Goal: Task Accomplishment & Management: Manage account settings

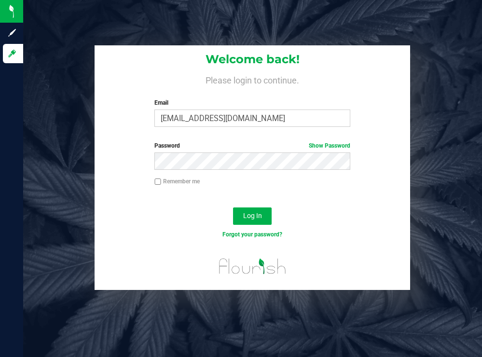
click at [353, 80] on h4 "Please login to continue." at bounding box center [253, 79] width 316 height 12
click at [252, 218] on span "Log In" at bounding box center [252, 216] width 19 height 8
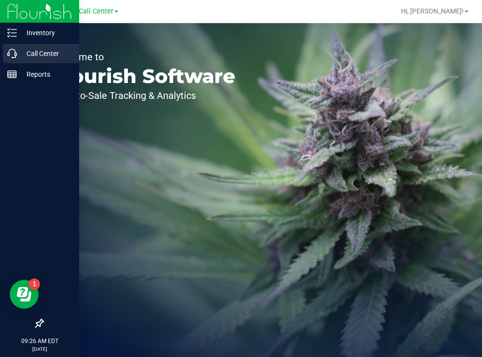
click at [29, 52] on p "Call Center" at bounding box center [46, 54] width 58 height 12
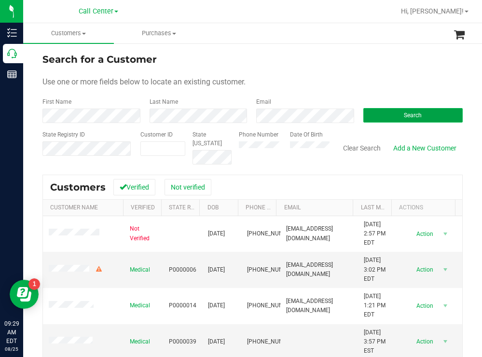
click at [369, 114] on button "Search" at bounding box center [413, 115] width 100 height 14
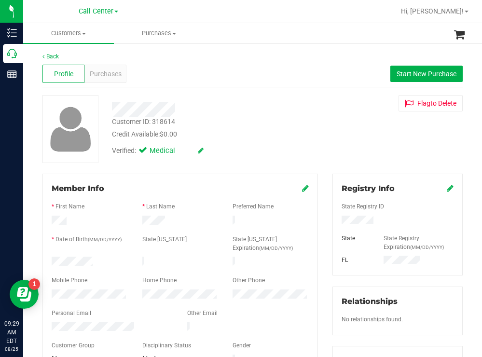
drag, startPoint x: 99, startPoint y: 260, endPoint x: 49, endPoint y: 260, distance: 49.7
click at [49, 260] on div at bounding box center [89, 263] width 91 height 12
drag, startPoint x: 390, startPoint y: 219, endPoint x: 333, endPoint y: 220, distance: 56.9
click at [334, 220] on div at bounding box center [397, 221] width 126 height 11
click at [265, 138] on div "Credit Available: $0.00" at bounding box center [213, 134] width 203 height 10
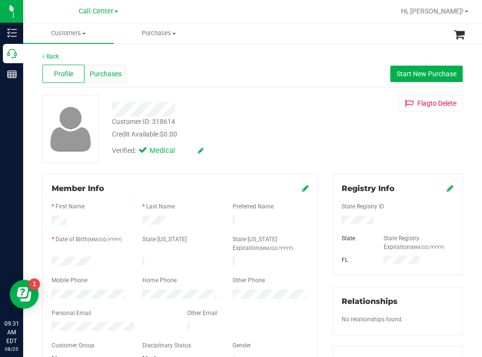
click at [114, 73] on span "Purchases" at bounding box center [106, 74] width 32 height 10
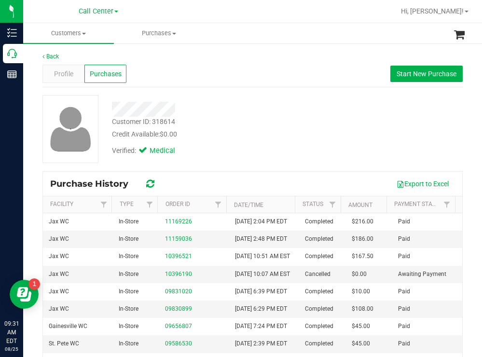
drag, startPoint x: 296, startPoint y: 123, endPoint x: 290, endPoint y: 119, distance: 7.4
click at [296, 123] on div "Customer ID: 318614 Credit Available: $0.00" at bounding box center [214, 128] width 218 height 23
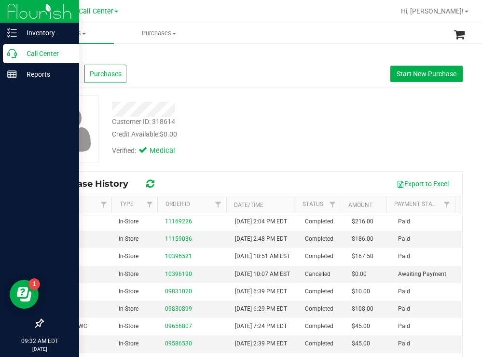
click at [28, 53] on p "Call Center" at bounding box center [46, 54] width 58 height 12
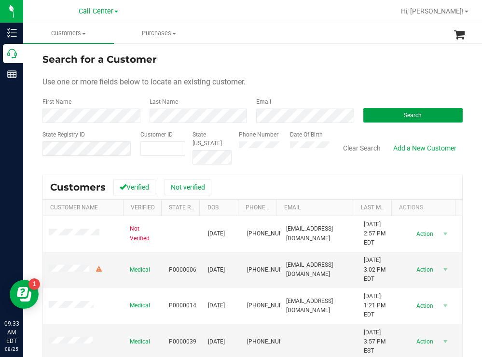
click at [392, 112] on button "Search" at bounding box center [413, 115] width 100 height 14
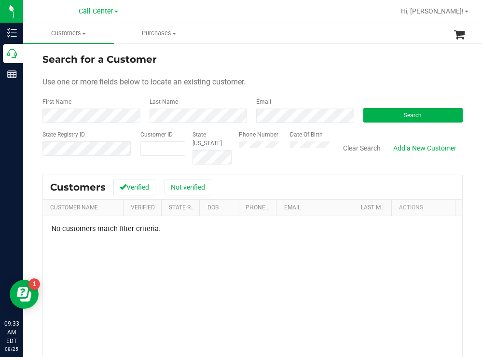
click at [276, 147] on div "Phone Number Date Of Birth" at bounding box center [281, 147] width 98 height 34
click at [384, 108] on div "Search" at bounding box center [409, 110] width 107 height 26
click at [378, 114] on button "Search" at bounding box center [413, 115] width 100 height 14
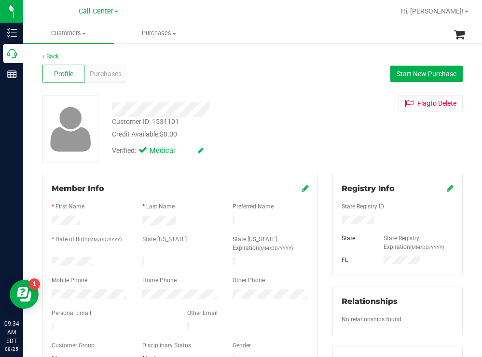
drag, startPoint x: 100, startPoint y: 259, endPoint x: 46, endPoint y: 258, distance: 54.1
click at [46, 258] on div at bounding box center [89, 263] width 91 height 12
drag, startPoint x: 380, startPoint y: 216, endPoint x: 335, endPoint y: 216, distance: 45.4
click at [335, 216] on div at bounding box center [397, 221] width 126 height 11
click at [401, 69] on button "Start New Purchase" at bounding box center [426, 74] width 72 height 16
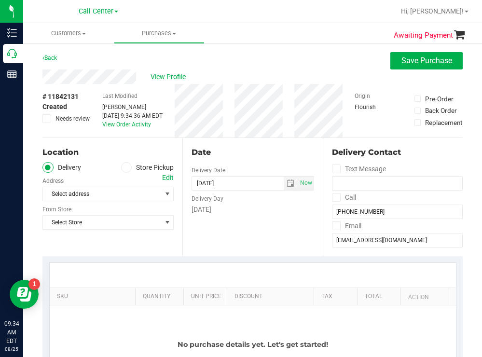
click at [300, 62] on div "Back Save Purchase" at bounding box center [252, 60] width 420 height 17
drag, startPoint x: 131, startPoint y: 169, endPoint x: 123, endPoint y: 177, distance: 11.6
click at [131, 169] on label "Store Pickup" at bounding box center [147, 167] width 53 height 11
click at [104, 195] on span "Select address" at bounding box center [99, 194] width 112 height 14
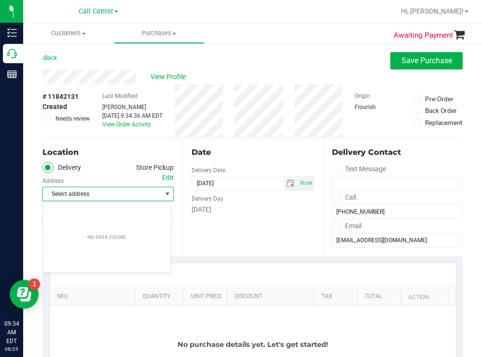
click at [128, 166] on span at bounding box center [126, 167] width 11 height 11
click at [0, 0] on input "Store Pickup" at bounding box center [0, 0] width 0 height 0
click at [94, 193] on span "Select Store" at bounding box center [102, 194] width 118 height 14
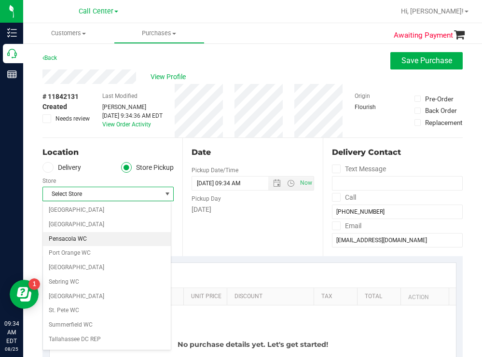
scroll to position [483, 0]
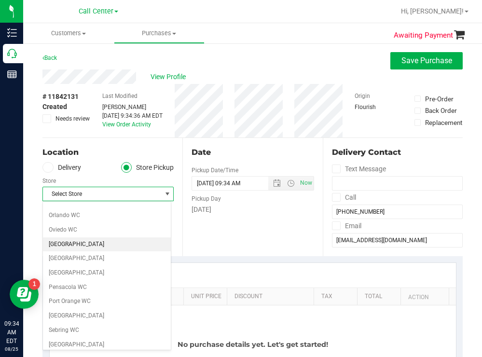
click at [71, 245] on li "[GEOGRAPHIC_DATA]" at bounding box center [107, 244] width 128 height 14
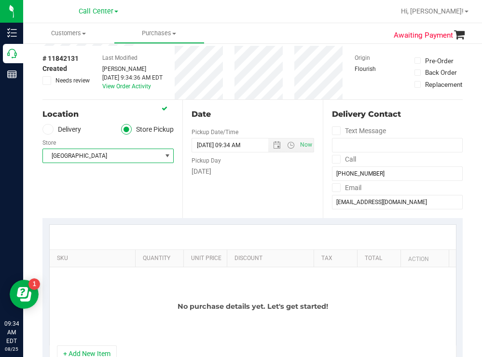
scroll to position [97, 0]
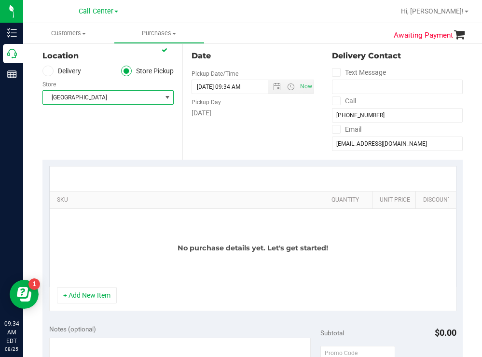
drag, startPoint x: 128, startPoint y: 193, endPoint x: 322, endPoint y: 180, distance: 194.4
click at [327, 180] on div "SKU Quantity Unit Price Discount Tax Total Action No purchase details yet. Let'…" at bounding box center [252, 226] width 407 height 121
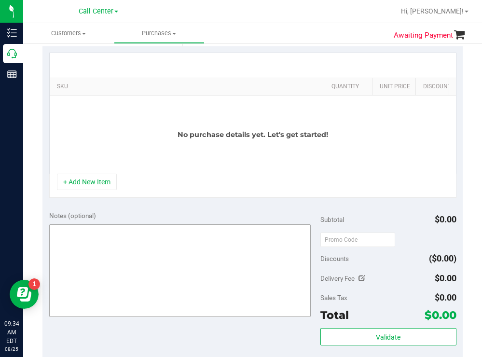
scroll to position [193, 0]
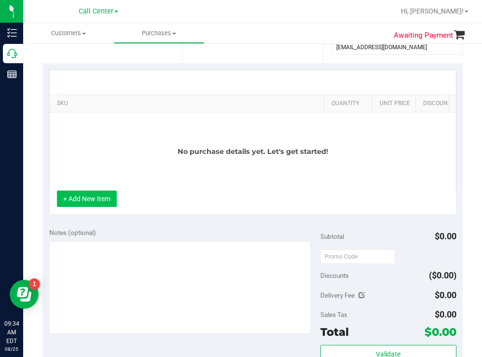
click at [96, 207] on button "+ Add New Item" at bounding box center [87, 199] width 60 height 16
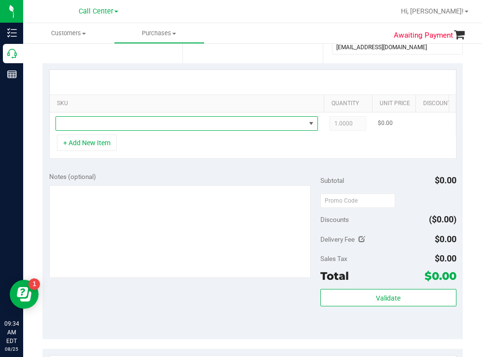
click at [108, 125] on span "NO DATA FOUND" at bounding box center [180, 124] width 249 height 14
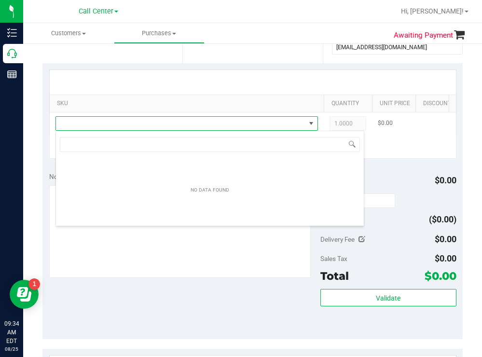
scroll to position [14, 262]
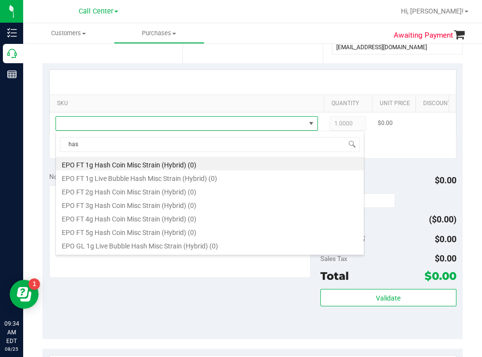
type input "has"
click at [108, 123] on span at bounding box center [180, 124] width 249 height 14
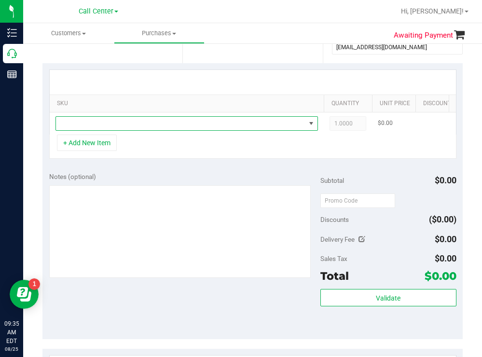
click at [105, 119] on span "NO DATA FOUND" at bounding box center [180, 124] width 249 height 14
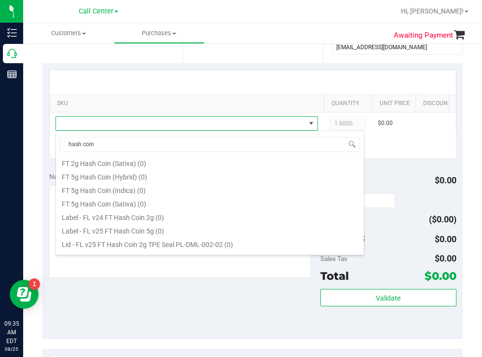
scroll to position [97, 0]
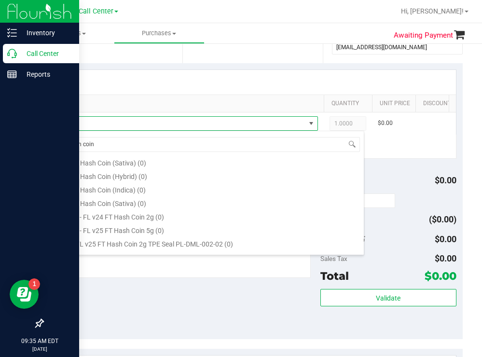
type input "hash coin"
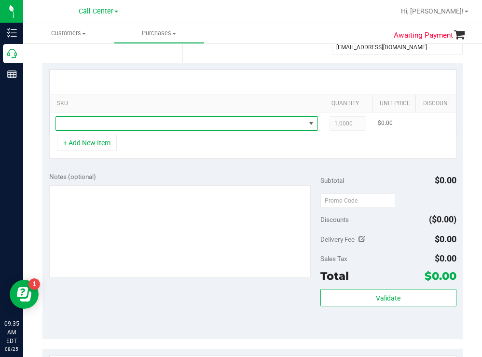
click at [89, 124] on span "NO DATA FOUND" at bounding box center [180, 124] width 249 height 14
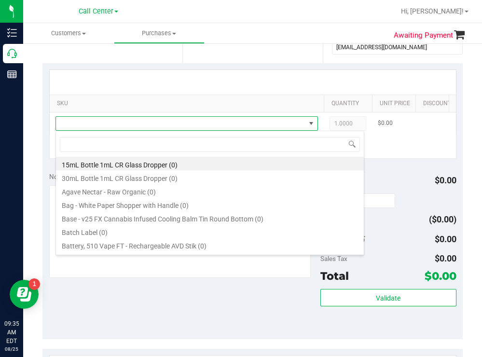
scroll to position [14, 262]
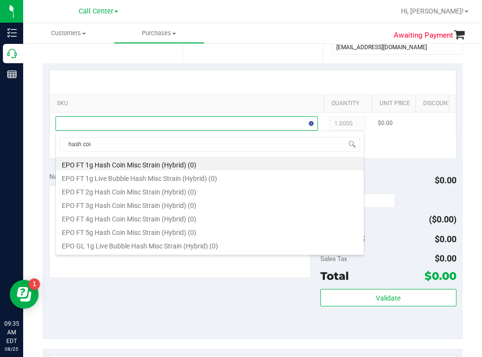
type input "hash coin"
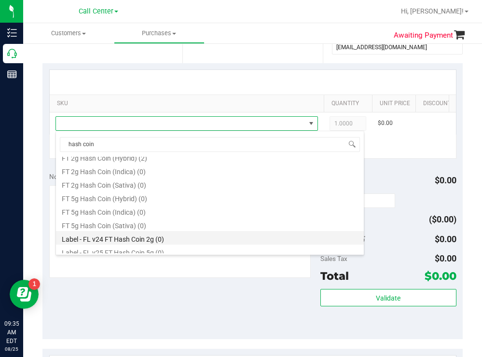
scroll to position [58, 0]
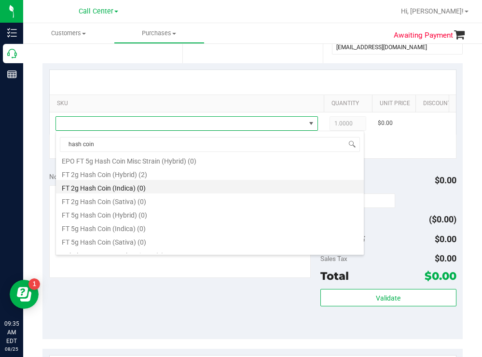
click at [122, 186] on li "FT 2g Hash Coin (Indica) (0)" at bounding box center [210, 187] width 308 height 14
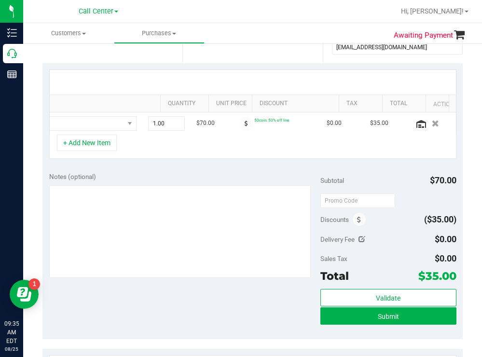
scroll to position [0, 196]
click at [416, 124] on icon at bounding box center [421, 124] width 10 height 8
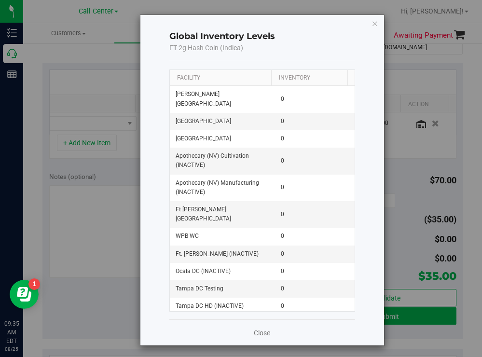
click at [241, 83] on th "Facility" at bounding box center [220, 78] width 101 height 16
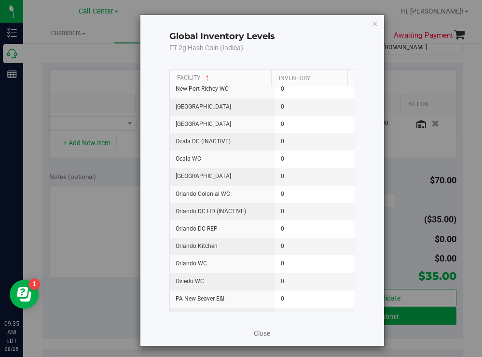
scroll to position [820, 0]
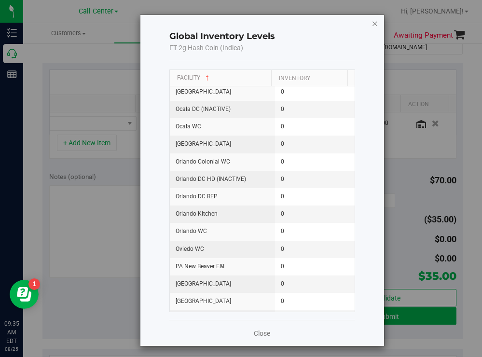
click at [372, 23] on icon "button" at bounding box center [375, 23] width 7 height 12
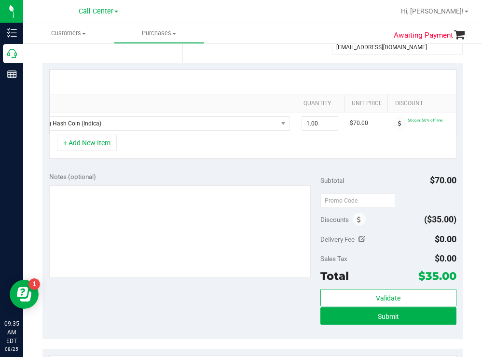
scroll to position [0, 0]
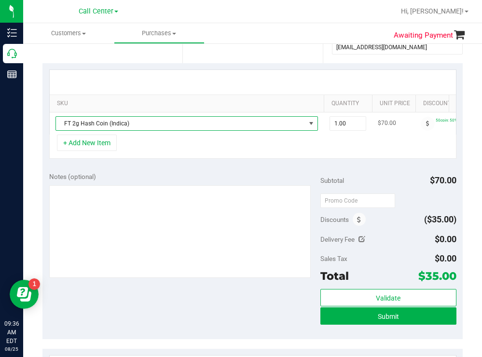
click at [140, 124] on span "FT 2g Hash Coin (Indica)" at bounding box center [180, 124] width 249 height 14
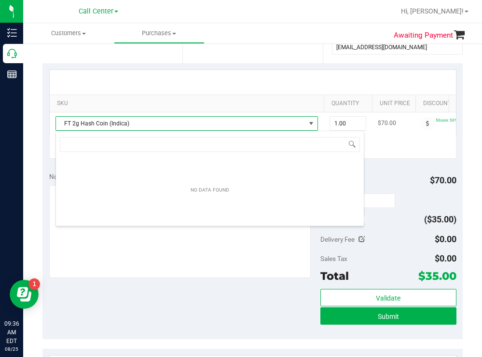
scroll to position [14, 262]
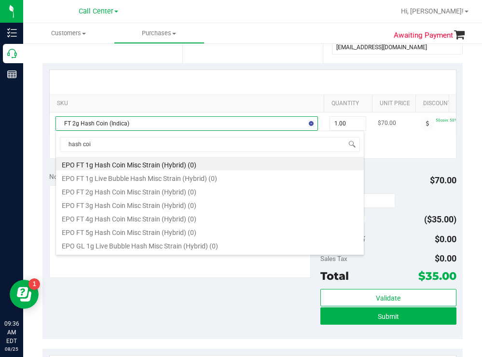
type input "hash coin"
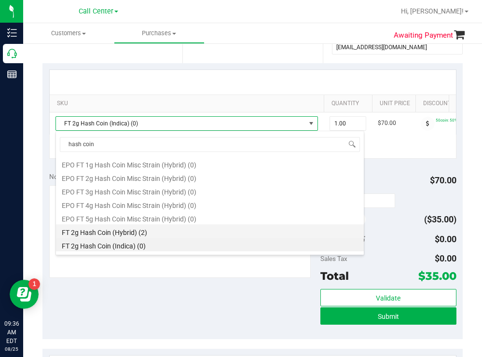
click at [132, 228] on li "FT 2g Hash Coin (Hybrid) (2)" at bounding box center [210, 231] width 308 height 14
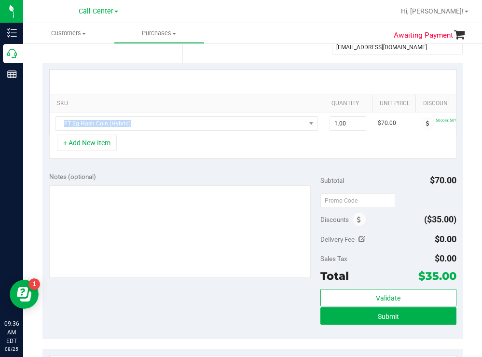
drag, startPoint x: 144, startPoint y: 134, endPoint x: 233, endPoint y: 135, distance: 88.8
click at [233, 135] on div "FT 2g Hash Coin (Hybrid) 1.00 1 $70.00 50coin: 50% off line $0.00 $35.00" at bounding box center [253, 123] width 406 height 22
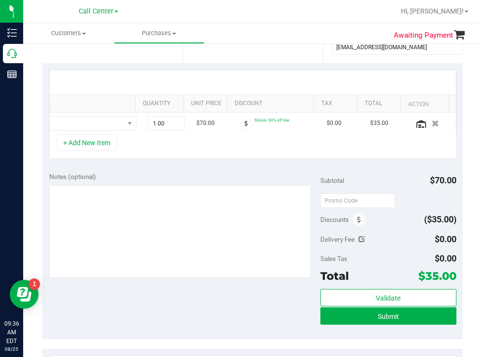
scroll to position [0, 196]
click at [416, 120] on icon at bounding box center [421, 124] width 10 height 8
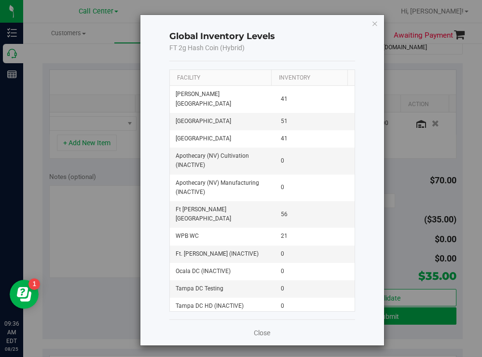
click at [218, 79] on th "Facility" at bounding box center [220, 78] width 101 height 16
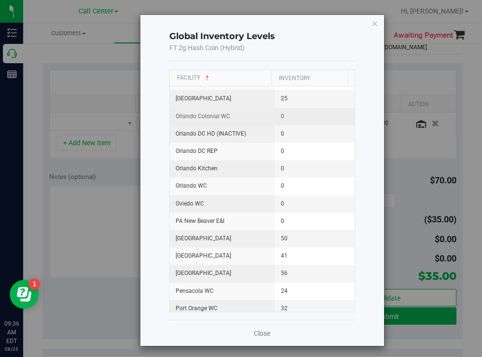
scroll to position [869, 0]
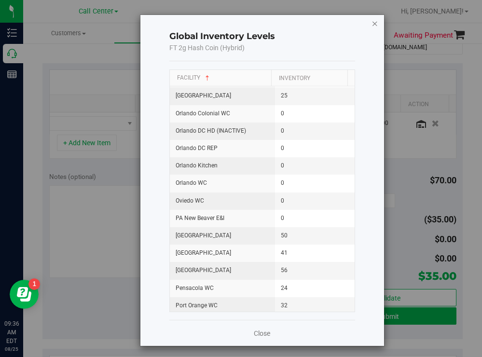
click at [372, 25] on icon "button" at bounding box center [375, 23] width 7 height 12
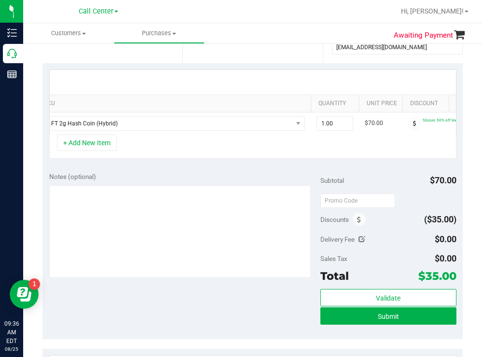
scroll to position [0, 0]
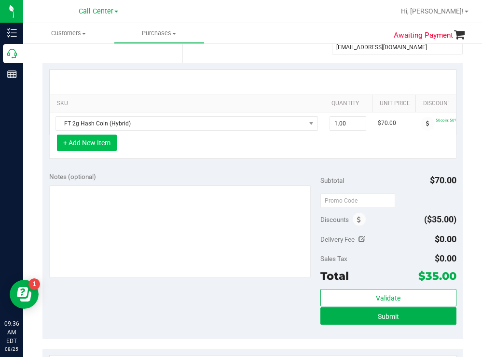
click at [92, 151] on button "+ Add New Item" at bounding box center [87, 143] width 60 height 16
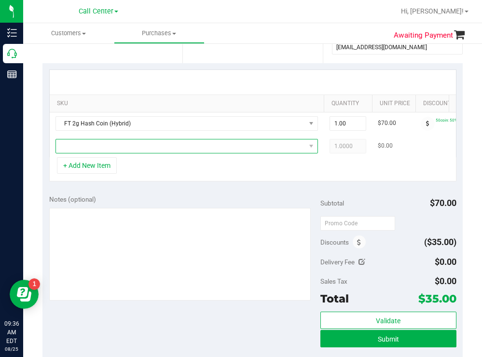
click at [95, 141] on span "NO DATA FOUND" at bounding box center [180, 146] width 249 height 14
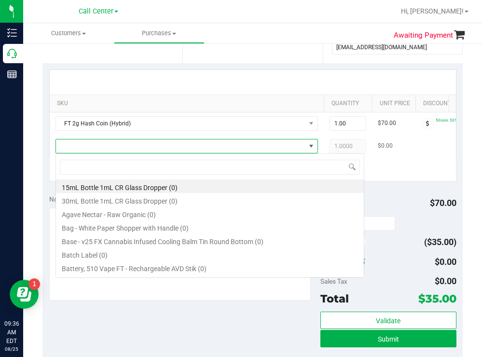
scroll to position [14, 262]
type input "fso"
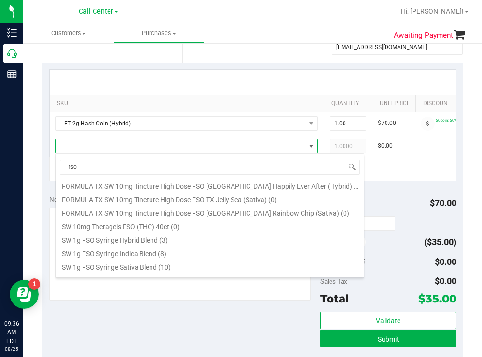
scroll to position [193, 0]
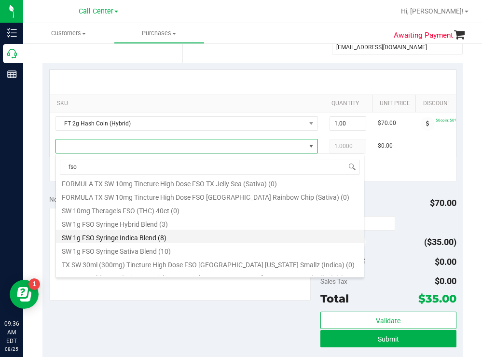
click at [132, 236] on li "SW 1g FSO Syringe Indica Blend (8)" at bounding box center [210, 237] width 308 height 14
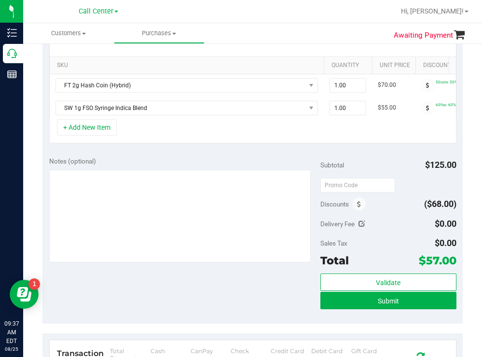
scroll to position [241, 0]
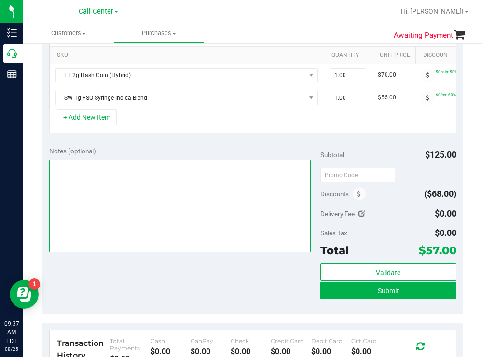
click at [127, 209] on textarea at bounding box center [180, 206] width 262 height 93
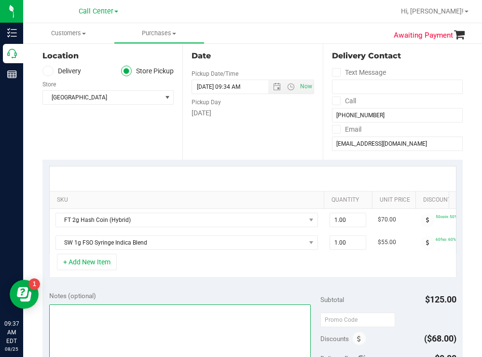
scroll to position [193, 0]
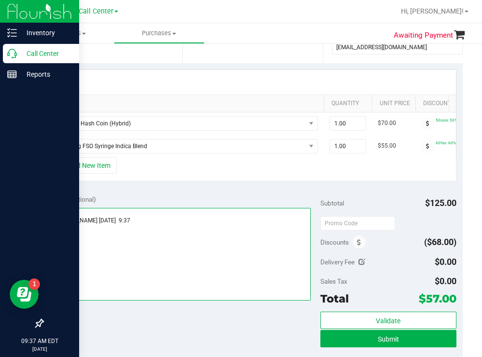
type textarea "palm bay todd 8/25 9:37"
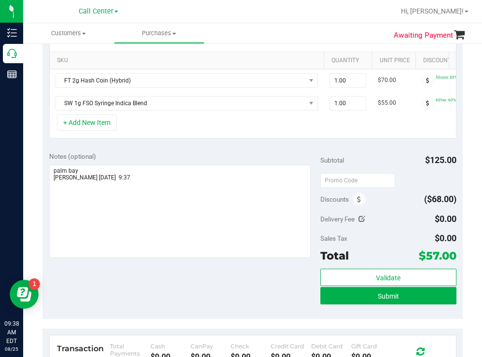
scroll to position [338, 0]
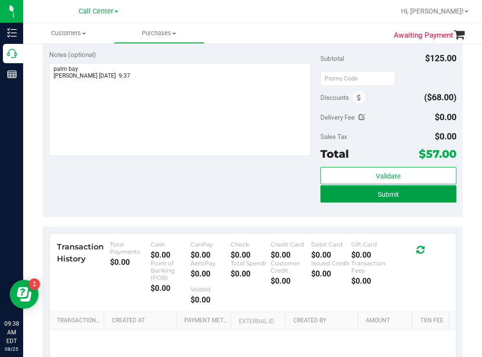
click at [349, 203] on button "Submit" at bounding box center [388, 193] width 136 height 17
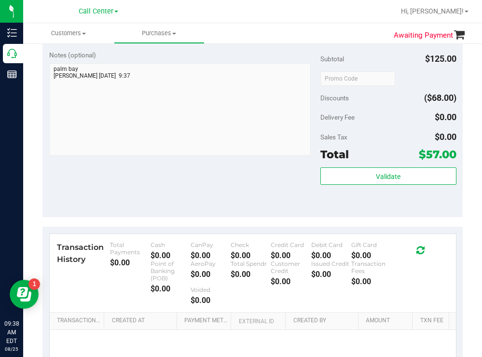
click at [214, 54] on div "Notes (optional)" at bounding box center [185, 55] width 272 height 10
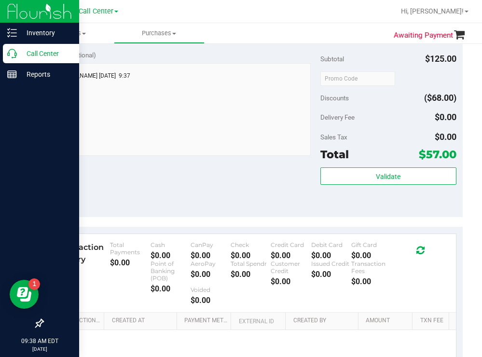
click at [21, 52] on p "Call Center" at bounding box center [46, 54] width 58 height 12
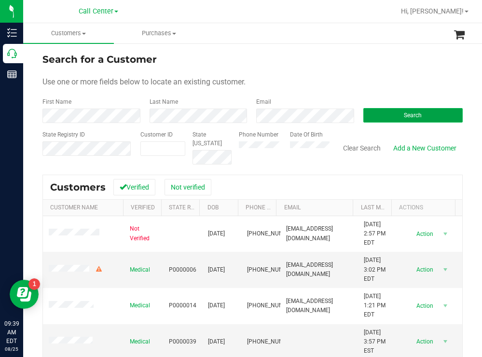
click at [368, 116] on button "Search" at bounding box center [413, 115] width 100 height 14
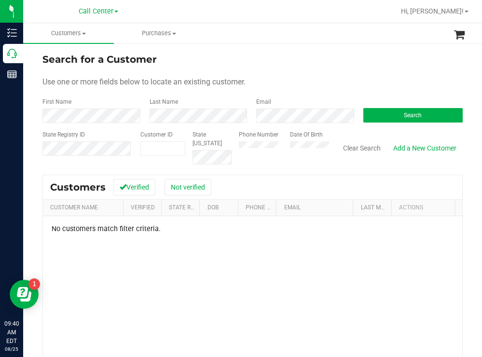
click at [284, 145] on div "Phone Number Date Of Birth" at bounding box center [281, 147] width 98 height 34
click at [373, 120] on button "Search" at bounding box center [413, 115] width 100 height 14
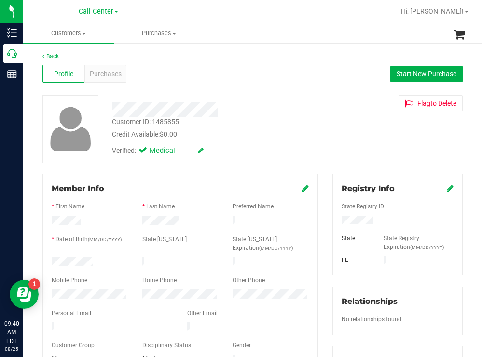
drag, startPoint x: 373, startPoint y: 108, endPoint x: 363, endPoint y: 113, distance: 11.4
click at [371, 109] on div "Flag to Delete" at bounding box center [397, 103] width 145 height 16
click at [376, 220] on div "State Registry ID State State Registry Expiration (MM/DD/YYYY) FL" at bounding box center [398, 230] width 112 height 72
copy div
click at [297, 160] on div "Verified: Medical" at bounding box center [214, 149] width 218 height 21
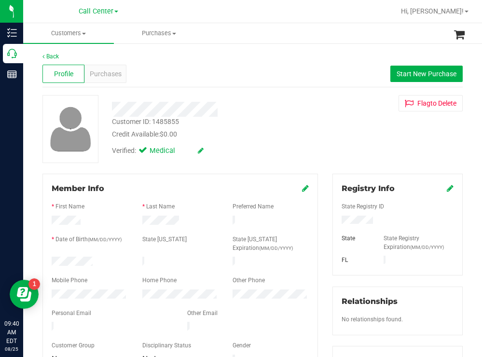
drag, startPoint x: 99, startPoint y: 260, endPoint x: 48, endPoint y: 262, distance: 51.7
click at [46, 260] on div at bounding box center [89, 263] width 91 height 12
click at [271, 150] on div "Verified: Medical" at bounding box center [214, 149] width 218 height 21
click at [100, 74] on span "Purchases" at bounding box center [106, 74] width 32 height 10
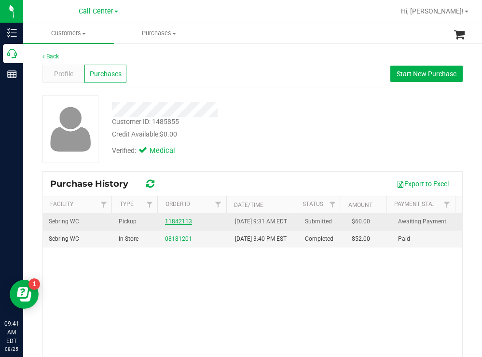
click at [174, 225] on link "11842113" at bounding box center [178, 221] width 27 height 7
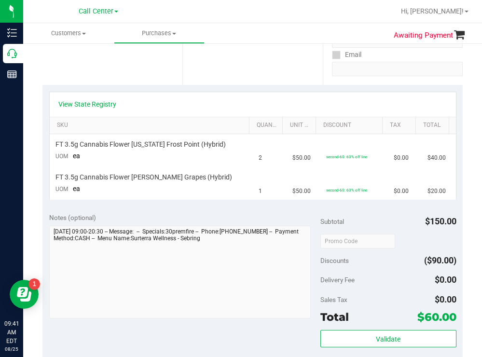
scroll to position [193, 0]
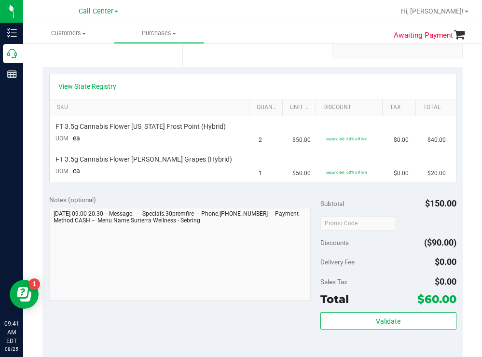
click at [310, 74] on div "View State Registry" at bounding box center [253, 86] width 406 height 25
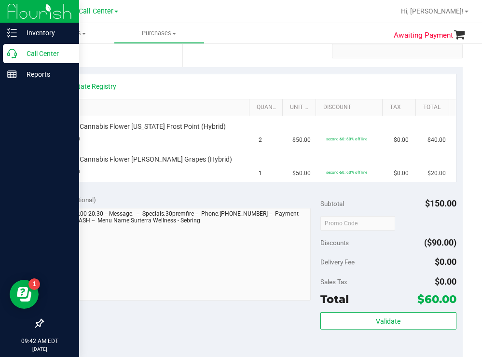
click at [27, 47] on div "Call Center" at bounding box center [41, 53] width 76 height 19
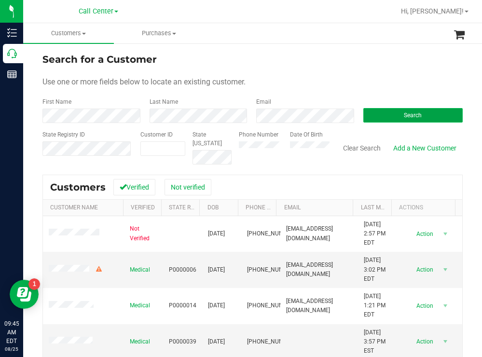
click at [390, 112] on button "Search" at bounding box center [413, 115] width 100 height 14
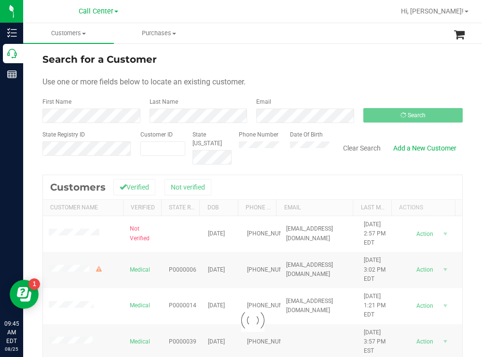
click at [344, 55] on div "Search for a Customer" at bounding box center [252, 59] width 420 height 14
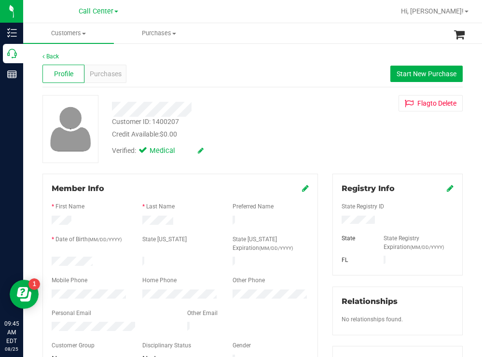
drag, startPoint x: 96, startPoint y: 258, endPoint x: 48, endPoint y: 260, distance: 47.8
click at [48, 260] on div at bounding box center [89, 263] width 91 height 12
drag, startPoint x: 386, startPoint y: 218, endPoint x: 334, endPoint y: 221, distance: 51.7
click at [334, 221] on div at bounding box center [397, 221] width 126 height 11
click at [271, 120] on div "Customer ID: 1400207 Credit Available: $0.00" at bounding box center [214, 128] width 218 height 23
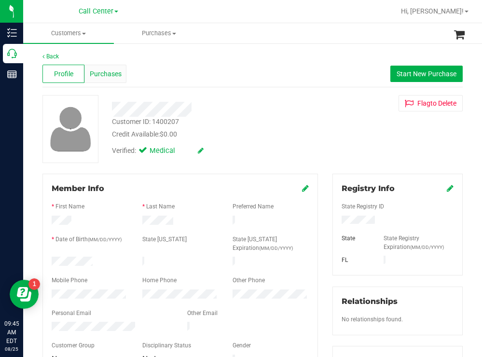
click at [105, 70] on span "Purchases" at bounding box center [106, 74] width 32 height 10
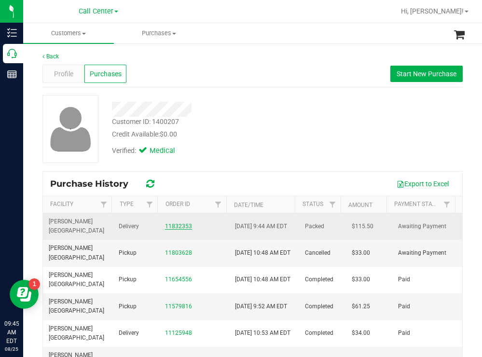
click at [178, 225] on link "11832353" at bounding box center [178, 226] width 27 height 7
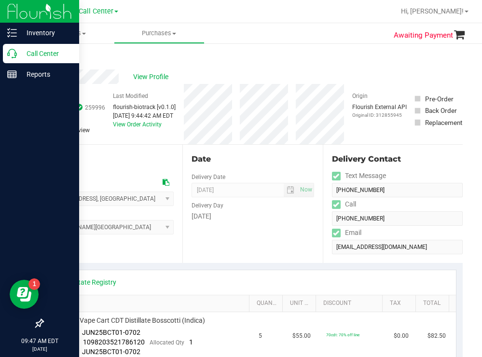
drag, startPoint x: 38, startPoint y: 54, endPoint x: 11, endPoint y: 55, distance: 26.5
click at [38, 54] on p "Call Center" at bounding box center [46, 54] width 58 height 12
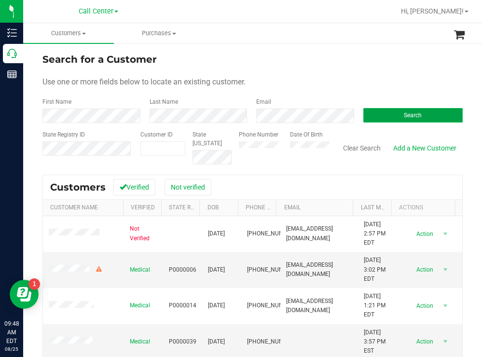
click at [365, 116] on button "Search" at bounding box center [413, 115] width 100 height 14
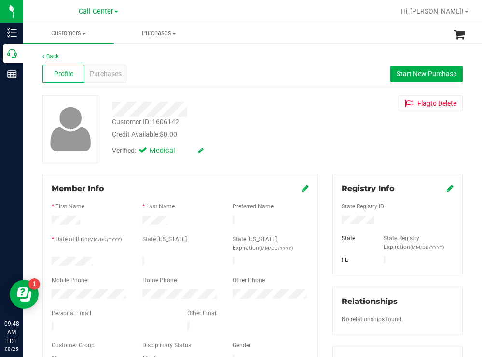
click at [52, 259] on div at bounding box center [89, 263] width 91 height 12
drag, startPoint x: 385, startPoint y: 221, endPoint x: 333, endPoint y: 221, distance: 52.1
click at [334, 221] on div at bounding box center [397, 221] width 126 height 11
click at [286, 113] on div at bounding box center [214, 109] width 218 height 15
click at [112, 77] on span "Purchases" at bounding box center [106, 74] width 32 height 10
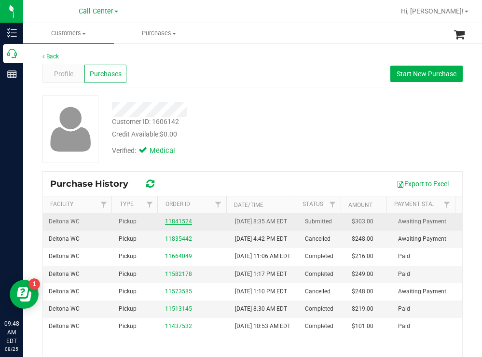
click at [177, 225] on link "11841524" at bounding box center [178, 221] width 27 height 7
click at [174, 225] on link "11841524" at bounding box center [178, 221] width 27 height 7
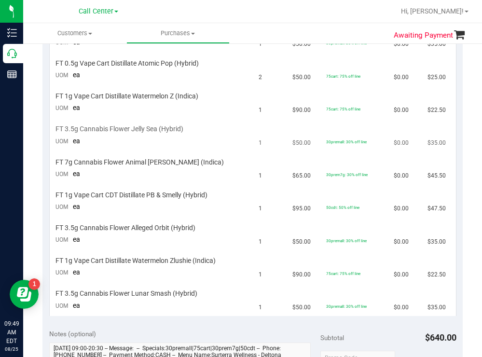
scroll to position [290, 0]
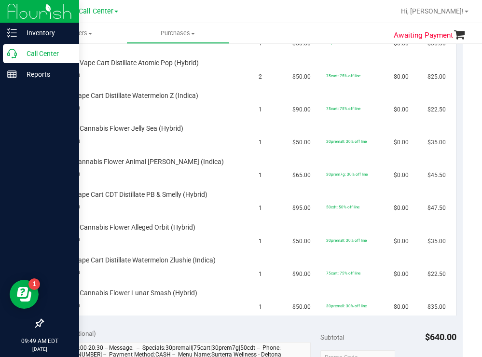
click at [41, 51] on p "Call Center" at bounding box center [46, 54] width 58 height 12
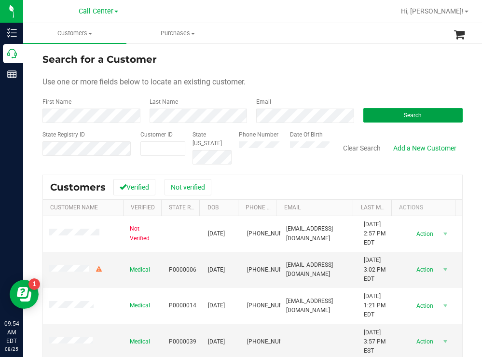
drag, startPoint x: 379, startPoint y: 116, endPoint x: 239, endPoint y: 83, distance: 143.8
click at [379, 116] on button "Search" at bounding box center [413, 115] width 100 height 14
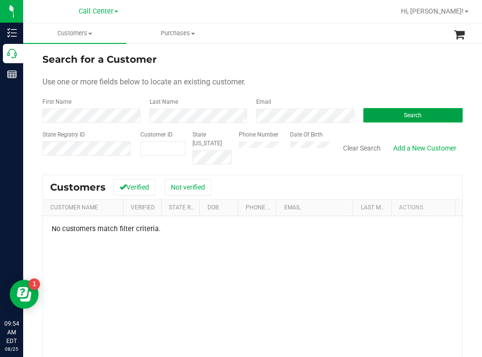
click at [378, 119] on button "Search" at bounding box center [413, 115] width 100 height 14
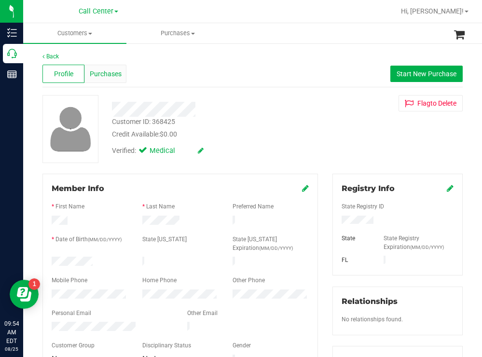
click at [101, 70] on span "Purchases" at bounding box center [106, 74] width 32 height 10
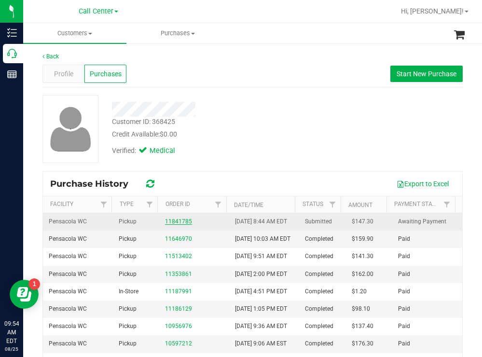
click at [174, 223] on link "11841785" at bounding box center [178, 221] width 27 height 7
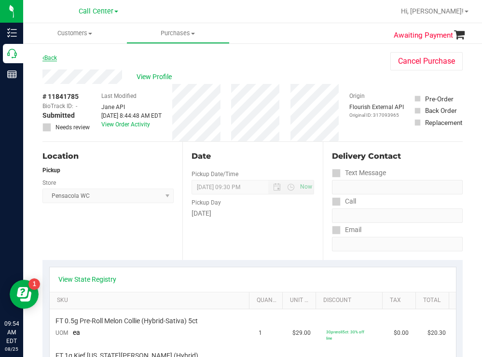
click at [56, 58] on link "Back" at bounding box center [49, 58] width 14 height 7
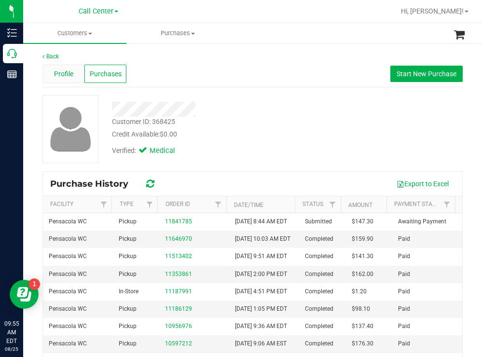
click at [62, 72] on span "Profile" at bounding box center [63, 74] width 19 height 10
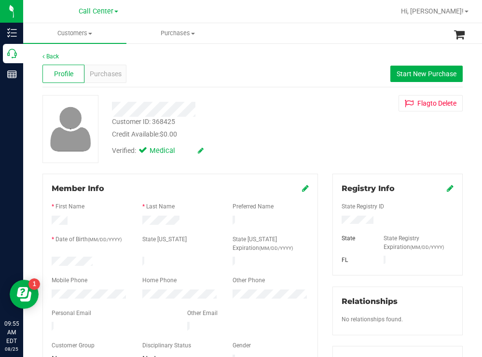
drag, startPoint x: 100, startPoint y: 258, endPoint x: 46, endPoint y: 261, distance: 54.1
click at [46, 261] on div at bounding box center [89, 263] width 91 height 12
drag, startPoint x: 375, startPoint y: 220, endPoint x: 329, endPoint y: 222, distance: 46.4
click at [334, 222] on div at bounding box center [397, 221] width 126 height 11
click at [254, 124] on div "Customer ID: 368425 Credit Available: $0.00" at bounding box center [214, 128] width 218 height 23
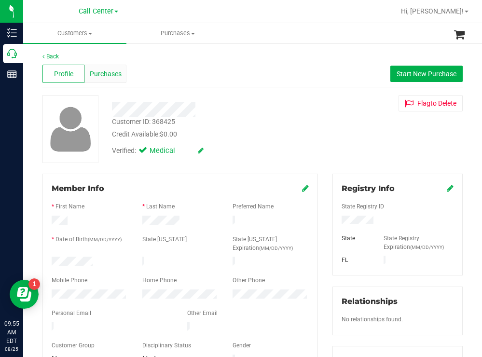
click at [111, 72] on span "Purchases" at bounding box center [106, 74] width 32 height 10
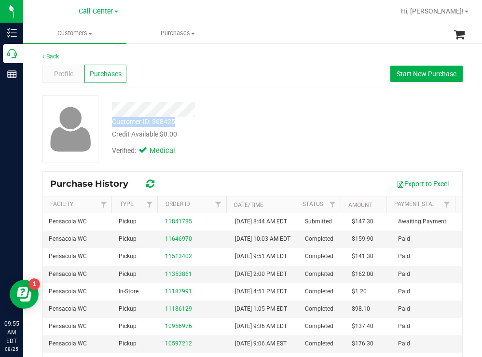
drag, startPoint x: 181, startPoint y: 123, endPoint x: 107, endPoint y: 124, distance: 73.8
click at [107, 124] on div "Customer ID: 368425 Credit Available: $0.00" at bounding box center [214, 128] width 218 height 23
copy div "Customer ID: 368425"
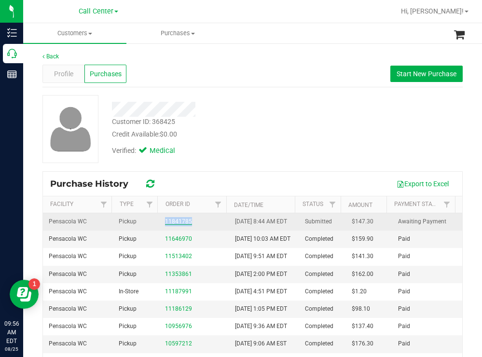
drag, startPoint x: 191, startPoint y: 227, endPoint x: 161, endPoint y: 227, distance: 29.9
click at [165, 226] on div "11841785" at bounding box center [194, 221] width 58 height 9
copy link "11841785"
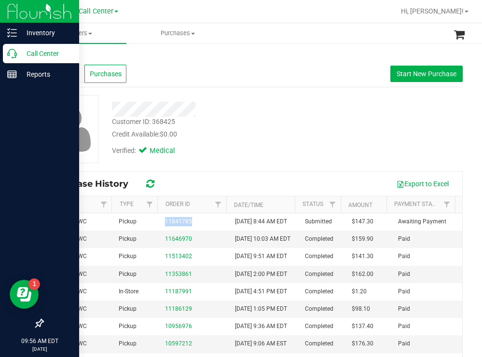
click at [50, 55] on p "Call Center" at bounding box center [46, 54] width 58 height 12
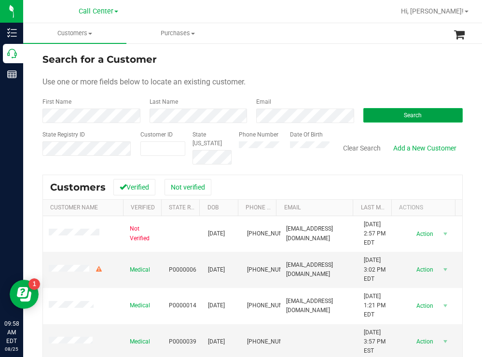
click at [363, 122] on button "Search" at bounding box center [413, 115] width 100 height 14
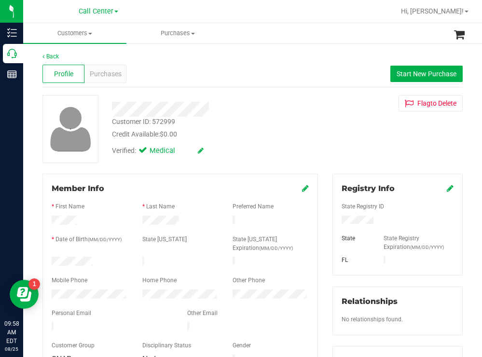
click at [53, 259] on div at bounding box center [89, 263] width 91 height 12
drag, startPoint x: 376, startPoint y: 218, endPoint x: 328, endPoint y: 219, distance: 48.3
click at [332, 219] on div "Registry Info State Registry ID State State Registry Expiration (MM/DD/YYYY) [G…" at bounding box center [397, 225] width 130 height 102
drag, startPoint x: 316, startPoint y: 130, endPoint x: 311, endPoint y: 129, distance: 4.8
click at [316, 130] on div "Customer ID: 572999 Credit Available: $0.00" at bounding box center [214, 128] width 218 height 23
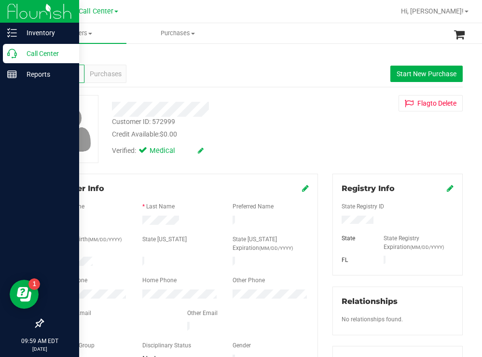
click at [32, 53] on p "Call Center" at bounding box center [46, 54] width 58 height 12
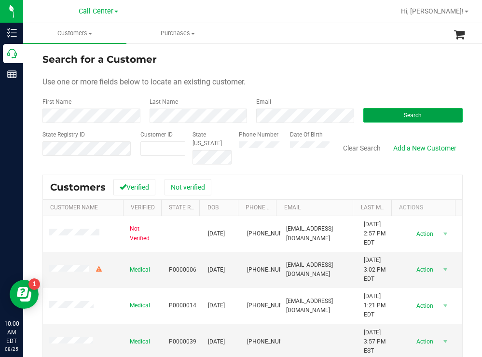
click at [383, 110] on button "Search" at bounding box center [413, 115] width 100 height 14
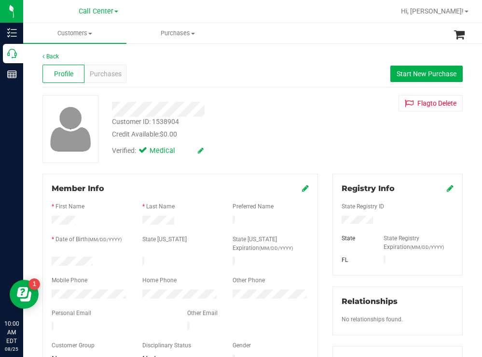
drag, startPoint x: 94, startPoint y: 257, endPoint x: 51, endPoint y: 258, distance: 42.5
click at [51, 258] on div at bounding box center [89, 263] width 91 height 12
click at [306, 123] on div "Customer ID: 1538904 Credit Available: $0.00" at bounding box center [214, 128] width 218 height 23
drag, startPoint x: 376, startPoint y: 221, endPoint x: 334, endPoint y: 216, distance: 42.3
click at [334, 216] on div at bounding box center [397, 221] width 126 height 11
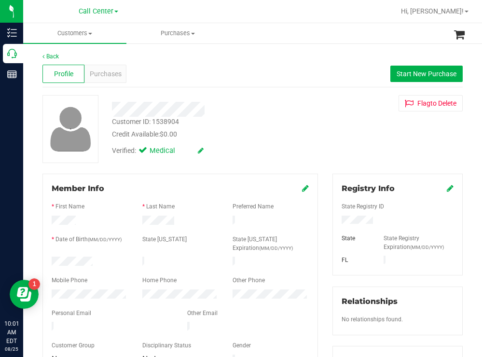
drag, startPoint x: 285, startPoint y: 154, endPoint x: 228, endPoint y: 118, distance: 67.5
click at [285, 154] on div "Verified: Medical" at bounding box center [214, 149] width 218 height 21
click at [117, 70] on span "Purchases" at bounding box center [106, 74] width 32 height 10
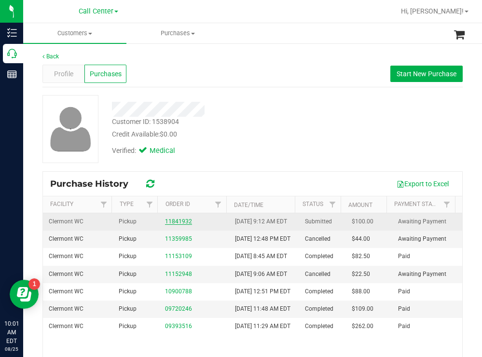
click at [173, 225] on link "11841932" at bounding box center [178, 221] width 27 height 7
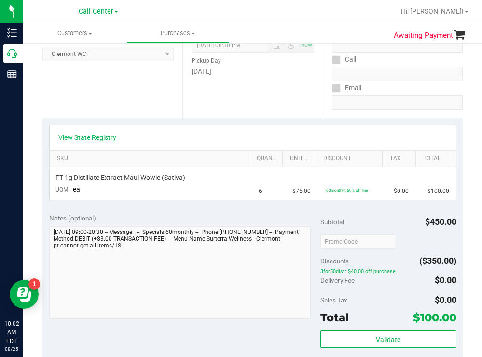
scroll to position [97, 0]
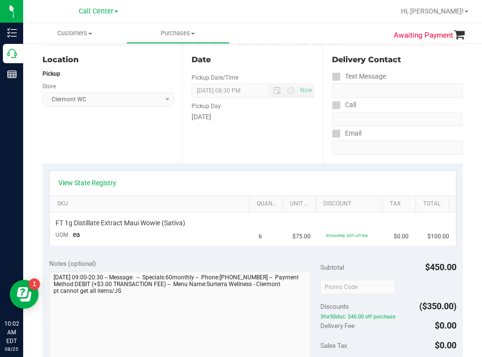
click at [260, 149] on div "Date Pickup Date/Time 08/25/2025 Now 08/25/2025 08:30 PM Now Pickup Day Monday" at bounding box center [252, 104] width 140 height 118
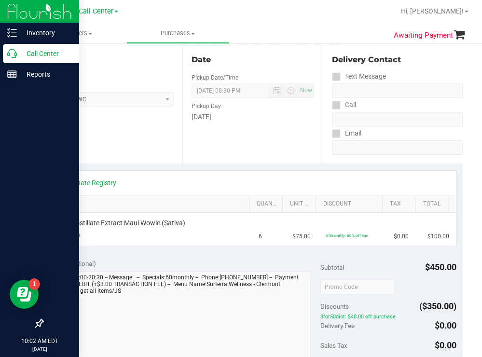
click at [40, 51] on p "Call Center" at bounding box center [46, 54] width 58 height 12
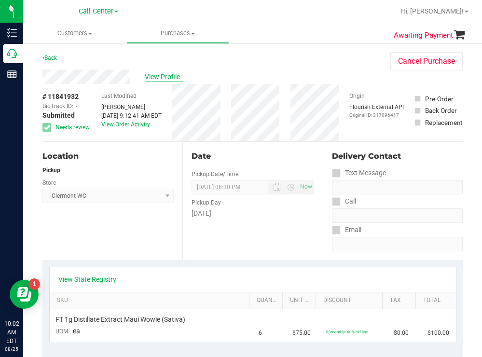
click at [159, 73] on span "View Profile" at bounding box center [164, 77] width 39 height 10
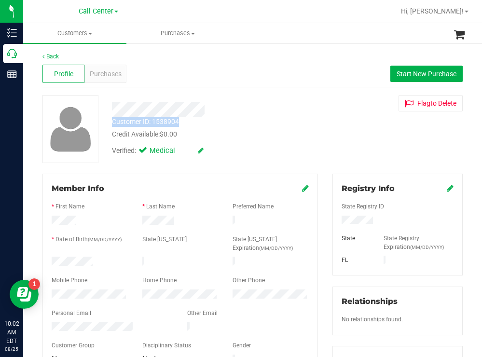
drag, startPoint x: 184, startPoint y: 124, endPoint x: 112, endPoint y: 122, distance: 72.4
click at [112, 122] on div "Customer ID: 1538904 Credit Available: $0.00" at bounding box center [214, 128] width 218 height 23
copy div "Customer ID: 1538904"
click at [100, 76] on span "Purchases" at bounding box center [106, 74] width 32 height 10
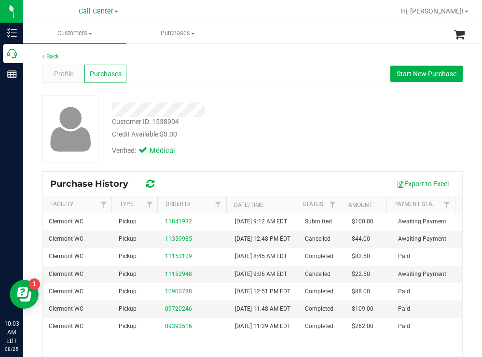
drag, startPoint x: 301, startPoint y: 134, endPoint x: 296, endPoint y: 131, distance: 5.8
click at [301, 134] on div "Credit Available: $0.00" at bounding box center [213, 134] width 203 height 10
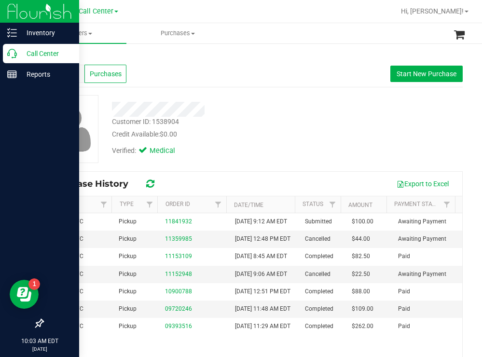
click at [28, 52] on p "Call Center" at bounding box center [46, 54] width 58 height 12
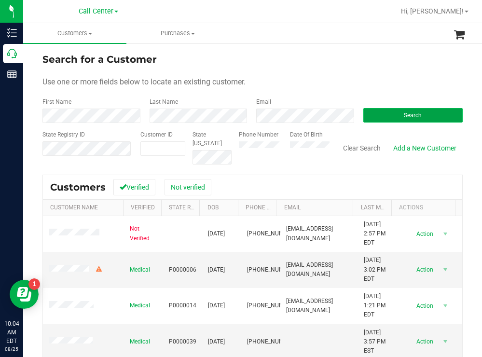
click at [398, 110] on button "Search" at bounding box center [413, 115] width 100 height 14
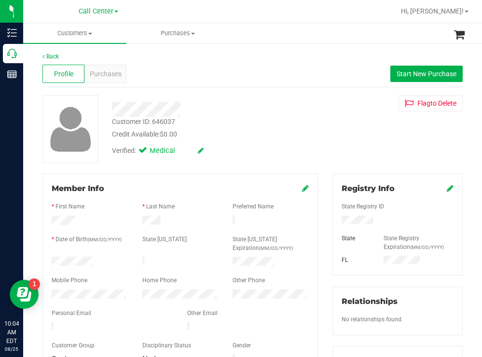
drag, startPoint x: 97, startPoint y: 258, endPoint x: 50, endPoint y: 255, distance: 46.4
click at [50, 257] on div at bounding box center [89, 263] width 91 height 12
drag, startPoint x: 371, startPoint y: 216, endPoint x: 326, endPoint y: 219, distance: 44.9
click at [326, 219] on div "Registry Info State Registry ID State State Registry Expiration (MM/DD/YYYY) [G…" at bounding box center [397, 354] width 145 height 361
click at [268, 125] on div "Customer ID: 646037 Credit Available: $0.00" at bounding box center [214, 128] width 218 height 23
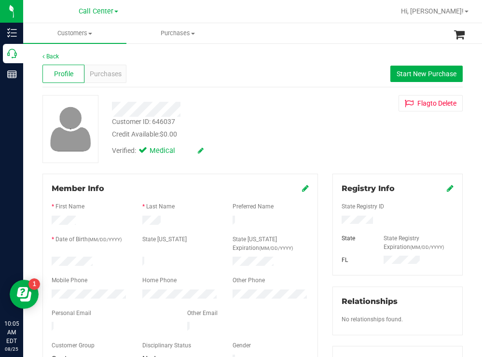
drag, startPoint x: 262, startPoint y: 117, endPoint x: 194, endPoint y: 112, distance: 67.7
click at [262, 117] on div "Customer ID: 646037 Credit Available: $0.00" at bounding box center [214, 128] width 218 height 23
click at [102, 66] on div "Purchases" at bounding box center [105, 74] width 42 height 18
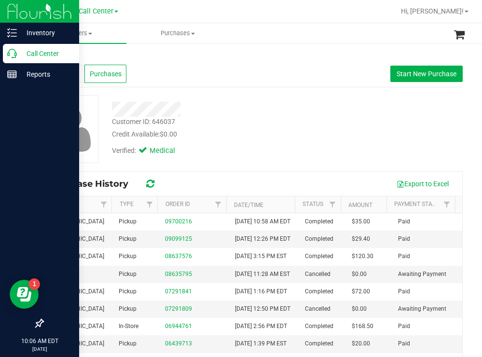
click at [39, 53] on p "Call Center" at bounding box center [46, 54] width 58 height 12
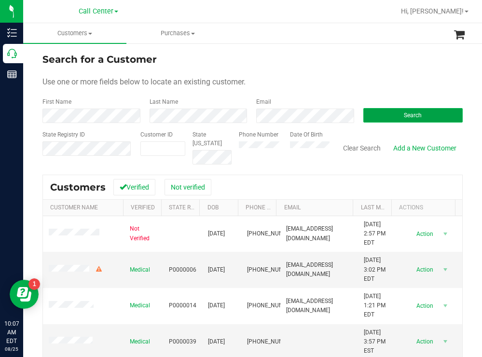
click at [384, 118] on button "Search" at bounding box center [413, 115] width 100 height 14
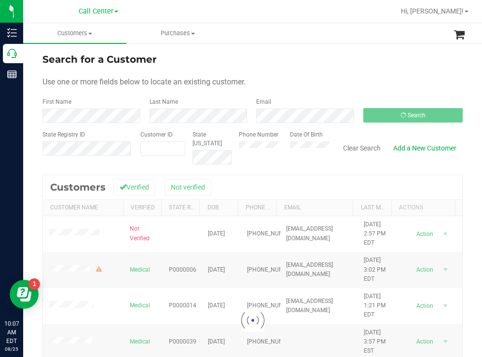
click at [324, 68] on form "Search for a Customer Use one or more fields below to locate an existing custom…" at bounding box center [252, 108] width 420 height 112
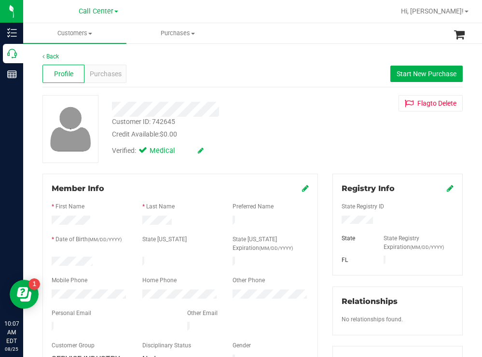
click at [52, 259] on div at bounding box center [89, 263] width 91 height 12
drag, startPoint x: 383, startPoint y: 220, endPoint x: 331, endPoint y: 222, distance: 51.7
click at [334, 221] on div at bounding box center [397, 221] width 126 height 11
drag, startPoint x: 276, startPoint y: 137, endPoint x: 253, endPoint y: 121, distance: 28.1
click at [273, 135] on div "Credit Available: $0.00" at bounding box center [213, 134] width 203 height 10
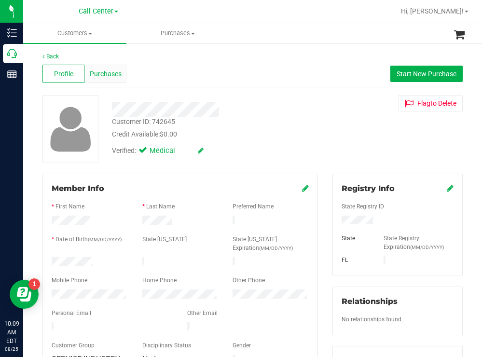
click at [111, 70] on span "Purchases" at bounding box center [106, 74] width 32 height 10
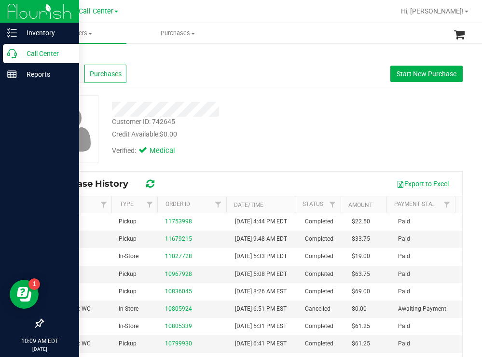
click at [34, 54] on p "Call Center" at bounding box center [46, 54] width 58 height 12
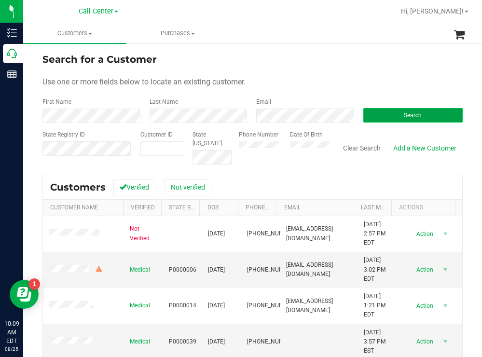
click at [381, 112] on button "Search" at bounding box center [413, 115] width 100 height 14
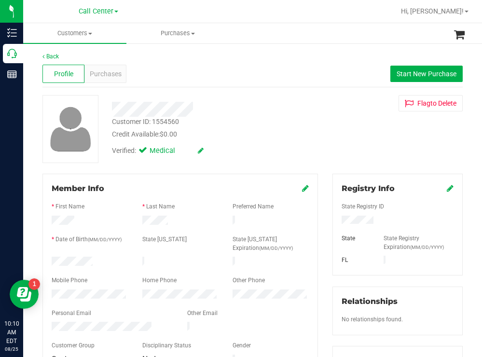
drag, startPoint x: 98, startPoint y: 253, endPoint x: 93, endPoint y: 261, distance: 9.4
click at [93, 261] on form "Member Info * First Name * Last Name Preferred Name * Date of Birth (MM/DD/YYYY…" at bounding box center [180, 274] width 257 height 183
copy form
drag, startPoint x: 373, startPoint y: 220, endPoint x: 333, endPoint y: 224, distance: 39.8
click at [334, 224] on div at bounding box center [397, 221] width 126 height 11
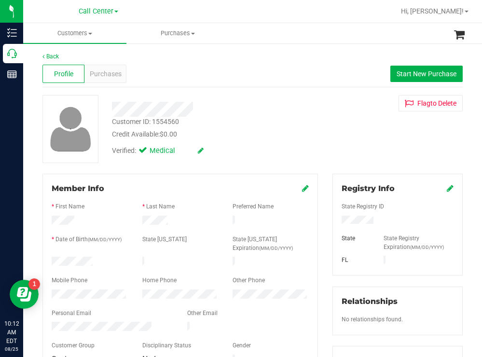
click at [293, 142] on div "Verified: Medical" at bounding box center [214, 149] width 218 height 21
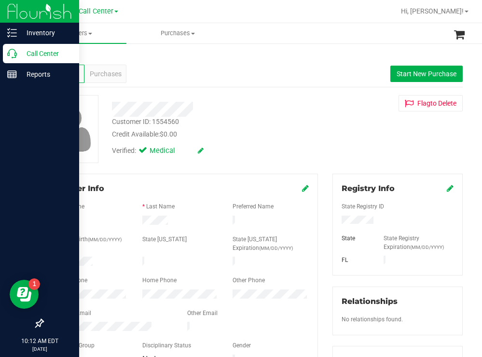
click at [32, 49] on p "Call Center" at bounding box center [46, 54] width 58 height 12
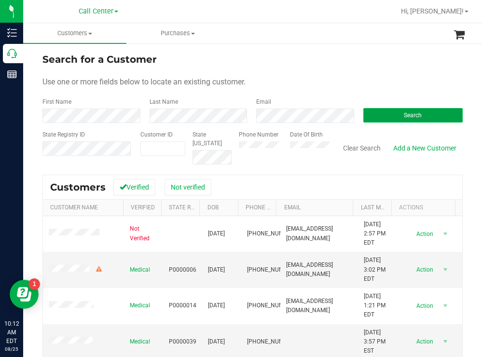
click at [378, 118] on button "Search" at bounding box center [413, 115] width 100 height 14
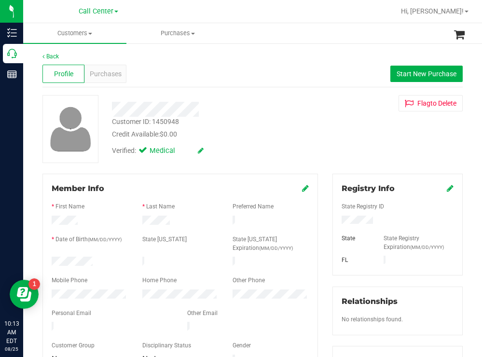
drag, startPoint x: 96, startPoint y: 260, endPoint x: 51, endPoint y: 260, distance: 44.4
click at [51, 260] on div at bounding box center [89, 263] width 91 height 12
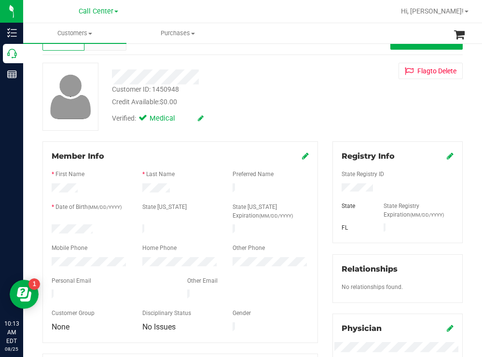
scroll to position [48, 0]
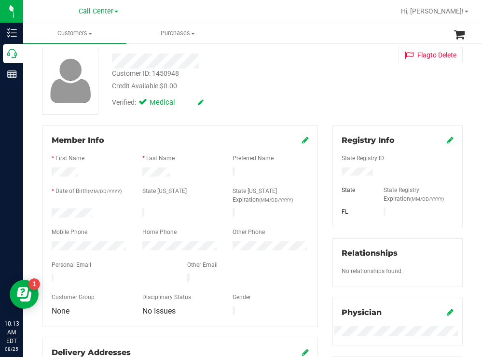
drag, startPoint x: 369, startPoint y: 169, endPoint x: 335, endPoint y: 171, distance: 33.8
click at [335, 171] on div at bounding box center [397, 172] width 126 height 11
click at [291, 77] on div "Customer ID: 1450948 Credit Available: $0.00" at bounding box center [214, 80] width 218 height 23
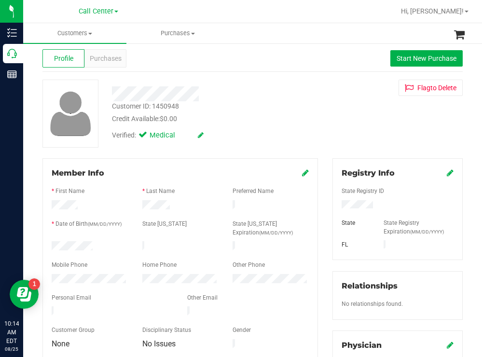
scroll to position [0, 0]
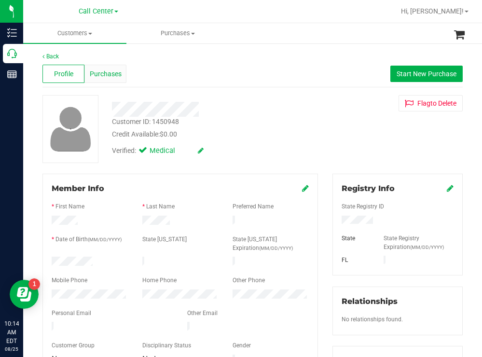
click at [121, 76] on div "Purchases" at bounding box center [105, 74] width 42 height 18
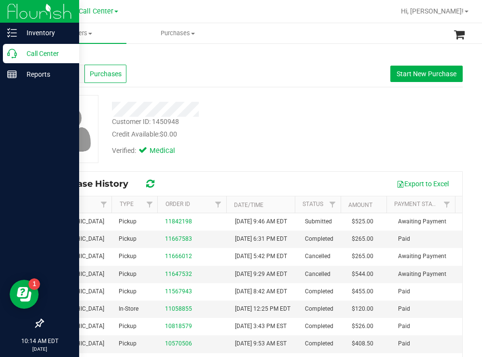
click at [37, 55] on p "Call Center" at bounding box center [46, 54] width 58 height 12
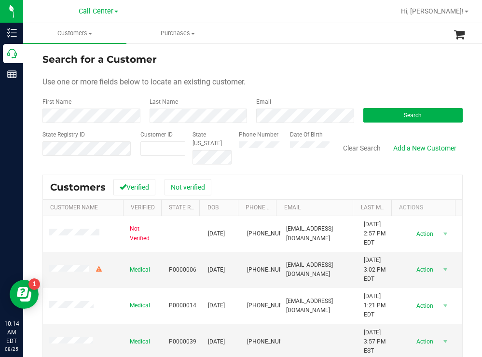
drag, startPoint x: 312, startPoint y: 76, endPoint x: 304, endPoint y: 72, distance: 8.6
click at [312, 76] on form "Search for a Customer Use one or more fields below to locate an existing custom…" at bounding box center [252, 108] width 420 height 112
drag, startPoint x: 375, startPoint y: 111, endPoint x: 317, endPoint y: 76, distance: 68.2
click at [374, 111] on button "Search" at bounding box center [413, 115] width 100 height 14
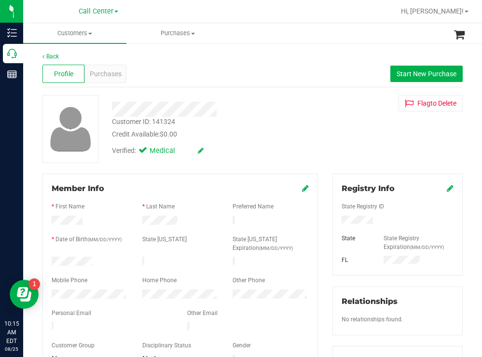
drag, startPoint x: 97, startPoint y: 260, endPoint x: 50, endPoint y: 263, distance: 46.9
click at [50, 263] on div at bounding box center [89, 263] width 91 height 12
click at [337, 222] on div at bounding box center [397, 221] width 126 height 11
drag, startPoint x: 295, startPoint y: 128, endPoint x: 203, endPoint y: 86, distance: 100.8
click at [294, 128] on div "Customer ID: 141324 Credit Available: $0.00" at bounding box center [214, 128] width 218 height 23
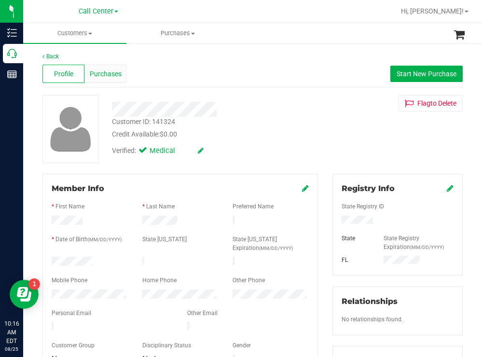
click at [110, 74] on span "Purchases" at bounding box center [106, 74] width 32 height 10
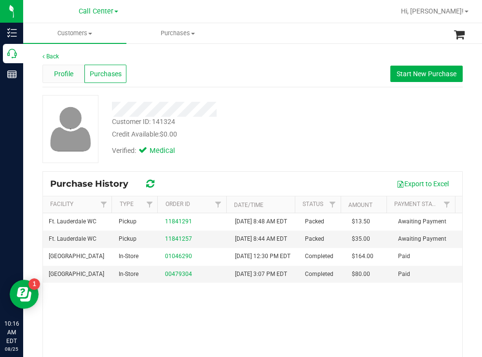
click at [63, 74] on span "Profile" at bounding box center [63, 74] width 19 height 10
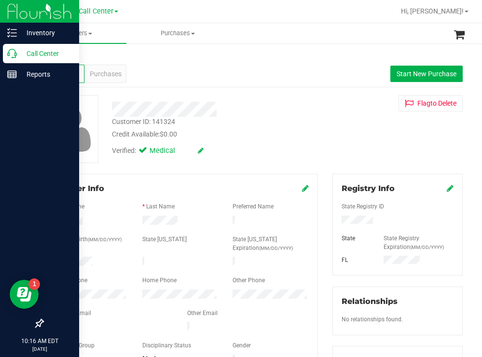
click at [32, 53] on p "Call Center" at bounding box center [46, 54] width 58 height 12
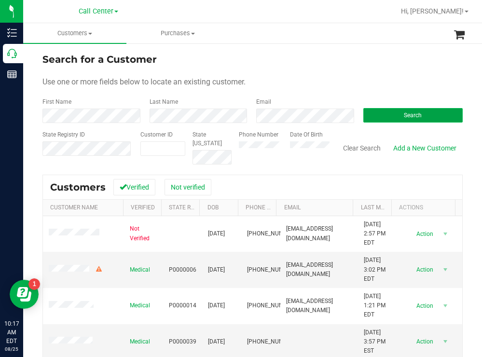
click at [373, 116] on button "Search" at bounding box center [413, 115] width 100 height 14
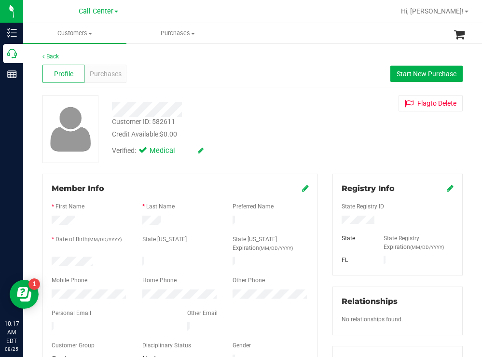
click at [55, 259] on div at bounding box center [89, 263] width 91 height 12
click at [113, 261] on div at bounding box center [89, 263] width 91 height 12
drag, startPoint x: 98, startPoint y: 255, endPoint x: 47, endPoint y: 259, distance: 51.7
click at [47, 258] on div at bounding box center [89, 263] width 91 height 12
drag, startPoint x: 381, startPoint y: 222, endPoint x: 334, endPoint y: 222, distance: 47.3
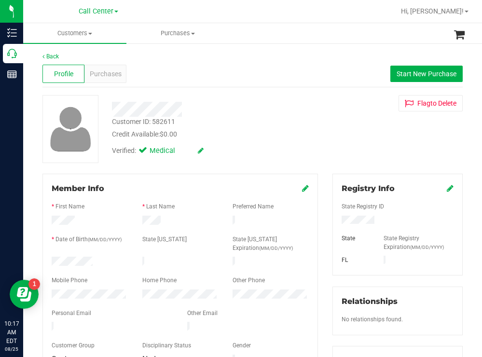
click at [334, 222] on div at bounding box center [397, 221] width 126 height 11
click at [273, 129] on div "Credit Available: $0.00" at bounding box center [213, 134] width 203 height 10
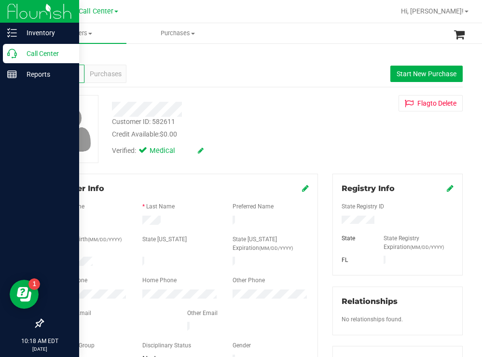
click at [38, 51] on p "Call Center" at bounding box center [46, 54] width 58 height 12
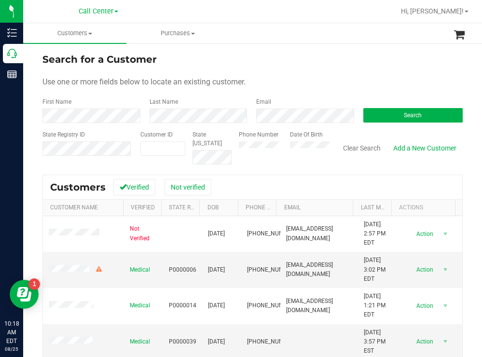
drag, startPoint x: 304, startPoint y: 44, endPoint x: 187, endPoint y: 45, distance: 117.3
click at [299, 45] on div "Search for a Customer Use one or more fields below to locate an existing custom…" at bounding box center [252, 259] width 459 height 434
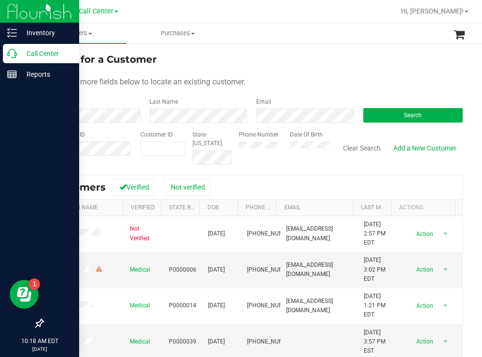
click at [34, 48] on p "Call Center" at bounding box center [46, 54] width 58 height 12
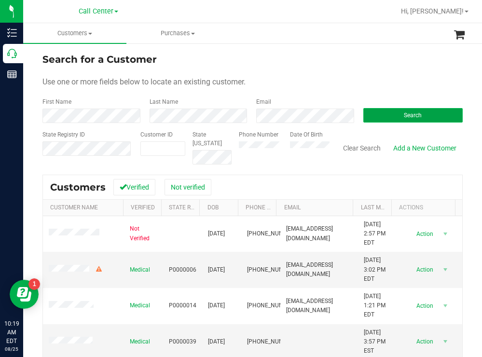
click at [380, 116] on button "Search" at bounding box center [413, 115] width 100 height 14
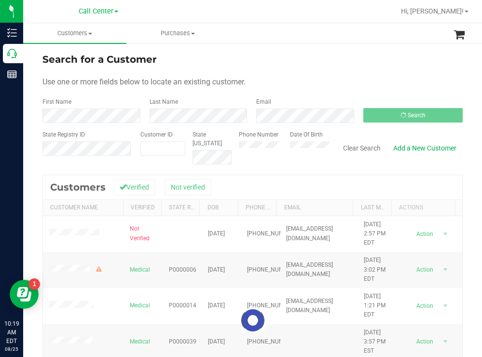
click at [347, 60] on div "Search for a Customer" at bounding box center [252, 59] width 420 height 14
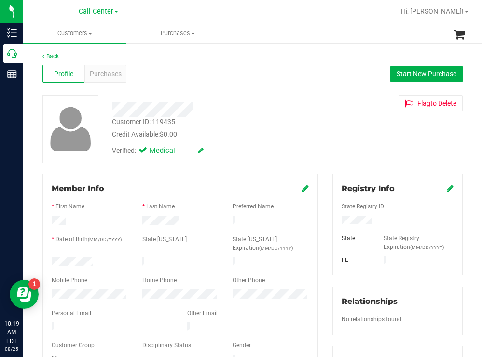
drag, startPoint x: 96, startPoint y: 257, endPoint x: 51, endPoint y: 259, distance: 44.9
click at [51, 259] on div at bounding box center [89, 263] width 91 height 12
drag, startPoint x: 380, startPoint y: 216, endPoint x: 333, endPoint y: 222, distance: 46.7
click at [334, 222] on div at bounding box center [397, 221] width 126 height 11
click at [262, 124] on div "Customer ID: 119435 Credit Available: $0.00" at bounding box center [214, 128] width 218 height 23
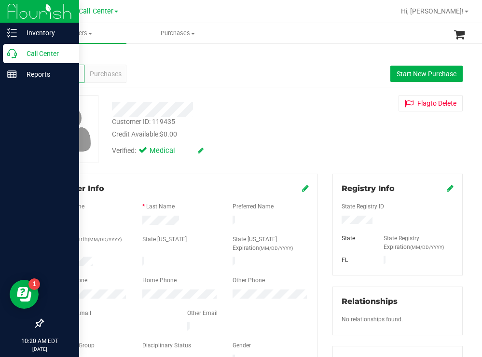
click at [37, 55] on p "Call Center" at bounding box center [46, 54] width 58 height 12
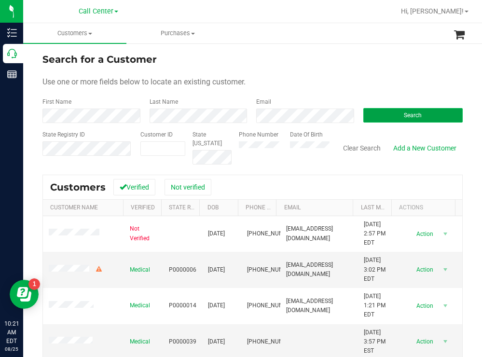
click at [371, 116] on button "Search" at bounding box center [413, 115] width 100 height 14
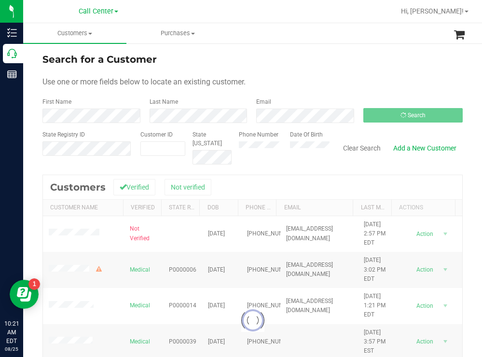
click at [265, 47] on div "Search for a Customer Use one or more fields below to locate an existing custom…" at bounding box center [252, 259] width 459 height 434
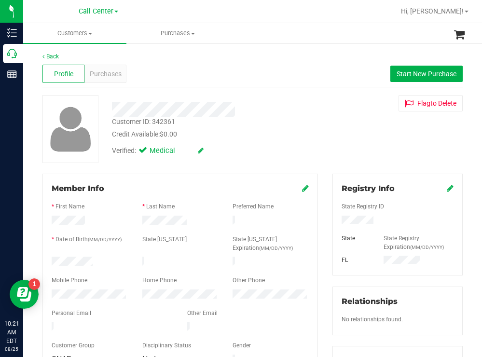
click at [307, 119] on div "Customer ID: 342361 Credit Available: $0.00" at bounding box center [214, 128] width 218 height 23
drag, startPoint x: 373, startPoint y: 222, endPoint x: 335, endPoint y: 221, distance: 37.2
click at [335, 221] on div at bounding box center [397, 221] width 126 height 11
click at [259, 135] on div "Credit Available: $0.00" at bounding box center [213, 134] width 203 height 10
drag, startPoint x: 372, startPoint y: 219, endPoint x: 335, endPoint y: 222, distance: 36.8
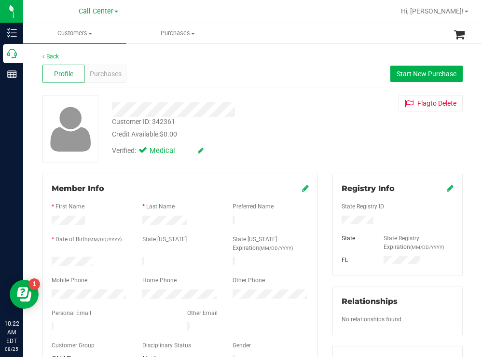
click at [334, 222] on div at bounding box center [397, 221] width 126 height 11
click at [254, 116] on div at bounding box center [214, 109] width 218 height 15
drag, startPoint x: 98, startPoint y: 261, endPoint x: 41, endPoint y: 260, distance: 56.9
click at [41, 260] on div "Member Info * First Name * Last Name Preferred Name * Date of Birth (MM/DD/YYYY…" at bounding box center [180, 319] width 290 height 290
drag, startPoint x: 335, startPoint y: 124, endPoint x: 251, endPoint y: 90, distance: 89.9
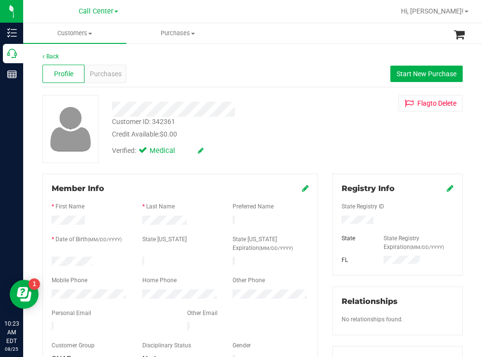
click at [333, 124] on div "Customer ID: 342361 Credit Available: $0.00 Verified: Medical Flag to Delete" at bounding box center [252, 129] width 435 height 68
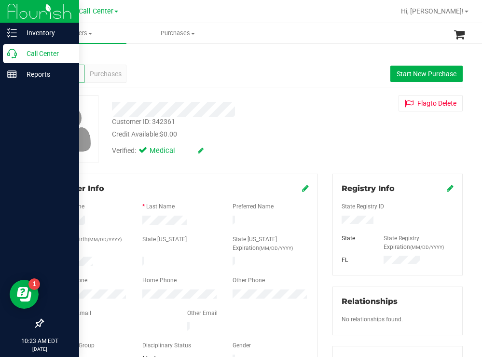
click at [30, 51] on p "Call Center" at bounding box center [46, 54] width 58 height 12
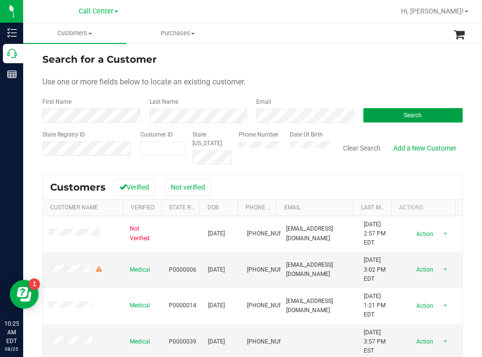
click at [372, 115] on button "Search" at bounding box center [413, 115] width 100 height 14
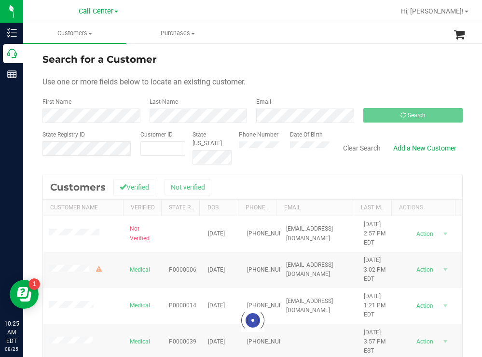
drag, startPoint x: 320, startPoint y: 75, endPoint x: 298, endPoint y: 74, distance: 22.2
click at [318, 75] on form "Search for a Customer Use one or more fields below to locate an existing custom…" at bounding box center [252, 108] width 420 height 112
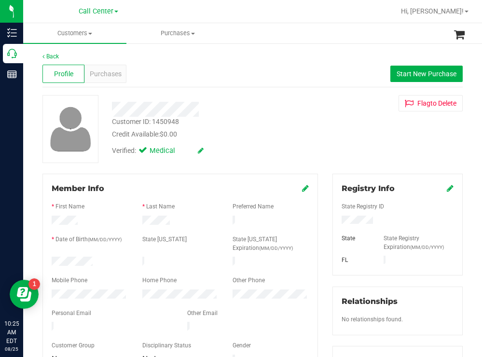
click at [52, 261] on div at bounding box center [89, 263] width 91 height 12
drag, startPoint x: 376, startPoint y: 218, endPoint x: 336, endPoint y: 223, distance: 40.4
click at [336, 223] on div at bounding box center [397, 221] width 126 height 11
click at [271, 127] on div "Customer ID: 1450948 Credit Available: $0.00" at bounding box center [214, 128] width 218 height 23
click at [104, 74] on span "Purchases" at bounding box center [106, 74] width 32 height 10
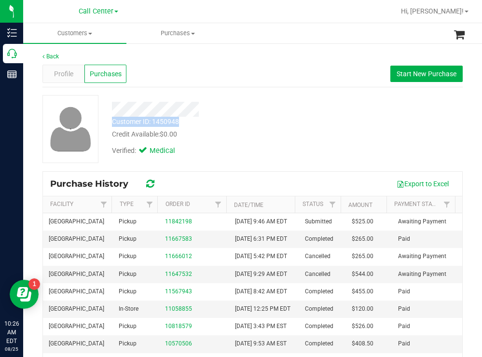
drag, startPoint x: 180, startPoint y: 125, endPoint x: 110, endPoint y: 126, distance: 70.9
click at [110, 126] on div "Customer ID: 1450948 Credit Available: $0.00" at bounding box center [214, 128] width 218 height 23
copy div "Customer ID: 1450948"
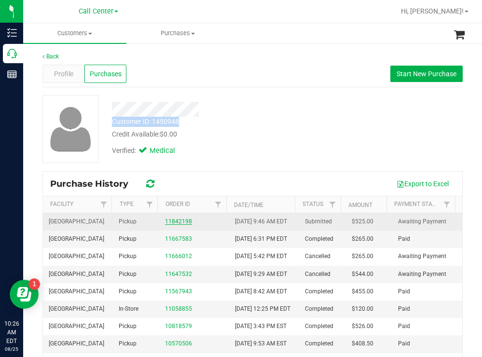
click at [174, 224] on link "11842198" at bounding box center [178, 221] width 27 height 7
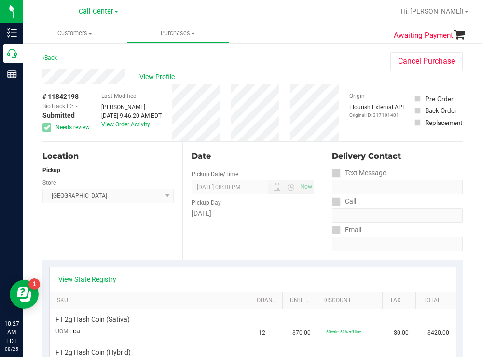
click at [254, 65] on div "Back Cancel Purchase" at bounding box center [252, 60] width 420 height 17
click at [48, 54] on div "Back" at bounding box center [49, 58] width 14 height 12
click at [162, 74] on span "View Profile" at bounding box center [158, 77] width 39 height 10
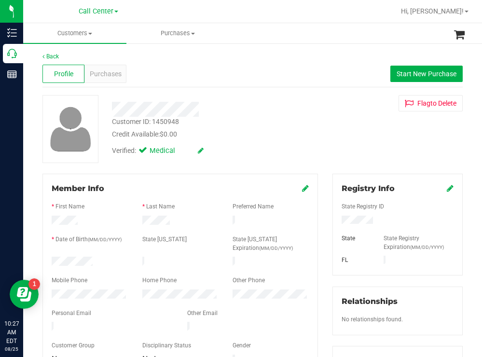
click at [50, 290] on div at bounding box center [89, 296] width 91 height 12
click at [113, 76] on span "Purchases" at bounding box center [106, 74] width 32 height 10
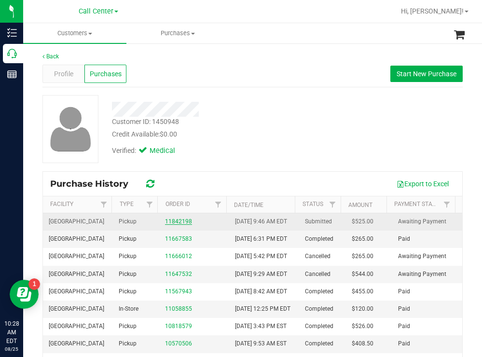
click at [179, 224] on link "11842198" at bounding box center [178, 221] width 27 height 7
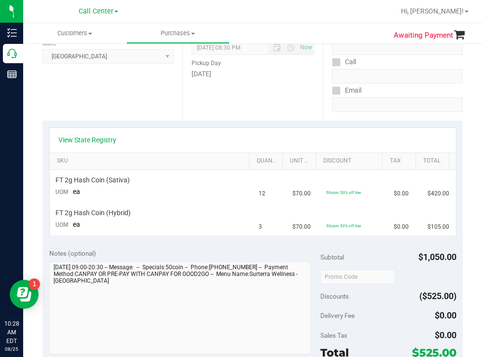
scroll to position [145, 0]
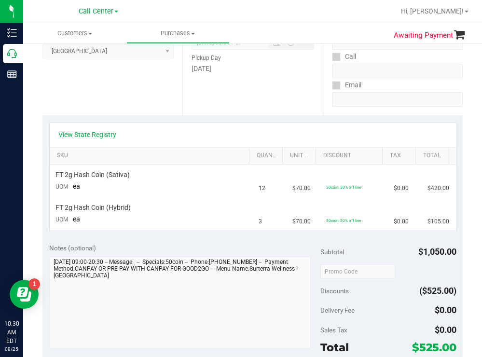
drag, startPoint x: 226, startPoint y: 103, endPoint x: 206, endPoint y: 108, distance: 21.0
click at [208, 108] on div "Date Pickup Date/Time 08/25/2025 Now 08/25/2025 08:30 PM Now Pickup Day Monday" at bounding box center [252, 56] width 140 height 118
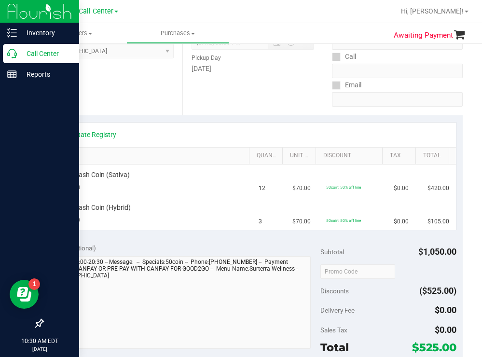
click at [32, 46] on div "Call Center" at bounding box center [41, 53] width 76 height 19
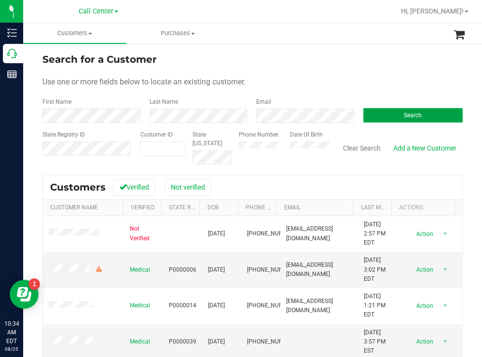
click at [376, 113] on button "Search" at bounding box center [413, 115] width 100 height 14
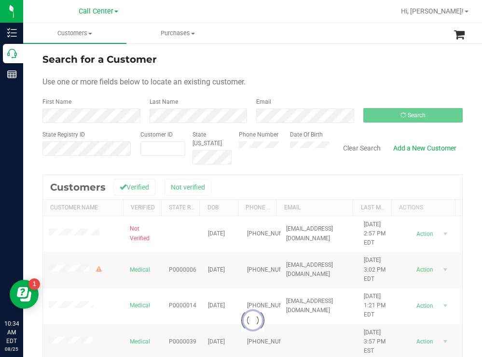
drag, startPoint x: 311, startPoint y: 61, endPoint x: 293, endPoint y: 64, distance: 18.6
click at [311, 61] on div "Search for a Customer" at bounding box center [252, 59] width 420 height 14
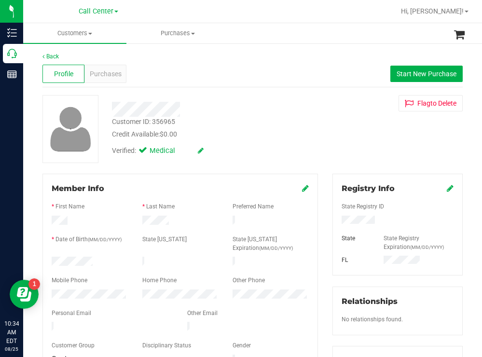
drag, startPoint x: 103, startPoint y: 256, endPoint x: 47, endPoint y: 261, distance: 56.2
click at [47, 261] on div at bounding box center [89, 263] width 91 height 12
click at [322, 134] on div "Customer ID: 356965 Credit Available: $0.00 Verified: Medical Flag to Delete" at bounding box center [252, 129] width 435 height 68
drag, startPoint x: 371, startPoint y: 221, endPoint x: 331, endPoint y: 221, distance: 39.6
click at [334, 221] on div at bounding box center [397, 221] width 126 height 11
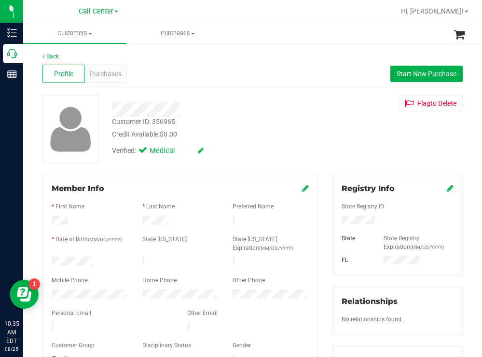
drag, startPoint x: 319, startPoint y: 138, endPoint x: 269, endPoint y: 119, distance: 54.0
click at [318, 138] on div "Customer ID: 356965 Credit Available: $0.00 Verified: Medical Flag to Delete" at bounding box center [252, 129] width 435 height 68
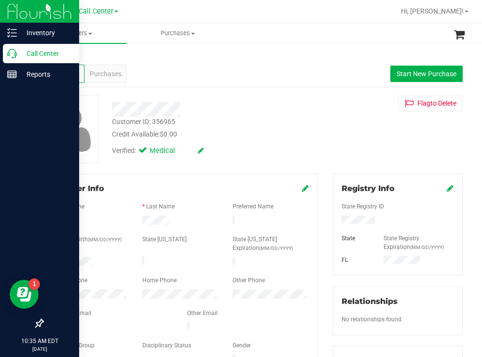
click at [47, 50] on p "Call Center" at bounding box center [46, 54] width 58 height 12
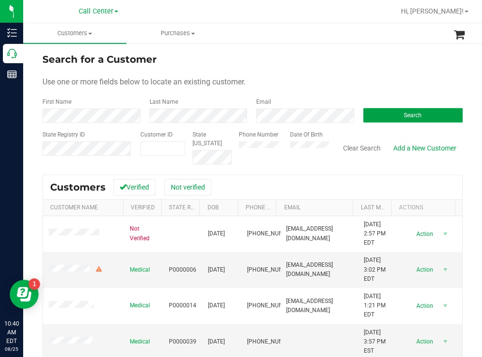
click at [380, 111] on button "Search" at bounding box center [413, 115] width 100 height 14
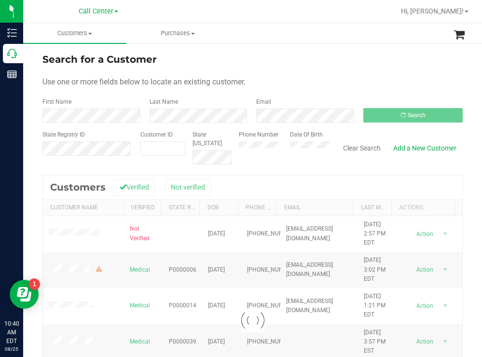
drag, startPoint x: 351, startPoint y: 78, endPoint x: 332, endPoint y: 73, distance: 19.4
click at [349, 78] on div "Use one or more fields below to locate an existing customer." at bounding box center [252, 82] width 420 height 12
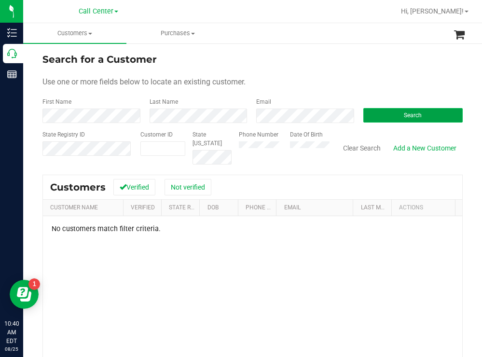
click at [376, 111] on button "Search" at bounding box center [413, 115] width 100 height 14
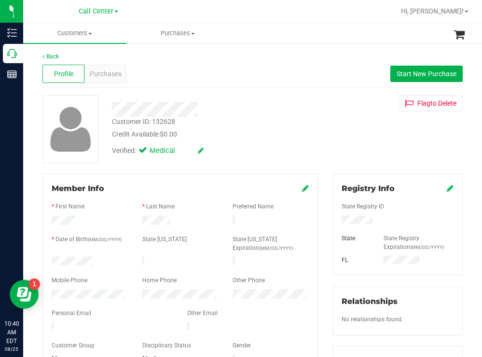
drag, startPoint x: 99, startPoint y: 260, endPoint x: 41, endPoint y: 260, distance: 58.4
click at [41, 260] on div "Member Info * First Name * Last Name Preferred Name * Date of Birth (MM/DD/YYYY…" at bounding box center [180, 346] width 290 height 345
drag, startPoint x: 370, startPoint y: 222, endPoint x: 328, endPoint y: 225, distance: 42.6
click at [332, 225] on div "Registry Info State Registry ID State State Registry Expiration (MM/DD/YYYY) [G…" at bounding box center [397, 225] width 130 height 102
drag, startPoint x: 239, startPoint y: 139, endPoint x: 226, endPoint y: 129, distance: 16.8
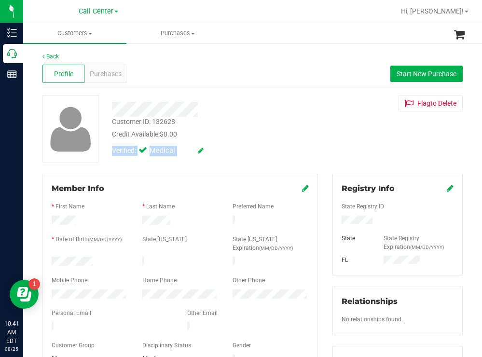
click at [239, 139] on div "Customer ID: 132628 Credit Available: $0.00 Verified: Medical" at bounding box center [214, 128] width 218 height 66
click at [95, 74] on span "Purchases" at bounding box center [106, 74] width 32 height 10
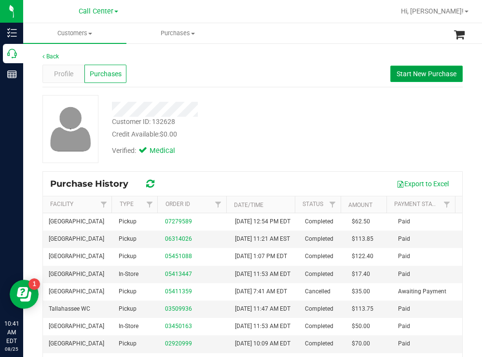
click at [414, 73] on span "Start New Purchase" at bounding box center [427, 74] width 60 height 8
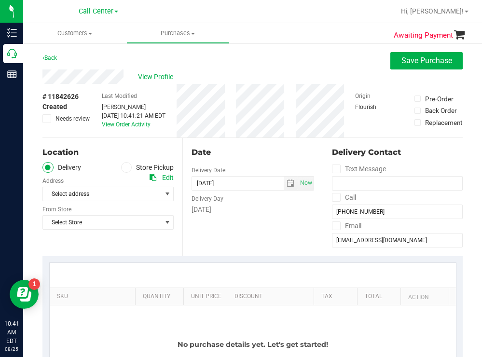
click at [129, 167] on span at bounding box center [126, 167] width 11 height 11
click at [0, 0] on input "Store Pickup" at bounding box center [0, 0] width 0 height 0
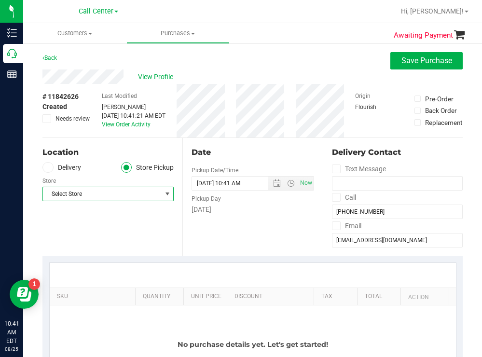
click at [90, 197] on span "Select Store" at bounding box center [102, 194] width 118 height 14
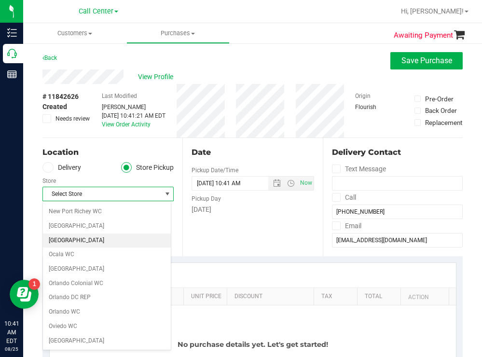
scroll to position [483, 0]
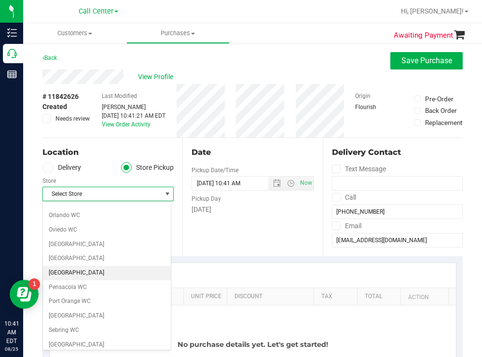
click at [76, 269] on li "[GEOGRAPHIC_DATA]" at bounding box center [107, 273] width 128 height 14
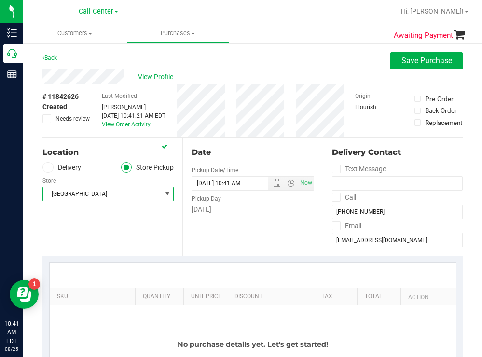
scroll to position [97, 0]
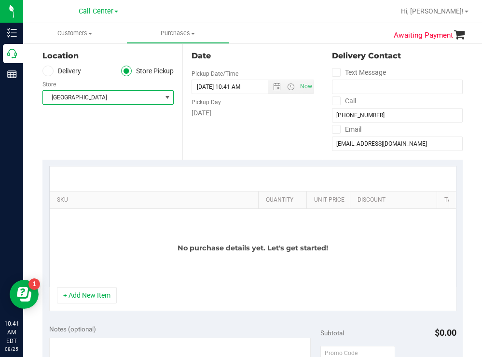
drag, startPoint x: 126, startPoint y: 195, endPoint x: 280, endPoint y: 154, distance: 159.3
click at [280, 154] on purchase-details "Back Save Purchase View Profile # 11842626 Created Needs review Last Modified T…" at bounding box center [252, 332] width 420 height 752
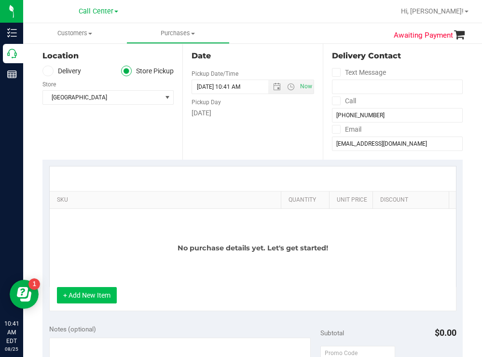
click at [77, 302] on button "+ Add New Item" at bounding box center [87, 295] width 60 height 16
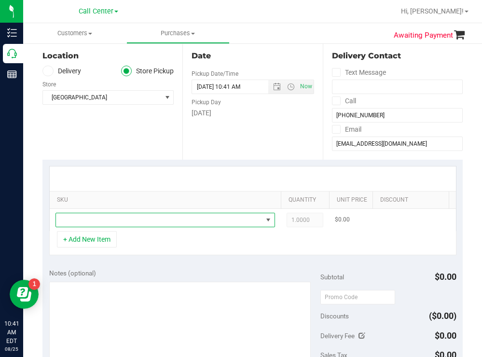
click at [108, 224] on span "NO DATA FOUND" at bounding box center [159, 220] width 207 height 14
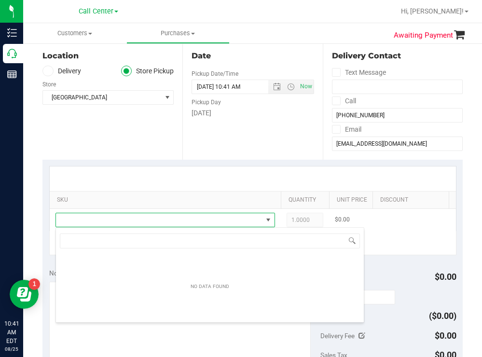
scroll to position [14, 220]
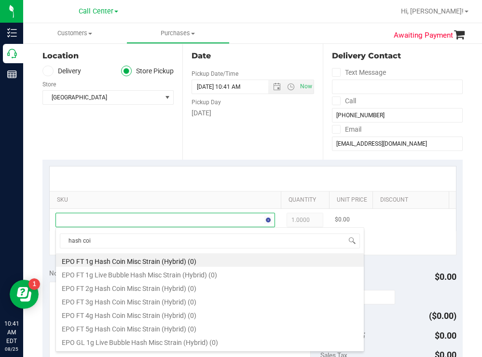
type input "hash coin"
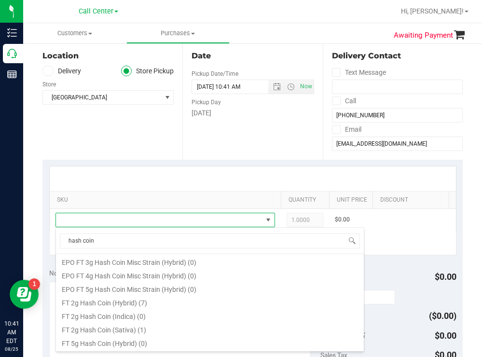
scroll to position [48, 0]
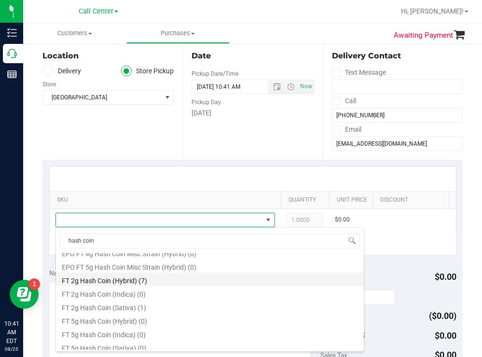
click at [137, 281] on li "FT 2g Hash Coin (Hybrid) (7)" at bounding box center [210, 280] width 308 height 14
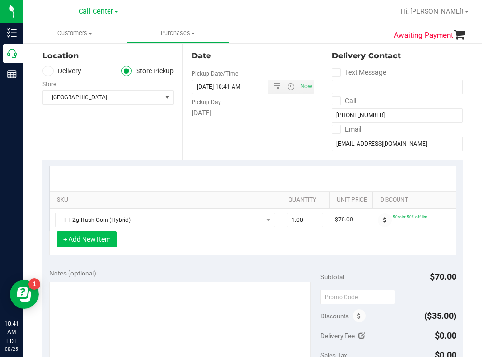
click at [101, 248] on button "+ Add New Item" at bounding box center [87, 239] width 60 height 16
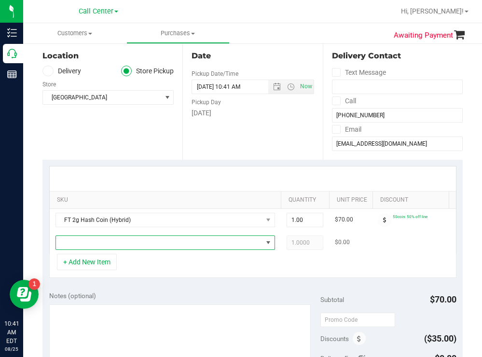
click at [120, 245] on span "NO DATA FOUND" at bounding box center [159, 243] width 207 height 14
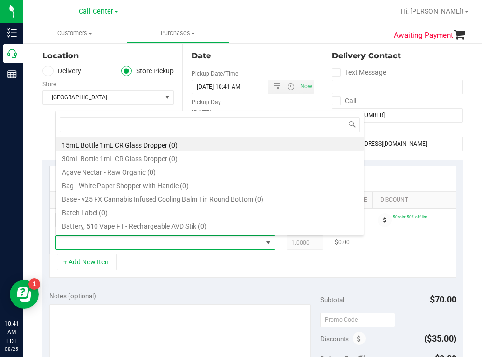
scroll to position [14, 220]
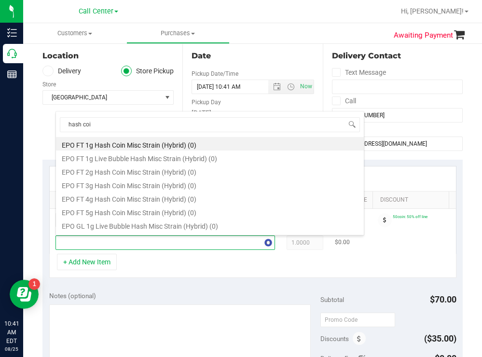
type input "hash coin"
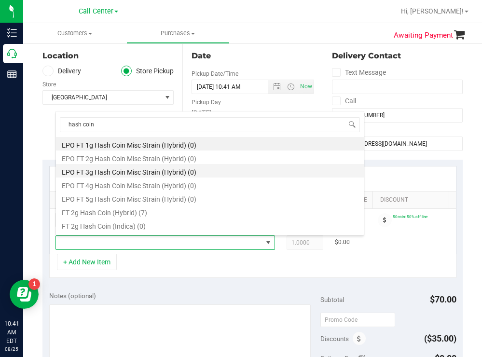
scroll to position [48, 0]
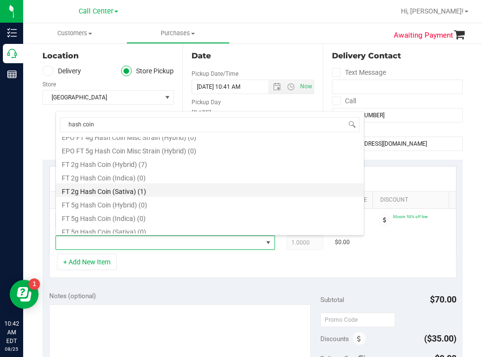
click at [124, 193] on li "FT 2g Hash Coin (Sativa) (1)" at bounding box center [210, 190] width 308 height 14
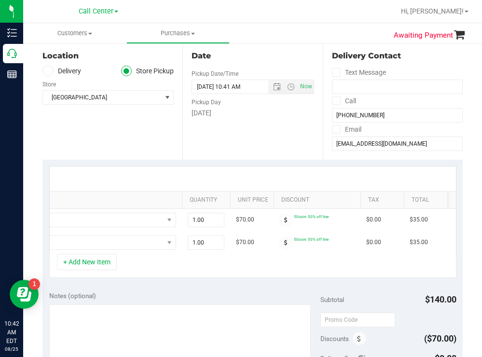
scroll to position [0, 153]
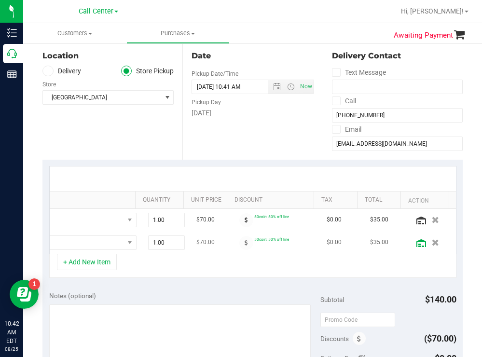
click at [416, 240] on icon at bounding box center [421, 243] width 10 height 8
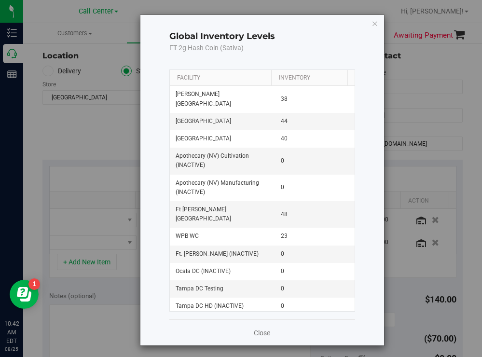
click at [215, 78] on th "Facility" at bounding box center [220, 78] width 101 height 16
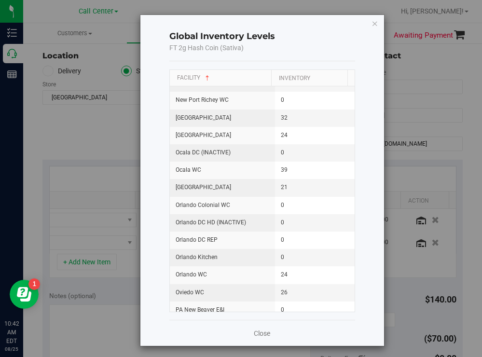
scroll to position [869, 0]
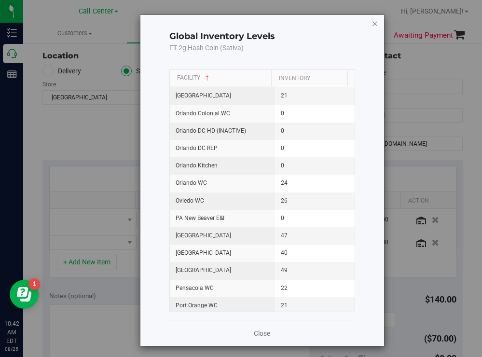
click at [372, 21] on icon "button" at bounding box center [375, 23] width 7 height 12
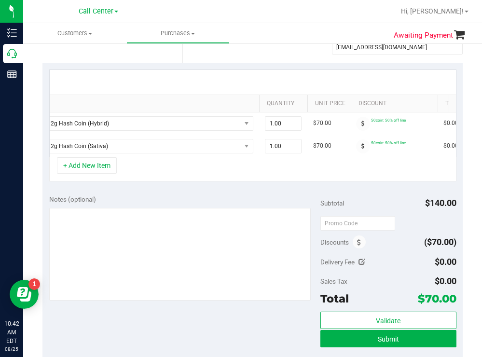
scroll to position [0, 0]
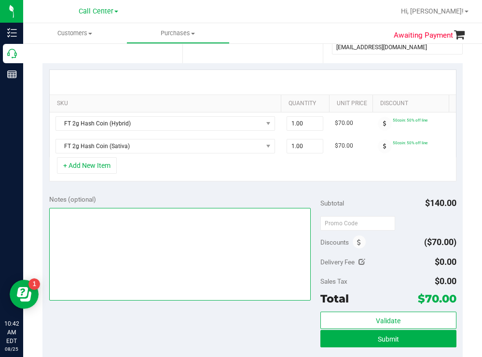
click at [91, 236] on textarea at bounding box center [180, 254] width 262 height 93
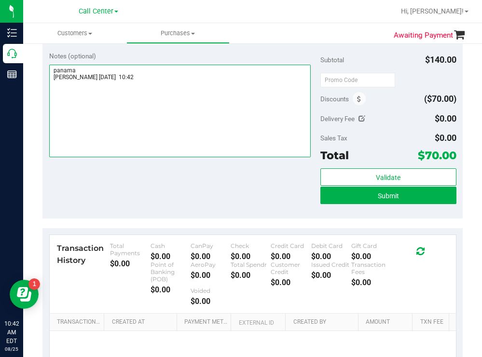
scroll to position [338, 0]
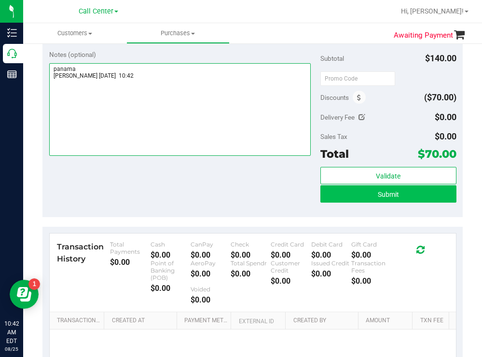
type textarea "panama todd 8/25 10:42"
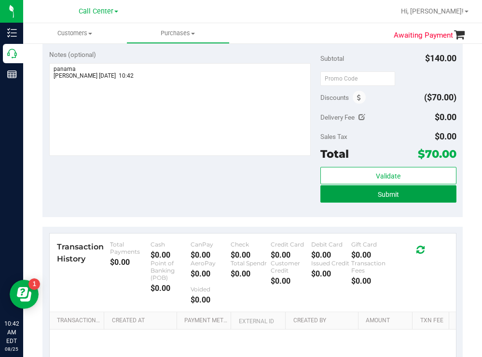
drag, startPoint x: 331, startPoint y: 200, endPoint x: 157, endPoint y: 173, distance: 175.3
click at [330, 200] on button "Submit" at bounding box center [388, 193] width 136 height 17
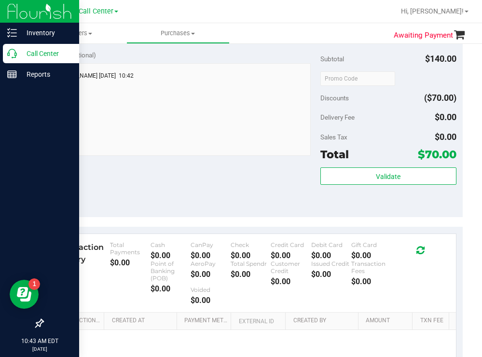
click at [37, 53] on p "Call Center" at bounding box center [46, 54] width 58 height 12
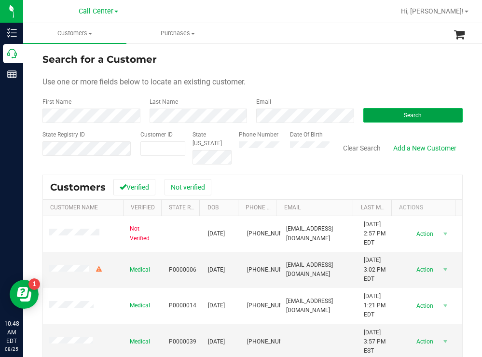
click at [384, 111] on button "Search" at bounding box center [413, 115] width 100 height 14
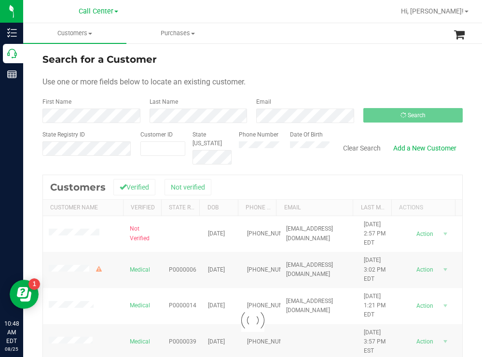
click at [354, 53] on div "Search for a Customer" at bounding box center [252, 59] width 420 height 14
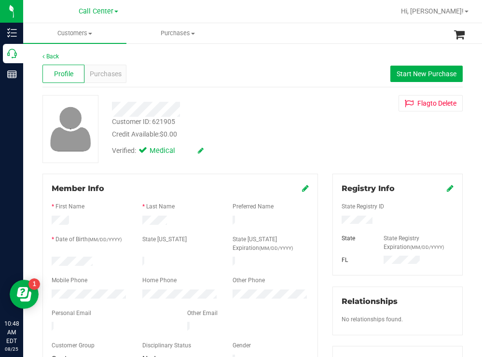
drag, startPoint x: 96, startPoint y: 260, endPoint x: 51, endPoint y: 261, distance: 44.9
click at [51, 261] on div at bounding box center [89, 263] width 91 height 12
drag, startPoint x: 377, startPoint y: 221, endPoint x: 332, endPoint y: 221, distance: 45.4
click at [334, 221] on div at bounding box center [397, 221] width 126 height 11
click at [242, 126] on div "Customer ID: 621905 Credit Available: $0.00" at bounding box center [214, 128] width 218 height 23
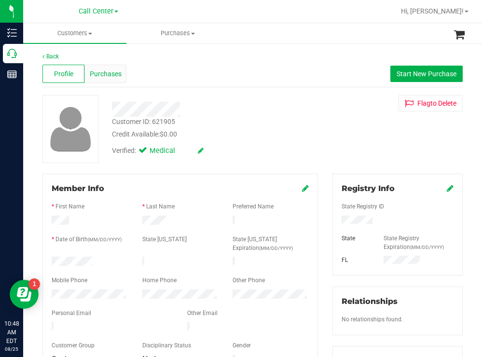
click at [102, 72] on span "Purchases" at bounding box center [106, 74] width 32 height 10
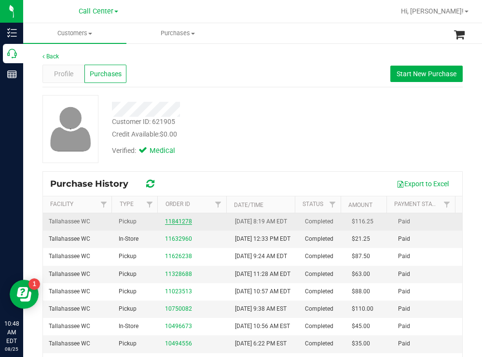
click at [177, 225] on link "11841278" at bounding box center [178, 221] width 27 height 7
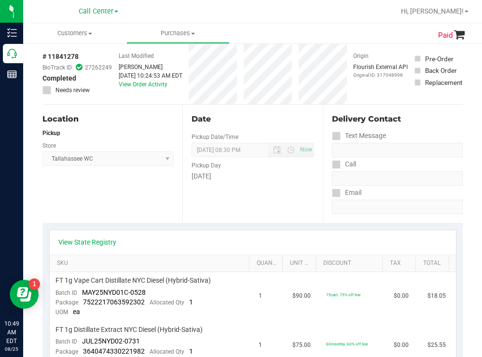
scroll to position [48, 0]
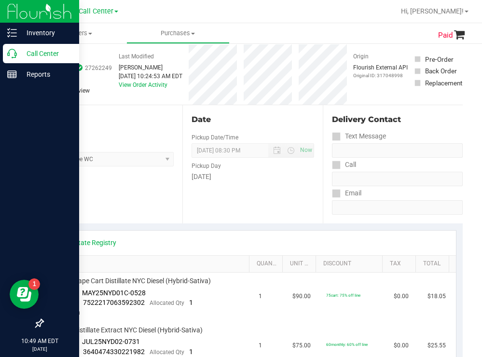
click at [46, 53] on p "Call Center" at bounding box center [46, 54] width 58 height 12
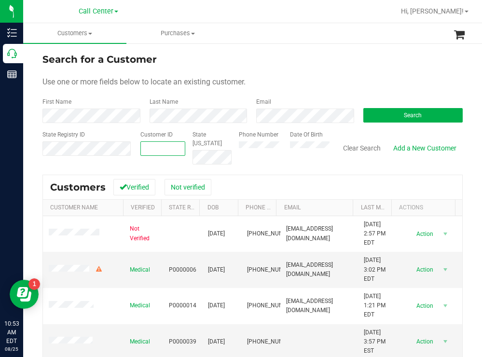
paste input "3952"
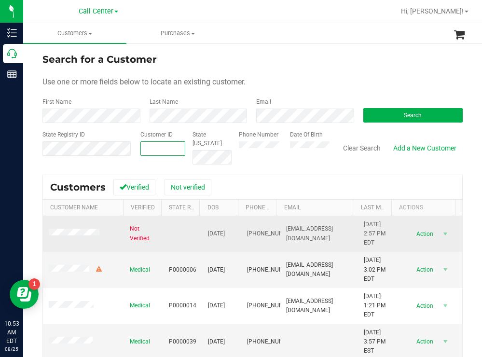
type input "3952"
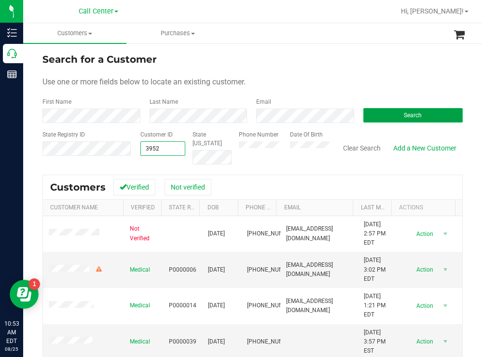
type input "3952"
click at [394, 117] on button "Search" at bounding box center [413, 115] width 100 height 14
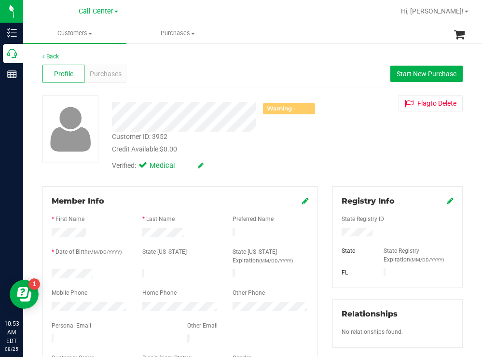
click at [310, 155] on div "Verified: Medical" at bounding box center [214, 164] width 218 height 21
click at [339, 232] on div at bounding box center [397, 233] width 126 height 11
drag, startPoint x: 372, startPoint y: 232, endPoint x: 335, endPoint y: 232, distance: 37.2
click at [335, 232] on div at bounding box center [397, 233] width 126 height 11
click at [343, 150] on div "Warning - Level 1 Customer ID: 3952 Credit Available: $0.00 Verified: Medical F…" at bounding box center [252, 135] width 435 height 81
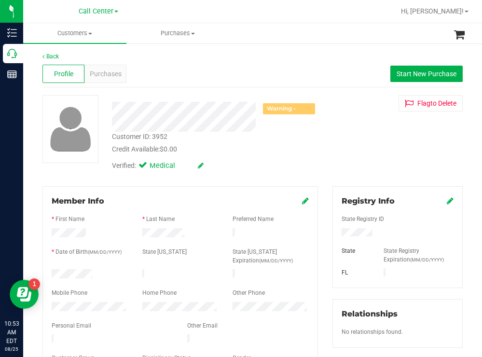
drag, startPoint x: 99, startPoint y: 272, endPoint x: 51, endPoint y: 270, distance: 47.8
click at [51, 270] on div at bounding box center [89, 275] width 91 height 12
drag, startPoint x: 284, startPoint y: 144, endPoint x: 272, endPoint y: 144, distance: 11.6
click at [284, 144] on div "Credit Available: $0.00" at bounding box center [213, 149] width 203 height 10
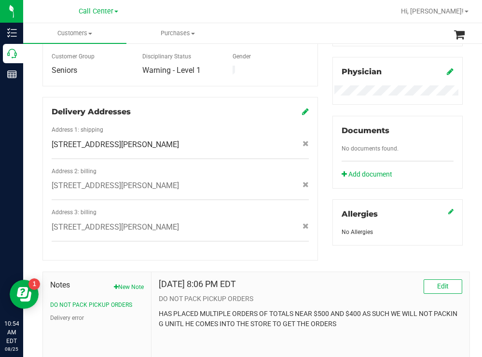
scroll to position [368, 0]
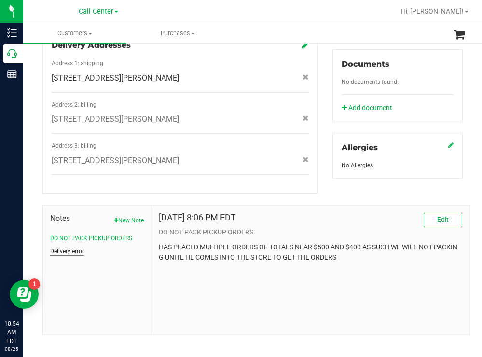
click at [83, 247] on button "Delivery error" at bounding box center [67, 251] width 34 height 9
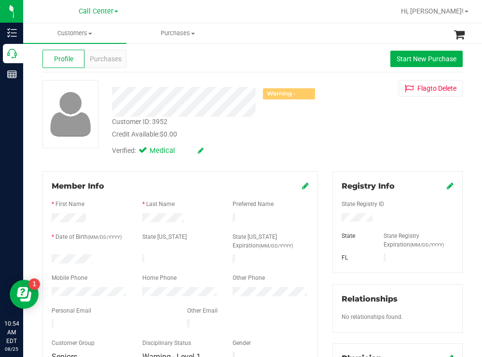
scroll to position [0, 0]
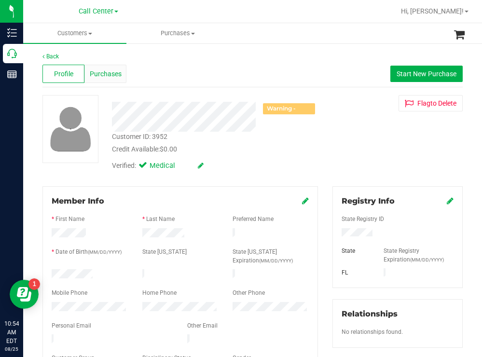
click at [105, 66] on div "Purchases" at bounding box center [105, 74] width 42 height 18
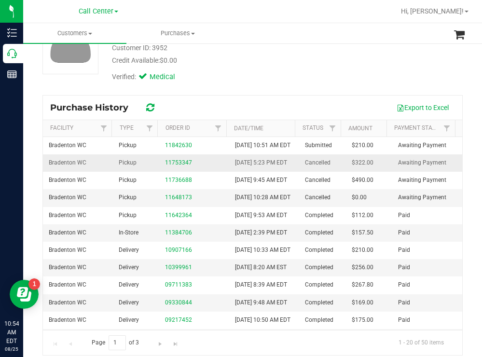
scroll to position [97, 0]
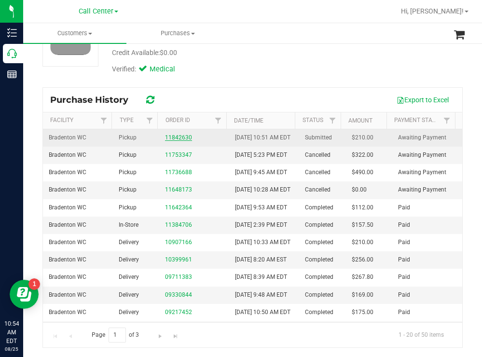
click at [180, 141] on link "11842630" at bounding box center [178, 137] width 27 height 7
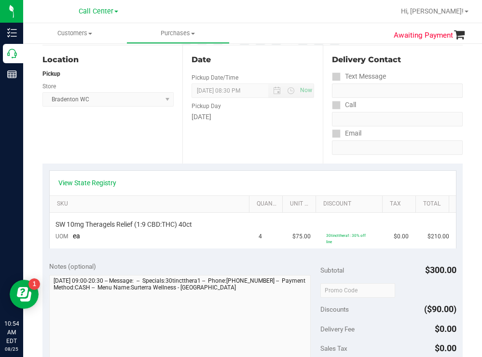
click at [137, 142] on div "Location Pickup Store Bradenton WC Select Store Bonita Springs WC Boynton Beach…" at bounding box center [112, 104] width 140 height 118
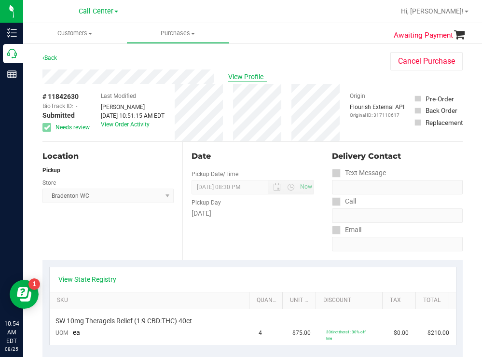
click at [247, 75] on span "View Profile" at bounding box center [247, 77] width 39 height 10
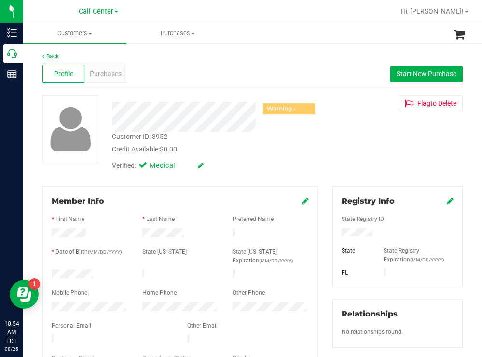
click at [85, 300] on form "Member Info * First Name * Last Name Preferred Name * Date of Birth (MM/DD/YYYY…" at bounding box center [180, 286] width 257 height 183
drag, startPoint x: 110, startPoint y: 297, endPoint x: 48, endPoint y: 303, distance: 62.0
click at [48, 303] on div at bounding box center [89, 308] width 91 height 12
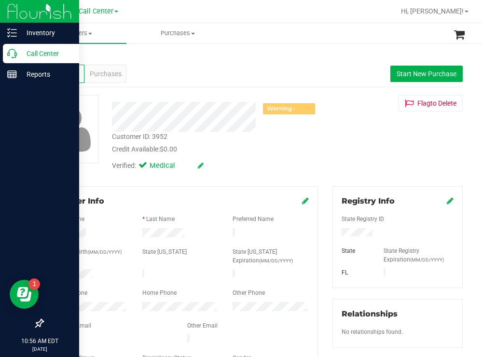
click at [52, 49] on p "Call Center" at bounding box center [46, 54] width 58 height 12
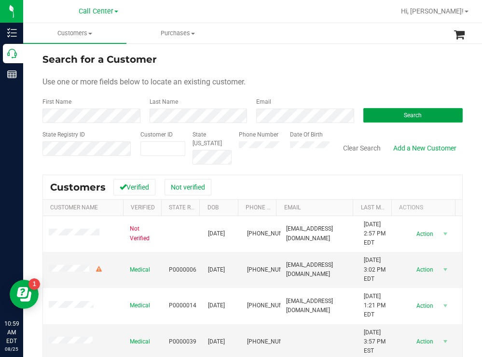
click at [392, 118] on button "Search" at bounding box center [413, 115] width 100 height 14
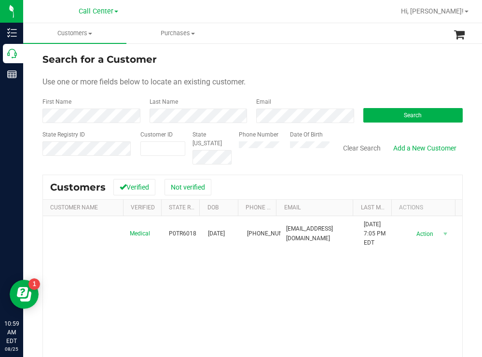
click at [304, 69] on form "Search for a Customer Use one or more fields below to locate an existing custom…" at bounding box center [252, 108] width 420 height 112
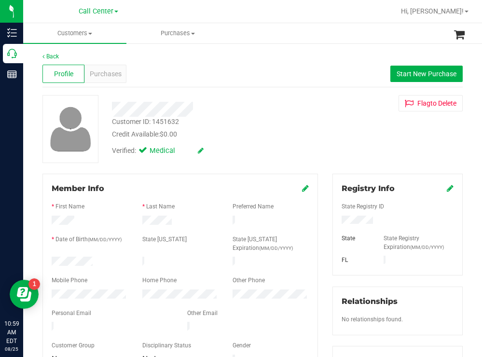
click at [52, 258] on div at bounding box center [89, 263] width 91 height 12
drag, startPoint x: 380, startPoint y: 219, endPoint x: 333, endPoint y: 217, distance: 46.8
click at [334, 217] on div at bounding box center [397, 221] width 126 height 11
click at [290, 116] on div at bounding box center [214, 109] width 218 height 15
click at [103, 73] on span "Purchases" at bounding box center [106, 74] width 32 height 10
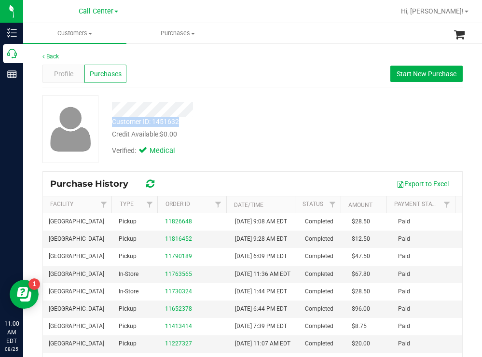
drag, startPoint x: 187, startPoint y: 121, endPoint x: 113, endPoint y: 121, distance: 73.8
click at [113, 121] on div "Customer ID: 1451632 Credit Available: $0.00" at bounding box center [214, 128] width 218 height 23
copy div "Customer ID: 1451632"
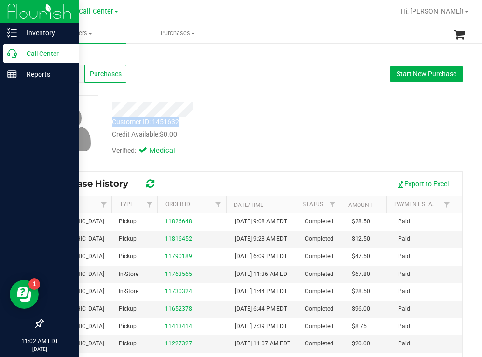
click at [40, 50] on p "Call Center" at bounding box center [46, 54] width 58 height 12
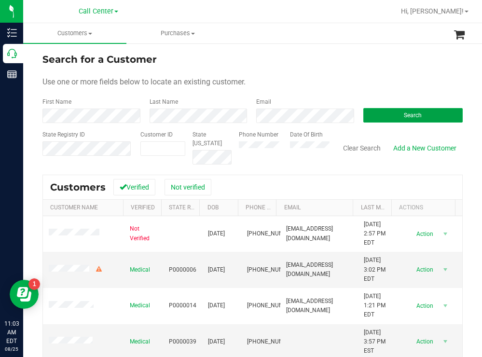
drag, startPoint x: 383, startPoint y: 112, endPoint x: 299, endPoint y: 94, distance: 86.4
click at [382, 112] on button "Search" at bounding box center [413, 115] width 100 height 14
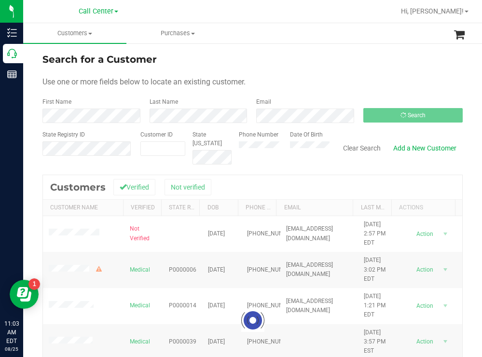
drag, startPoint x: 359, startPoint y: 71, endPoint x: 344, endPoint y: 69, distance: 15.6
click at [358, 71] on form "Search for a Customer Use one or more fields below to locate an existing custom…" at bounding box center [252, 108] width 420 height 112
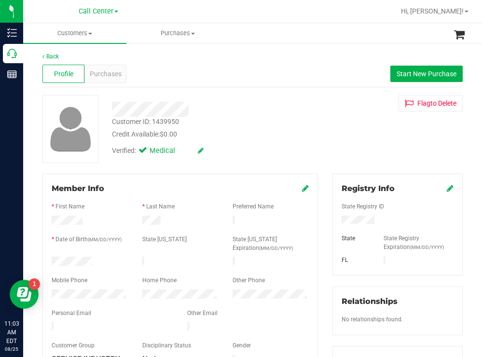
drag, startPoint x: 98, startPoint y: 260, endPoint x: 51, endPoint y: 258, distance: 47.8
click at [51, 258] on div at bounding box center [89, 263] width 91 height 12
drag, startPoint x: 372, startPoint y: 218, endPoint x: 335, endPoint y: 218, distance: 37.2
click at [335, 218] on div at bounding box center [397, 221] width 126 height 11
click at [232, 116] on div at bounding box center [214, 109] width 218 height 15
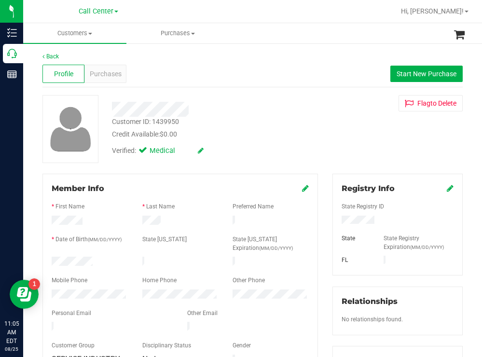
drag, startPoint x: 298, startPoint y: 122, endPoint x: 291, endPoint y: 122, distance: 6.3
click at [298, 122] on div "Customer ID: 1439950 Credit Available: $0.00" at bounding box center [214, 128] width 218 height 23
drag, startPoint x: 303, startPoint y: 126, endPoint x: 284, endPoint y: 120, distance: 20.3
click at [303, 126] on div "Customer ID: 1439950 Credit Available: $0.00" at bounding box center [214, 128] width 218 height 23
click at [108, 72] on span "Purchases" at bounding box center [106, 74] width 32 height 10
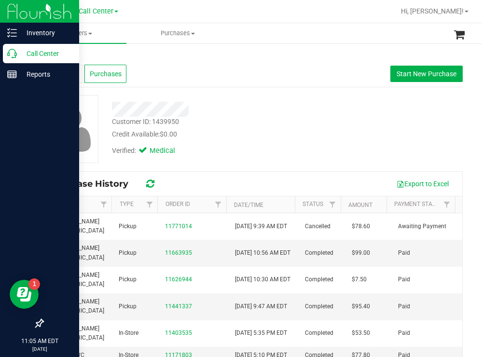
click at [52, 47] on div "Call Center" at bounding box center [41, 53] width 76 height 19
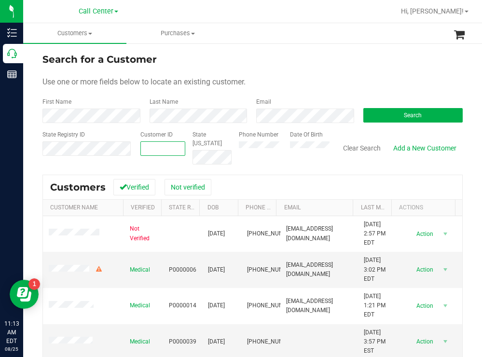
paste input "3999"
type input "3999"
click at [391, 112] on button "Search" at bounding box center [413, 115] width 100 height 14
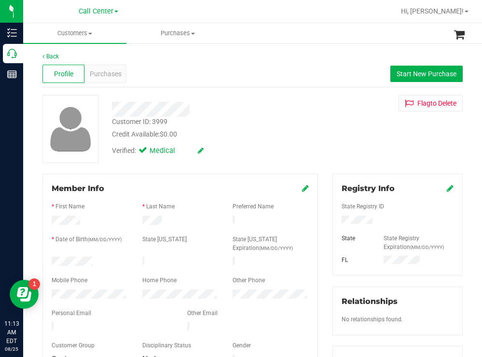
click at [277, 119] on div "Customer ID: 3999 Credit Available: $0.00" at bounding box center [214, 128] width 218 height 23
drag, startPoint x: 379, startPoint y: 223, endPoint x: 329, endPoint y: 220, distance: 50.8
click at [332, 220] on div "Registry Info State Registry ID State State Registry Expiration (MM/DD/YYYY) [G…" at bounding box center [397, 225] width 130 height 102
click at [296, 114] on div at bounding box center [214, 109] width 218 height 15
drag, startPoint x: 104, startPoint y: 254, endPoint x: 52, endPoint y: 254, distance: 52.1
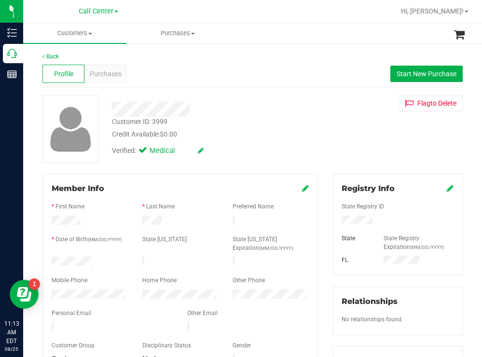
click at [52, 255] on div at bounding box center [180, 256] width 257 height 2
drag, startPoint x: 106, startPoint y: 260, endPoint x: 41, endPoint y: 255, distance: 64.4
click at [41, 255] on div "Member Info * First Name * Last Name Preferred Name * Date of Birth (MM/DD/YYYY…" at bounding box center [180, 326] width 290 height 304
click at [236, 130] on div "Credit Available: $0.00" at bounding box center [213, 134] width 203 height 10
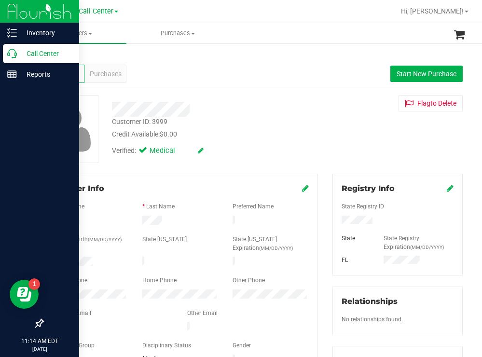
click at [35, 54] on p "Call Center" at bounding box center [46, 54] width 58 height 12
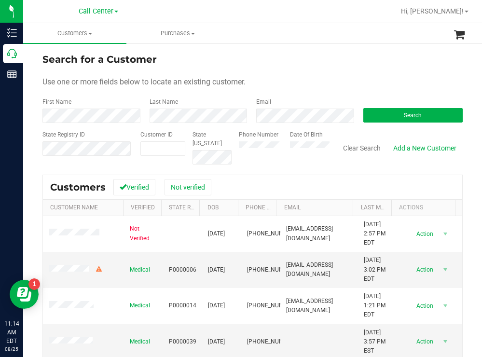
click at [257, 47] on div "Search for a Customer Use one or more fields below to locate an existing custom…" at bounding box center [252, 259] width 459 height 434
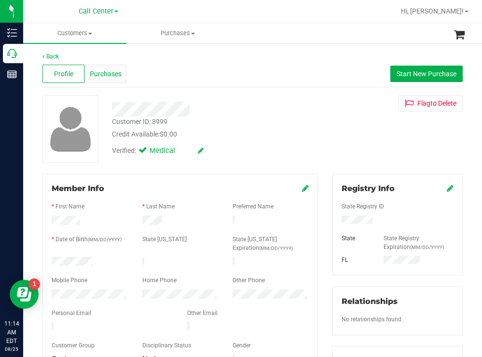
click at [113, 76] on span "Purchases" at bounding box center [106, 74] width 32 height 10
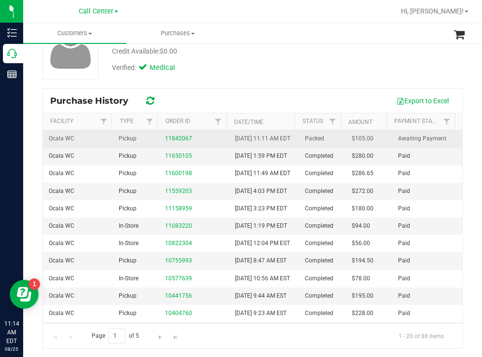
scroll to position [84, 0]
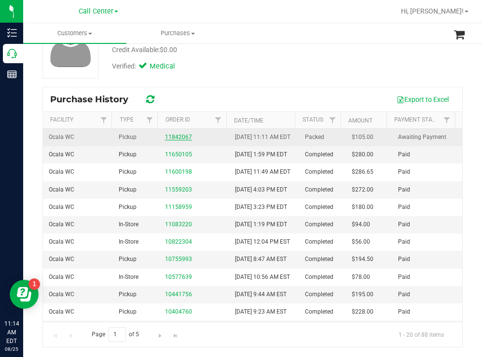
click at [172, 140] on link "11842067" at bounding box center [178, 137] width 27 height 7
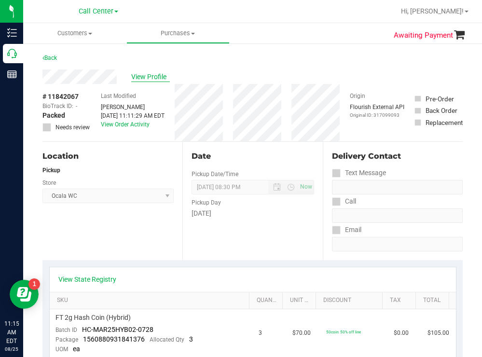
click at [148, 75] on span "View Profile" at bounding box center [150, 77] width 39 height 10
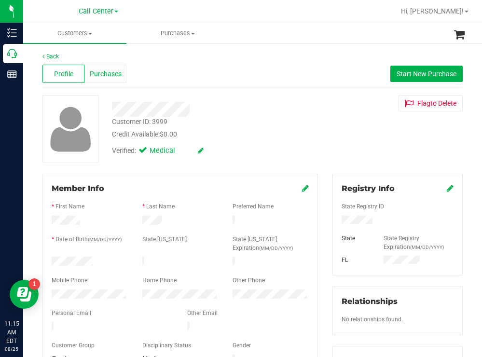
click at [118, 73] on span "Purchases" at bounding box center [106, 74] width 32 height 10
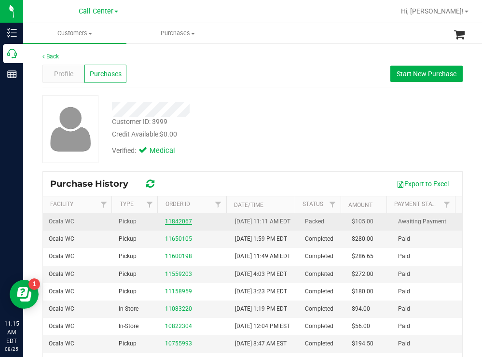
click at [178, 224] on link "11842067" at bounding box center [178, 221] width 27 height 7
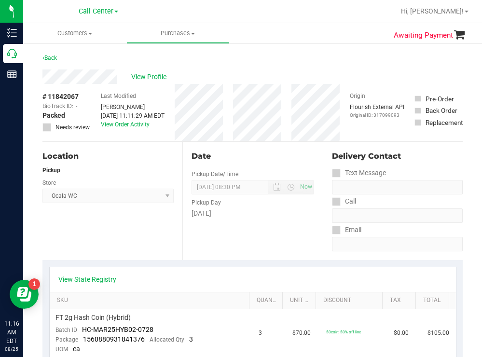
click at [287, 59] on div "Back" at bounding box center [252, 60] width 420 height 17
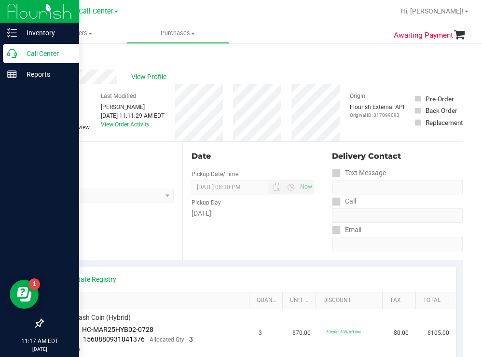
click at [29, 51] on p "Call Center" at bounding box center [46, 54] width 58 height 12
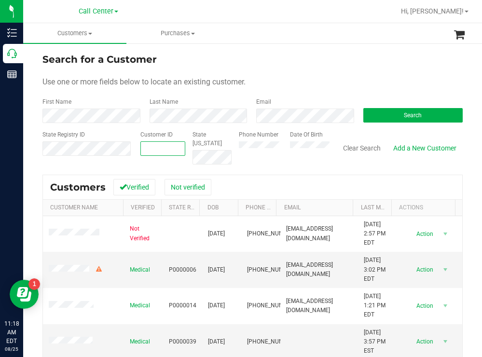
paste input "1594137"
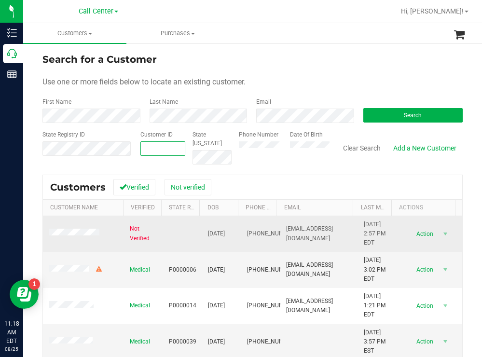
type input "1594137"
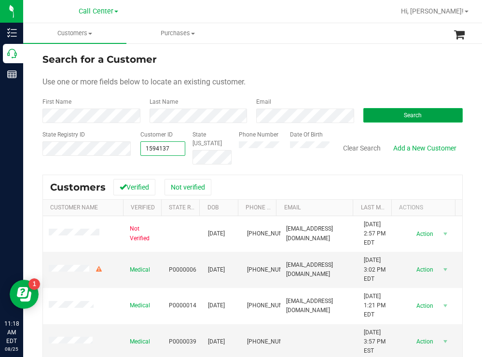
type input "1594137"
click at [376, 115] on button "Search" at bounding box center [413, 115] width 100 height 14
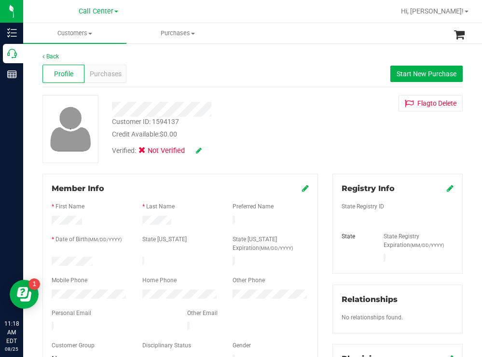
click at [53, 260] on div at bounding box center [89, 263] width 91 height 12
click at [317, 139] on div "Customer ID: 1594137 Credit Available: $0.00" at bounding box center [214, 128] width 218 height 23
click at [257, 141] on div "Verified: Not Verified" at bounding box center [214, 149] width 218 height 21
click at [52, 325] on div at bounding box center [112, 328] width 136 height 12
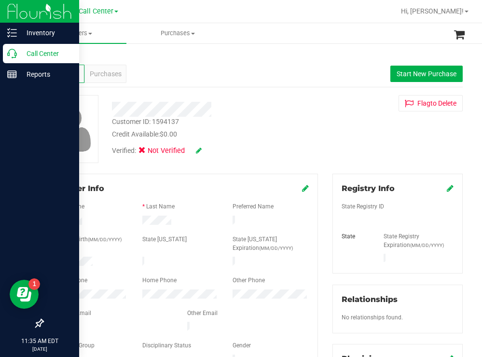
click at [46, 53] on p "Call Center" at bounding box center [46, 54] width 58 height 12
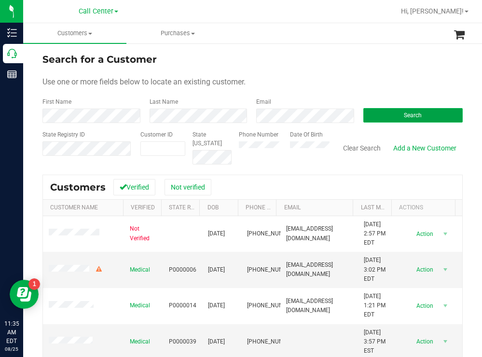
click at [386, 113] on button "Search" at bounding box center [413, 115] width 100 height 14
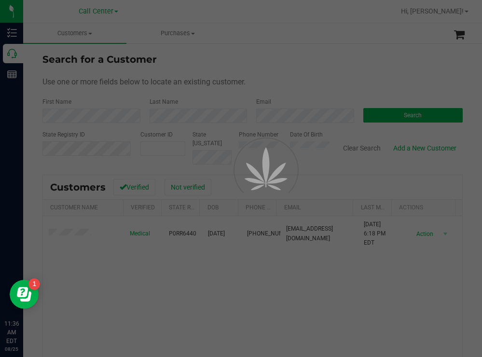
click at [302, 70] on div at bounding box center [241, 178] width 482 height 357
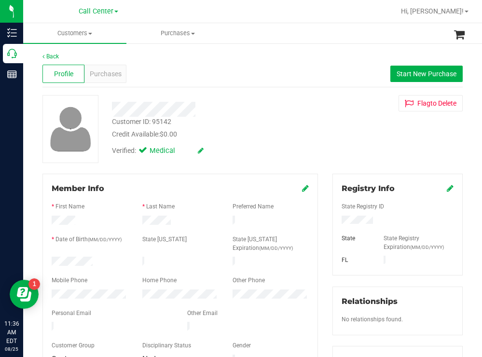
drag, startPoint x: 106, startPoint y: 260, endPoint x: 45, endPoint y: 262, distance: 60.4
click at [45, 262] on div at bounding box center [89, 263] width 91 height 12
drag, startPoint x: 373, startPoint y: 220, endPoint x: 334, endPoint y: 221, distance: 38.6
click at [334, 221] on div at bounding box center [397, 221] width 126 height 11
click at [186, 144] on div "Verified: Medical" at bounding box center [214, 149] width 218 height 21
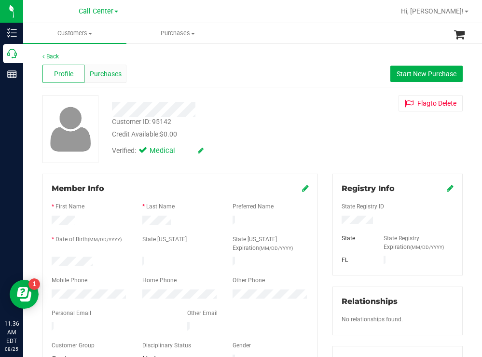
click at [106, 70] on span "Purchases" at bounding box center [106, 74] width 32 height 10
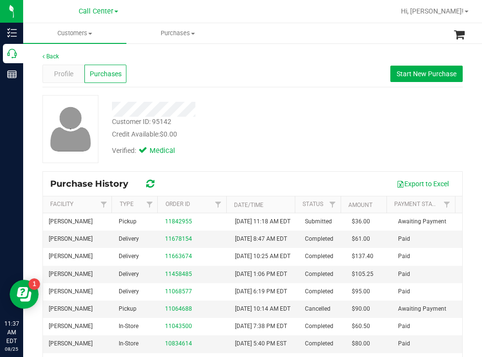
click at [307, 116] on div at bounding box center [214, 109] width 218 height 15
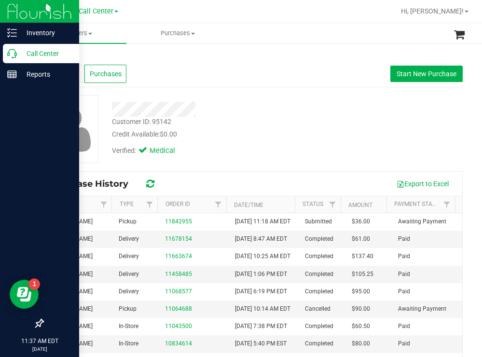
click at [36, 46] on div "Call Center" at bounding box center [41, 53] width 76 height 19
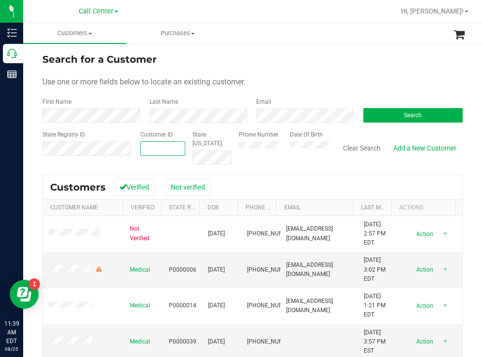
paste input "371"
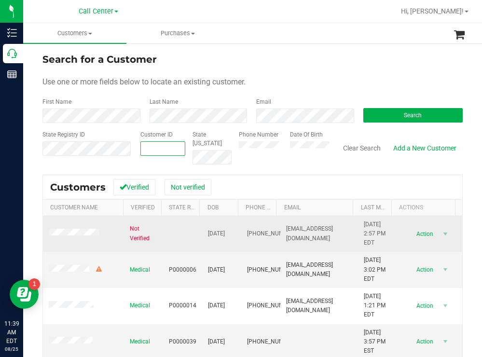
type input "371"
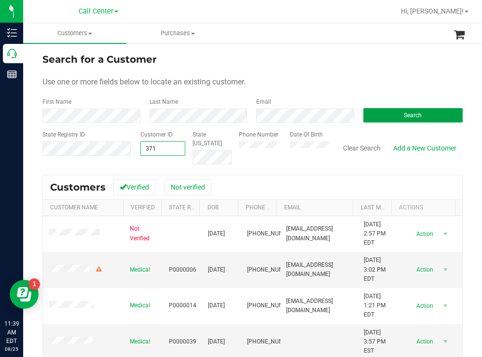
type input "371"
click at [369, 113] on button "Search" at bounding box center [413, 115] width 100 height 14
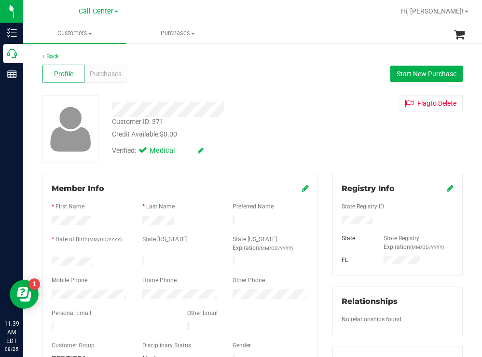
click at [319, 121] on div "Customer ID: 371 Credit Available: $0.00 Verified: Medical Flag to Delete" at bounding box center [252, 129] width 435 height 68
click at [337, 221] on div at bounding box center [397, 221] width 126 height 11
drag, startPoint x: 317, startPoint y: 132, endPoint x: 311, endPoint y: 134, distance: 6.1
click at [317, 132] on div "Customer ID: 371 Credit Available: $0.00" at bounding box center [214, 128] width 218 height 23
click at [52, 258] on div at bounding box center [89, 263] width 91 height 12
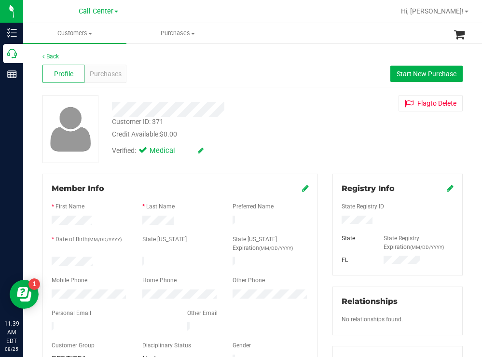
drag, startPoint x: 334, startPoint y: 136, endPoint x: 317, endPoint y: 136, distance: 17.4
click at [334, 136] on div "Customer ID: 371 Credit Available: $0.00 Verified: Medical Flag to Delete" at bounding box center [252, 129] width 435 height 68
click at [47, 290] on div at bounding box center [89, 296] width 91 height 12
click at [118, 73] on span "Purchases" at bounding box center [106, 74] width 32 height 10
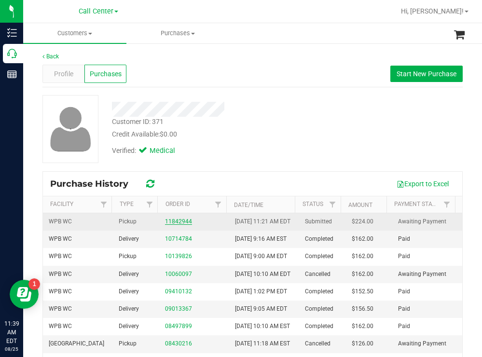
click at [168, 225] on link "11842944" at bounding box center [178, 221] width 27 height 7
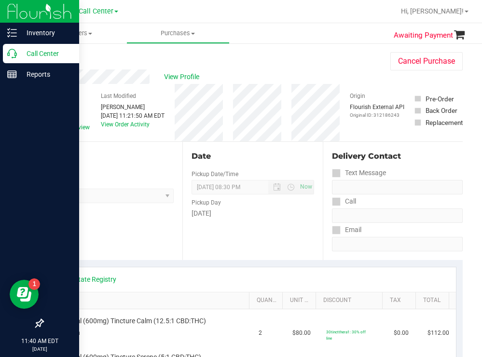
click at [36, 50] on p "Call Center" at bounding box center [46, 54] width 58 height 12
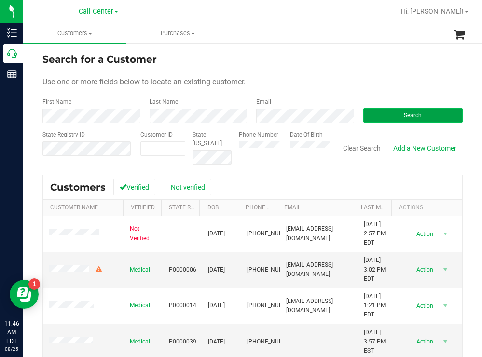
click at [376, 112] on button "Search" at bounding box center [413, 115] width 100 height 14
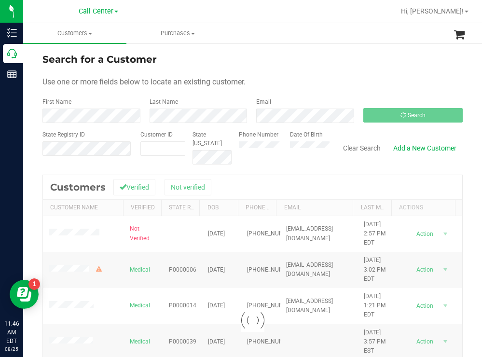
click at [280, 61] on div "Search for a Customer" at bounding box center [252, 59] width 420 height 14
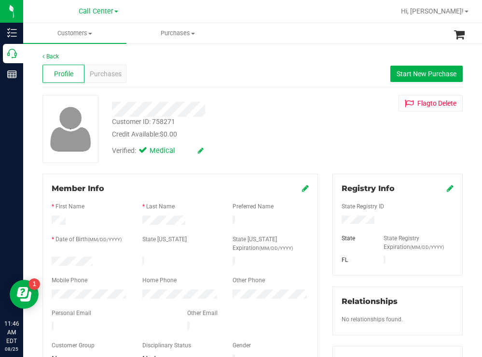
click at [53, 259] on div at bounding box center [89, 263] width 91 height 12
click at [111, 72] on span "Purchases" at bounding box center [106, 74] width 32 height 10
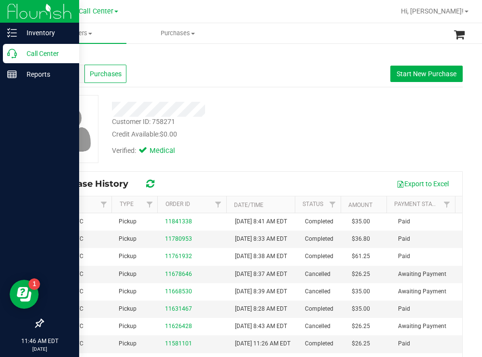
click at [23, 52] on p "Call Center" at bounding box center [46, 54] width 58 height 12
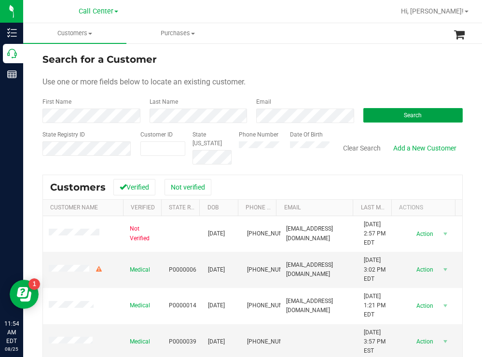
click at [385, 118] on button "Search" at bounding box center [413, 115] width 100 height 14
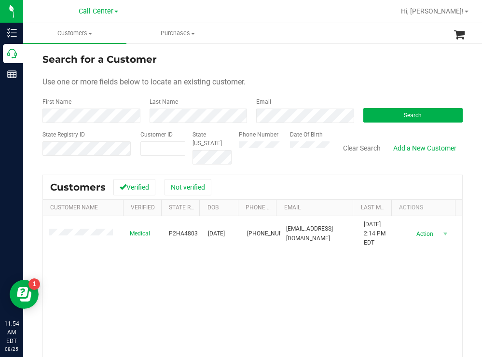
click at [293, 62] on div "Search for a Customer" at bounding box center [252, 59] width 420 height 14
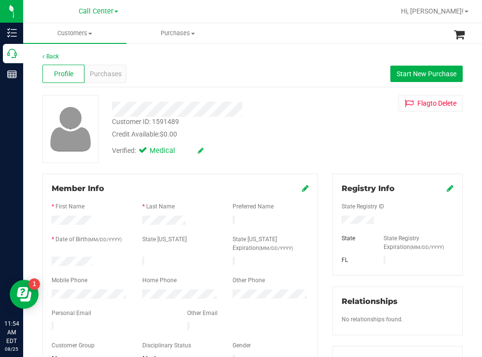
drag, startPoint x: 103, startPoint y: 261, endPoint x: 49, endPoint y: 259, distance: 53.6
click at [49, 259] on div at bounding box center [89, 263] width 91 height 12
drag, startPoint x: 383, startPoint y: 217, endPoint x: 321, endPoint y: 219, distance: 61.8
click at [325, 219] on div "Registry Info State Registry ID State State Registry Expiration (MM/DD/YYYY) [G…" at bounding box center [397, 354] width 145 height 361
click at [243, 142] on div "Verified: Medical" at bounding box center [214, 149] width 218 height 21
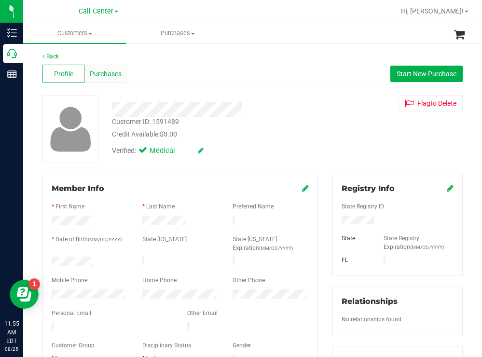
click at [107, 70] on span "Purchases" at bounding box center [106, 74] width 32 height 10
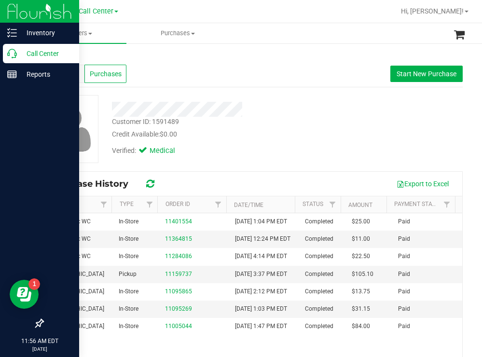
click at [57, 52] on p "Call Center" at bounding box center [46, 54] width 58 height 12
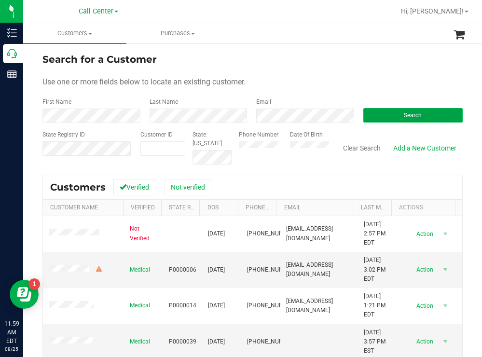
click at [388, 114] on button "Search" at bounding box center [413, 115] width 100 height 14
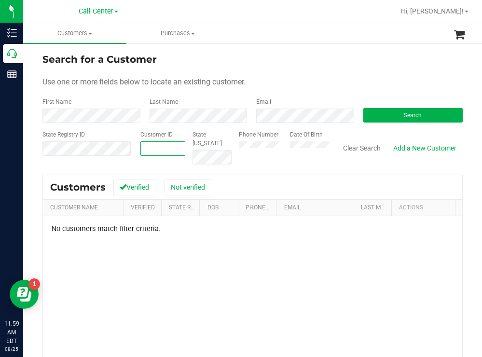
paste input "1608311"
type input "1608311"
click at [293, 148] on div "Phone Number Date Of Birth" at bounding box center [281, 147] width 98 height 34
drag, startPoint x: 397, startPoint y: 112, endPoint x: 371, endPoint y: 92, distance: 33.3
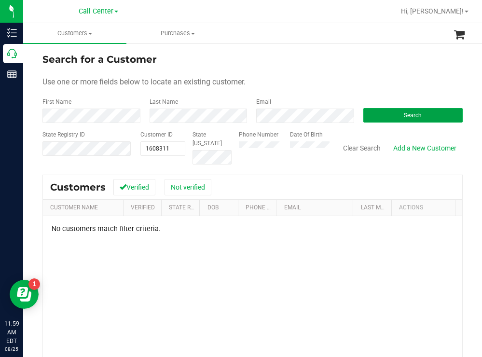
click at [396, 112] on button "Search" at bounding box center [413, 115] width 100 height 14
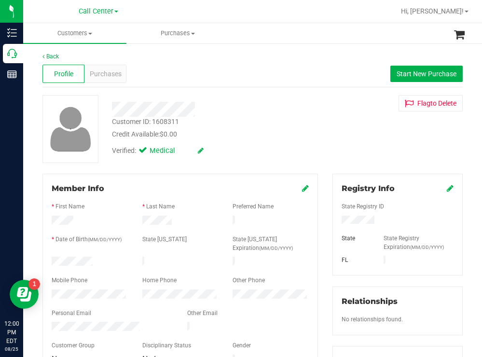
drag, startPoint x: 371, startPoint y: 219, endPoint x: 331, endPoint y: 218, distance: 40.1
click at [334, 218] on div at bounding box center [397, 221] width 126 height 11
drag, startPoint x: 284, startPoint y: 141, endPoint x: 275, endPoint y: 143, distance: 9.5
click at [284, 141] on div "Verified: Medical" at bounding box center [214, 149] width 218 height 21
drag, startPoint x: 103, startPoint y: 253, endPoint x: 106, endPoint y: 257, distance: 5.1
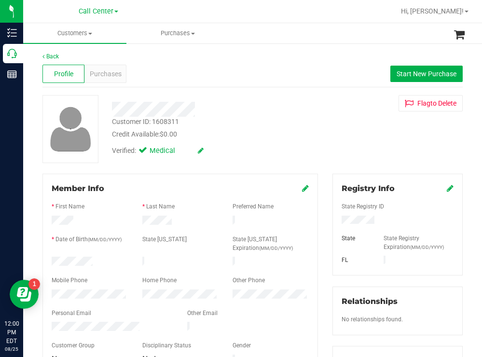
click at [106, 257] on form "Member Info * First Name * Last Name Preferred Name * Date of Birth (MM/DD/YYYY…" at bounding box center [180, 274] width 257 height 183
copy form
click at [273, 146] on div "Verified: Medical" at bounding box center [214, 149] width 218 height 21
click at [51, 290] on div at bounding box center [89, 296] width 91 height 12
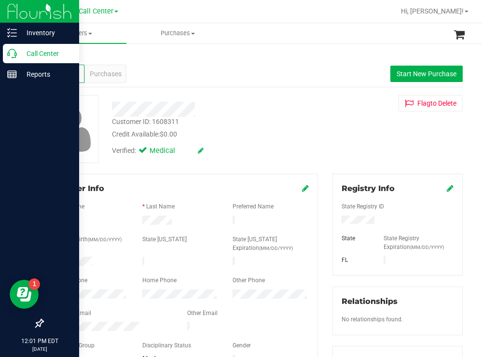
click at [32, 53] on p "Call Center" at bounding box center [46, 54] width 58 height 12
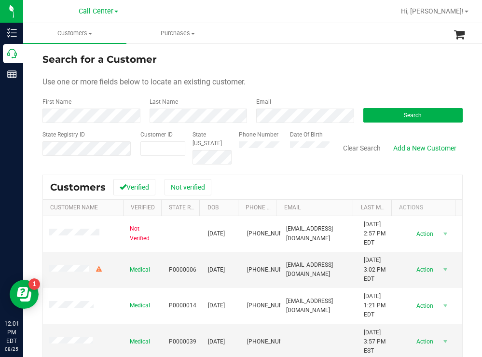
click at [271, 55] on div "Search for a Customer" at bounding box center [252, 59] width 420 height 14
click at [368, 118] on button "Search" at bounding box center [413, 115] width 100 height 14
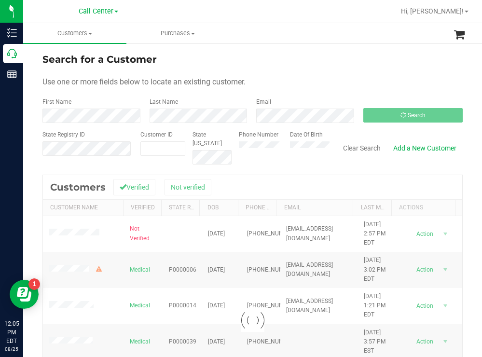
click at [285, 64] on div "Search for a Customer" at bounding box center [252, 59] width 420 height 14
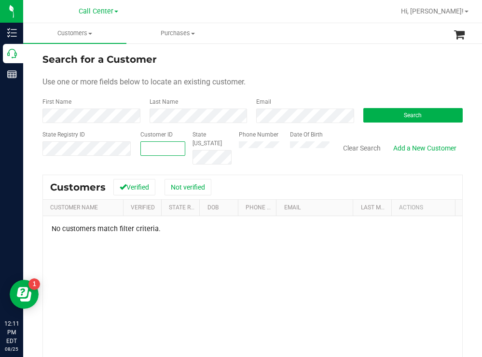
paste input "1591341"
type input "1591341"
click at [411, 116] on span "Search" at bounding box center [413, 115] width 18 height 7
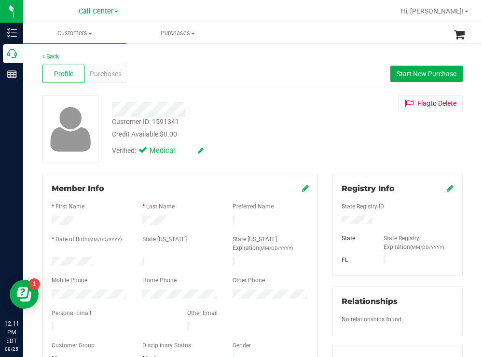
click at [337, 220] on div at bounding box center [397, 221] width 126 height 11
click at [266, 140] on div "Verified: Medical" at bounding box center [214, 149] width 218 height 21
drag, startPoint x: 101, startPoint y: 259, endPoint x: 50, endPoint y: 260, distance: 51.6
click at [50, 260] on div at bounding box center [89, 263] width 91 height 12
click at [289, 126] on div "Customer ID: 1591341 Credit Available: $0.00" at bounding box center [214, 128] width 218 height 23
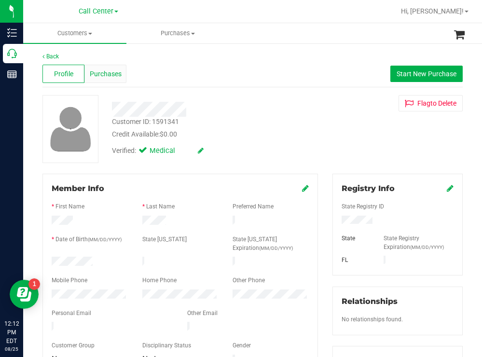
click at [112, 73] on span "Purchases" at bounding box center [106, 74] width 32 height 10
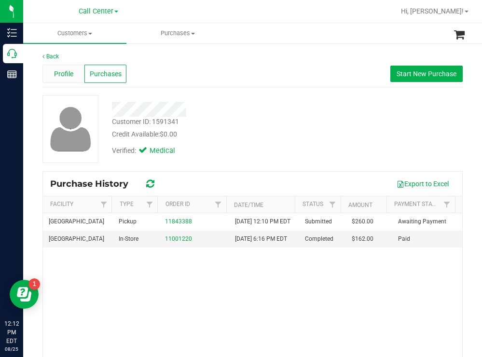
click at [70, 75] on span "Profile" at bounding box center [63, 74] width 19 height 10
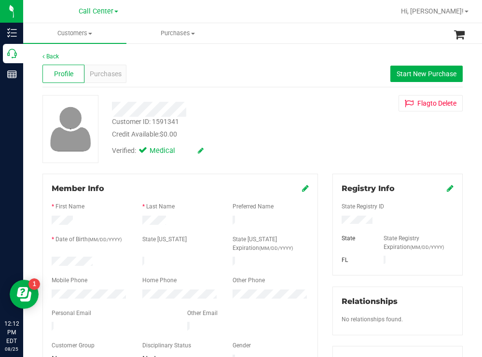
click at [51, 290] on div at bounding box center [89, 296] width 91 height 12
click at [102, 77] on span "Purchases" at bounding box center [106, 74] width 32 height 10
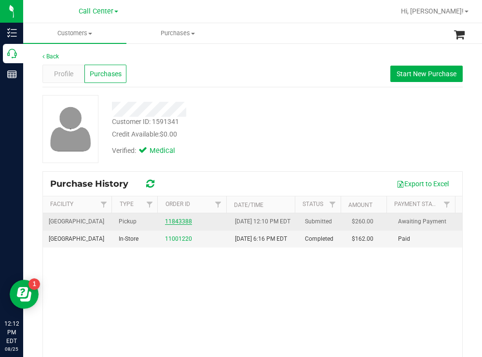
click at [178, 225] on link "11843388" at bounding box center [178, 221] width 27 height 7
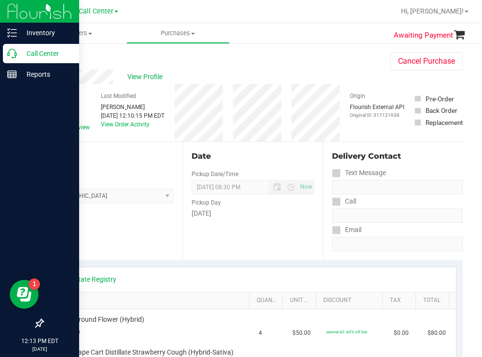
click at [27, 48] on p "Call Center" at bounding box center [46, 54] width 58 height 12
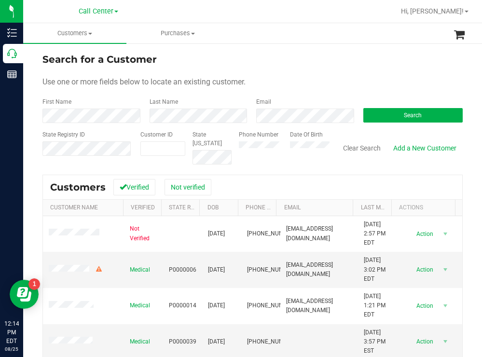
click at [317, 53] on div "Search for a Customer" at bounding box center [252, 59] width 420 height 14
drag, startPoint x: 391, startPoint y: 118, endPoint x: 294, endPoint y: 55, distance: 116.2
click at [391, 118] on button "Search" at bounding box center [413, 115] width 100 height 14
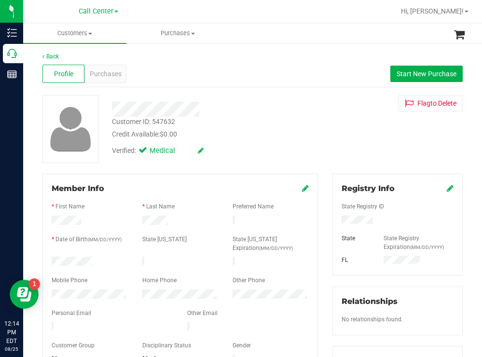
drag, startPoint x: 96, startPoint y: 260, endPoint x: 49, endPoint y: 261, distance: 46.8
click at [48, 260] on div at bounding box center [89, 263] width 91 height 12
click at [338, 223] on div at bounding box center [397, 221] width 126 height 11
drag, startPoint x: 221, startPoint y: 141, endPoint x: 166, endPoint y: 82, distance: 81.6
click at [220, 141] on div "Verified: Medical" at bounding box center [214, 149] width 218 height 21
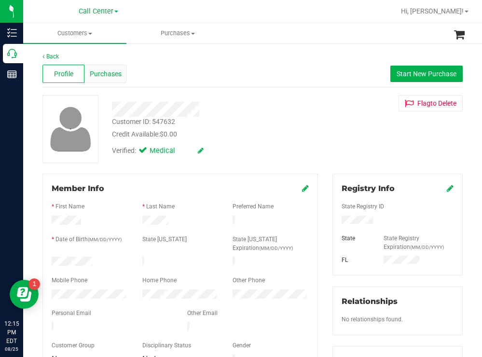
click at [107, 76] on span "Purchases" at bounding box center [106, 74] width 32 height 10
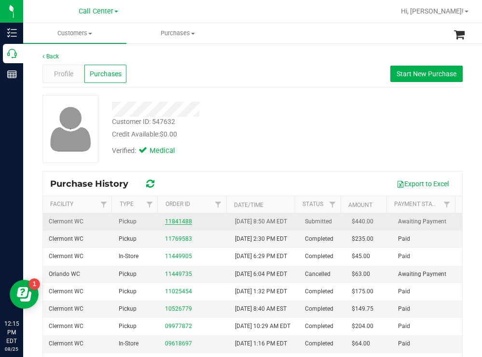
click at [178, 225] on link "11841488" at bounding box center [178, 221] width 27 height 7
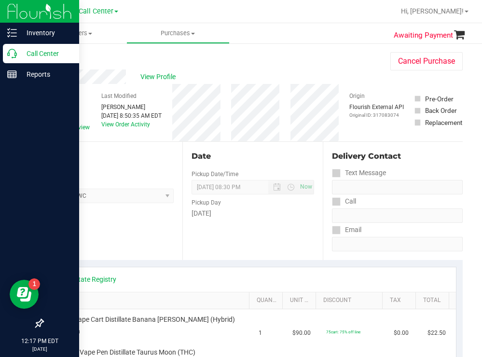
click at [37, 51] on p "Call Center" at bounding box center [46, 54] width 58 height 12
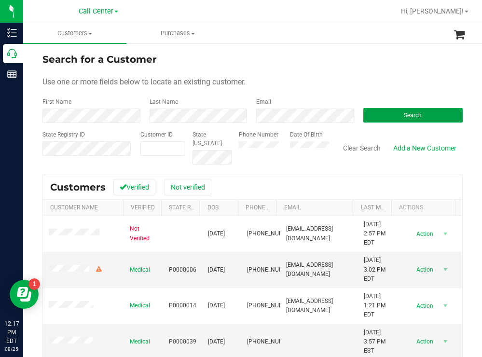
drag, startPoint x: 375, startPoint y: 113, endPoint x: 333, endPoint y: 93, distance: 46.2
click at [375, 112] on button "Search" at bounding box center [413, 115] width 100 height 14
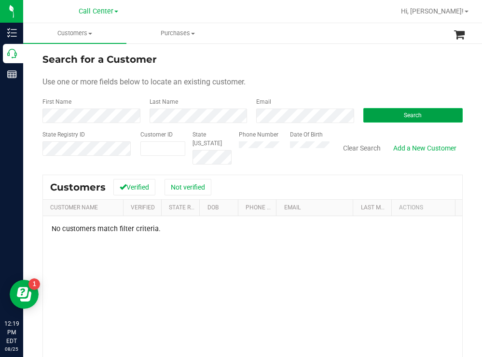
click at [378, 114] on button "Search" at bounding box center [413, 115] width 100 height 14
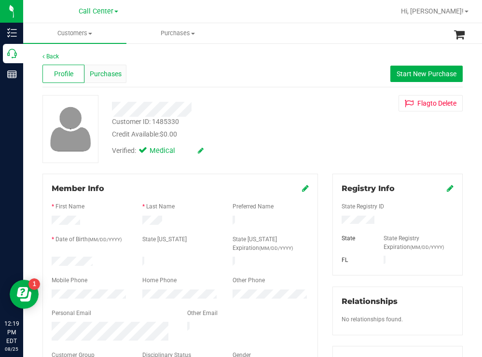
click at [105, 76] on span "Purchases" at bounding box center [106, 74] width 32 height 10
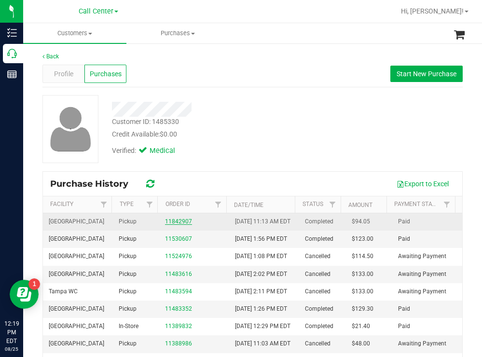
click at [179, 224] on link "11842907" at bounding box center [178, 221] width 27 height 7
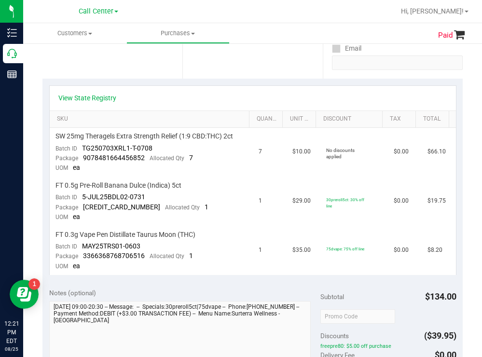
scroll to position [97, 0]
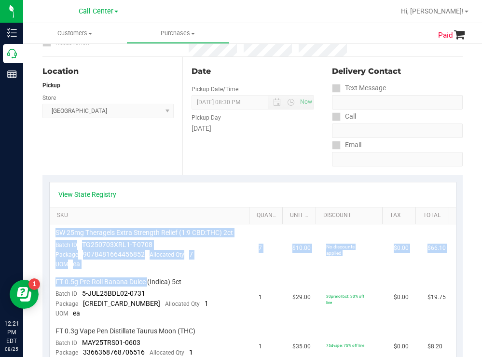
drag, startPoint x: 147, startPoint y: 282, endPoint x: 48, endPoint y: 287, distance: 99.5
click at [48, 287] on div "View State Registry SKU Quantity Unit Price Discount Tax Total SW 25mg Theragel…" at bounding box center [252, 276] width 420 height 203
click at [156, 266] on td "SW 25mg Theragels Extra Strength Relief (1:9 CBD:THC) 2ct Batch ID TG250703XRL1…" at bounding box center [151, 248] width 203 height 49
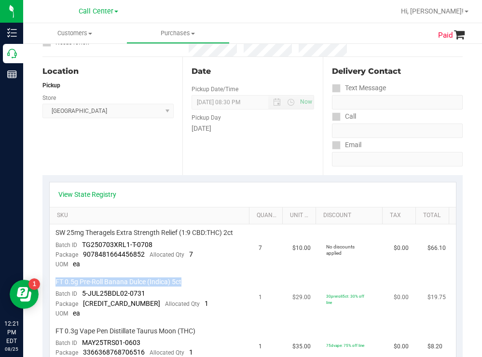
drag, startPoint x: 187, startPoint y: 280, endPoint x: 53, endPoint y: 286, distance: 134.3
click at [53, 286] on td "FT 0.5g Pre-Roll Banana Dulce (Indica) 5ct Batch ID 5-JUL25BDL02-0731 Package 5…" at bounding box center [151, 298] width 203 height 49
copy span "FT 0.5g Pre-Roll Banana Dulce (Indica) 5ct"
click at [203, 288] on td "FT 0.5g Pre-Roll Banana Dulce (Indica) 5ct Batch ID 5-JUL25BDL02-0731 Package 5…" at bounding box center [151, 298] width 203 height 49
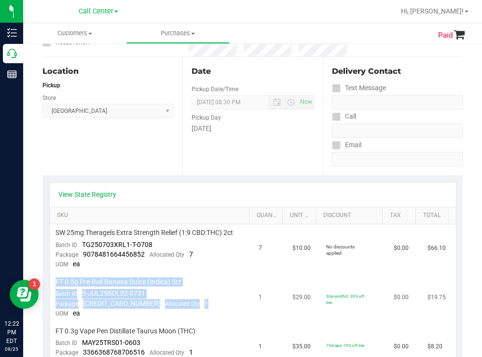
drag, startPoint x: 193, startPoint y: 304, endPoint x: 58, endPoint y: 284, distance: 137.0
click at [51, 284] on td "FT 0.5g Pre-Roll Banana Dulce (Indica) 5ct Batch ID 5-JUL25BDL02-0731 Package 5…" at bounding box center [151, 298] width 203 height 49
copy td "FT 0.5g Pre-Roll Banana Dulce (Indica) 5ct Batch ID 5-JUL25BDL02-0731 Package 5…"
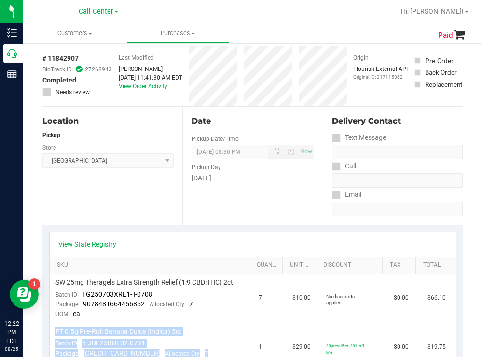
scroll to position [0, 0]
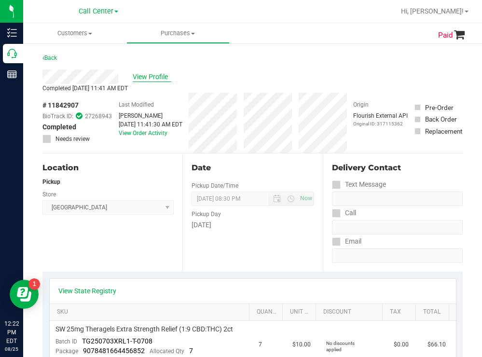
click at [157, 75] on span "View Profile" at bounding box center [152, 77] width 39 height 10
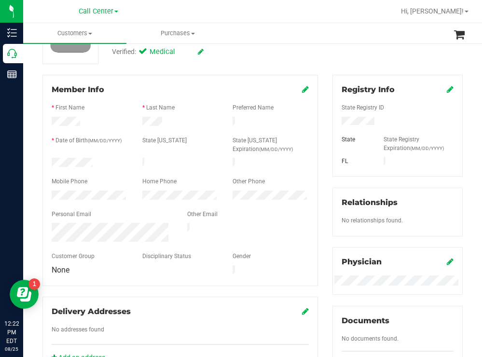
scroll to position [290, 0]
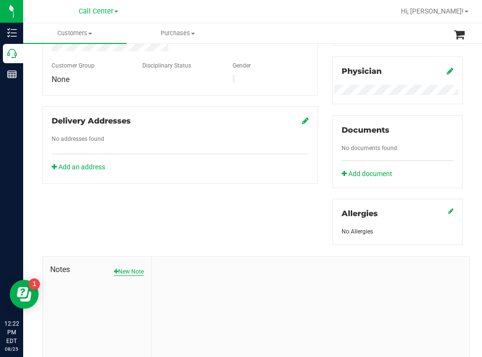
click at [124, 272] on button "New Note" at bounding box center [129, 271] width 30 height 9
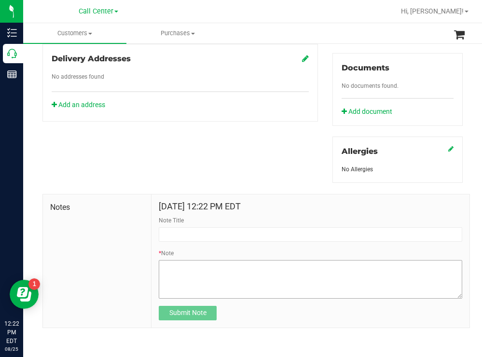
scroll to position [353, 0]
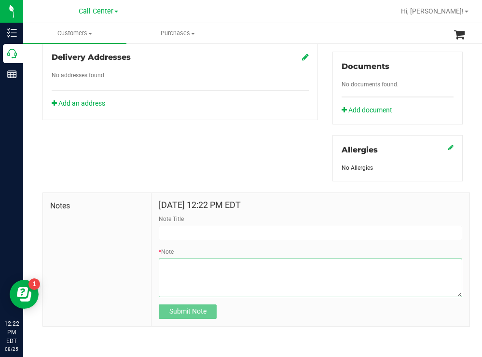
click at [178, 264] on textarea "* Note" at bounding box center [311, 278] width 304 height 39
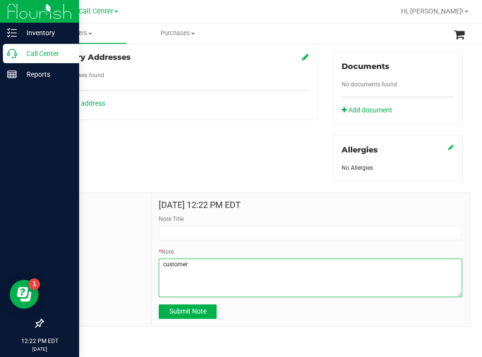
type textarea "customer"
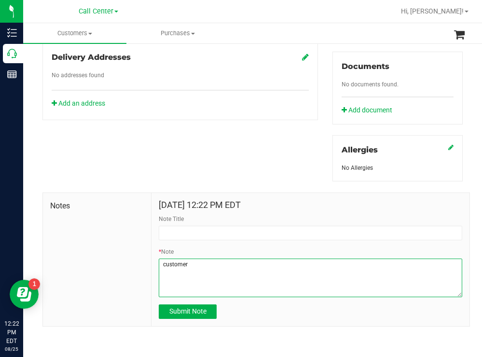
drag, startPoint x: 194, startPoint y: 263, endPoint x: 153, endPoint y: 262, distance: 40.6
click at [153, 262] on div "Aug 25, 2025 12:22 PM EDT Note Title * Note Submit Note" at bounding box center [311, 259] width 318 height 133
paste textarea "customer ordered - FT 0.5g Pre-Roll Banana Dulce (Indica) 5ct - saying they pac…"
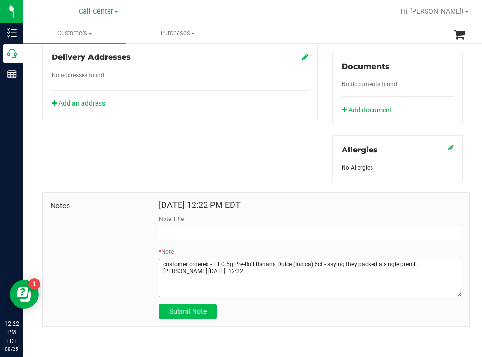
type textarea "customer ordered - FT 0.5g Pre-Roll Banana Dulce (Indica) 5ct - saying they pac…"
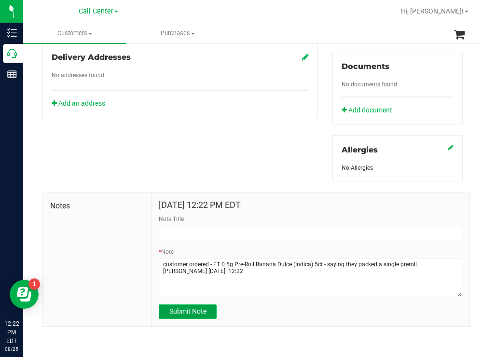
click at [175, 314] on span "Submit Note" at bounding box center [187, 311] width 37 height 8
type input "8/25/2025 12:22 PM EDT"
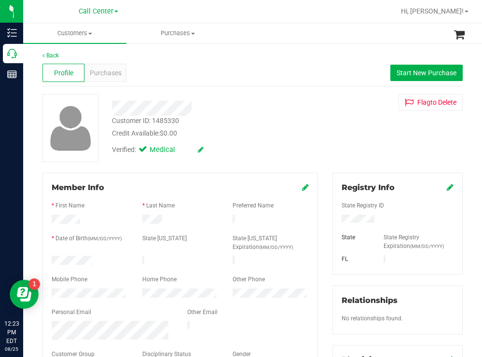
scroll to position [0, 0]
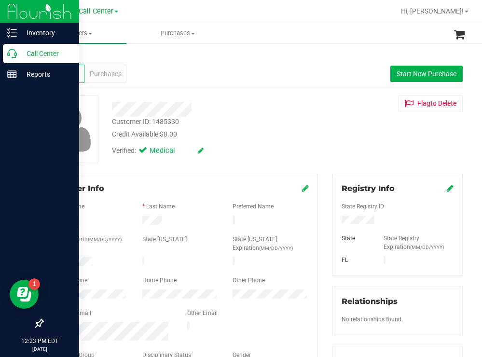
click at [40, 52] on p "Call Center" at bounding box center [46, 54] width 58 height 12
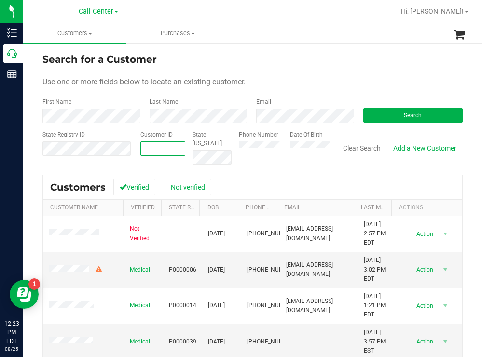
paste input "1610819"
type input "1610819"
click at [373, 111] on button "Search" at bounding box center [413, 115] width 100 height 14
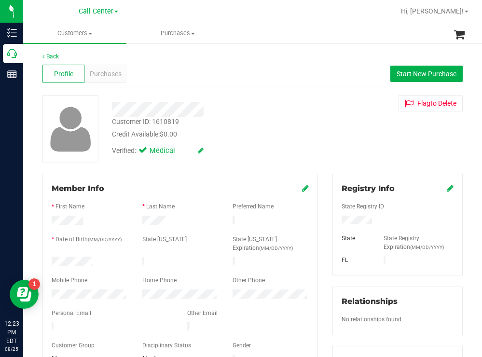
click at [53, 261] on div at bounding box center [89, 263] width 91 height 12
drag, startPoint x: 368, startPoint y: 220, endPoint x: 325, endPoint y: 221, distance: 43.0
click at [325, 221] on div "Registry Info State Registry ID State State Registry Expiration (MM/DD/YYYY) [G…" at bounding box center [397, 354] width 145 height 361
click at [297, 146] on div "Verified: Medical" at bounding box center [214, 149] width 218 height 21
click at [119, 76] on span "Purchases" at bounding box center [106, 74] width 32 height 10
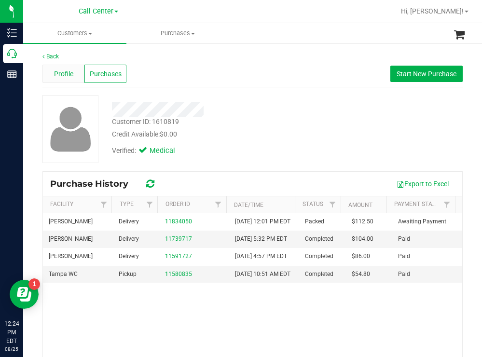
click at [59, 72] on span "Profile" at bounding box center [63, 74] width 19 height 10
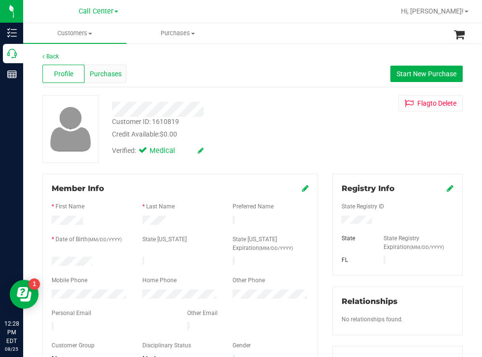
click at [109, 74] on span "Purchases" at bounding box center [106, 74] width 32 height 10
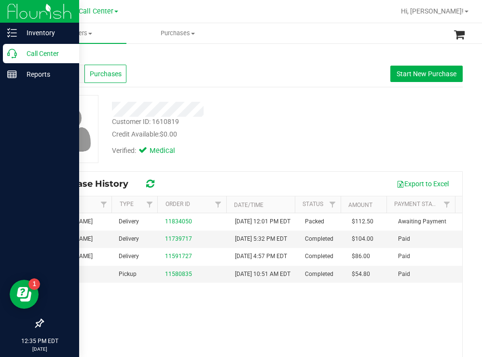
click at [44, 51] on p "Call Center" at bounding box center [46, 54] width 58 height 12
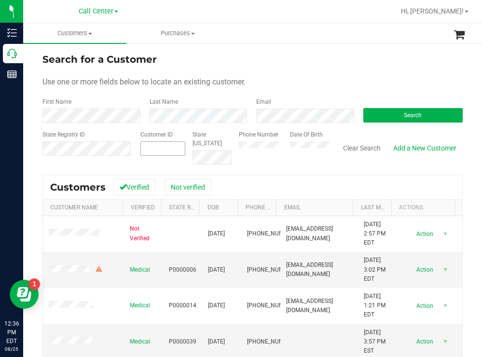
drag, startPoint x: 261, startPoint y: 141, endPoint x: 152, endPoint y: 143, distance: 108.1
paste input "1578189"
type input "1578189"
click at [388, 111] on button "Search" at bounding box center [413, 115] width 100 height 14
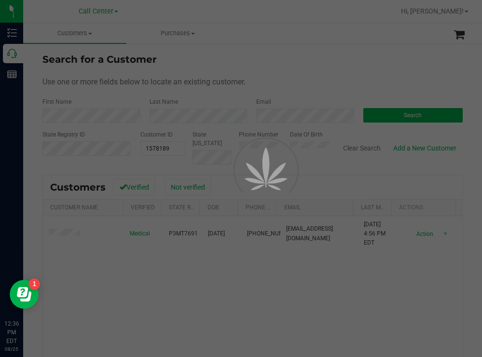
drag, startPoint x: 313, startPoint y: 57, endPoint x: 308, endPoint y: 57, distance: 5.3
click at [313, 57] on div at bounding box center [241, 178] width 482 height 357
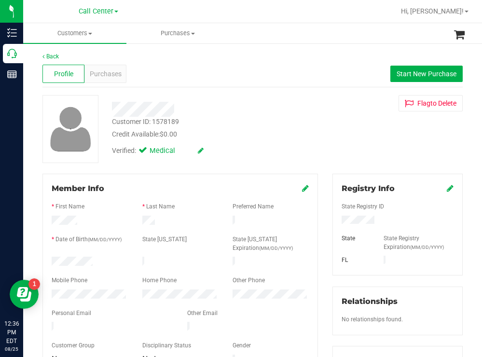
drag, startPoint x: 101, startPoint y: 261, endPoint x: 48, endPoint y: 261, distance: 53.1
click at [48, 261] on div at bounding box center [89, 263] width 91 height 12
drag, startPoint x: 380, startPoint y: 220, endPoint x: 332, endPoint y: 221, distance: 48.3
click at [334, 221] on div at bounding box center [397, 221] width 126 height 11
drag, startPoint x: 309, startPoint y: 131, endPoint x: 298, endPoint y: 127, distance: 11.6
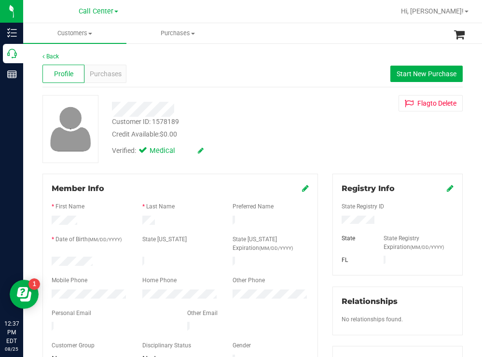
click at [309, 131] on div "Credit Available: $0.00" at bounding box center [213, 134] width 203 height 10
click at [104, 74] on span "Purchases" at bounding box center [106, 74] width 32 height 10
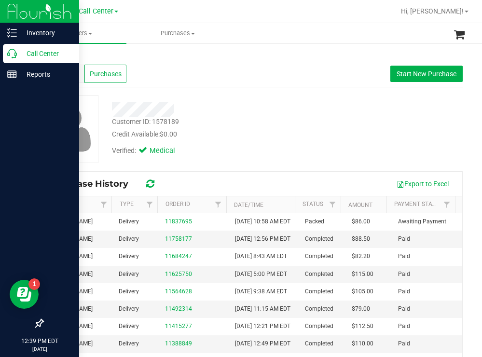
drag, startPoint x: 41, startPoint y: 52, endPoint x: 31, endPoint y: 54, distance: 10.4
click at [40, 52] on p "Call Center" at bounding box center [46, 54] width 58 height 12
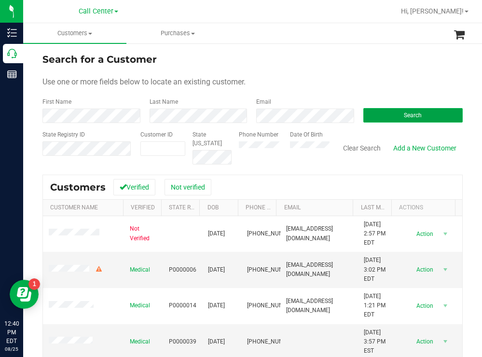
click at [381, 119] on button "Search" at bounding box center [413, 115] width 100 height 14
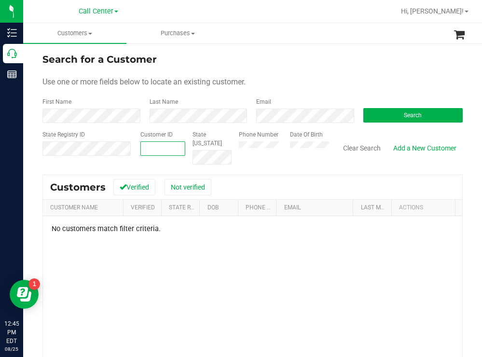
paste input "376388"
type input "376388"
click at [385, 115] on button "Search" at bounding box center [413, 115] width 100 height 14
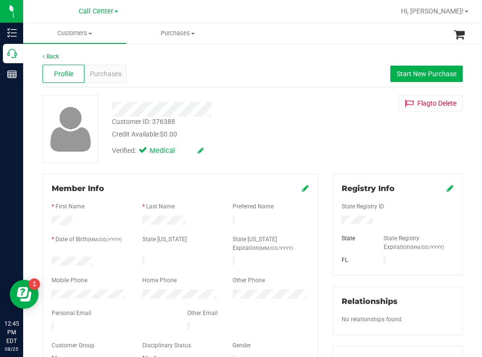
drag, startPoint x: 95, startPoint y: 261, endPoint x: 50, endPoint y: 256, distance: 45.6
click at [50, 257] on div at bounding box center [89, 263] width 91 height 12
drag, startPoint x: 381, startPoint y: 224, endPoint x: 329, endPoint y: 221, distance: 52.2
click at [332, 221] on div "Registry Info State Registry ID State State Registry Expiration (MM/DD/YYYY) [G…" at bounding box center [397, 225] width 130 height 102
click at [303, 139] on div "Credit Available: $0.00" at bounding box center [213, 134] width 203 height 10
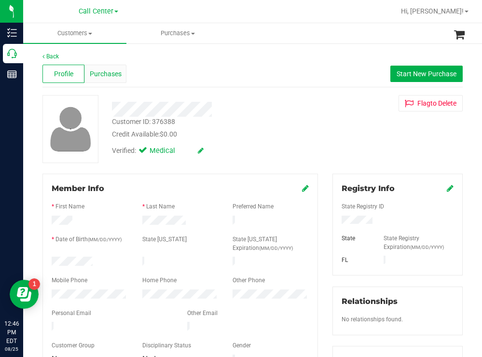
click at [116, 69] on span "Purchases" at bounding box center [106, 74] width 32 height 10
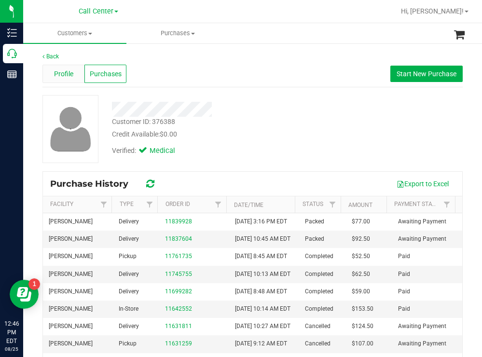
click at [58, 75] on span "Profile" at bounding box center [63, 74] width 19 height 10
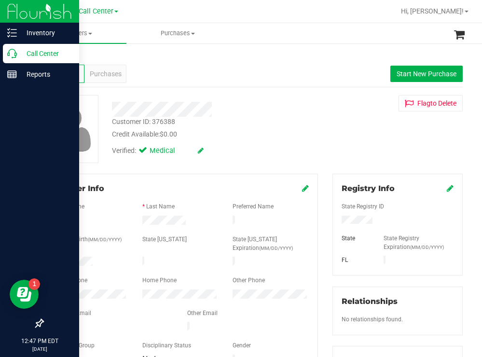
drag, startPoint x: 42, startPoint y: 55, endPoint x: 11, endPoint y: 59, distance: 32.1
click at [41, 55] on p "Call Center" at bounding box center [46, 54] width 58 height 12
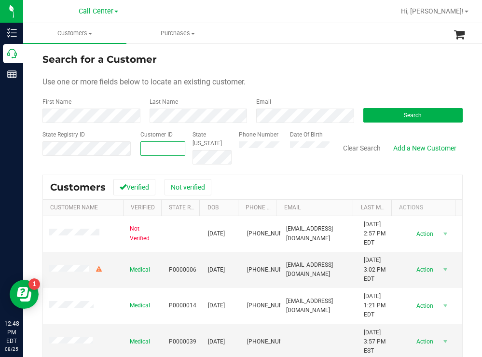
paste input "106626"
type input "106626"
click at [393, 108] on div "Search" at bounding box center [409, 110] width 107 height 26
click at [395, 115] on button "Search" at bounding box center [413, 115] width 100 height 14
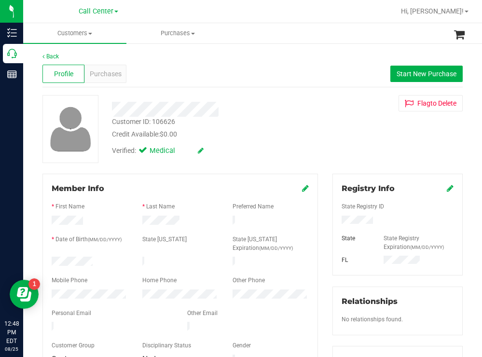
drag, startPoint x: 97, startPoint y: 259, endPoint x: 50, endPoint y: 258, distance: 47.8
click at [50, 258] on div at bounding box center [89, 263] width 91 height 12
drag, startPoint x: 377, startPoint y: 220, endPoint x: 332, endPoint y: 222, distance: 45.0
click at [332, 224] on div "Registry Info State Registry ID State State Registry Expiration (MM/DD/YYYY) [G…" at bounding box center [397, 225] width 130 height 102
click at [285, 142] on div "Verified: Medical" at bounding box center [214, 149] width 218 height 21
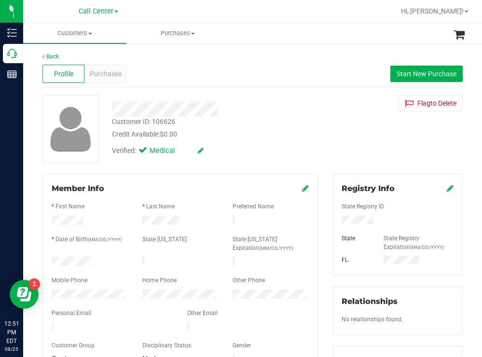
click at [325, 146] on div "Customer ID: 106626 Credit Available: $0.00 Verified: Medical Flag to Delete" at bounding box center [252, 129] width 435 height 68
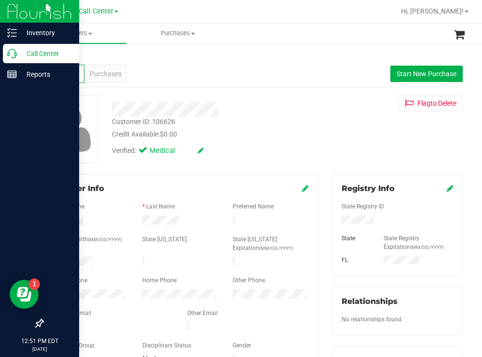
click at [44, 48] on p "Call Center" at bounding box center [46, 54] width 58 height 12
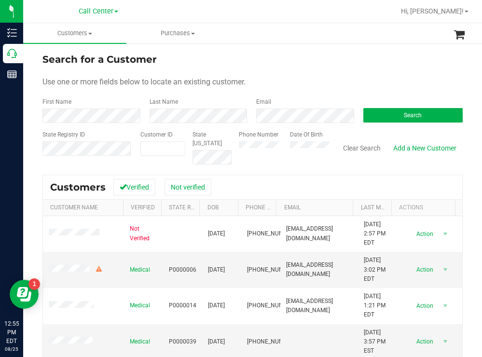
drag, startPoint x: 232, startPoint y: 144, endPoint x: 295, endPoint y: 77, distance: 91.5
click at [295, 77] on div "Use one or more fields below to locate an existing customer." at bounding box center [252, 82] width 420 height 12
click at [376, 113] on button "Search" at bounding box center [413, 115] width 100 height 14
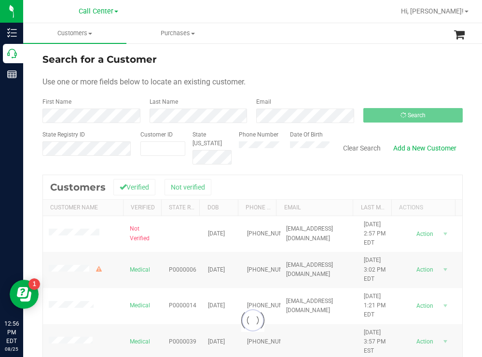
click at [364, 67] on form "Search for a Customer Use one or more fields below to locate an existing custom…" at bounding box center [252, 108] width 420 height 112
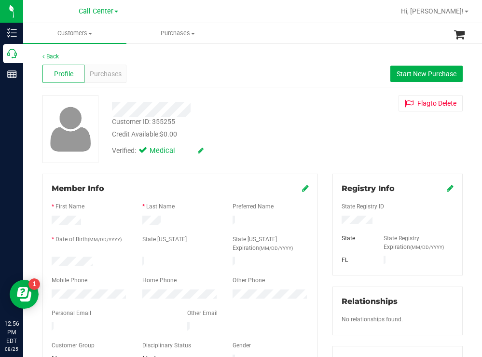
drag, startPoint x: 385, startPoint y: 223, endPoint x: 333, endPoint y: 218, distance: 52.0
click at [334, 218] on div at bounding box center [397, 221] width 126 height 11
click at [325, 121] on div "Customer ID: 355255 Credit Available: $0.00 Verified: Medical Flag to Delete" at bounding box center [252, 129] width 435 height 68
drag, startPoint x: 115, startPoint y: 256, endPoint x: 43, endPoint y: 260, distance: 71.5
click at [43, 260] on div "Member Info * First Name * Last Name Preferred Name * Date of Birth (MM/DD/YYYY…" at bounding box center [180, 275] width 276 height 202
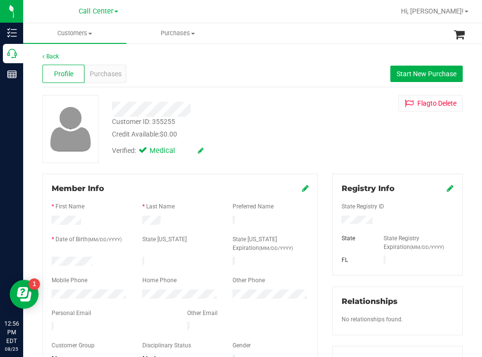
click at [262, 130] on div "Credit Available: $0.00" at bounding box center [213, 134] width 203 height 10
drag, startPoint x: 274, startPoint y: 120, endPoint x: 156, endPoint y: 83, distance: 123.3
click at [267, 120] on div "Customer ID: 355255 Credit Available: $0.00" at bounding box center [214, 128] width 218 height 23
click at [110, 68] on div "Purchases" at bounding box center [105, 74] width 42 height 18
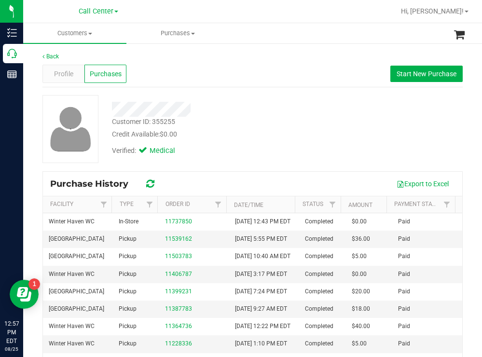
click at [266, 79] on div "Profile Purchases Start New Purchase" at bounding box center [252, 74] width 420 height 27
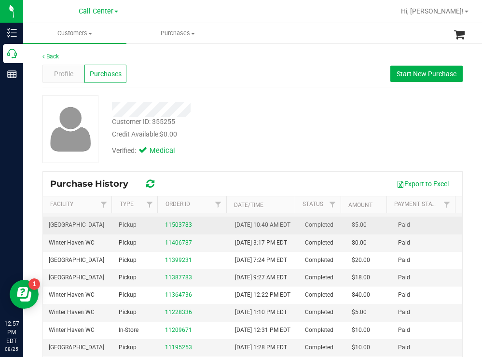
scroll to position [48, 0]
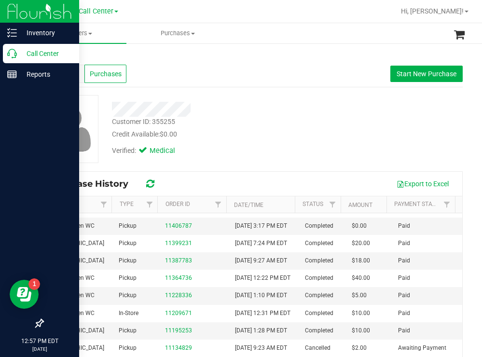
click at [37, 51] on p "Call Center" at bounding box center [46, 54] width 58 height 12
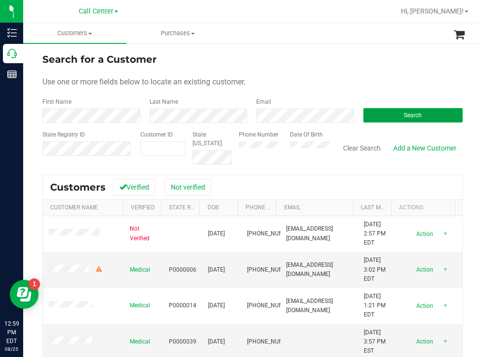
click at [367, 120] on button "Search" at bounding box center [413, 115] width 100 height 14
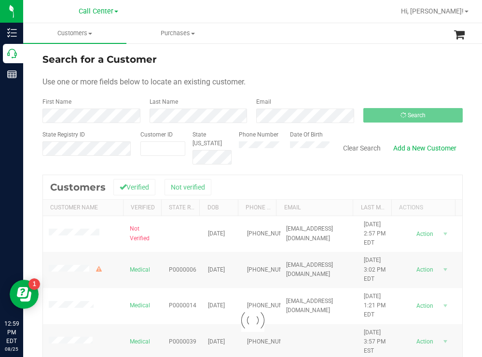
click at [268, 56] on div "Search for a Customer" at bounding box center [252, 59] width 420 height 14
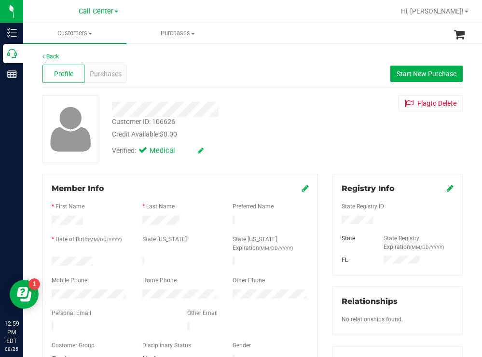
drag, startPoint x: 93, startPoint y: 256, endPoint x: 51, endPoint y: 259, distance: 42.1
click at [49, 258] on div at bounding box center [89, 263] width 91 height 12
drag, startPoint x: 374, startPoint y: 220, endPoint x: 333, endPoint y: 221, distance: 41.5
click at [334, 221] on div at bounding box center [397, 221] width 126 height 11
click at [262, 138] on div "Credit Available: $0.00" at bounding box center [213, 134] width 203 height 10
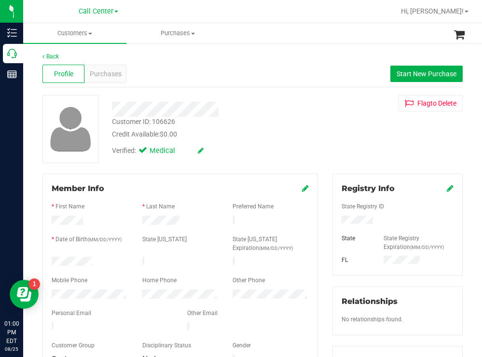
click at [305, 111] on div at bounding box center [214, 109] width 218 height 15
drag, startPoint x: 405, startPoint y: 76, endPoint x: 395, endPoint y: 76, distance: 10.1
click at [405, 75] on span "Start New Purchase" at bounding box center [427, 74] width 60 height 8
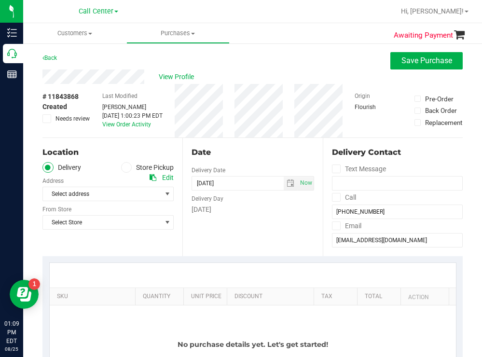
click at [243, 63] on div "Back Save Purchase" at bounding box center [252, 60] width 420 height 17
click at [128, 166] on span at bounding box center [126, 167] width 11 height 11
click at [0, 0] on input "Store Pickup" at bounding box center [0, 0] width 0 height 0
click at [91, 190] on span "Select Store" at bounding box center [102, 194] width 118 height 14
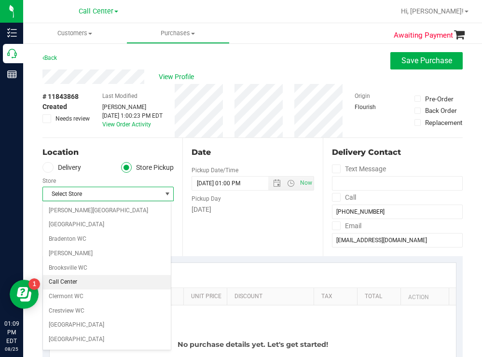
click at [73, 278] on li "Call Center" at bounding box center [107, 282] width 128 height 14
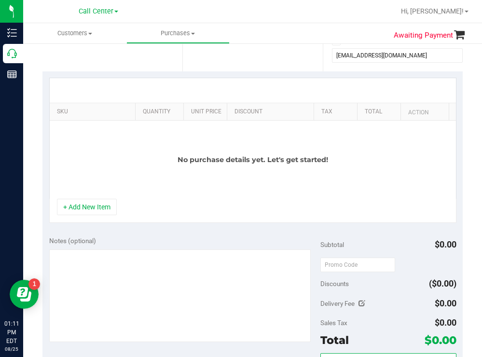
scroll to position [193, 0]
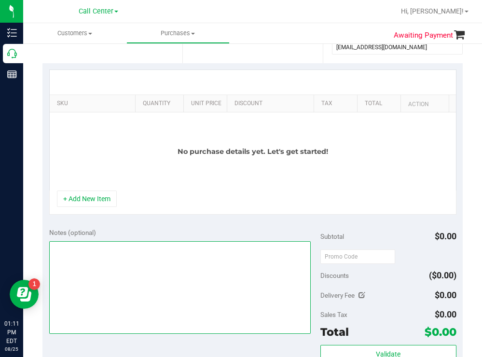
click at [95, 257] on textarea at bounding box center [180, 287] width 262 height 93
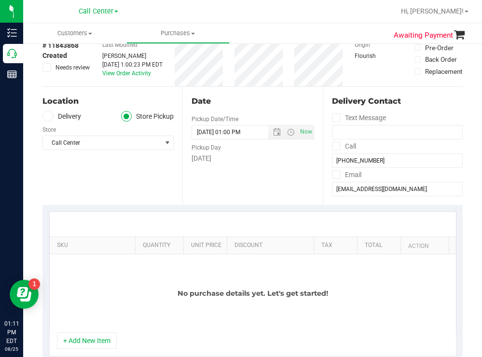
scroll to position [0, 0]
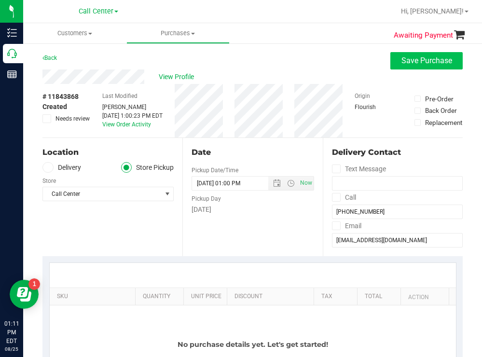
type textarea "cxl todd 8/25 1:11"
click at [409, 62] on span "Save Purchase" at bounding box center [426, 60] width 51 height 9
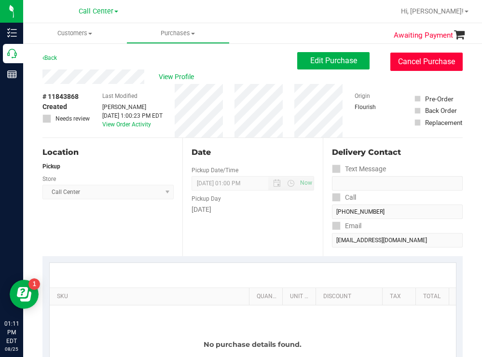
click at [423, 60] on button "Cancel Purchase" at bounding box center [426, 62] width 72 height 18
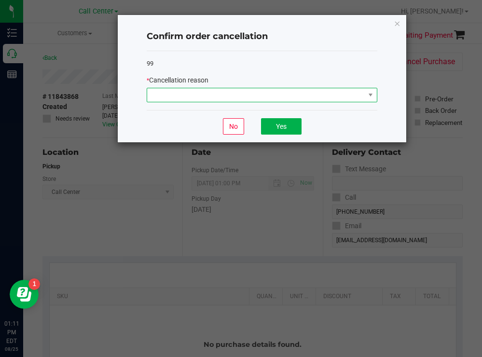
click at [220, 93] on span at bounding box center [256, 95] width 218 height 14
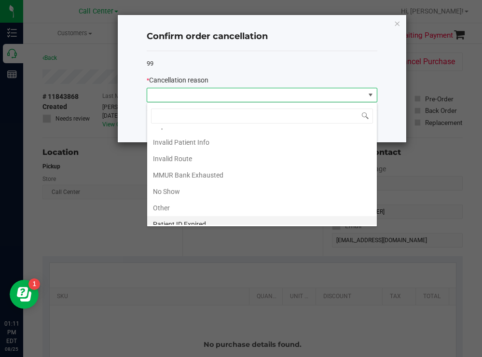
scroll to position [51, 0]
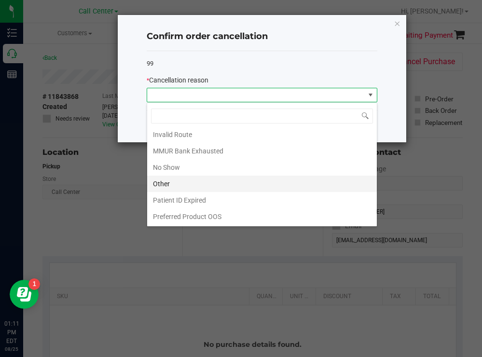
click at [165, 181] on li "Other" at bounding box center [262, 184] width 230 height 16
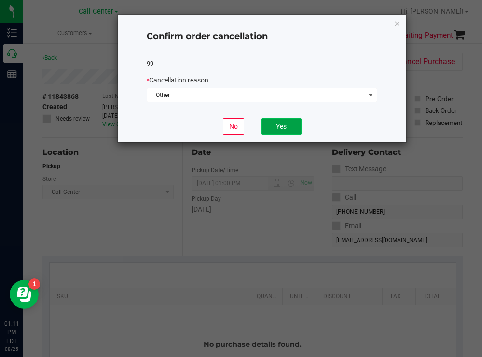
click at [276, 120] on button "Yes" at bounding box center [281, 126] width 41 height 16
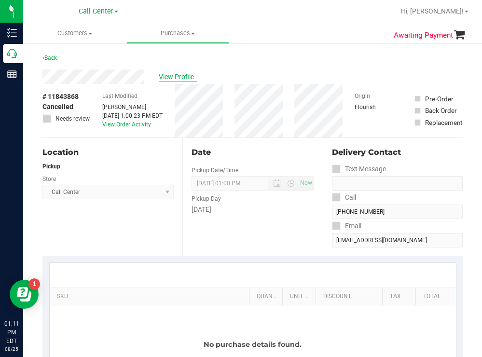
click at [182, 76] on span "View Profile" at bounding box center [178, 77] width 39 height 10
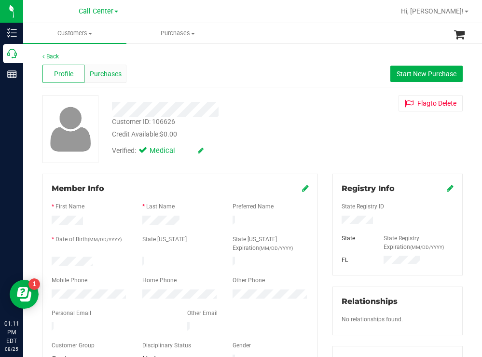
click at [116, 77] on span "Purchases" at bounding box center [106, 74] width 32 height 10
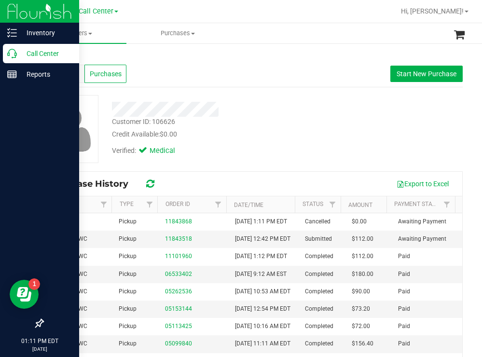
click at [42, 51] on p "Call Center" at bounding box center [46, 54] width 58 height 12
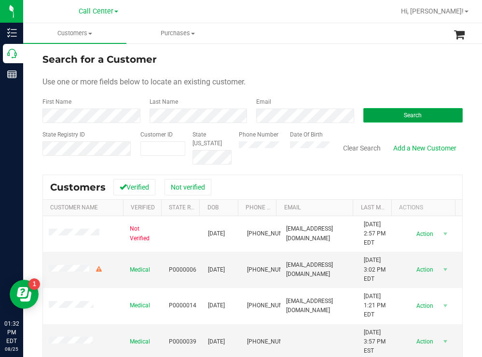
click at [363, 116] on button "Search" at bounding box center [413, 115] width 100 height 14
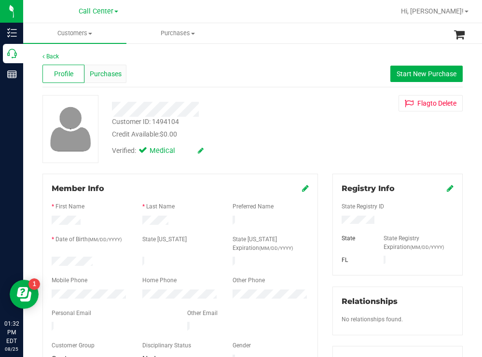
click at [112, 70] on span "Purchases" at bounding box center [106, 74] width 32 height 10
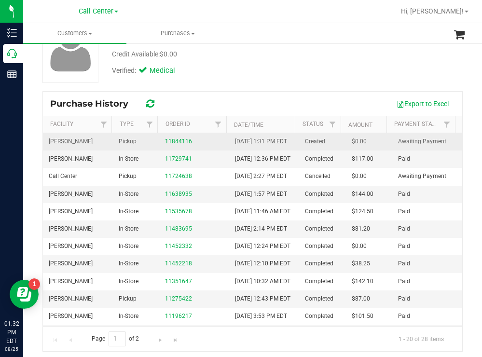
scroll to position [84, 0]
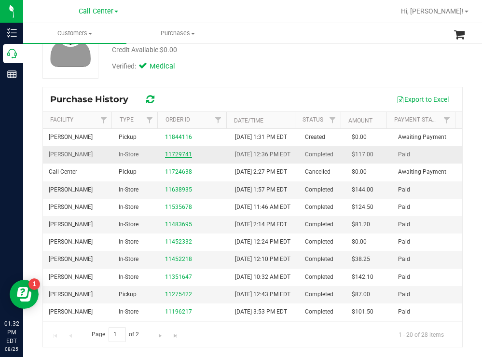
click at [182, 158] on link "11729741" at bounding box center [178, 154] width 27 height 7
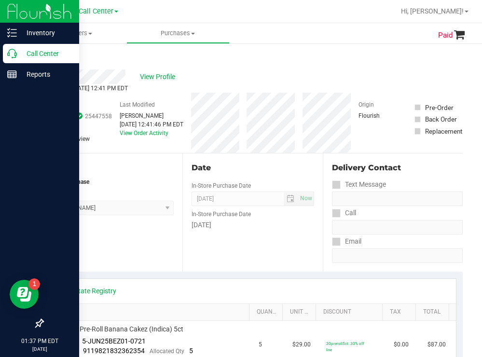
click at [56, 54] on p "Call Center" at bounding box center [46, 54] width 58 height 12
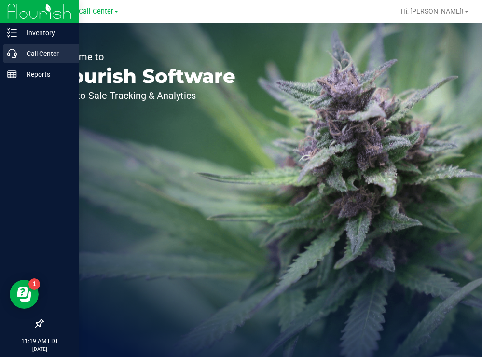
click at [21, 50] on p "Call Center" at bounding box center [46, 54] width 58 height 12
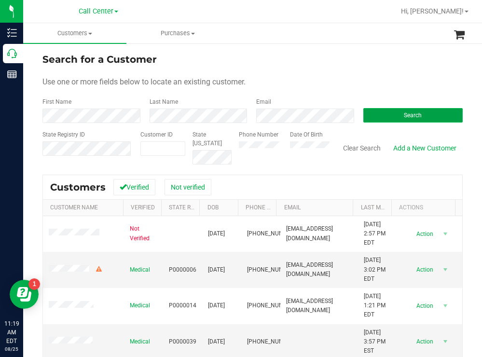
click at [412, 108] on button "Search" at bounding box center [413, 115] width 100 height 14
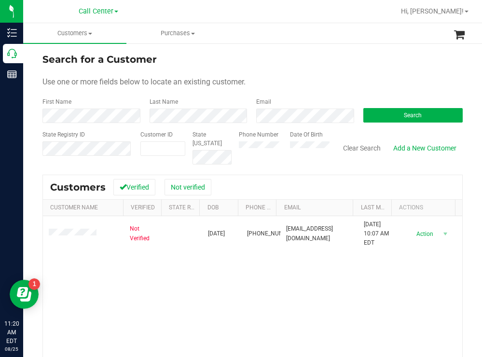
drag, startPoint x: 276, startPoint y: 62, endPoint x: 263, endPoint y: 63, distance: 13.1
click at [276, 62] on div "Search for a Customer" at bounding box center [252, 59] width 420 height 14
click at [380, 118] on button "Search" at bounding box center [413, 115] width 100 height 14
click at [333, 65] on div "Search for a Customer" at bounding box center [252, 59] width 420 height 14
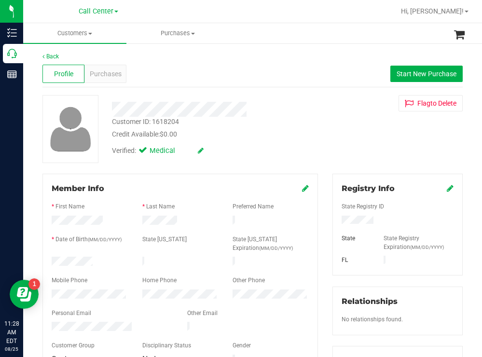
click at [53, 257] on div at bounding box center [89, 263] width 91 height 12
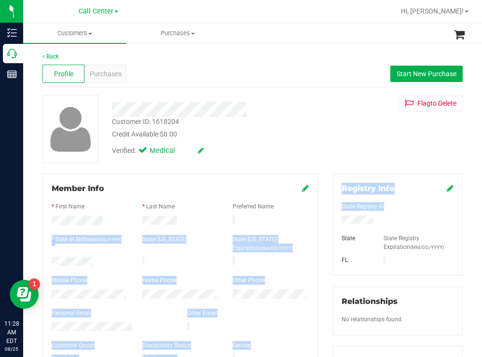
drag, startPoint x: 379, startPoint y: 218, endPoint x: 318, endPoint y: 220, distance: 61.3
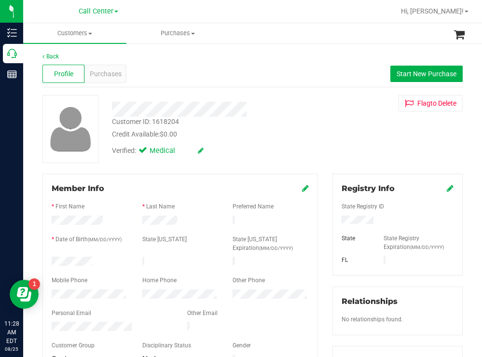
drag, startPoint x: 318, startPoint y: 127, endPoint x: 320, endPoint y: 139, distance: 11.7
click at [318, 127] on div "Customer ID: 1618204 Credit Available: $0.00 Verified: Medical Flag to [GEOGRAP…" at bounding box center [252, 129] width 435 height 68
drag, startPoint x: 372, startPoint y: 217, endPoint x: 329, endPoint y: 222, distance: 43.2
click at [325, 220] on div "Registry Info State Registry ID State State Registry Expiration (MM/DD/YYYY) [G…" at bounding box center [397, 354] width 145 height 361
click at [250, 129] on div "Credit Available: $0.00" at bounding box center [213, 134] width 203 height 10
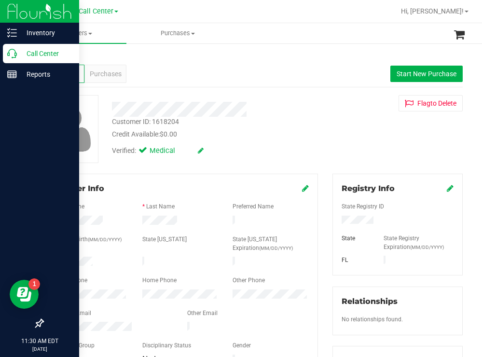
click at [35, 54] on p "Call Center" at bounding box center [46, 54] width 58 height 12
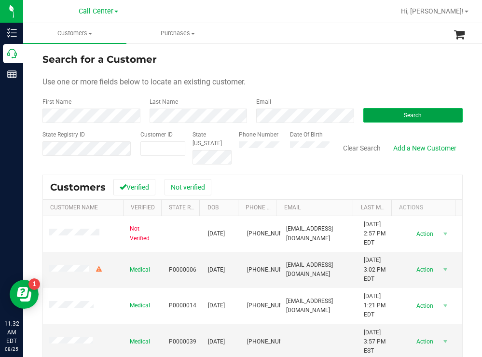
click at [373, 114] on button "Search" at bounding box center [413, 115] width 100 height 14
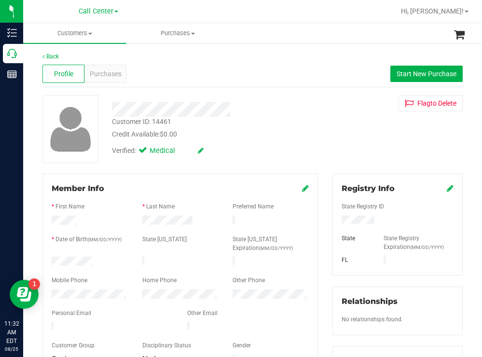
drag, startPoint x: 342, startPoint y: 126, endPoint x: 344, endPoint y: 150, distance: 23.2
click at [342, 127] on div "Customer ID: 14461 Credit Available: $0.00 Verified: Medical Flag to [GEOGRAPHI…" at bounding box center [252, 129] width 435 height 68
drag, startPoint x: 370, startPoint y: 217, endPoint x: 335, endPoint y: 219, distance: 34.3
click at [335, 219] on div at bounding box center [397, 221] width 126 height 11
click at [294, 132] on div "Credit Available: $0.00" at bounding box center [213, 134] width 203 height 10
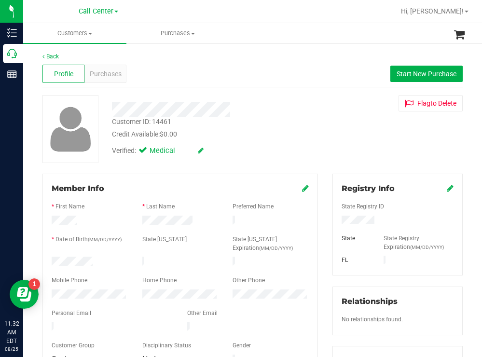
drag, startPoint x: 106, startPoint y: 260, endPoint x: 48, endPoint y: 260, distance: 57.9
click at [48, 260] on div at bounding box center [89, 263] width 91 height 12
click at [252, 138] on div "Credit Available: $0.00" at bounding box center [213, 134] width 203 height 10
click at [98, 66] on div "Purchases" at bounding box center [105, 74] width 42 height 18
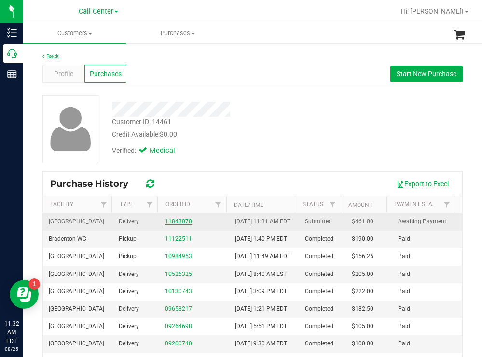
click at [172, 225] on link "11843070" at bounding box center [178, 221] width 27 height 7
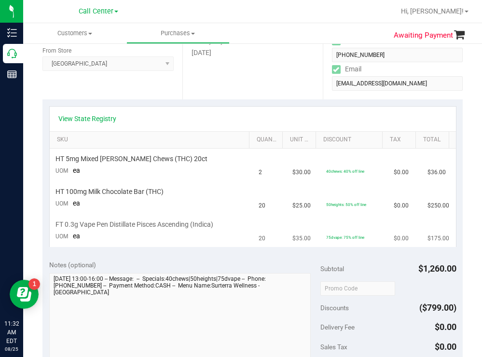
scroll to position [145, 0]
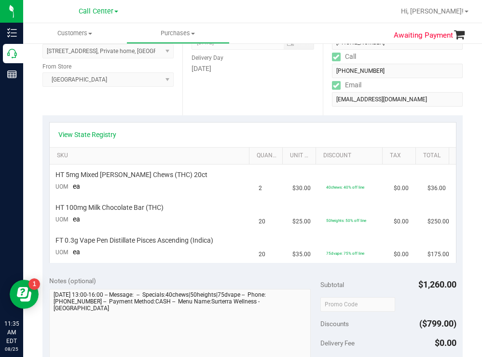
click at [223, 17] on div at bounding box center [284, 11] width 222 height 19
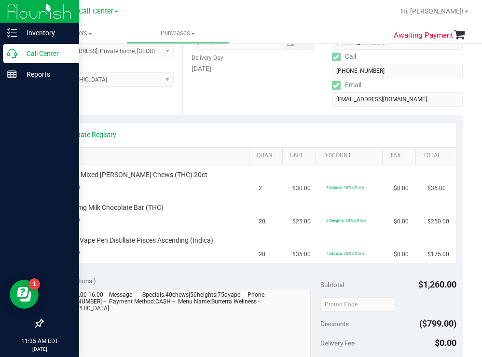
click at [31, 57] on p "Call Center" at bounding box center [46, 54] width 58 height 12
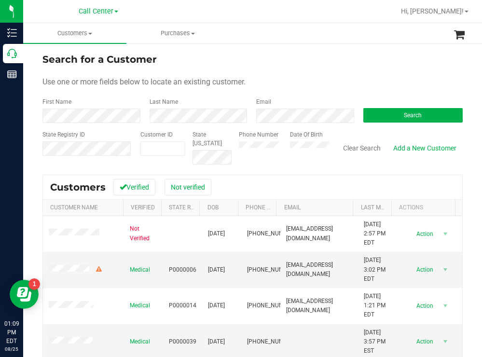
click at [248, 52] on div "Search for a Customer Use one or more fields below to locate an existing custom…" at bounding box center [252, 259] width 459 height 434
click at [391, 115] on button "Search" at bounding box center [413, 115] width 100 height 14
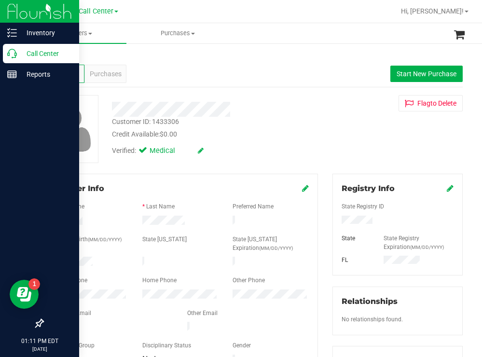
click at [43, 48] on p "Call Center" at bounding box center [46, 54] width 58 height 12
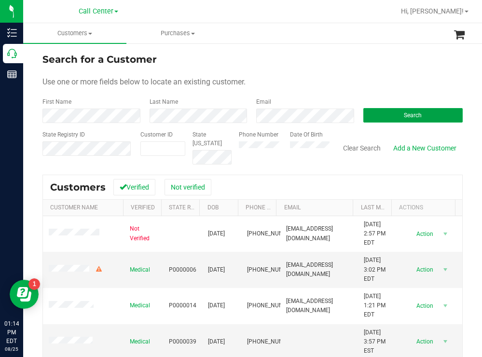
drag, startPoint x: 372, startPoint y: 115, endPoint x: 234, endPoint y: 84, distance: 141.4
click at [372, 114] on button "Search" at bounding box center [413, 115] width 100 height 14
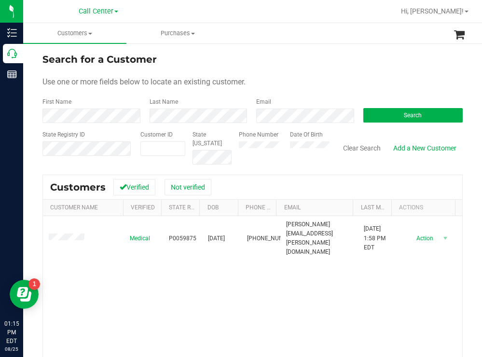
click at [281, 69] on form "Search for a Customer Use one or more fields below to locate an existing custom…" at bounding box center [252, 108] width 420 height 112
click at [277, 145] on div "Phone Number Date Of Birth" at bounding box center [281, 147] width 98 height 34
click at [380, 119] on button "Search" at bounding box center [413, 115] width 100 height 14
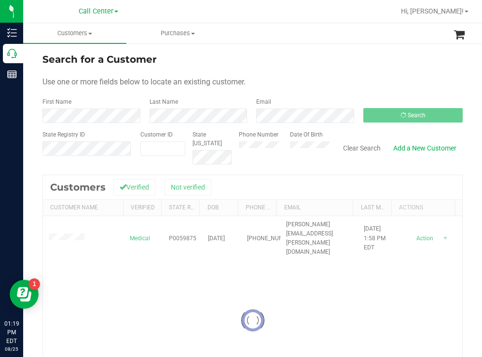
click at [294, 60] on div "Search for a Customer" at bounding box center [252, 59] width 420 height 14
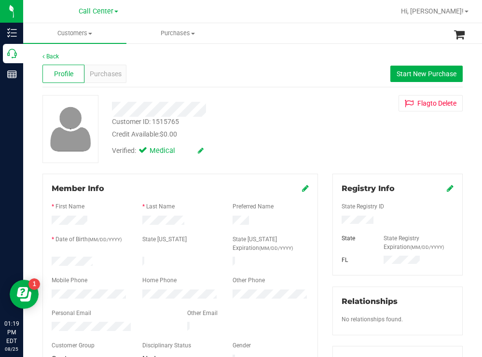
drag, startPoint x: 93, startPoint y: 255, endPoint x: 51, endPoint y: 256, distance: 42.0
click at [51, 257] on div at bounding box center [89, 263] width 91 height 12
drag, startPoint x: 383, startPoint y: 221, endPoint x: 332, endPoint y: 221, distance: 50.7
click at [334, 221] on div at bounding box center [397, 221] width 126 height 11
click at [273, 129] on div "Credit Available: $0.00" at bounding box center [213, 134] width 203 height 10
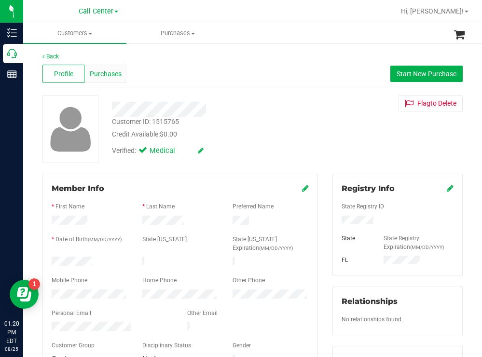
click at [115, 77] on span "Purchases" at bounding box center [106, 74] width 32 height 10
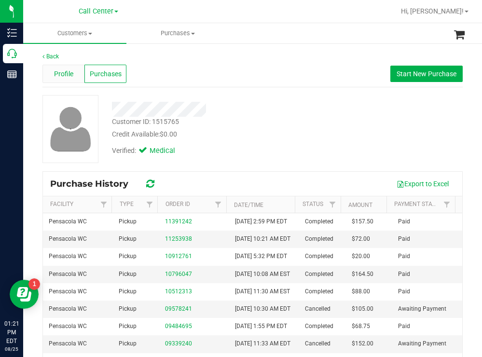
click at [60, 74] on span "Profile" at bounding box center [63, 74] width 19 height 10
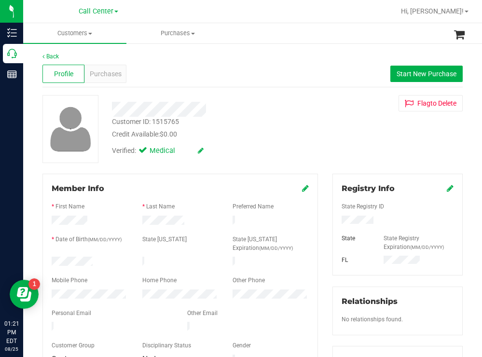
click at [263, 125] on div "Customer ID: 1515765 Credit Available: $0.00" at bounding box center [214, 128] width 218 height 23
click at [104, 75] on span "Purchases" at bounding box center [106, 74] width 32 height 10
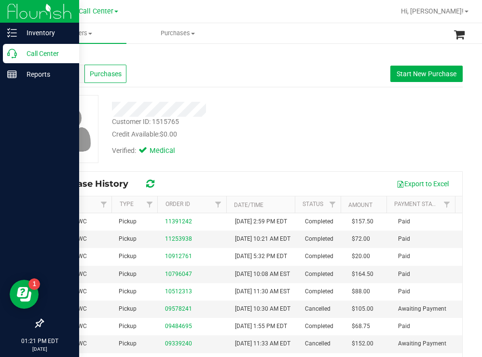
click at [33, 52] on p "Call Center" at bounding box center [46, 54] width 58 height 12
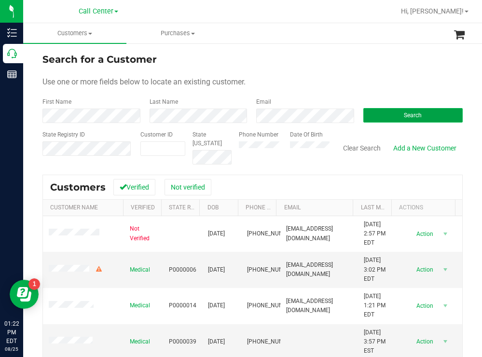
click at [370, 112] on button "Search" at bounding box center [413, 115] width 100 height 14
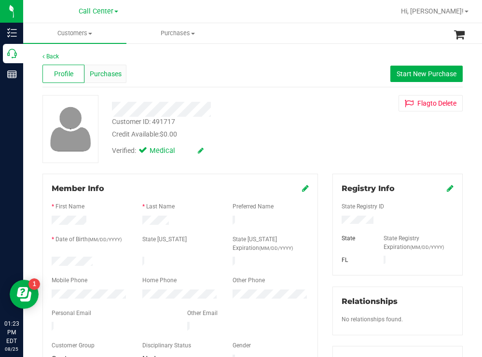
click at [107, 71] on span "Purchases" at bounding box center [106, 74] width 32 height 10
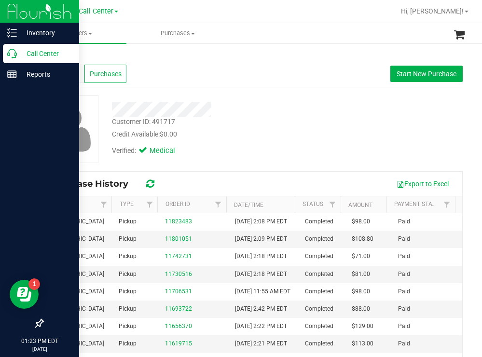
click at [39, 55] on p "Call Center" at bounding box center [46, 54] width 58 height 12
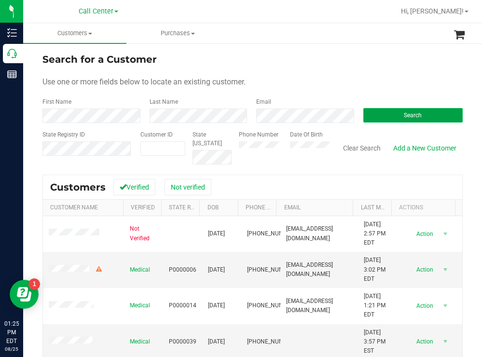
click at [386, 119] on button "Search" at bounding box center [413, 115] width 100 height 14
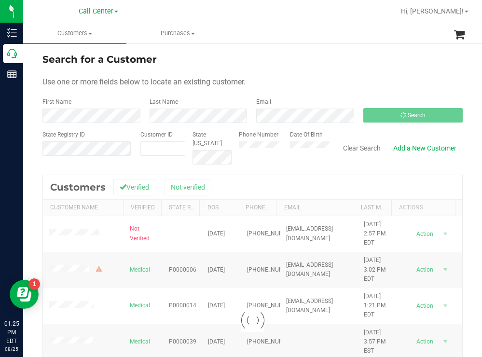
drag, startPoint x: 354, startPoint y: 60, endPoint x: 297, endPoint y: 60, distance: 56.9
click at [353, 60] on div "Search for a Customer" at bounding box center [252, 59] width 420 height 14
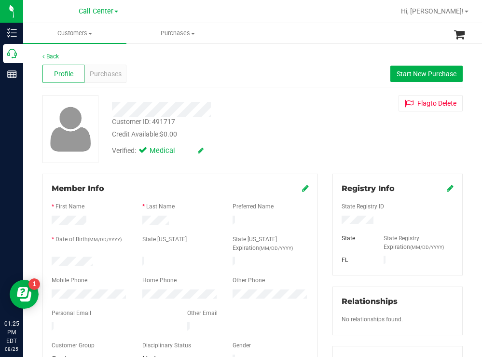
drag, startPoint x: 94, startPoint y: 258, endPoint x: 46, endPoint y: 260, distance: 47.8
click at [46, 260] on div at bounding box center [89, 263] width 91 height 12
click at [337, 221] on div at bounding box center [397, 221] width 126 height 11
click at [404, 70] on span "Start New Purchase" at bounding box center [427, 74] width 60 height 8
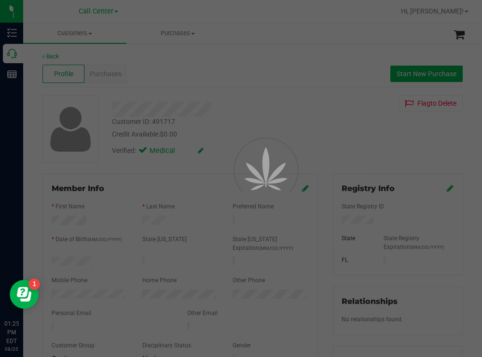
click at [238, 97] on div at bounding box center [241, 178] width 482 height 357
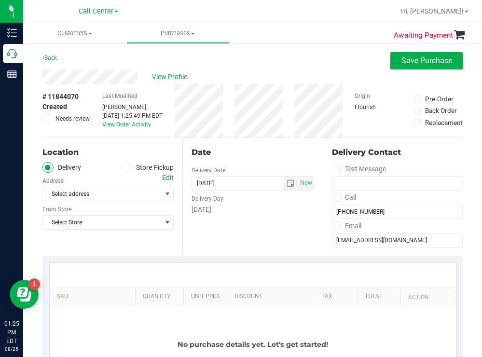
click at [126, 166] on span at bounding box center [126, 167] width 11 height 11
click at [0, 0] on input "Store Pickup" at bounding box center [0, 0] width 0 height 0
click at [110, 193] on span "Select Store" at bounding box center [102, 194] width 118 height 14
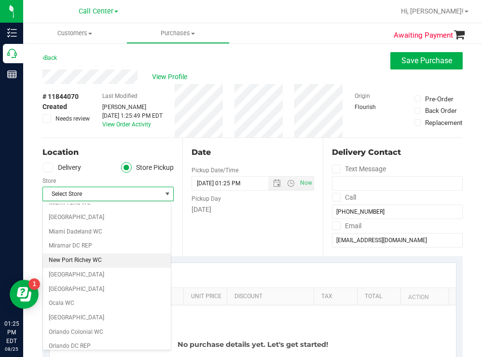
scroll to position [338, 0]
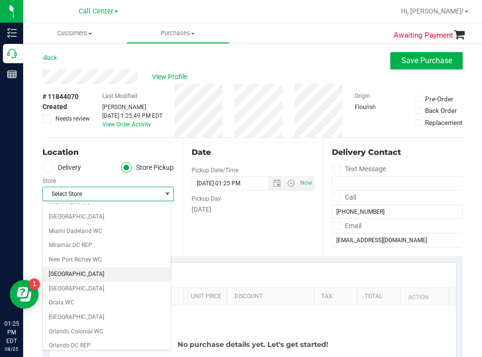
click at [92, 276] on li "[GEOGRAPHIC_DATA]" at bounding box center [107, 274] width 128 height 14
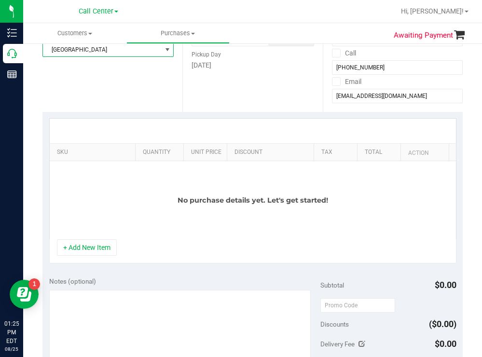
scroll to position [145, 0]
drag, startPoint x: 128, startPoint y: 147, endPoint x: 252, endPoint y: 137, distance: 124.4
click at [252, 137] on div "SKU Quantity Unit Price Discount Tax Total Action No purchase details yet. Let'…" at bounding box center [252, 178] width 407 height 121
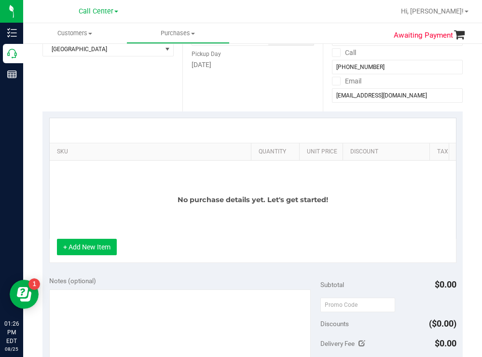
click at [72, 255] on button "+ Add New Item" at bounding box center [87, 247] width 60 height 16
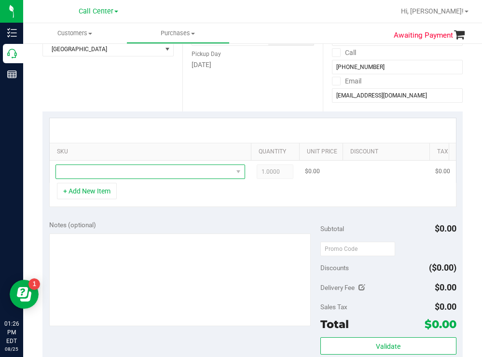
click at [120, 170] on span "NO DATA FOUND" at bounding box center [144, 172] width 177 height 14
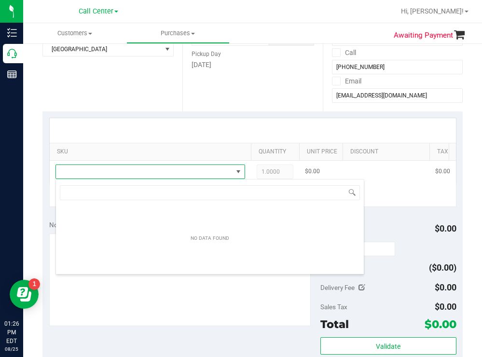
scroll to position [14, 190]
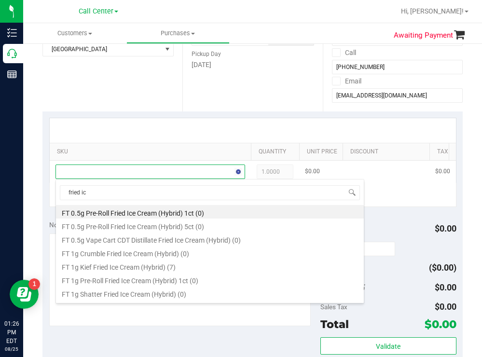
type input "fried ice"
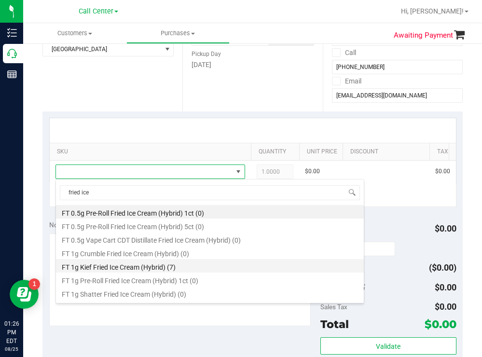
click at [158, 265] on li "FT 1g Kief Fried Ice Cream (Hybrid) (7)" at bounding box center [210, 266] width 308 height 14
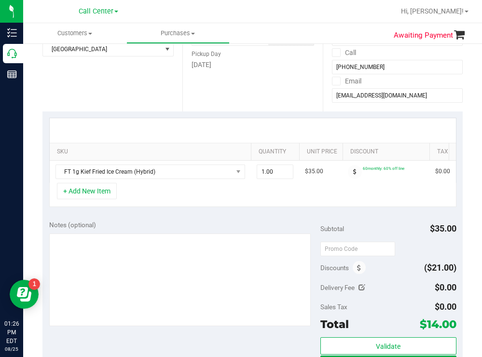
scroll to position [97, 0]
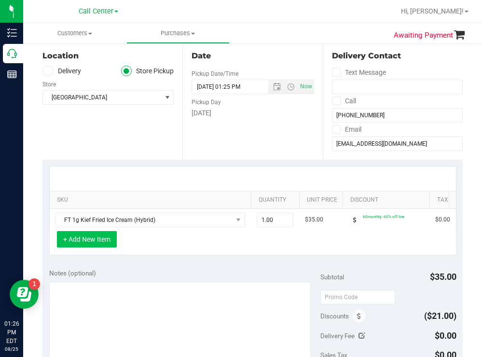
click at [92, 243] on button "+ Add New Item" at bounding box center [87, 239] width 60 height 16
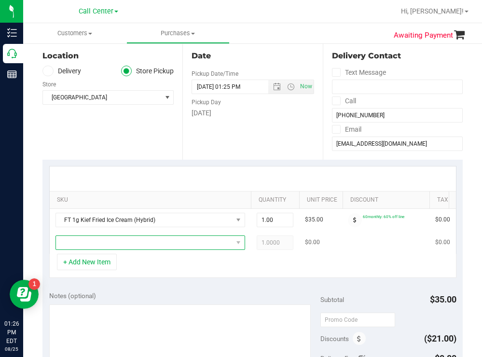
click at [100, 239] on span "NO DATA FOUND" at bounding box center [144, 243] width 177 height 14
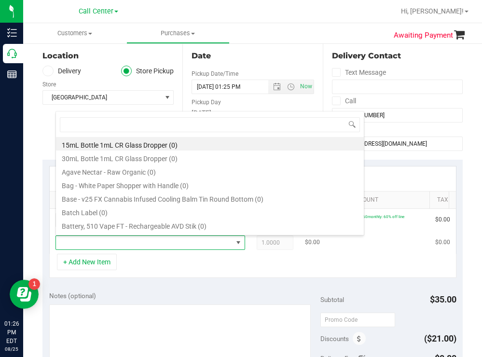
scroll to position [14, 190]
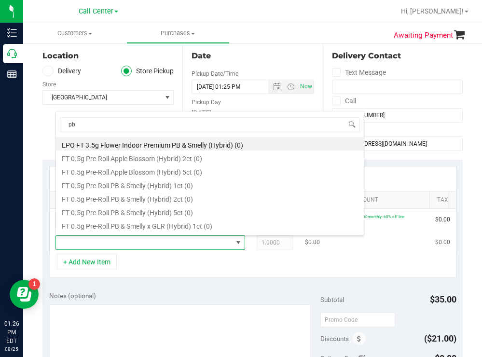
type input "pb &"
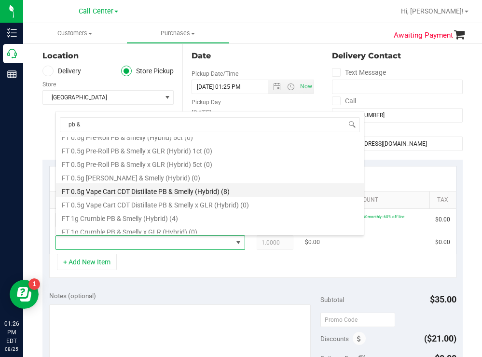
scroll to position [97, 0]
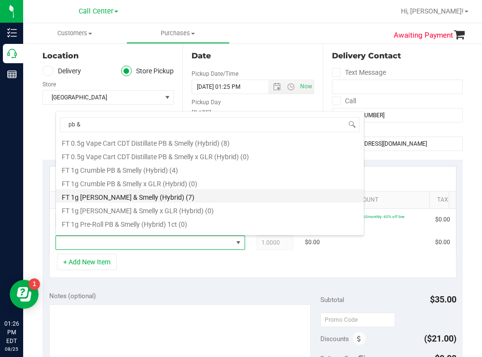
click at [145, 198] on li "FT 1g [PERSON_NAME] & Smelly (Hybrid) (7)" at bounding box center [210, 196] width 308 height 14
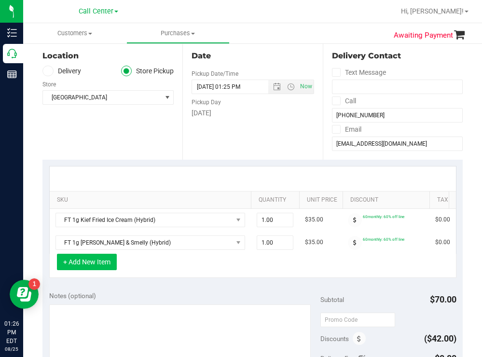
click at [101, 270] on button "+ Add New Item" at bounding box center [87, 262] width 60 height 16
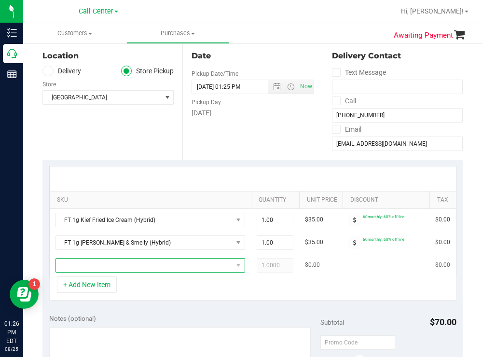
click at [107, 269] on span "NO DATA FOUND" at bounding box center [144, 266] width 177 height 14
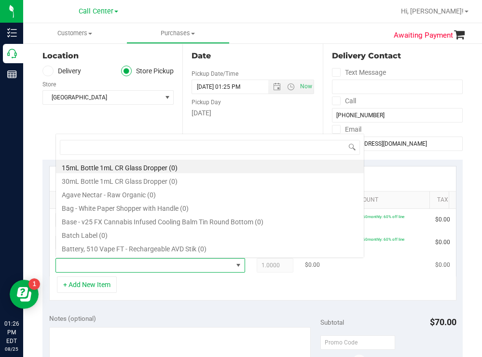
scroll to position [14, 190]
type input "dark"
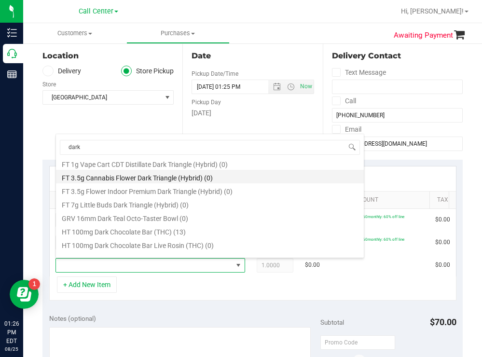
scroll to position [290, 0]
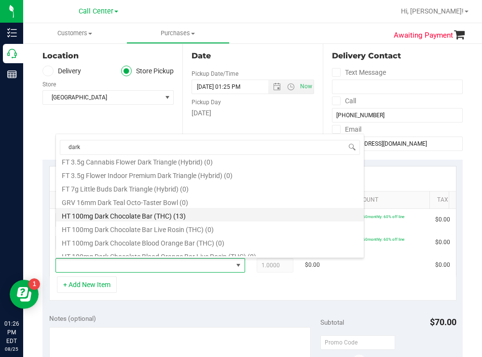
click at [160, 217] on li "HT 100mg Dark Chocolate Bar (THC) (13)" at bounding box center [210, 215] width 308 height 14
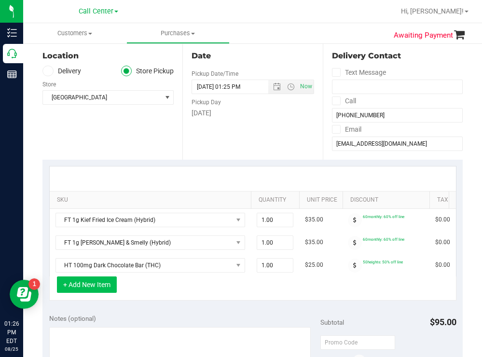
click at [103, 293] on button "+ Add New Item" at bounding box center [87, 284] width 60 height 16
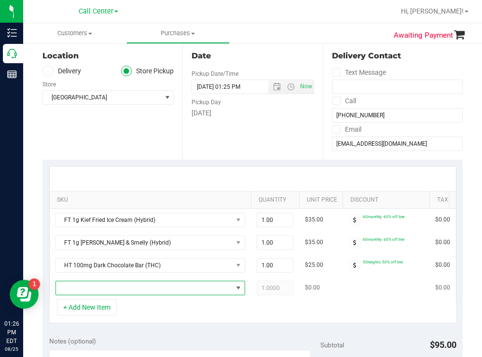
click at [104, 290] on span "NO DATA FOUND" at bounding box center [144, 288] width 177 height 14
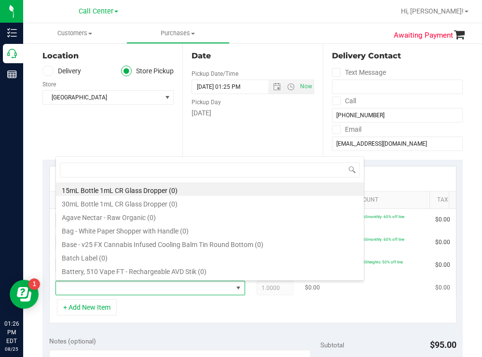
scroll to position [14, 190]
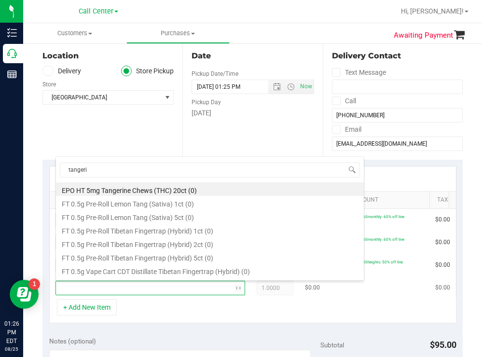
type input "tangerin"
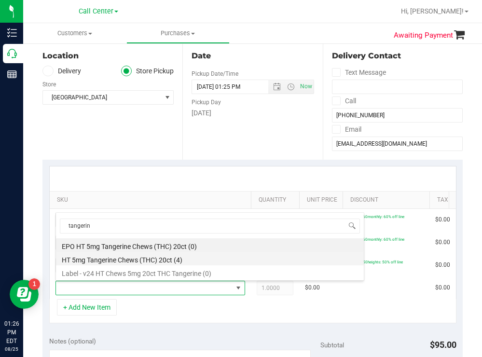
click at [154, 261] on li "HT 5mg Tangerine Chews (THC) 20ct (4)" at bounding box center [210, 259] width 308 height 14
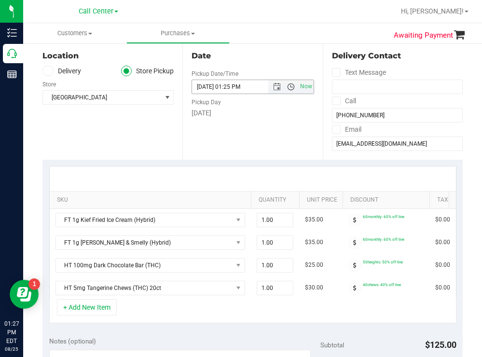
click at [287, 88] on span "Open the time view" at bounding box center [291, 87] width 8 height 8
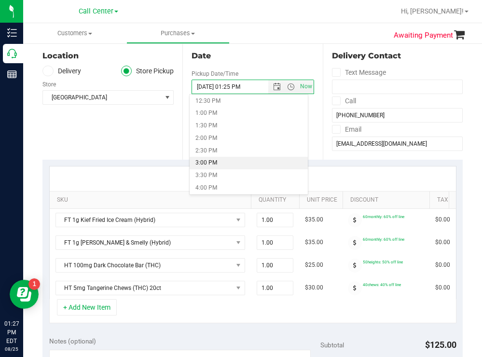
scroll to position [290, 0]
click at [212, 157] on li "2:00 PM" at bounding box center [249, 160] width 118 height 13
type input "[DATE] 02:00 PM"
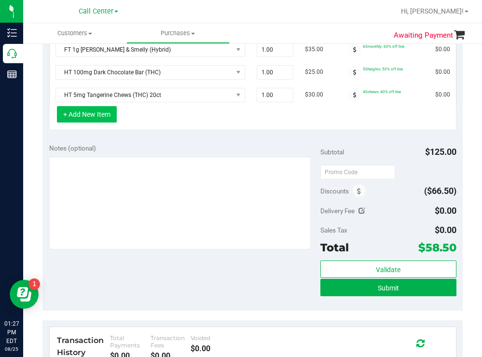
click at [96, 123] on button "+ Add New Item" at bounding box center [87, 114] width 60 height 16
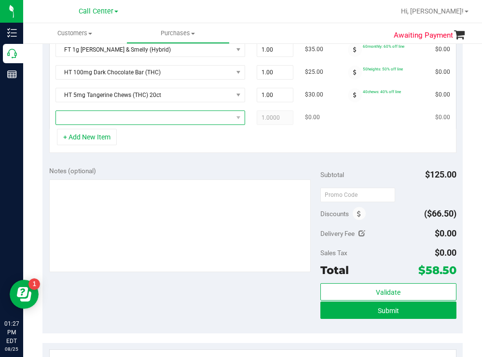
click at [104, 120] on span "NO DATA FOUND" at bounding box center [144, 118] width 177 height 14
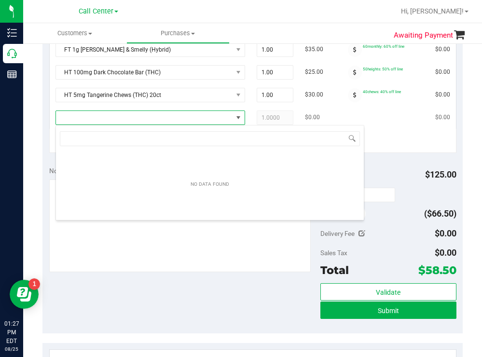
scroll to position [14, 190]
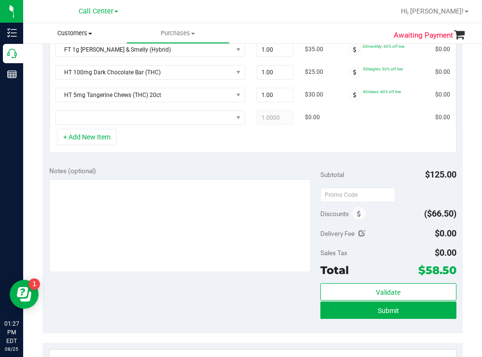
click at [63, 42] on uib-tab-heading "Customers All customers Add a new customer All physicians" at bounding box center [74, 33] width 103 height 20
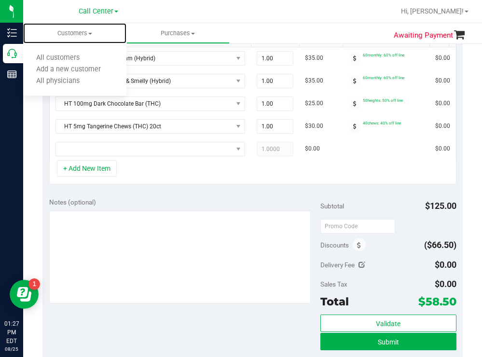
scroll to position [241, 0]
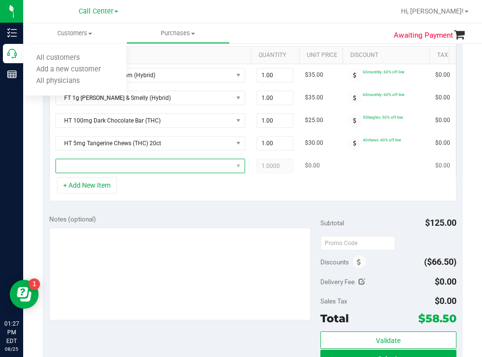
click at [113, 160] on span "NO DATA FOUND" at bounding box center [144, 166] width 177 height 14
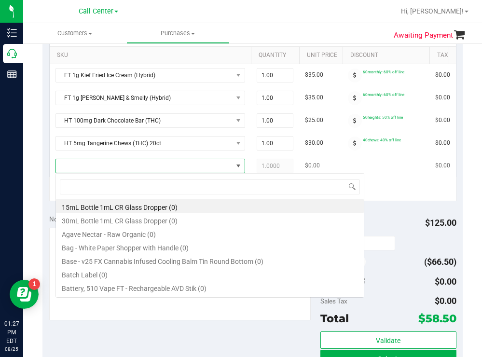
scroll to position [14, 190]
type input "ground"
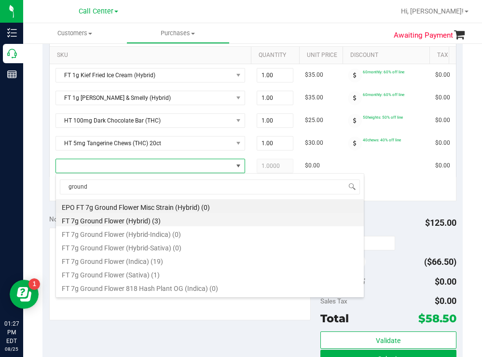
click at [142, 223] on li "FT 7g Ground Flower (Hybrid) (3)" at bounding box center [210, 220] width 308 height 14
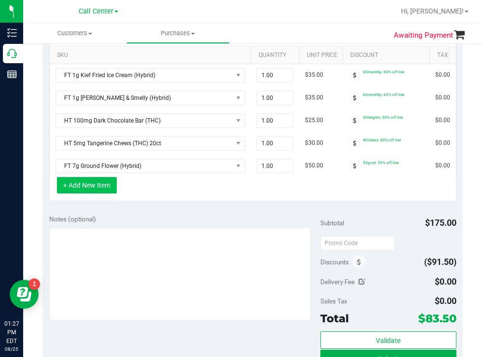
click at [93, 189] on button "+ Add New Item" at bounding box center [87, 185] width 60 height 16
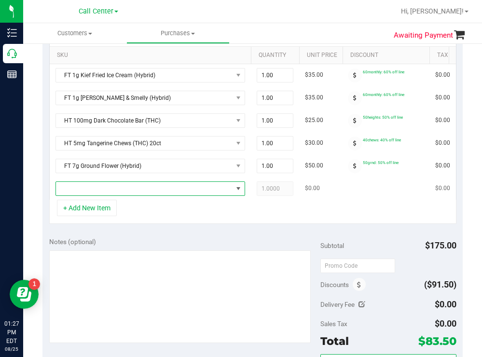
click at [117, 192] on span "NO DATA FOUND" at bounding box center [144, 189] width 177 height 14
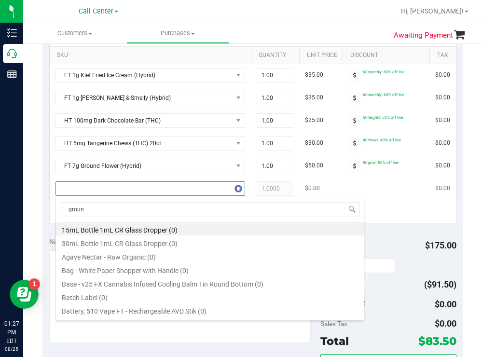
type input "ground"
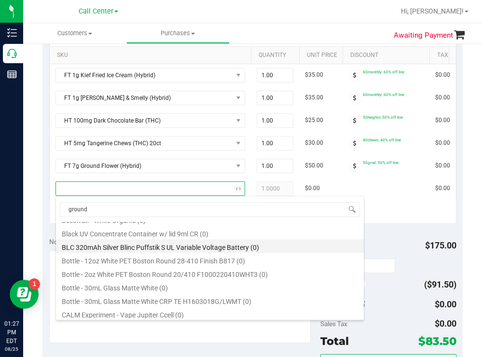
scroll to position [0, 0]
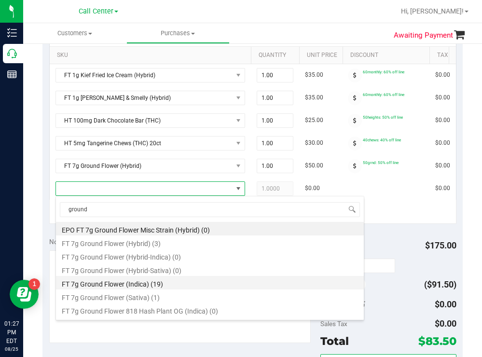
click at [132, 282] on li "FT 7g Ground Flower (Indica) (19)" at bounding box center [210, 283] width 308 height 14
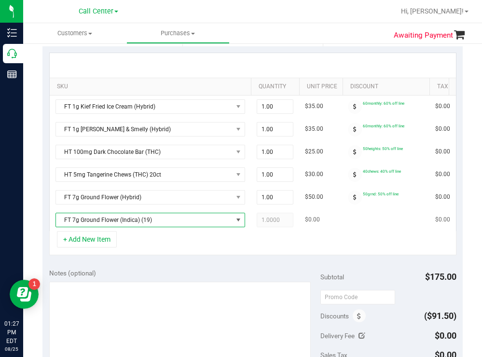
scroll to position [193, 0]
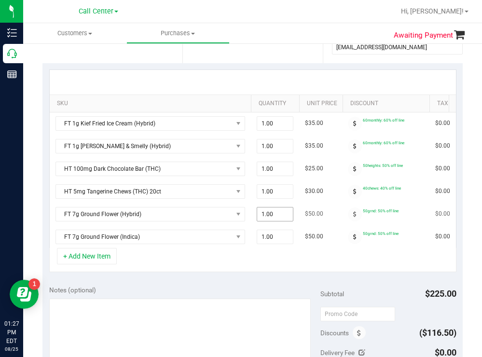
click at [274, 213] on span "1.00 1" at bounding box center [275, 214] width 37 height 14
type input "2"
type input "2.00"
click at [274, 233] on span "1.00 1" at bounding box center [275, 237] width 37 height 14
click at [193, 272] on div "+ Add New Item" at bounding box center [252, 260] width 407 height 24
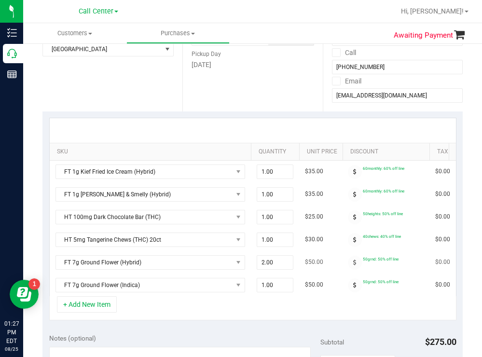
scroll to position [241, 0]
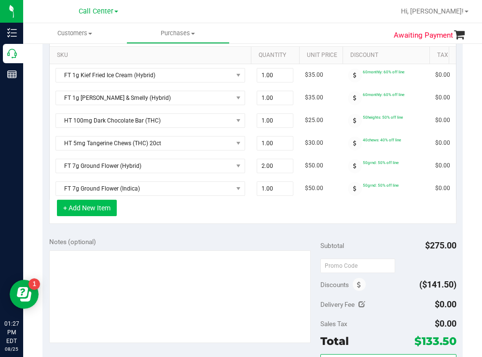
click at [107, 214] on button "+ Add New Item" at bounding box center [87, 208] width 60 height 16
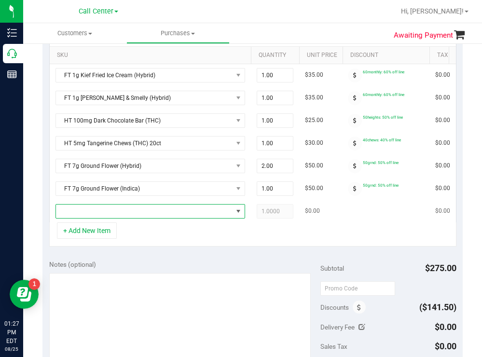
click at [109, 211] on span "NO DATA FOUND" at bounding box center [144, 212] width 177 height 14
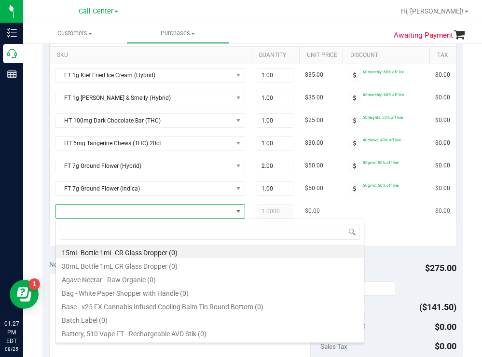
scroll to position [14, 190]
type input "lemon z"
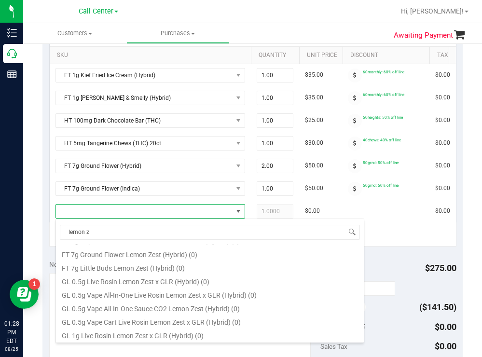
scroll to position [268, 0]
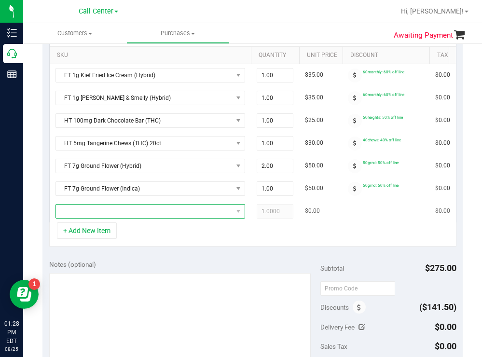
click at [127, 212] on span "NO DATA FOUND" at bounding box center [144, 212] width 177 height 14
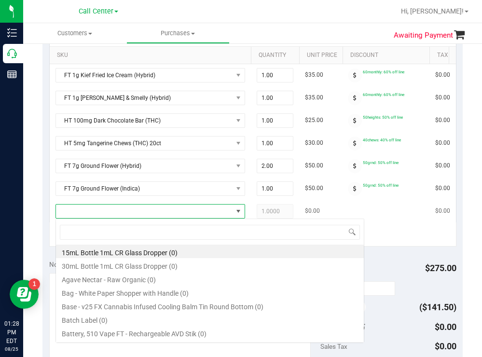
scroll to position [14, 190]
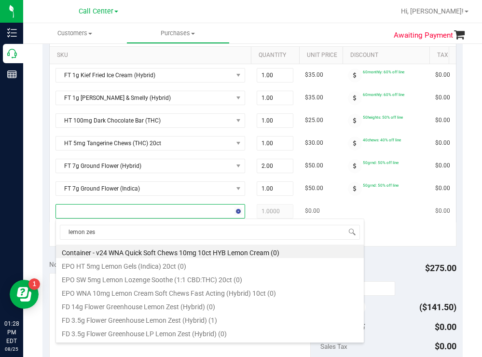
type input "lemon zest"
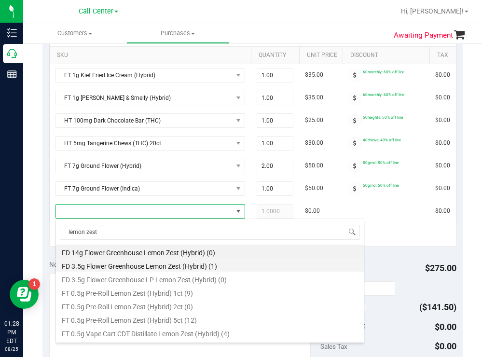
click at [199, 262] on li "FD 3.5g Flower Greenhouse Lemon Zest (Hybrid) (1)" at bounding box center [210, 265] width 308 height 14
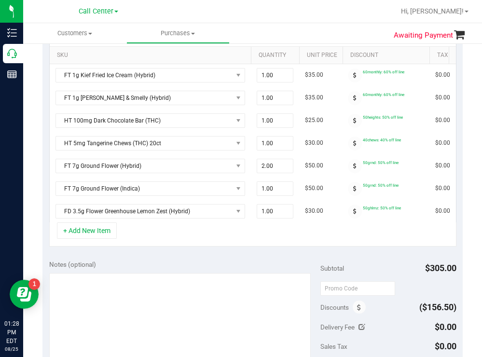
scroll to position [0, 123]
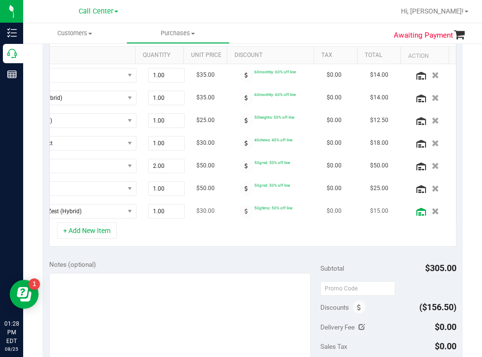
click at [416, 211] on icon at bounding box center [421, 212] width 10 height 8
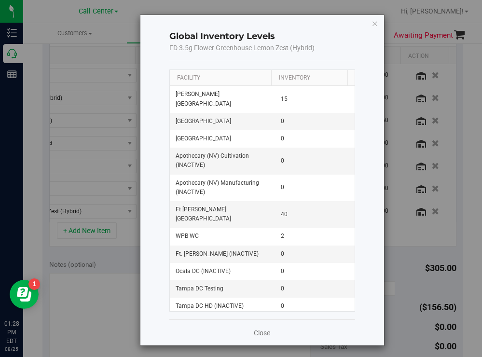
click at [231, 76] on th "Facility" at bounding box center [220, 78] width 101 height 16
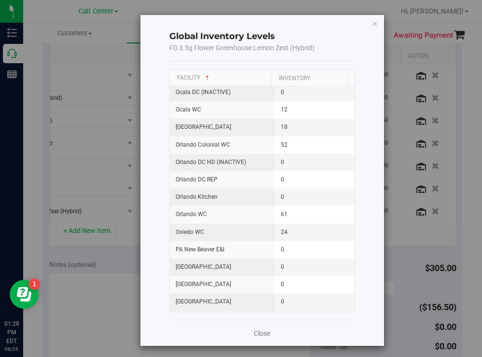
scroll to position [724, 0]
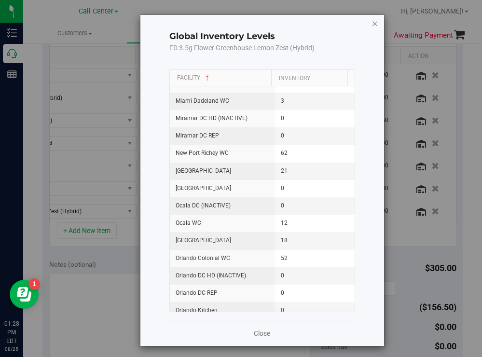
click at [372, 26] on icon "button" at bounding box center [375, 23] width 7 height 12
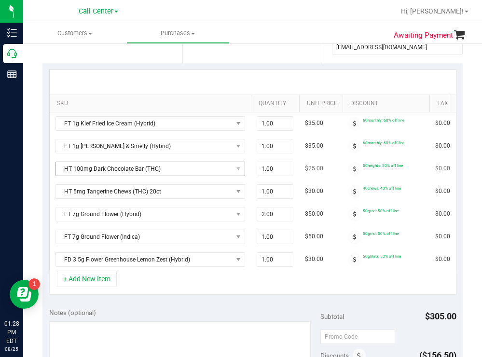
scroll to position [290, 0]
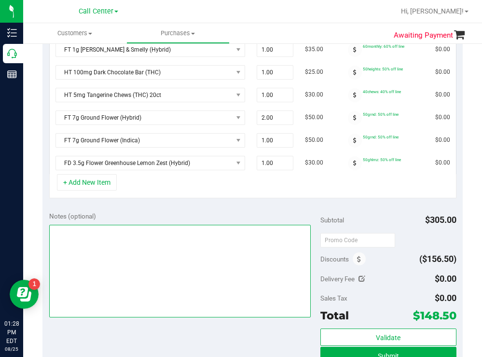
click at [124, 266] on textarea at bounding box center [180, 271] width 262 height 93
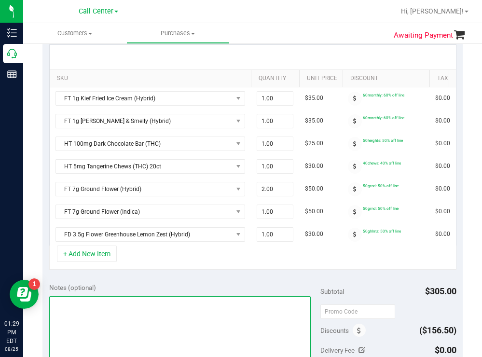
scroll to position [241, 0]
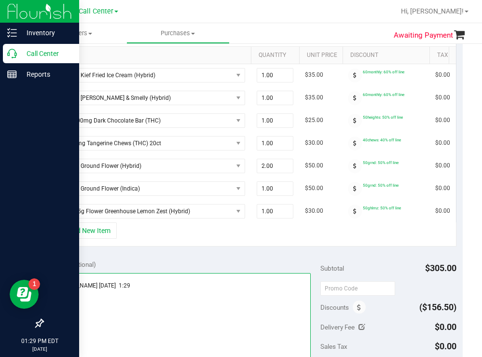
type textarea "n. palm [PERSON_NAME] [DATE] 1:29"
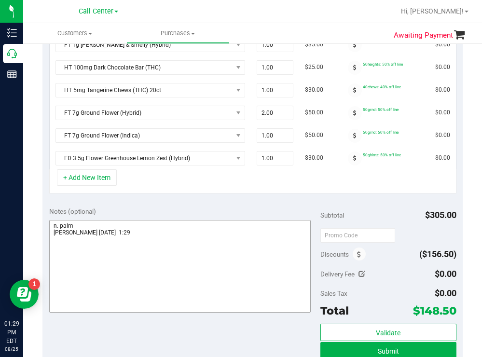
scroll to position [386, 0]
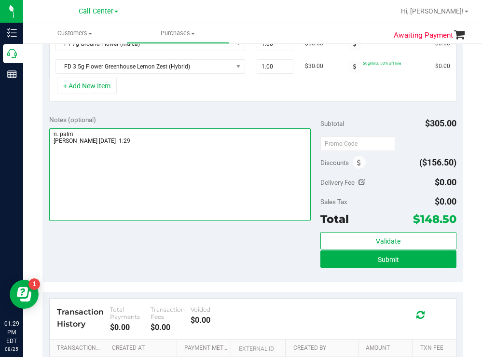
click at [237, 140] on textarea at bounding box center [180, 174] width 262 height 93
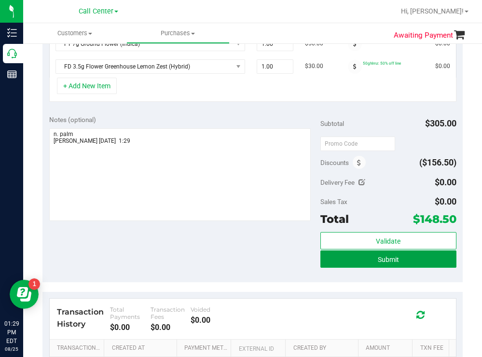
drag, startPoint x: 347, startPoint y: 269, endPoint x: 316, endPoint y: 254, distance: 34.5
click at [347, 268] on button "Submit" at bounding box center [388, 258] width 136 height 17
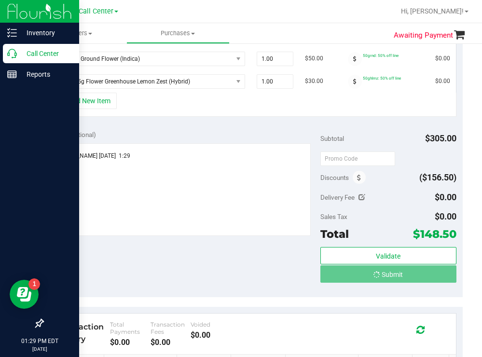
scroll to position [356, 0]
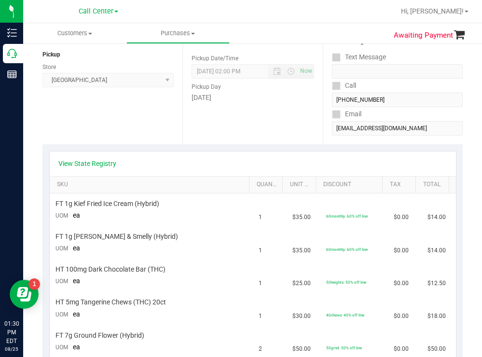
scroll to position [67, 0]
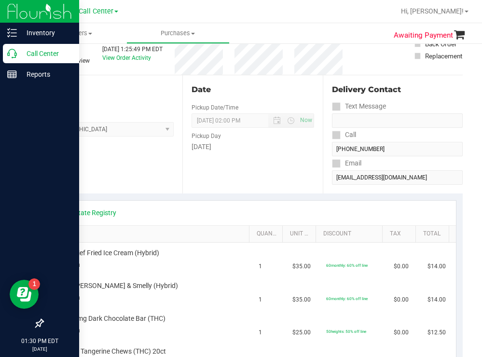
click at [41, 52] on p "Call Center" at bounding box center [46, 54] width 58 height 12
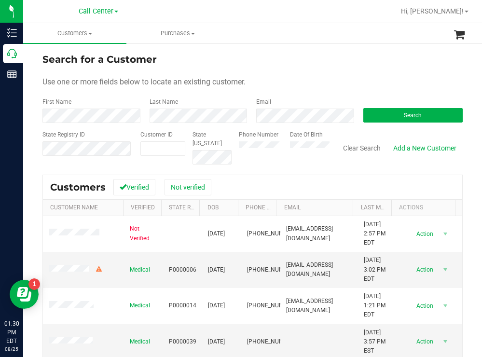
drag, startPoint x: 263, startPoint y: 60, endPoint x: 258, endPoint y: 60, distance: 5.8
click at [262, 60] on div "Search for a Customer" at bounding box center [252, 59] width 420 height 14
drag, startPoint x: 390, startPoint y: 113, endPoint x: 381, endPoint y: 105, distance: 12.0
click at [390, 112] on button "Search" at bounding box center [413, 115] width 100 height 14
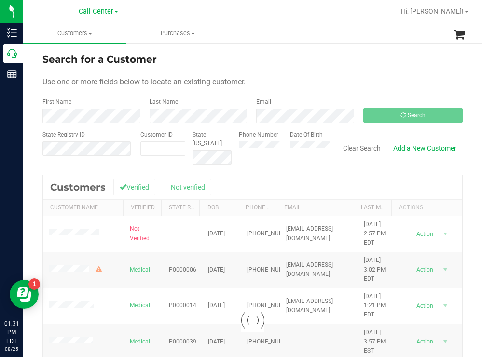
click at [318, 51] on div "Search for a Customer Use one or more fields below to locate an existing custom…" at bounding box center [252, 259] width 459 height 434
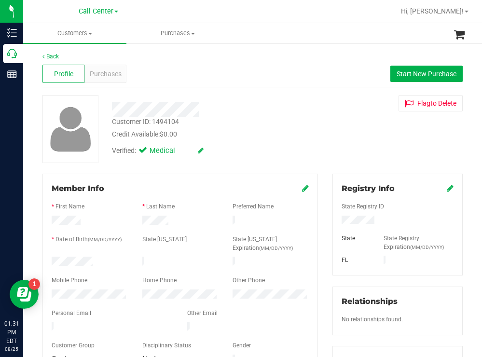
click at [54, 257] on div at bounding box center [89, 263] width 91 height 12
drag, startPoint x: 379, startPoint y: 220, endPoint x: 334, endPoint y: 220, distance: 44.4
click at [334, 220] on div at bounding box center [397, 221] width 126 height 11
click at [400, 69] on button "Start New Purchase" at bounding box center [426, 74] width 72 height 16
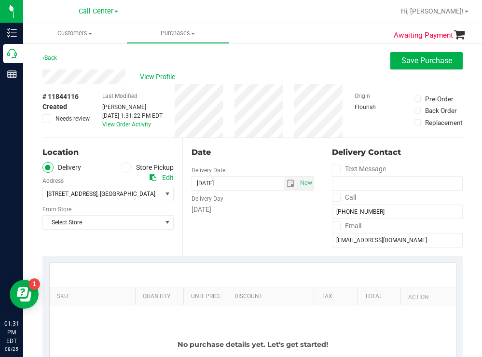
click at [127, 167] on span at bounding box center [126, 167] width 11 height 11
click at [0, 0] on input "Store Pickup" at bounding box center [0, 0] width 0 height 0
click at [95, 193] on span "Select Store" at bounding box center [102, 194] width 118 height 14
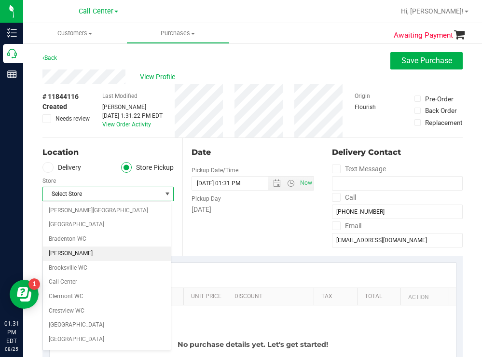
click at [73, 250] on li "[PERSON_NAME]" at bounding box center [107, 254] width 128 height 14
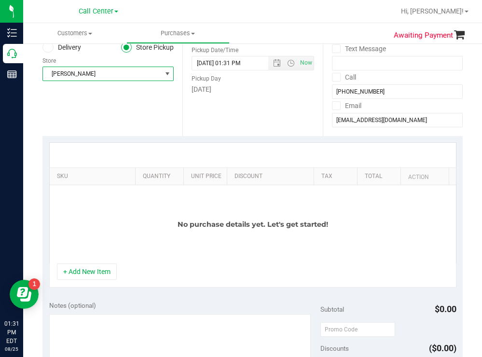
scroll to position [145, 0]
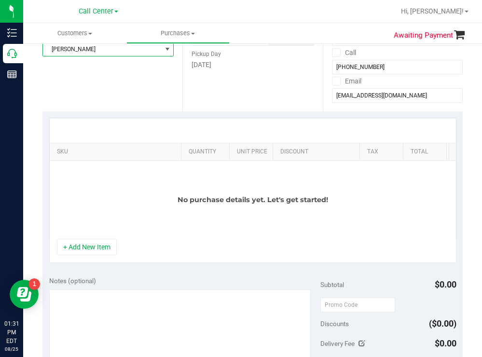
drag, startPoint x: 126, startPoint y: 149, endPoint x: 263, endPoint y: 130, distance: 138.7
click at [263, 131] on div "SKU Quantity Unit Price Discount Tax Total Action No purchase details yet. Let'…" at bounding box center [252, 178] width 407 height 121
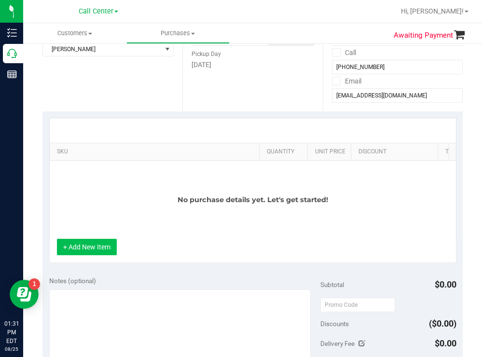
click at [100, 247] on button "+ Add New Item" at bounding box center [87, 247] width 60 height 16
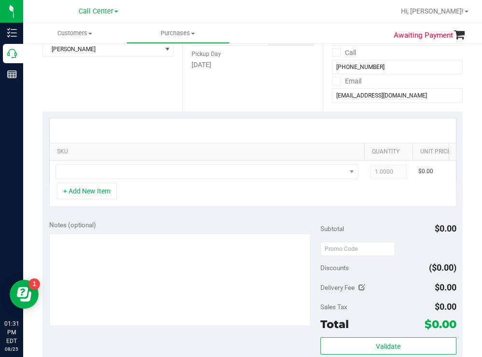
drag, startPoint x: 258, startPoint y: 147, endPoint x: 364, endPoint y: 131, distance: 107.3
click at [364, 131] on div "SKU Quantity Unit Price Discount Tax Total Action 1.0000 1 $0.00 $0.00 $0.00" at bounding box center [252, 150] width 407 height 65
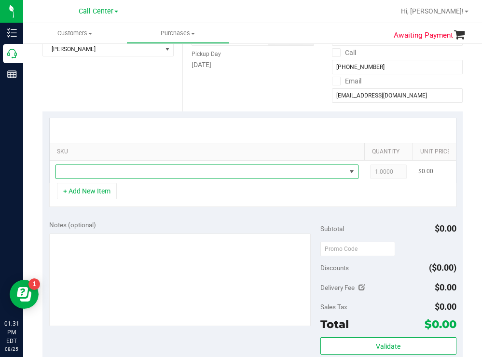
click at [175, 176] on span "NO DATA FOUND" at bounding box center [201, 172] width 290 height 14
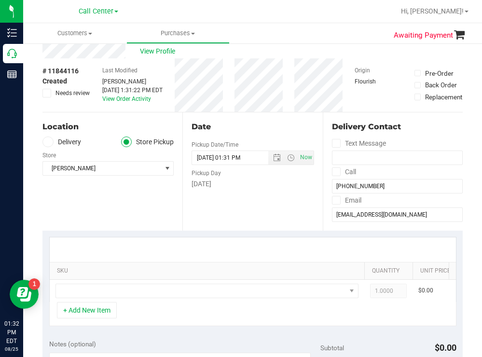
scroll to position [0, 0]
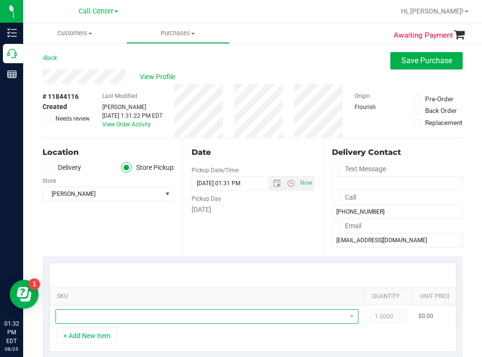
click at [112, 312] on span "NO DATA FOUND" at bounding box center [201, 317] width 290 height 14
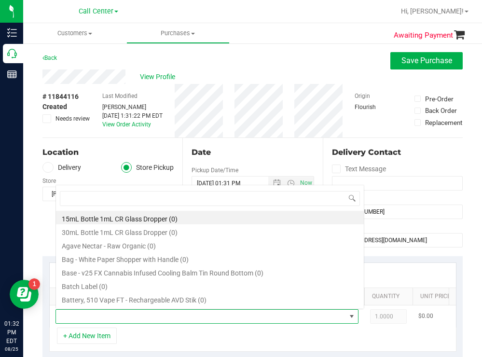
scroll to position [14, 303]
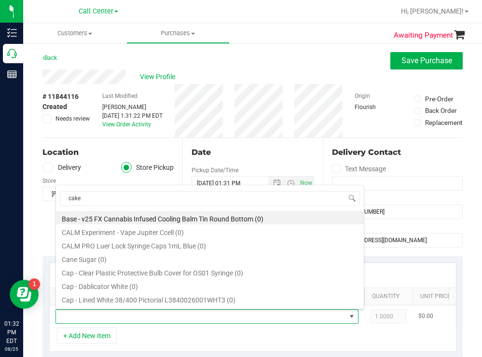
type input "cakez"
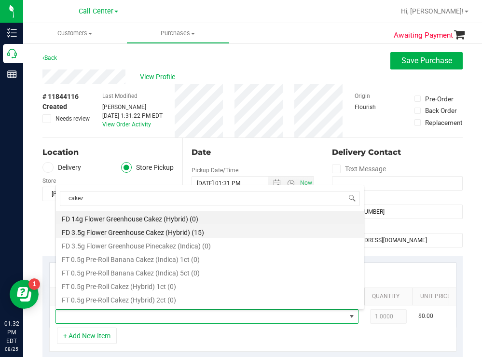
scroll to position [48, 0]
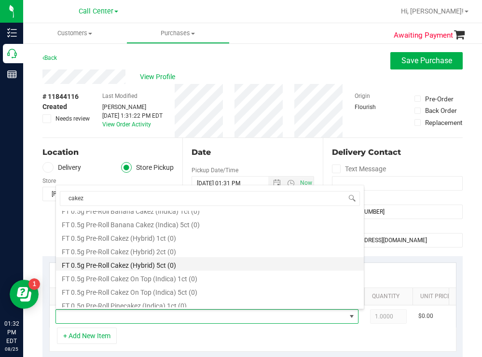
click at [155, 266] on li "FT 0.5g Pre-Roll Cakez (Hybrid) 5ct (0)" at bounding box center [210, 264] width 308 height 14
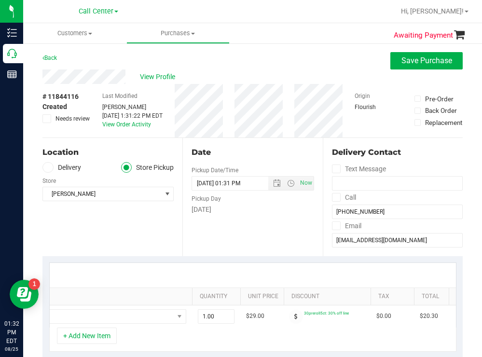
scroll to position [0, 232]
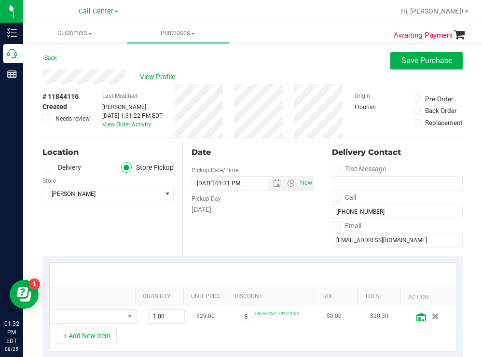
click at [416, 315] on icon at bounding box center [421, 317] width 10 height 8
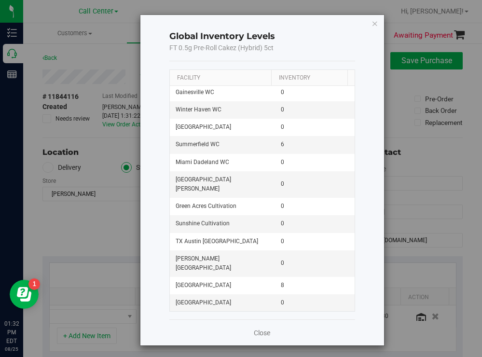
scroll to position [1341, 0]
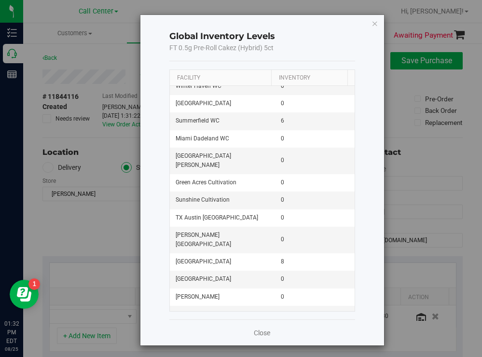
click at [365, 24] on div "Global Inventory Levels FT 0.5g Pre-Roll Cakez (Hybrid) 5ct Facility Inventory …" at bounding box center [262, 180] width 244 height 331
click at [372, 21] on icon "button" at bounding box center [375, 23] width 7 height 12
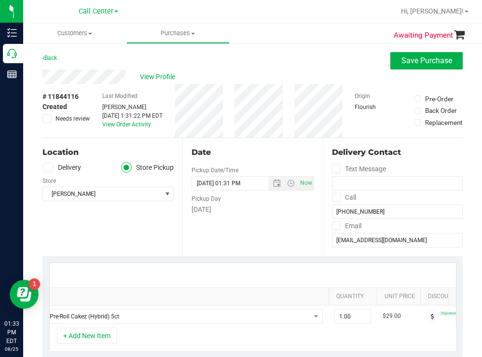
scroll to position [0, 0]
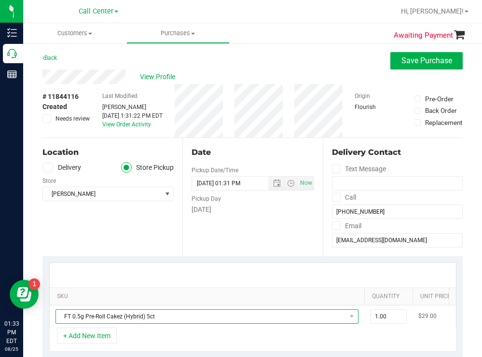
click at [188, 315] on span "FT 0.5g Pre-Roll Cakez (Hybrid) 5ct" at bounding box center [201, 317] width 290 height 14
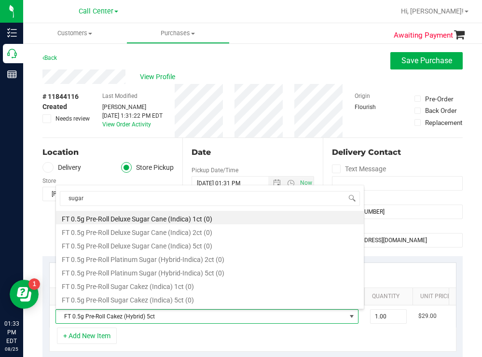
type input "sugar"
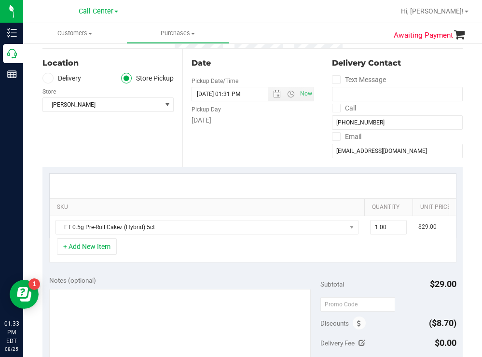
scroll to position [97, 0]
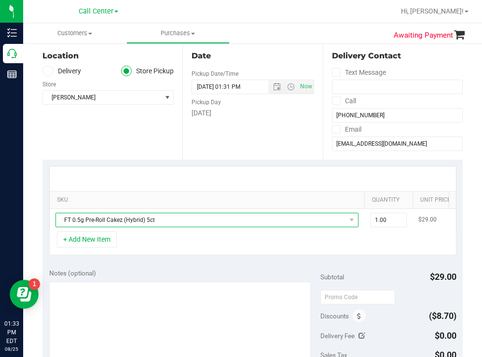
click at [167, 226] on span "FT 0.5g Pre-Roll Cakez (Hybrid) 5ct" at bounding box center [201, 220] width 290 height 14
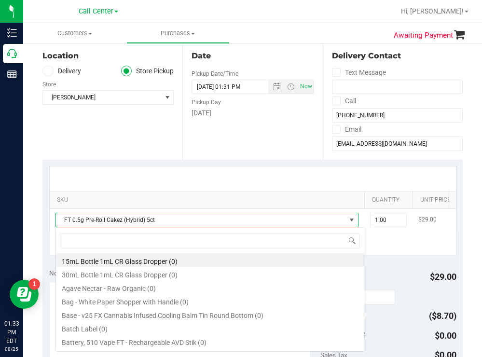
scroll to position [14, 303]
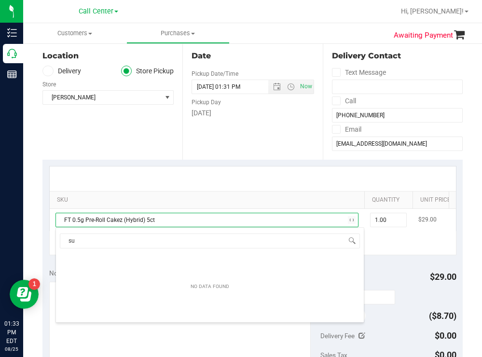
type input "s"
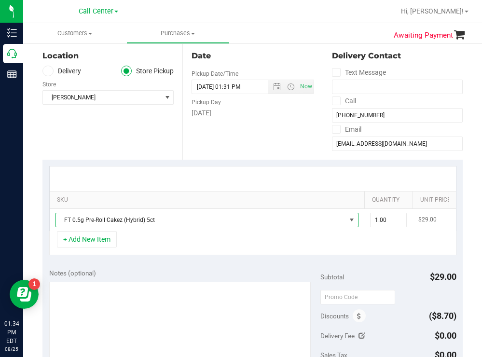
drag, startPoint x: 181, startPoint y: 217, endPoint x: 177, endPoint y: 213, distance: 5.1
click at [180, 217] on span "FT 0.5g Pre-Roll Cakez (Hybrid) 5ct" at bounding box center [201, 220] width 290 height 14
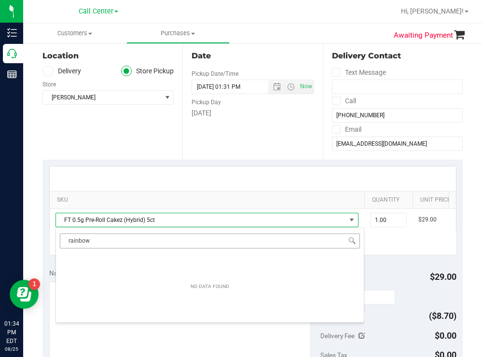
type input "rainbow h"
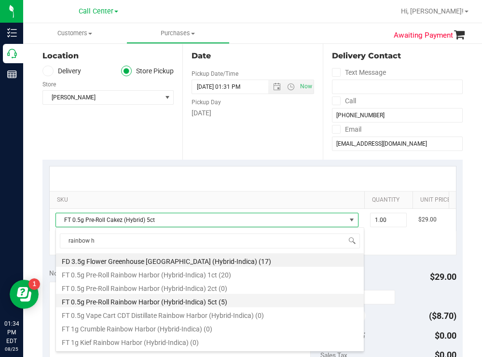
click at [181, 302] on li "FT 0.5g Pre-Roll Rainbow Harbor (Hybrid-Indica) 5ct (5)" at bounding box center [210, 301] width 308 height 14
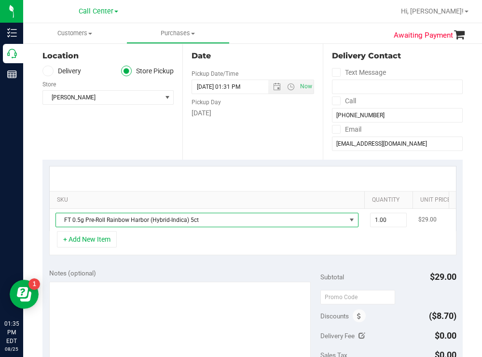
click at [215, 221] on span "FT 0.5g Pre-Roll Rainbow Harbor (Hybrid-Indica) 5ct" at bounding box center [201, 220] width 290 height 14
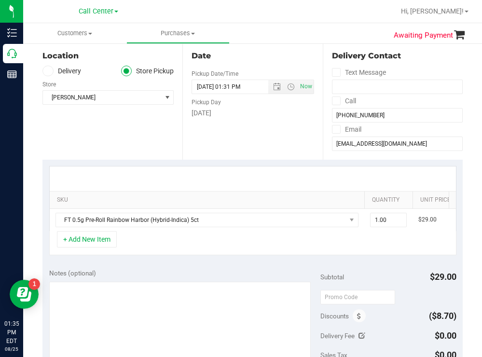
click at [203, 133] on div "Date Pickup Date/Time [DATE] Now [DATE] 01:31 PM Now Pickup Day [DATE]" at bounding box center [252, 100] width 140 height 118
click at [384, 216] on span "1.00 1" at bounding box center [388, 220] width 37 height 14
type input "5"
type input "5.00"
click at [104, 247] on button "+ Add New Item" at bounding box center [87, 239] width 60 height 16
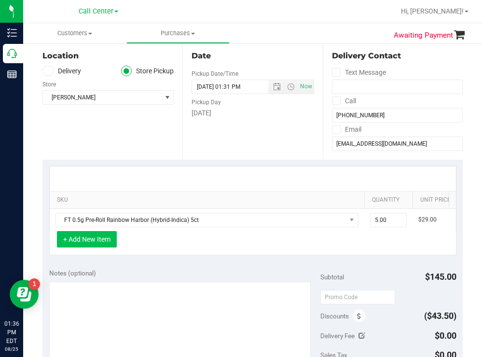
click at [107, 246] on button "+ Add New Item" at bounding box center [87, 239] width 60 height 16
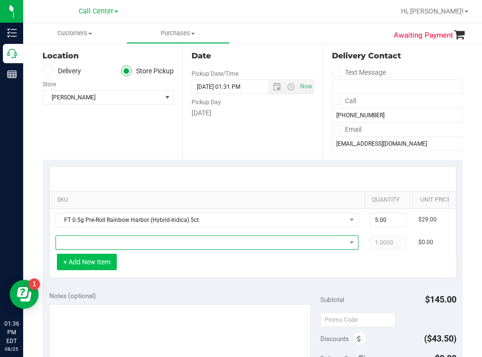
click at [107, 246] on span "NO DATA FOUND" at bounding box center [201, 243] width 290 height 14
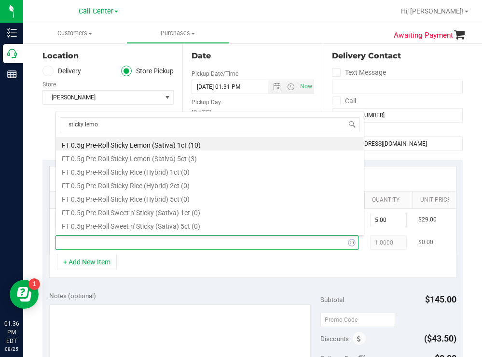
type input "sticky lemon"
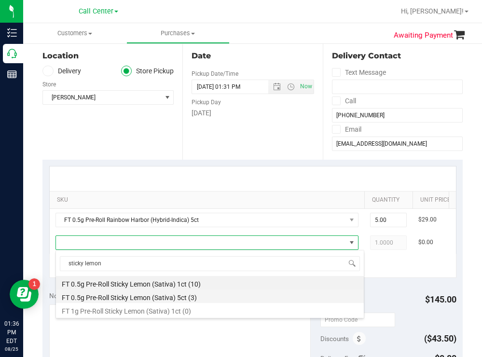
click at [176, 298] on li "FT 0.5g Pre-Roll Sticky Lemon (Sativa) 5ct (3)" at bounding box center [210, 297] width 308 height 14
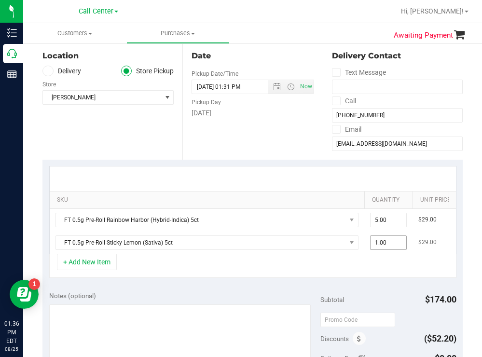
click at [394, 245] on span "1.00 1" at bounding box center [388, 242] width 37 height 14
type input "5"
type input "5.00"
click at [248, 139] on div "Date Pickup Date/Time [DATE] Now [DATE] 01:31 PM Now Pickup Day [DATE]" at bounding box center [252, 100] width 140 height 118
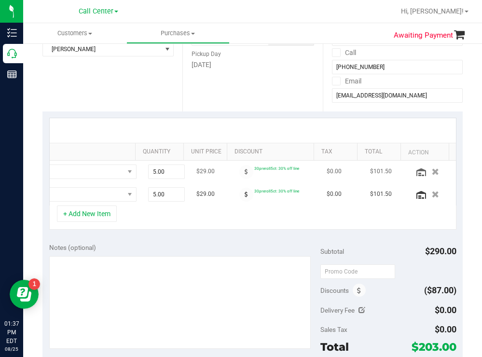
scroll to position [0, 236]
click at [431, 192] on icon "button" at bounding box center [435, 194] width 8 height 7
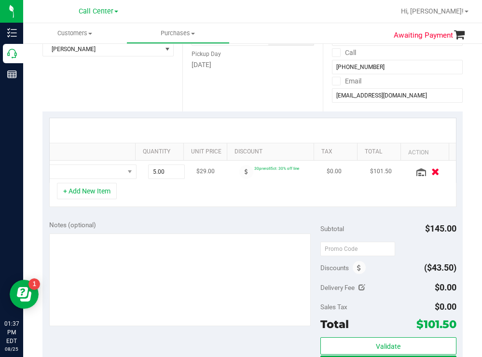
click at [431, 171] on icon "button" at bounding box center [435, 171] width 8 height 7
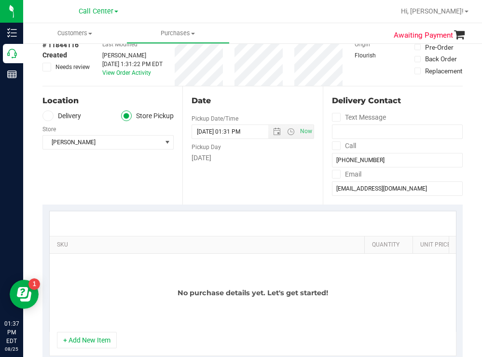
scroll to position [0, 0]
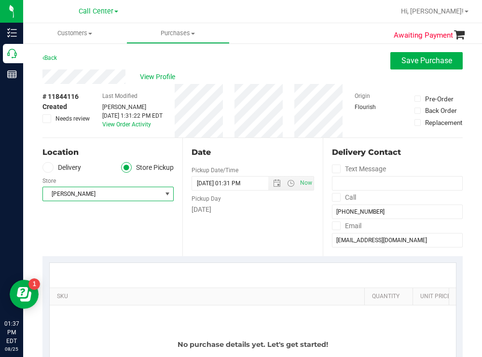
click at [103, 198] on span "[PERSON_NAME]" at bounding box center [102, 194] width 118 height 14
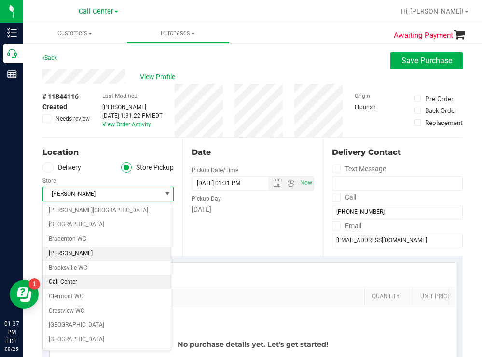
click at [71, 283] on li "Call Center" at bounding box center [107, 282] width 128 height 14
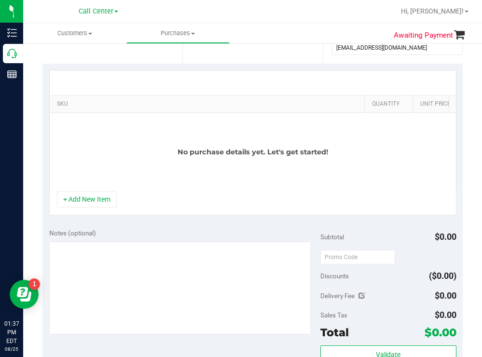
scroll to position [193, 0]
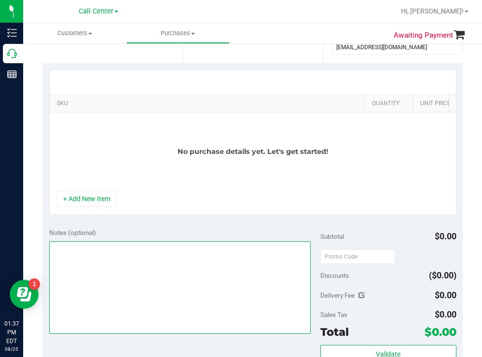
click at [82, 272] on textarea at bounding box center [180, 287] width 262 height 93
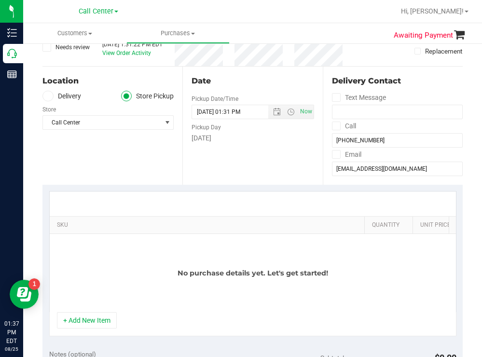
scroll to position [0, 0]
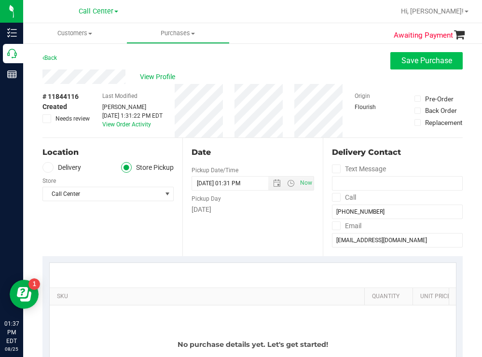
type textarea "cxl [PERSON_NAME] [DATE] 1:37"
click at [409, 61] on span "Save Purchase" at bounding box center [426, 60] width 51 height 9
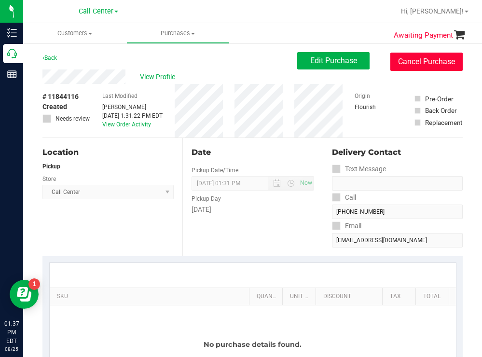
click at [423, 65] on button "Cancel Purchase" at bounding box center [426, 62] width 72 height 18
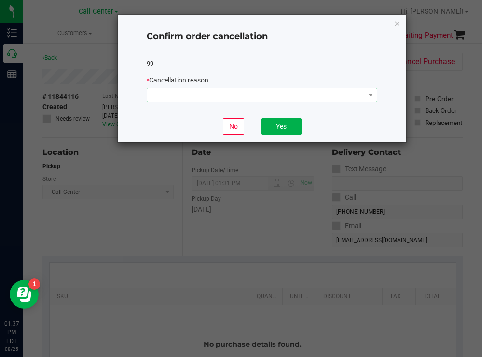
click at [206, 95] on span at bounding box center [256, 95] width 218 height 14
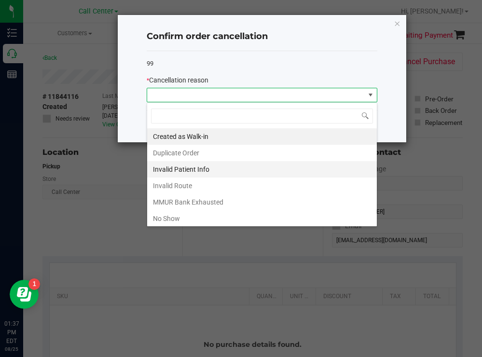
scroll to position [48, 0]
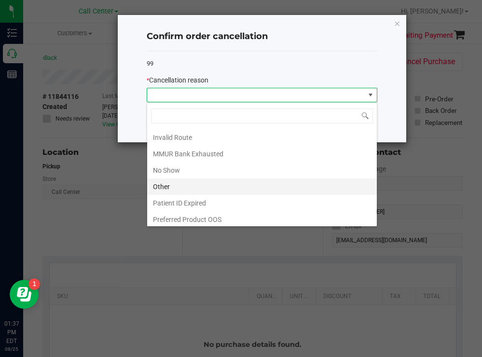
click at [156, 188] on li "Other" at bounding box center [262, 187] width 230 height 16
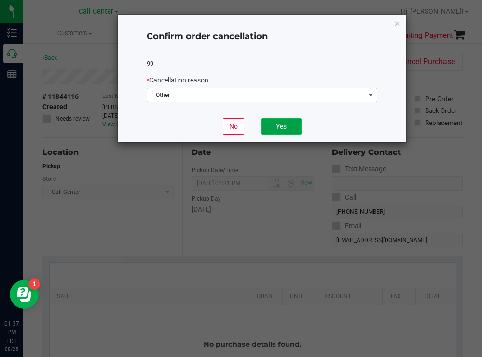
click at [271, 124] on button "Yes" at bounding box center [281, 126] width 41 height 16
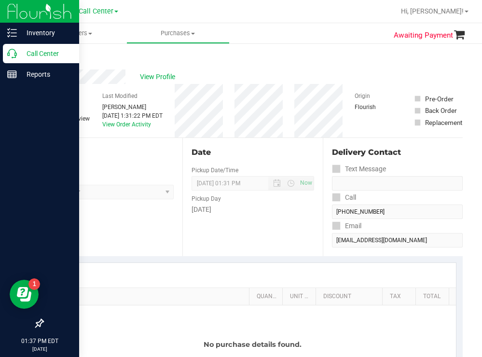
click at [40, 54] on p "Call Center" at bounding box center [46, 54] width 58 height 12
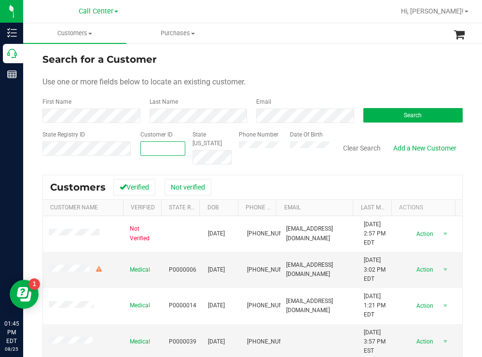
paste input "8139657396"
type input "8139657396"
click at [368, 114] on button "Search" at bounding box center [413, 115] width 100 height 14
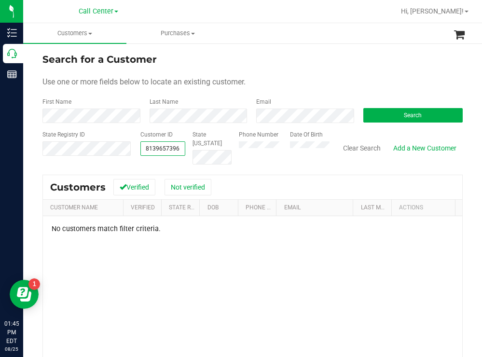
drag, startPoint x: 176, startPoint y: 149, endPoint x: 143, endPoint y: 148, distance: 32.3
click at [143, 148] on span "8139657396 8139657396" at bounding box center [162, 148] width 45 height 14
click at [380, 122] on button "Search" at bounding box center [413, 115] width 100 height 14
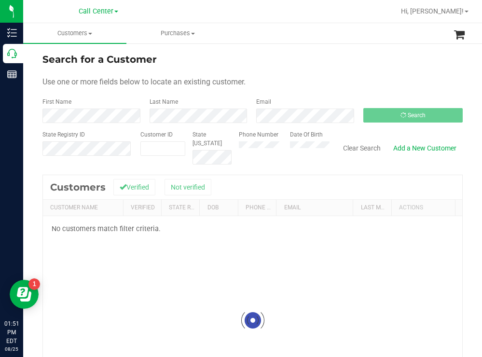
drag, startPoint x: 381, startPoint y: 63, endPoint x: 366, endPoint y: 64, distance: 15.4
click at [376, 64] on div "Search for a Customer" at bounding box center [252, 59] width 420 height 14
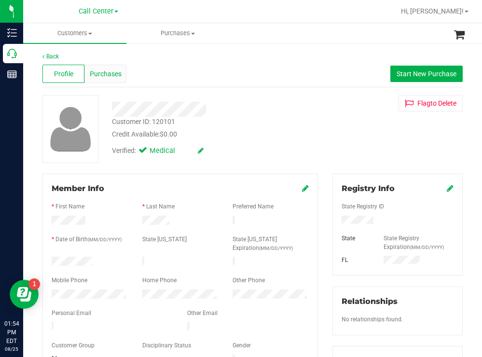
click at [103, 71] on span "Purchases" at bounding box center [106, 74] width 32 height 10
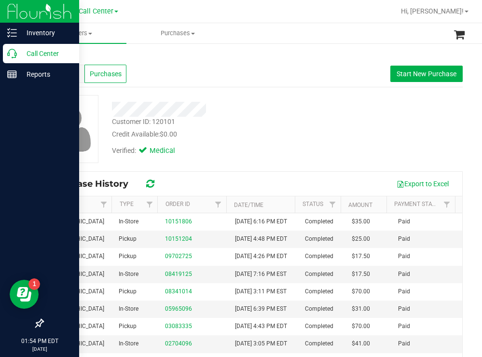
click at [29, 50] on p "Call Center" at bounding box center [46, 54] width 58 height 12
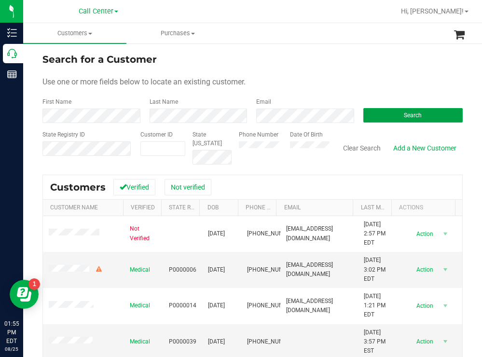
drag, startPoint x: 363, startPoint y: 113, endPoint x: 266, endPoint y: 76, distance: 103.9
click at [363, 112] on button "Search" at bounding box center [413, 115] width 100 height 14
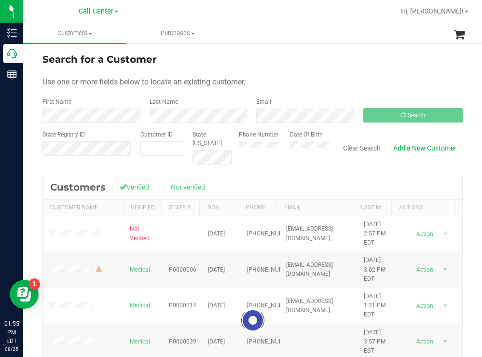
drag, startPoint x: 292, startPoint y: 83, endPoint x: 275, endPoint y: 78, distance: 18.0
click at [288, 82] on div "Use one or more fields below to locate an existing customer." at bounding box center [252, 82] width 420 height 12
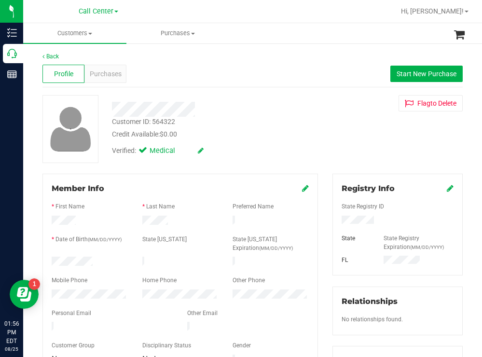
drag, startPoint x: 101, startPoint y: 261, endPoint x: 51, endPoint y: 255, distance: 50.9
click at [51, 257] on div at bounding box center [89, 263] width 91 height 12
drag, startPoint x: 384, startPoint y: 216, endPoint x: 338, endPoint y: 216, distance: 45.4
click at [338, 216] on div at bounding box center [397, 221] width 126 height 11
click at [318, 128] on div "Customer ID: 564322 Credit Available: $0.00" at bounding box center [214, 128] width 218 height 23
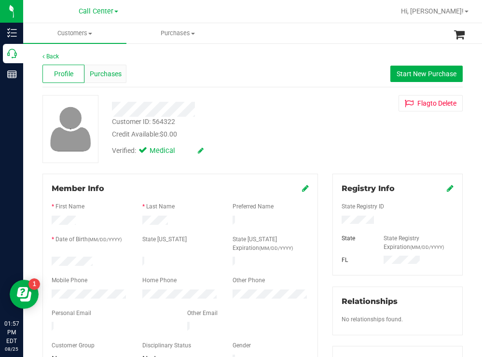
click at [111, 73] on span "Purchases" at bounding box center [106, 74] width 32 height 10
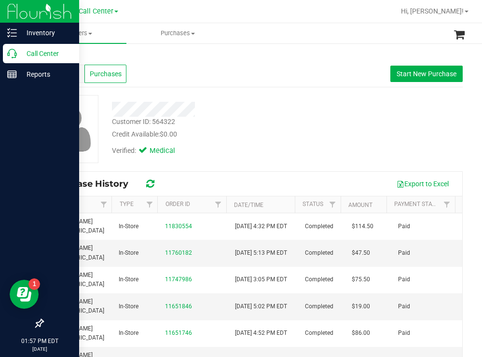
click at [37, 49] on p "Call Center" at bounding box center [46, 54] width 58 height 12
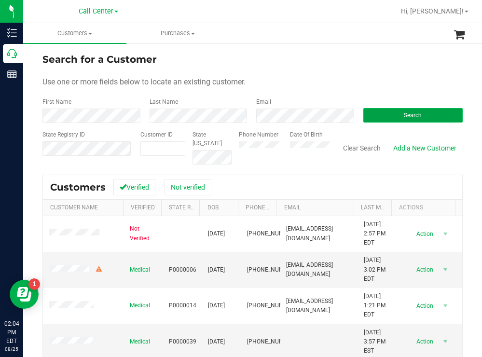
click at [376, 117] on button "Search" at bounding box center [413, 115] width 100 height 14
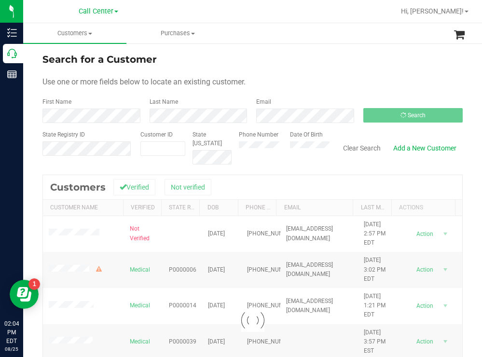
click at [300, 58] on div "Search for a Customer" at bounding box center [252, 59] width 420 height 14
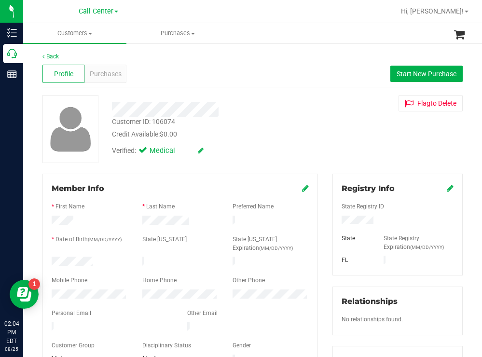
drag, startPoint x: 93, startPoint y: 261, endPoint x: 45, endPoint y: 259, distance: 47.8
click at [45, 259] on div at bounding box center [89, 263] width 91 height 12
drag, startPoint x: 382, startPoint y: 218, endPoint x: 327, endPoint y: 222, distance: 54.7
click at [332, 222] on div "Registry Info State Registry ID State State Registry Expiration (MM/DD/YYYY) [G…" at bounding box center [397, 225] width 130 height 102
click at [284, 94] on div "Back Profile Purchases Start New Purchase Customer ID: 106074 Credit Available:…" at bounding box center [252, 364] width 420 height 624
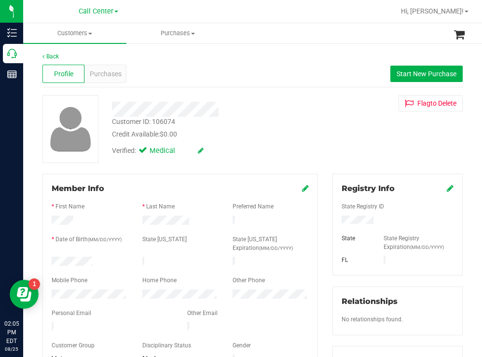
click at [289, 130] on div "Credit Available: $0.00" at bounding box center [213, 134] width 203 height 10
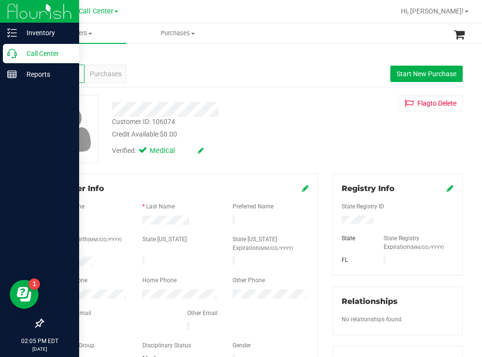
click at [29, 49] on p "Call Center" at bounding box center [46, 54] width 58 height 12
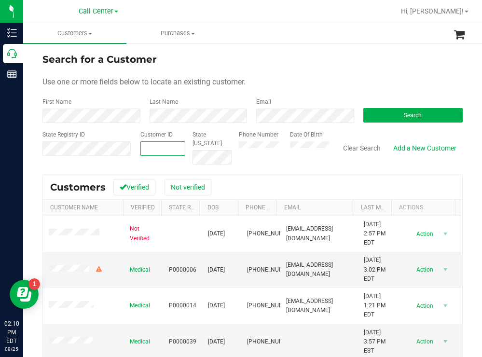
paste input "767472"
type input "767472"
click at [378, 113] on button "Search" at bounding box center [413, 115] width 100 height 14
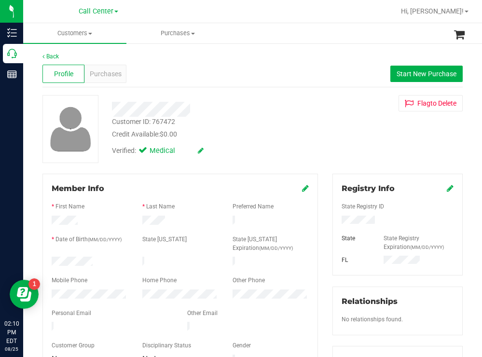
drag, startPoint x: 98, startPoint y: 256, endPoint x: 48, endPoint y: 254, distance: 50.7
click at [48, 254] on div "Member Info * First Name * Last Name Preferred Name * Date of Birth (MM/DD/YYYY…" at bounding box center [180, 275] width 276 height 202
drag, startPoint x: 374, startPoint y: 218, endPoint x: 331, endPoint y: 218, distance: 43.9
click at [334, 218] on div at bounding box center [397, 221] width 126 height 11
click at [259, 166] on div "Back Profile Purchases Start New Purchase Customer ID: 767472 Credit Available:…" at bounding box center [252, 364] width 420 height 624
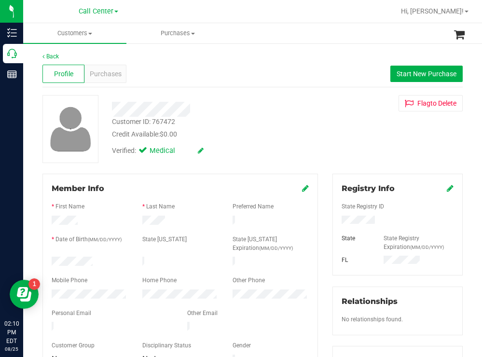
click at [253, 138] on div "Credit Available: $0.00" at bounding box center [213, 134] width 203 height 10
click at [102, 75] on span "Purchases" at bounding box center [106, 74] width 32 height 10
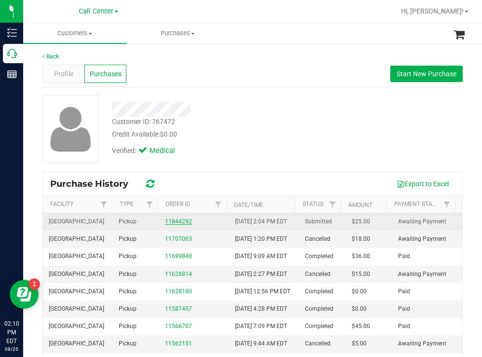
click at [179, 225] on link "11844292" at bounding box center [178, 221] width 27 height 7
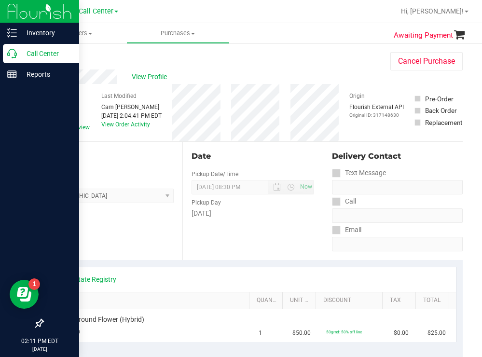
click at [54, 50] on p "Call Center" at bounding box center [46, 54] width 58 height 12
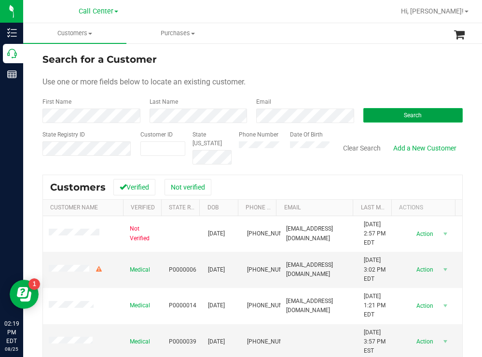
click at [373, 117] on button "Search" at bounding box center [413, 115] width 100 height 14
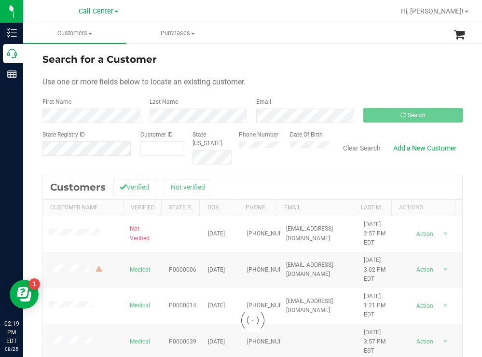
click at [364, 48] on div "Search for a Customer Use one or more fields below to locate an existing custom…" at bounding box center [252, 259] width 459 height 434
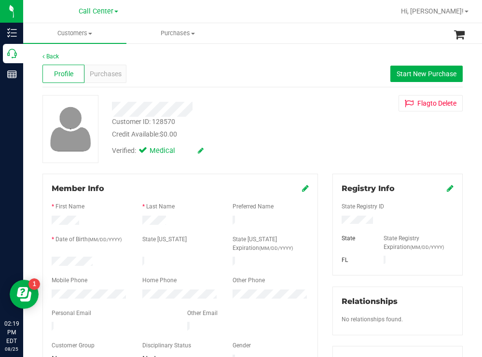
drag, startPoint x: 95, startPoint y: 259, endPoint x: 50, endPoint y: 256, distance: 44.5
click at [50, 257] on div at bounding box center [89, 263] width 91 height 12
drag, startPoint x: 377, startPoint y: 218, endPoint x: 335, endPoint y: 220, distance: 42.0
click at [334, 219] on div at bounding box center [397, 221] width 126 height 11
click at [309, 139] on div "Credit Available: $0.00" at bounding box center [213, 134] width 203 height 10
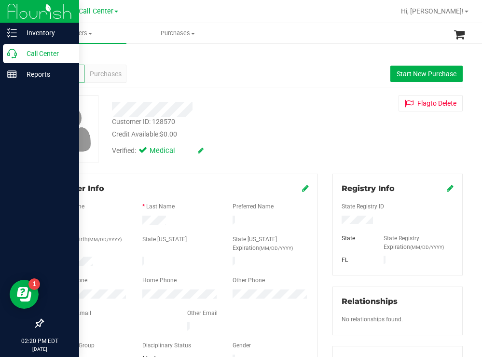
click at [46, 51] on p "Call Center" at bounding box center [46, 54] width 58 height 12
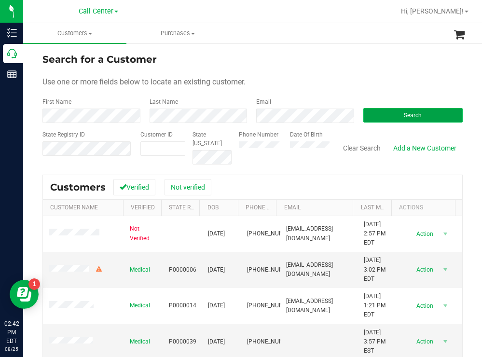
click at [393, 112] on button "Search" at bounding box center [413, 115] width 100 height 14
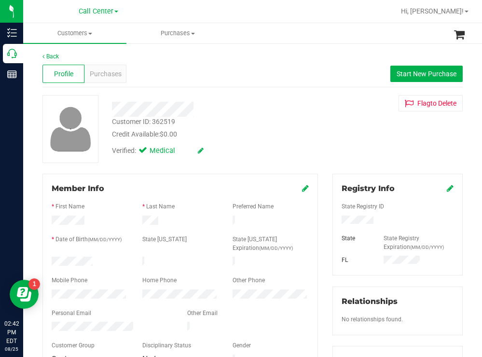
click at [286, 73] on div "Profile Purchases Start New Purchase" at bounding box center [252, 74] width 420 height 27
click at [52, 258] on div at bounding box center [89, 263] width 91 height 12
drag, startPoint x: 378, startPoint y: 225, endPoint x: 332, endPoint y: 221, distance: 46.9
click at [334, 223] on div at bounding box center [397, 221] width 126 height 11
drag, startPoint x: 257, startPoint y: 116, endPoint x: 237, endPoint y: 133, distance: 26.7
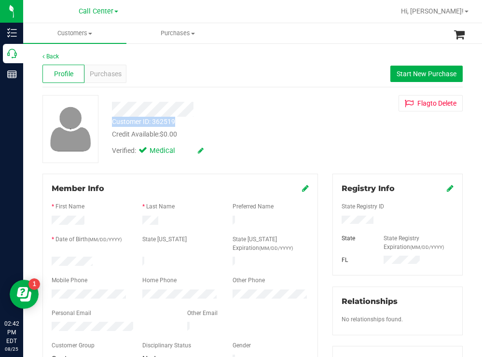
click at [257, 117] on div "Customer ID: 362519 Credit Available: $0.00 Verified: Medical" at bounding box center [214, 128] width 218 height 66
drag, startPoint x: 97, startPoint y: 256, endPoint x: 50, endPoint y: 261, distance: 47.5
click at [48, 260] on div at bounding box center [89, 263] width 91 height 12
click at [258, 131] on div "Credit Available: $0.00" at bounding box center [213, 134] width 203 height 10
click at [421, 75] on span "Start New Purchase" at bounding box center [427, 74] width 60 height 8
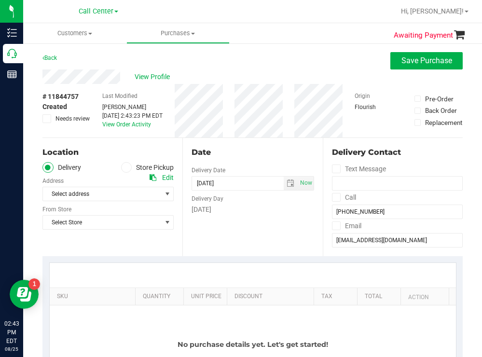
click at [129, 170] on label "Store Pickup" at bounding box center [147, 167] width 53 height 11
click at [0, 0] on input "Store Pickup" at bounding box center [0, 0] width 0 height 0
click at [96, 196] on span "Select Store" at bounding box center [102, 194] width 118 height 14
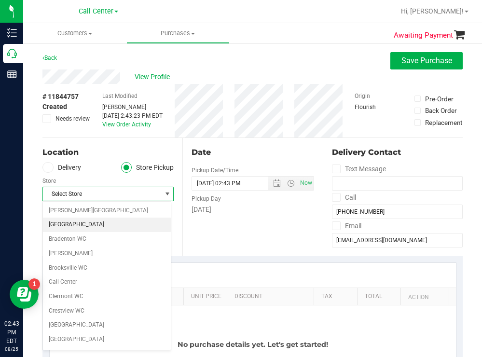
click at [77, 227] on li "[GEOGRAPHIC_DATA]" at bounding box center [107, 225] width 128 height 14
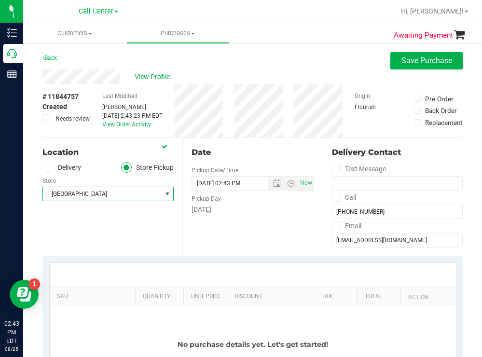
click at [147, 241] on div "Location Delivery Store Pickup Store [GEOGRAPHIC_DATA] WC Select Store [PERSON_…" at bounding box center [112, 197] width 140 height 118
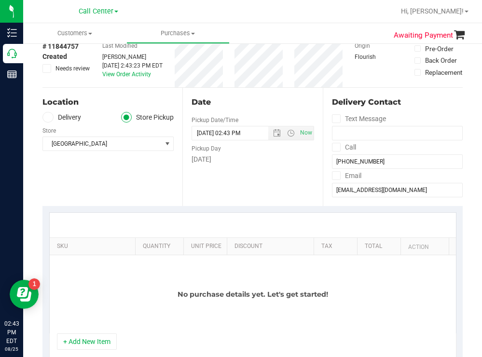
scroll to position [145, 0]
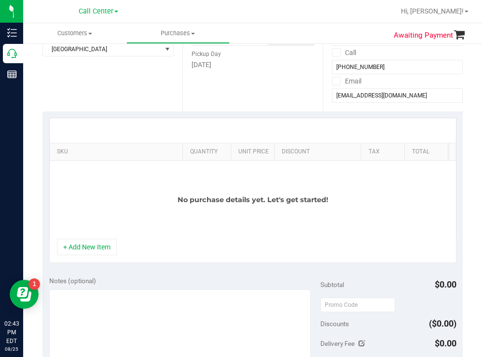
drag, startPoint x: 129, startPoint y: 150, endPoint x: 378, endPoint y: 123, distance: 250.0
click at [378, 123] on div "SKU Quantity Unit Price Discount Tax Total Action No purchase details yet. Let'…" at bounding box center [252, 178] width 407 height 121
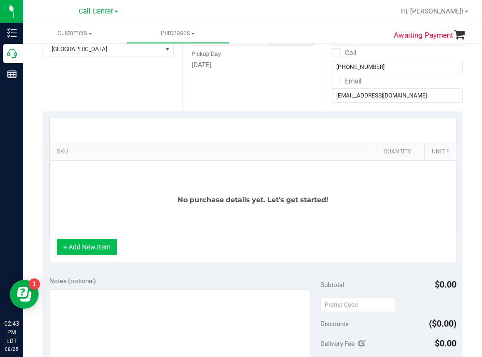
click at [76, 249] on button "+ Add New Item" at bounding box center [87, 247] width 60 height 16
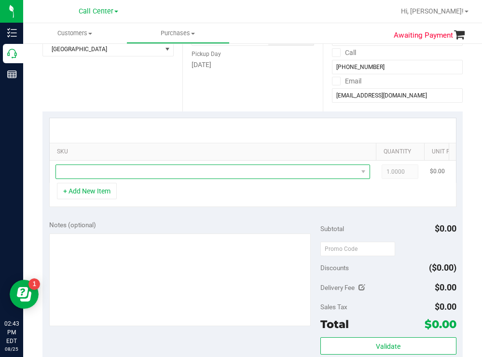
click at [132, 173] on span "NO DATA FOUND" at bounding box center [207, 172] width 302 height 14
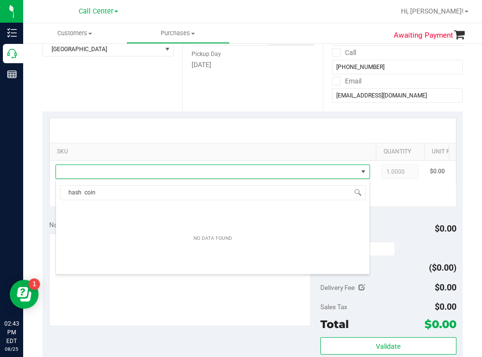
scroll to position [0, 0]
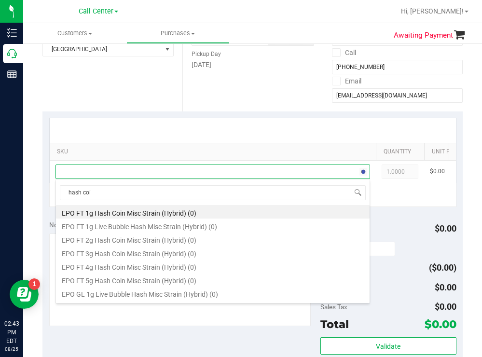
type input "hash coin"
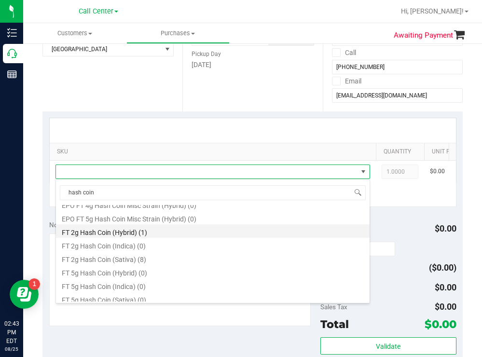
click at [135, 233] on li "FT 2g Hash Coin (Hybrid) (1)" at bounding box center [213, 231] width 314 height 14
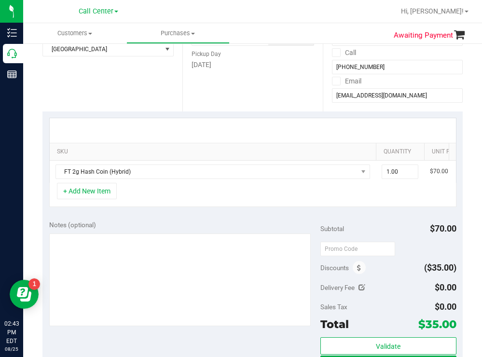
drag, startPoint x: 183, startPoint y: 190, endPoint x: 209, endPoint y: 186, distance: 26.3
click at [209, 183] on div "FT 2g Hash Coin (Hybrid) 1.00 1 $70.00 50coin: 50% off line $0.00 $35.00" at bounding box center [253, 172] width 406 height 22
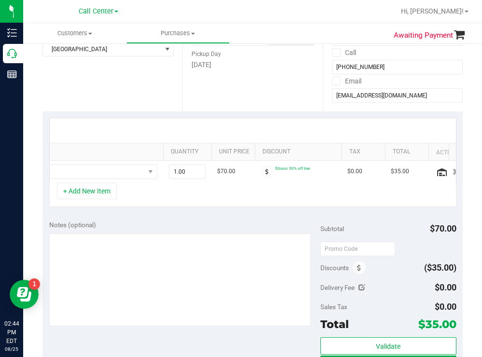
scroll to position [0, 248]
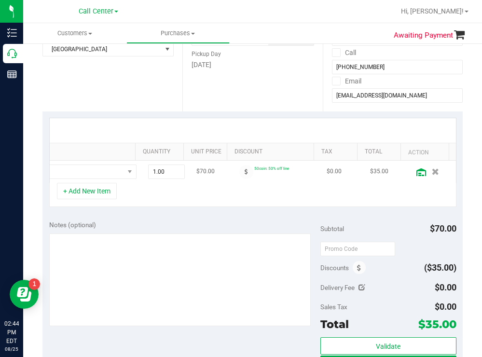
click at [416, 173] on icon at bounding box center [421, 172] width 10 height 8
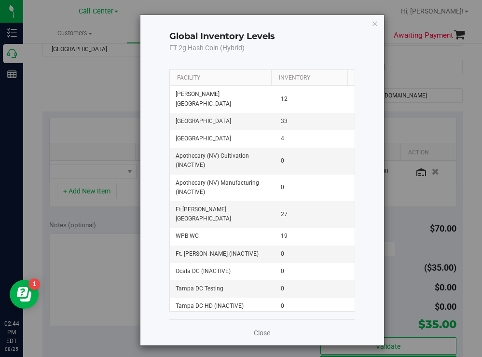
click at [231, 79] on th "Facility" at bounding box center [220, 78] width 101 height 16
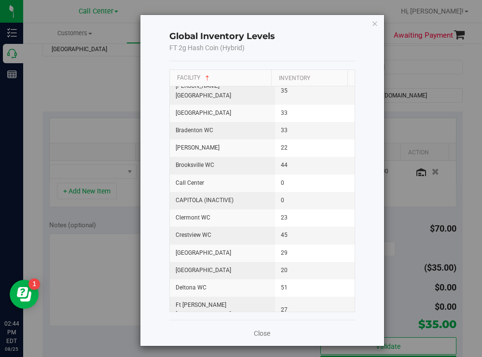
scroll to position [145, 0]
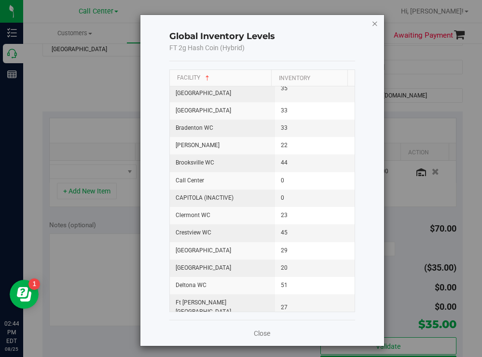
click at [372, 23] on icon "button" at bounding box center [375, 23] width 7 height 12
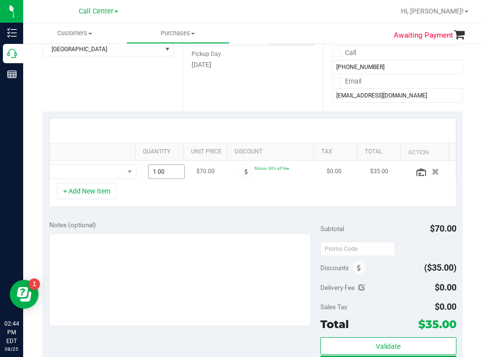
click at [154, 173] on span "1.00 1" at bounding box center [166, 172] width 37 height 14
type input "2"
type input "2.00"
click at [284, 84] on div "Date Pickup Date/Time [DATE] Now [DATE] 02:43 PM Now Pickup Day [DATE]" at bounding box center [252, 52] width 140 height 118
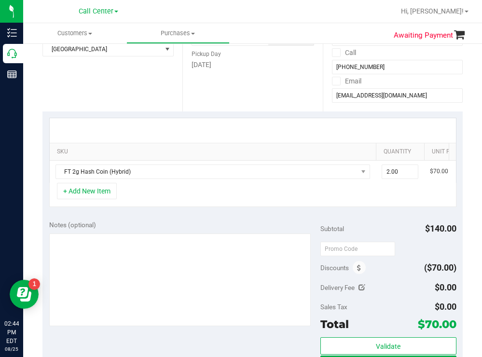
scroll to position [241, 0]
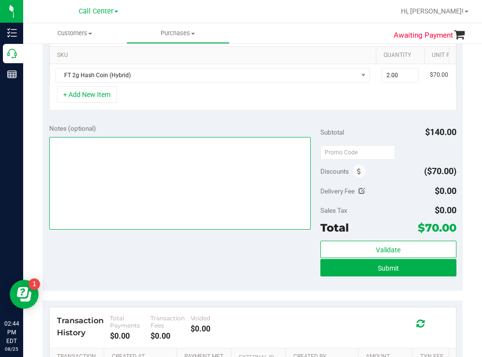
click at [168, 185] on textarea at bounding box center [180, 183] width 262 height 93
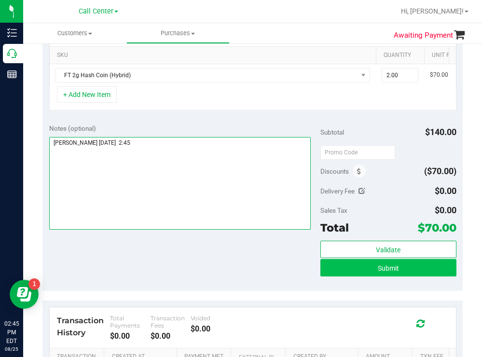
type textarea "[PERSON_NAME] [DATE] 2:45"
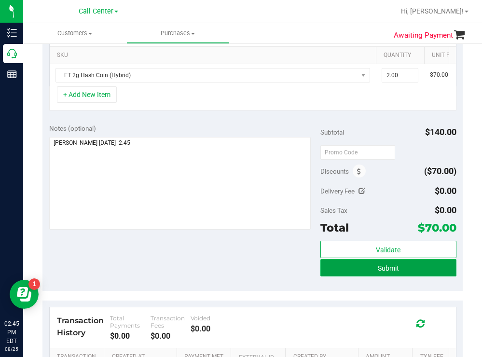
drag, startPoint x: 332, startPoint y: 278, endPoint x: 317, endPoint y: 270, distance: 17.7
click at [332, 276] on button "Submit" at bounding box center [388, 267] width 136 height 17
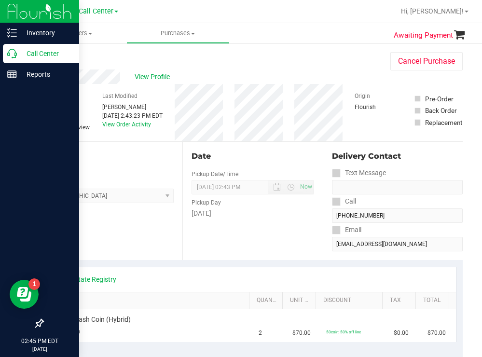
click at [41, 50] on p "Call Center" at bounding box center [46, 54] width 58 height 12
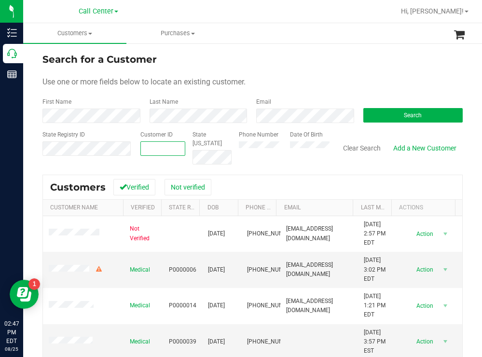
paste input "691316"
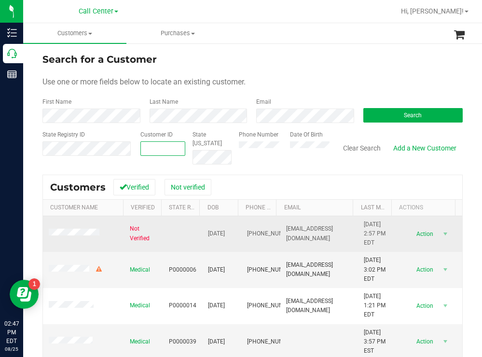
type input "691316"
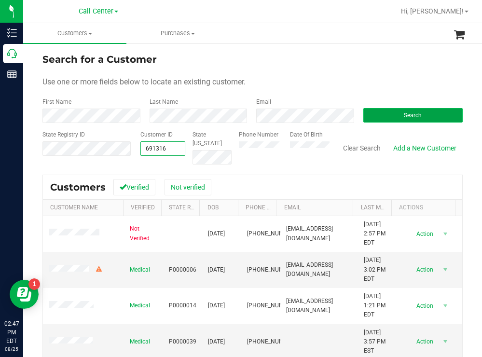
type input "691316"
click at [404, 118] on span "Search" at bounding box center [413, 115] width 18 height 7
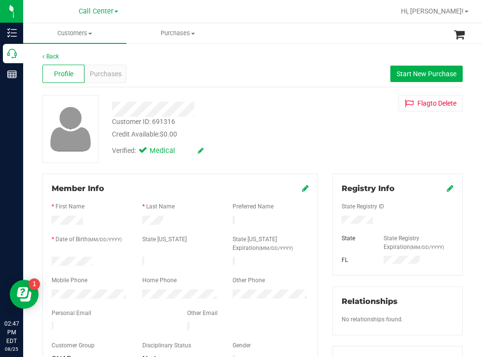
click at [337, 219] on div at bounding box center [397, 221] width 126 height 11
click at [278, 152] on div "Verified: Medical" at bounding box center [214, 149] width 218 height 21
drag, startPoint x: 104, startPoint y: 261, endPoint x: 43, endPoint y: 260, distance: 61.3
click at [43, 260] on div "Member Info * First Name * Last Name Preferred Name * Date of Birth (MM/DD/YYYY…" at bounding box center [180, 275] width 276 height 202
click at [317, 148] on div "Verified: Medical" at bounding box center [214, 149] width 218 height 21
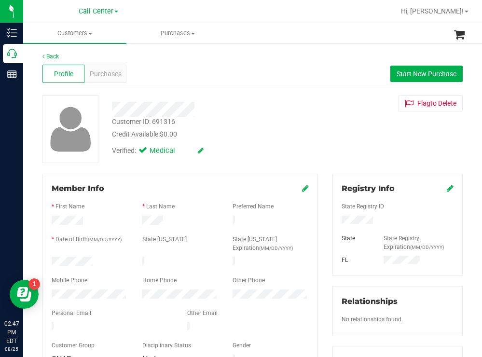
click at [47, 290] on div at bounding box center [89, 296] width 91 height 12
click at [103, 77] on span "Purchases" at bounding box center [106, 74] width 32 height 10
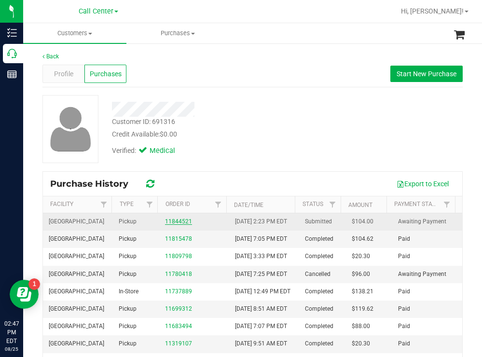
click at [166, 224] on link "11844521" at bounding box center [178, 221] width 27 height 7
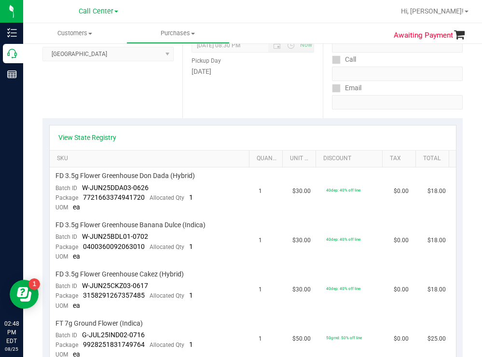
scroll to position [97, 0]
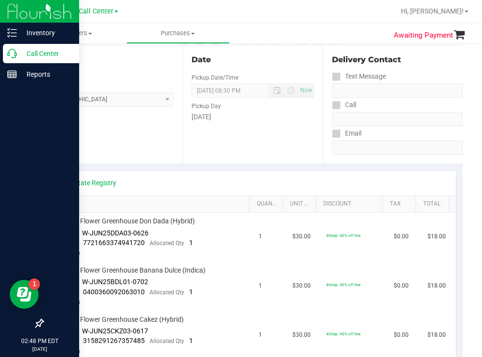
click at [37, 54] on p "Call Center" at bounding box center [46, 54] width 58 height 12
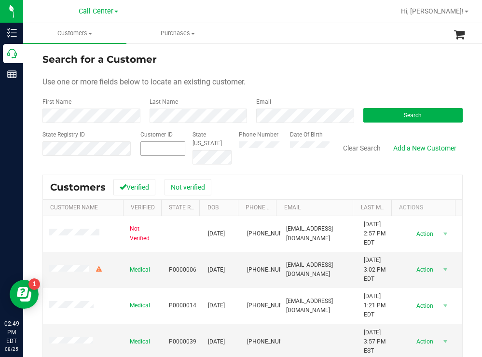
drag, startPoint x: 238, startPoint y: 156, endPoint x: 150, endPoint y: 145, distance: 88.9
paste input "1519141"
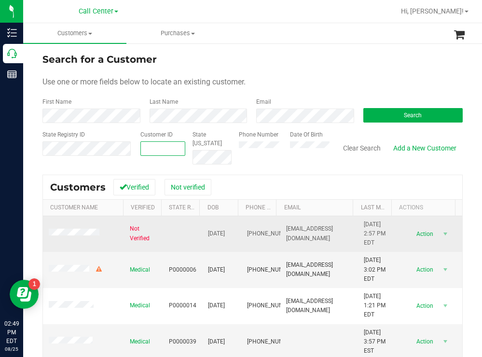
type input "1519141"
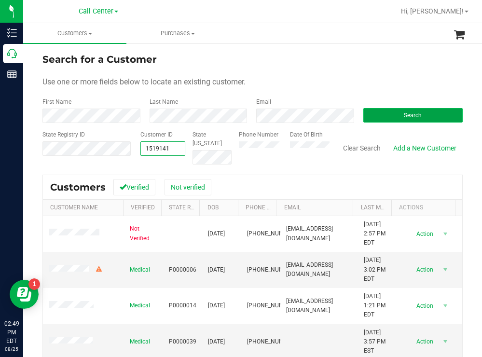
type input "1519141"
click at [395, 117] on button "Search" at bounding box center [413, 115] width 100 height 14
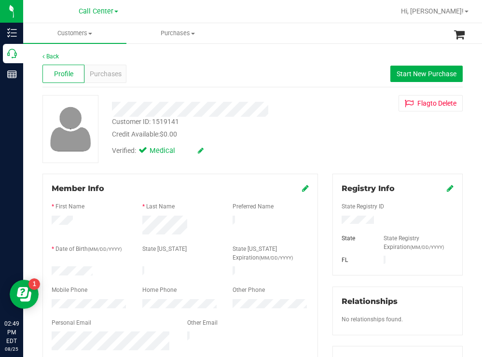
click at [52, 267] on div at bounding box center [89, 272] width 91 height 12
click at [338, 221] on div at bounding box center [397, 221] width 126 height 11
drag, startPoint x: 354, startPoint y: 151, endPoint x: 283, endPoint y: 149, distance: 71.0
click at [353, 151] on div "Customer ID: 1519141 Credit Available: $0.00 Verified: Medical Flag to [GEOGRAP…" at bounding box center [252, 129] width 435 height 68
click at [49, 304] on div at bounding box center [89, 305] width 91 height 12
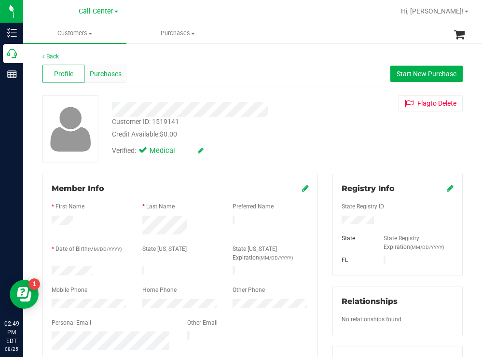
click at [116, 65] on div "Purchases" at bounding box center [105, 74] width 42 height 18
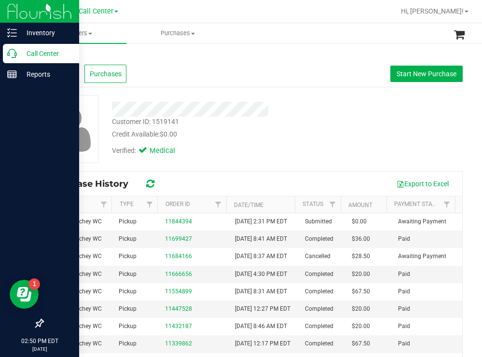
click at [41, 49] on p "Call Center" at bounding box center [46, 54] width 58 height 12
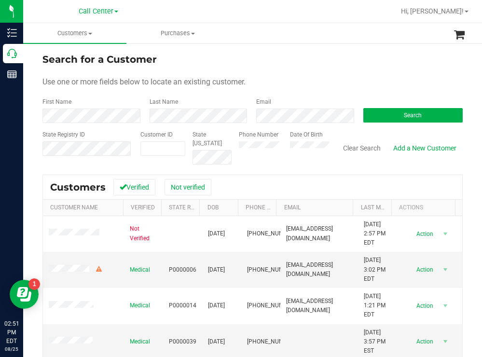
click at [232, 147] on div "Phone Number Date Of Birth" at bounding box center [281, 147] width 98 height 34
paste input "85961"
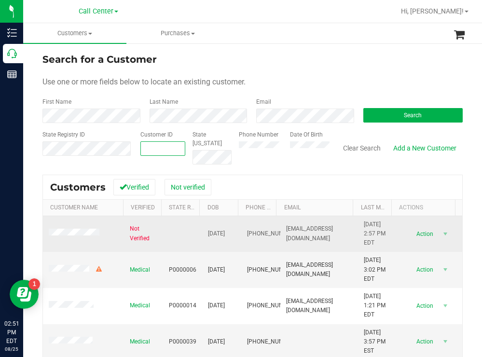
type input "85961"
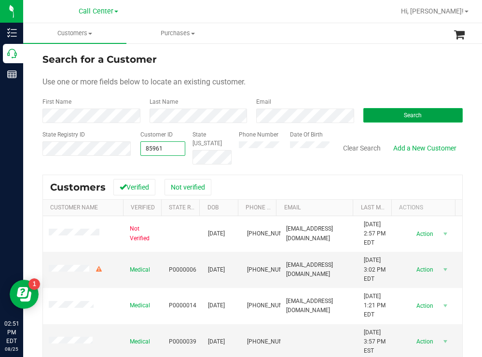
type input "85961"
click at [374, 117] on button "Search" at bounding box center [413, 115] width 100 height 14
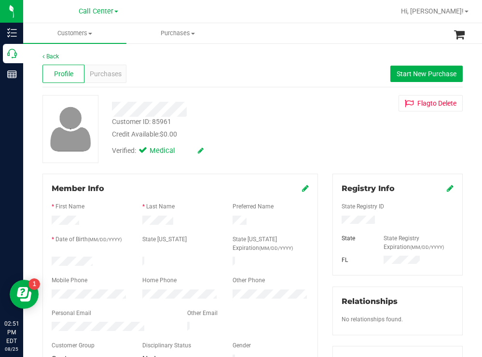
drag, startPoint x: 96, startPoint y: 260, endPoint x: 50, endPoint y: 259, distance: 45.9
click at [50, 259] on div at bounding box center [89, 263] width 91 height 12
drag, startPoint x: 373, startPoint y: 223, endPoint x: 325, endPoint y: 223, distance: 48.3
click at [325, 223] on div "Registry Info State Registry ID State State Registry Expiration (MM/DD/YYYY) [G…" at bounding box center [397, 354] width 145 height 361
drag, startPoint x: 261, startPoint y: 145, endPoint x: 236, endPoint y: 129, distance: 29.2
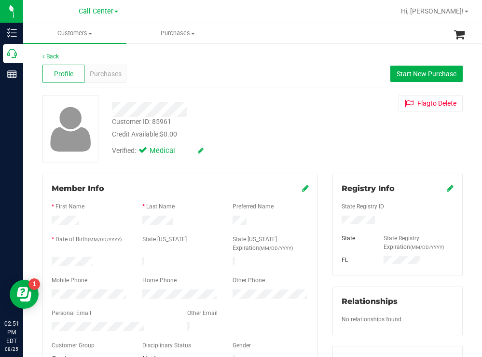
click at [261, 145] on div "Verified: Medical" at bounding box center [214, 149] width 218 height 21
click at [107, 70] on span "Purchases" at bounding box center [106, 74] width 32 height 10
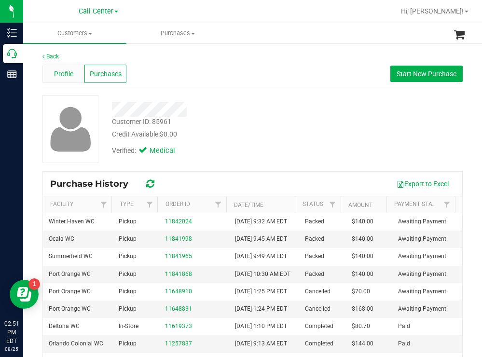
click at [68, 70] on span "Profile" at bounding box center [63, 74] width 19 height 10
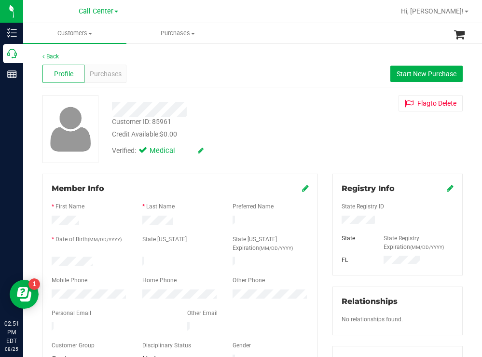
click at [47, 290] on div at bounding box center [89, 296] width 91 height 12
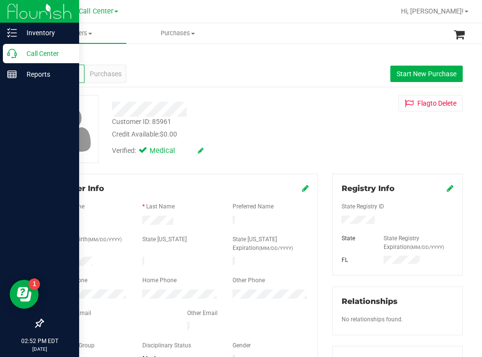
click at [31, 52] on p "Call Center" at bounding box center [46, 54] width 58 height 12
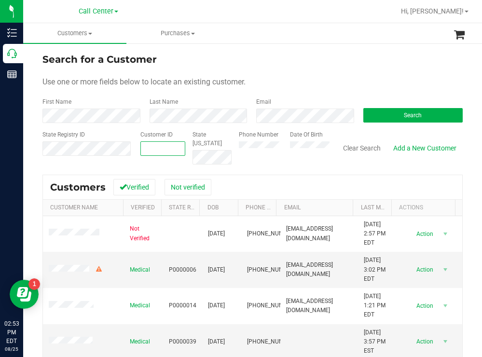
drag, startPoint x: 276, startPoint y: 149, endPoint x: 153, endPoint y: 149, distance: 122.6
paste input "180844"
type input "180844"
click at [387, 112] on button "Search" at bounding box center [413, 115] width 100 height 14
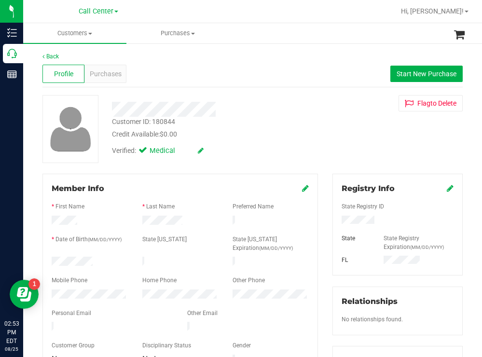
drag, startPoint x: 101, startPoint y: 257, endPoint x: 51, endPoint y: 262, distance: 50.5
click at [49, 262] on div at bounding box center [89, 263] width 91 height 12
drag, startPoint x: 381, startPoint y: 221, endPoint x: 332, endPoint y: 221, distance: 49.2
click at [334, 221] on div at bounding box center [397, 221] width 126 height 11
click at [237, 153] on div "Verified: Medical" at bounding box center [214, 149] width 218 height 21
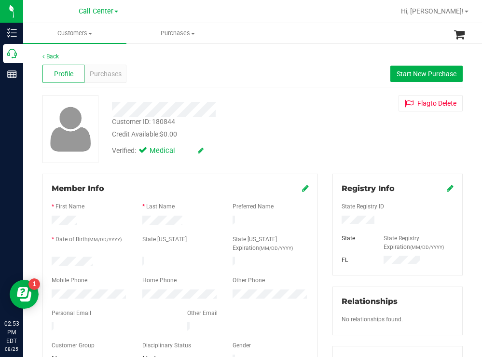
click at [51, 290] on div at bounding box center [89, 296] width 91 height 12
click at [112, 77] on span "Purchases" at bounding box center [106, 74] width 32 height 10
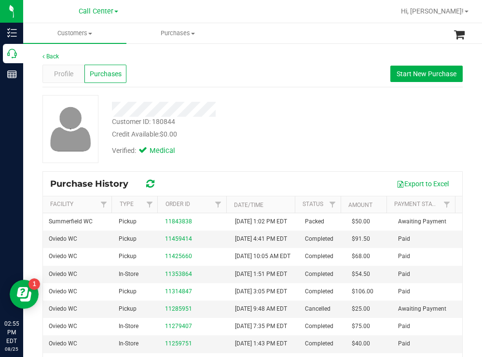
click at [258, 151] on div "Verified: Medical" at bounding box center [214, 149] width 218 height 21
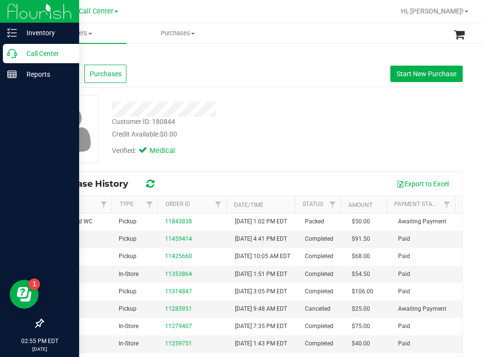
click at [41, 55] on p "Call Center" at bounding box center [46, 54] width 58 height 12
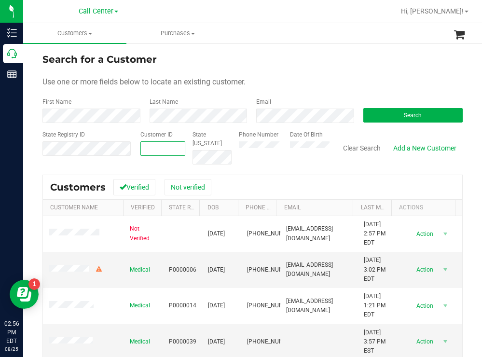
drag, startPoint x: 157, startPoint y: 141, endPoint x: 145, endPoint y: 150, distance: 14.5
paste input "282538"
type input "282538"
click at [395, 113] on button "Search" at bounding box center [413, 115] width 100 height 14
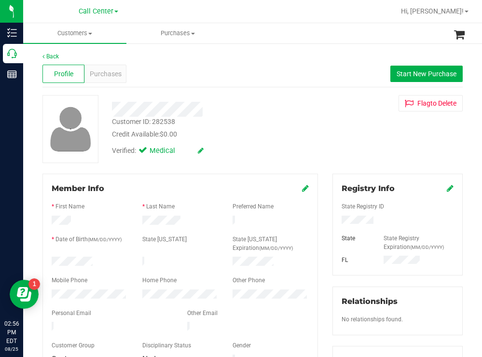
click at [334, 115] on div "Customer ID: 282538 Credit Available: $0.00 Verified: Medical Flag to [GEOGRAPH…" at bounding box center [252, 129] width 435 height 68
click at [337, 220] on div at bounding box center [397, 221] width 126 height 11
drag, startPoint x: 266, startPoint y: 131, endPoint x: 195, endPoint y: 194, distance: 95.4
click at [264, 132] on div "Credit Available: $0.00" at bounding box center [213, 134] width 203 height 10
drag, startPoint x: 107, startPoint y: 253, endPoint x: 43, endPoint y: 257, distance: 64.3
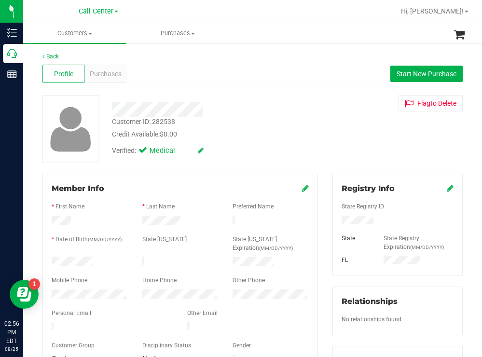
click at [43, 257] on div "Member Info * First Name * Last Name Preferred Name * Date of Birth (MM/DD/YYYY…" at bounding box center [180, 275] width 276 height 202
click at [54, 257] on div at bounding box center [89, 263] width 91 height 12
click at [103, 261] on div at bounding box center [89, 263] width 91 height 12
click at [52, 257] on div at bounding box center [89, 263] width 91 height 12
drag, startPoint x: 357, startPoint y: 143, endPoint x: 338, endPoint y: 143, distance: 18.3
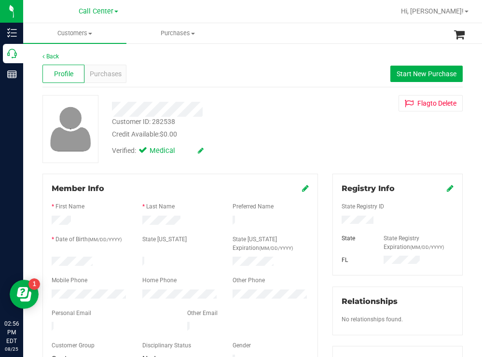
click at [356, 143] on div "Customer ID: 282538 Credit Available: $0.00 Verified: Medical Flag to [GEOGRAPH…" at bounding box center [252, 129] width 435 height 68
click at [47, 290] on div at bounding box center [89, 296] width 91 height 12
click at [108, 73] on span "Purchases" at bounding box center [106, 74] width 32 height 10
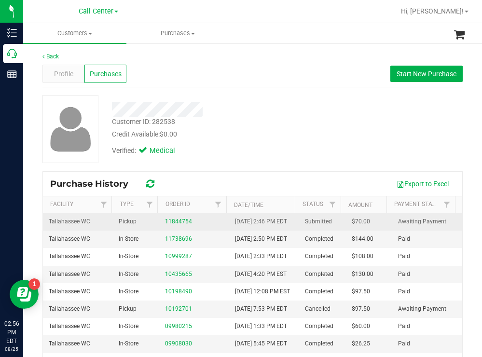
click at [171, 226] on div "11844754" at bounding box center [194, 221] width 58 height 9
click at [170, 225] on link "11844754" at bounding box center [178, 221] width 27 height 7
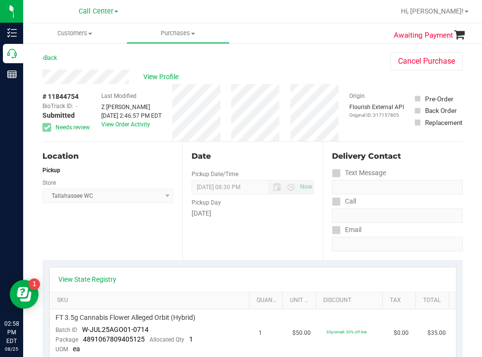
click at [275, 74] on div "View Profile" at bounding box center [206, 76] width 329 height 14
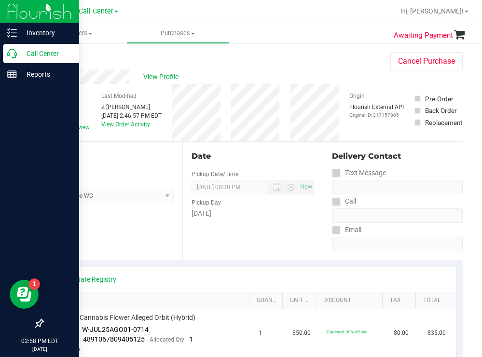
drag, startPoint x: 35, startPoint y: 52, endPoint x: 10, endPoint y: 57, distance: 25.8
click at [34, 52] on p "Call Center" at bounding box center [46, 54] width 58 height 12
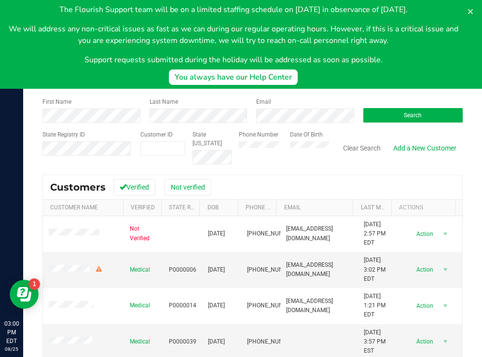
click at [439, 60] on p "Support requests submitted during the holiday will be addressed as soon as poss…" at bounding box center [233, 60] width 451 height 12
click at [471, 11] on icon at bounding box center [470, 11] width 5 height 5
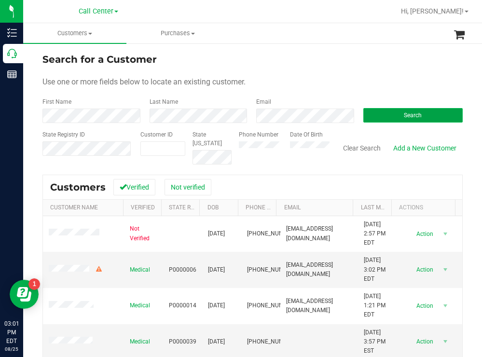
drag, startPoint x: 395, startPoint y: 117, endPoint x: 374, endPoint y: 111, distance: 21.4
click at [394, 117] on button "Search" at bounding box center [413, 115] width 100 height 14
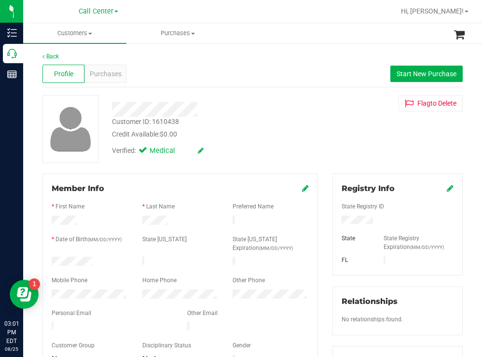
click at [52, 259] on div at bounding box center [89, 263] width 91 height 12
click at [295, 142] on div "Verified: Medical" at bounding box center [214, 149] width 218 height 21
drag, startPoint x: 371, startPoint y: 221, endPoint x: 335, endPoint y: 222, distance: 36.2
click at [334, 222] on div at bounding box center [397, 221] width 126 height 11
drag, startPoint x: 282, startPoint y: 137, endPoint x: 202, endPoint y: 115, distance: 83.1
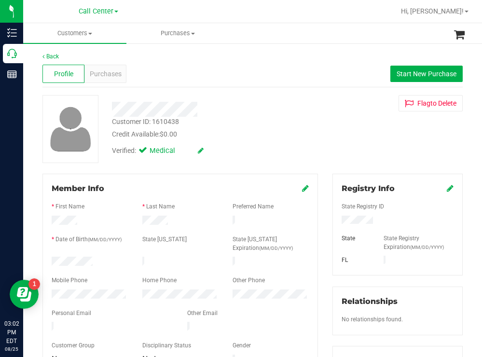
click at [280, 137] on div "Credit Available: $0.00" at bounding box center [213, 134] width 203 height 10
click at [110, 75] on span "Purchases" at bounding box center [106, 74] width 32 height 10
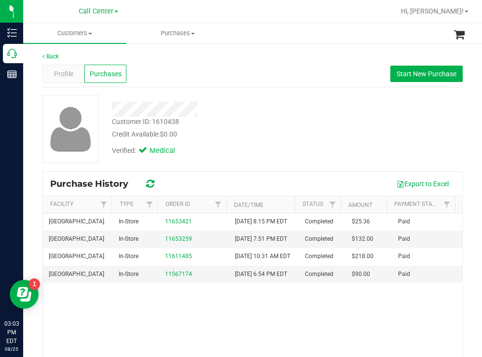
click at [319, 127] on div "Customer ID: 1610438 Credit Available: $0.00 Verified: Medical" at bounding box center [252, 129] width 435 height 68
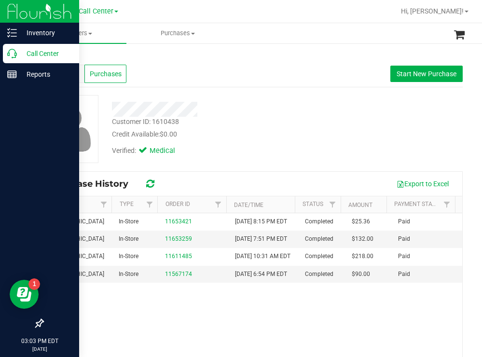
click at [38, 48] on p "Call Center" at bounding box center [46, 54] width 58 height 12
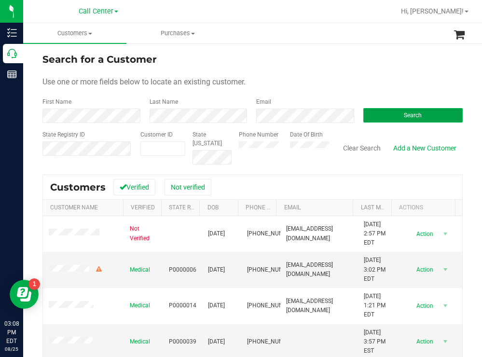
click at [382, 113] on button "Search" at bounding box center [413, 115] width 100 height 14
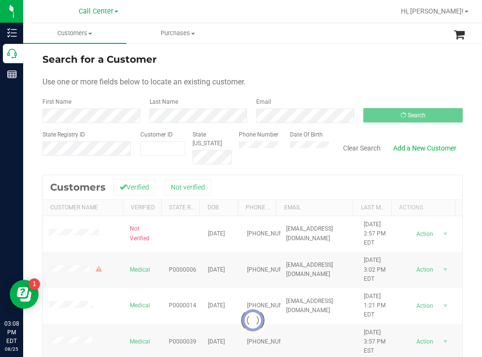
click at [293, 52] on div "Search for a Customer Use one or more fields below to locate an existing custom…" at bounding box center [252, 259] width 459 height 434
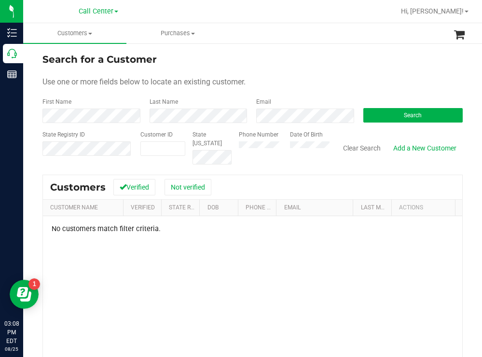
click at [297, 145] on div "Phone Number Date Of Birth" at bounding box center [281, 147] width 98 height 34
click at [363, 117] on button "Search" at bounding box center [413, 115] width 100 height 14
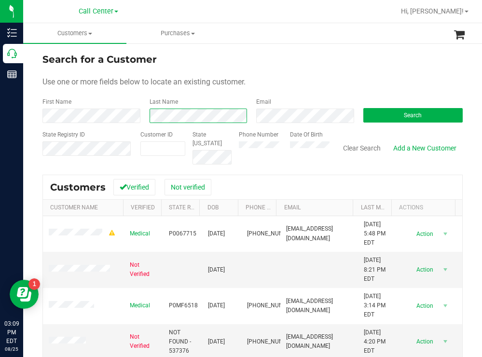
click at [142, 112] on div "Last Name" at bounding box center [195, 110] width 107 height 26
click at [35, 116] on div "Search for a Customer Use one or more fields below to locate an existing custom…" at bounding box center [252, 259] width 459 height 434
drag, startPoint x: 396, startPoint y: 117, endPoint x: 393, endPoint y: 107, distance: 10.5
click at [396, 117] on button "Search" at bounding box center [413, 115] width 100 height 14
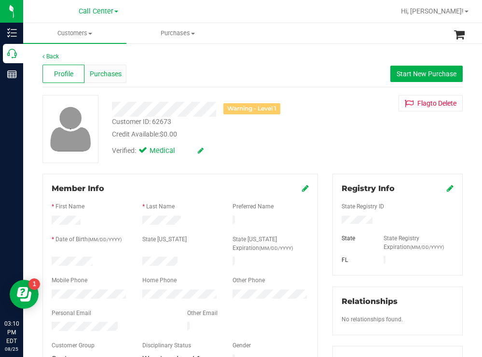
click at [118, 66] on div "Purchases" at bounding box center [105, 74] width 42 height 18
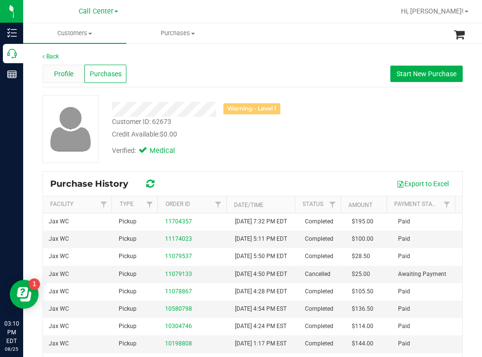
click at [60, 72] on span "Profile" at bounding box center [63, 74] width 19 height 10
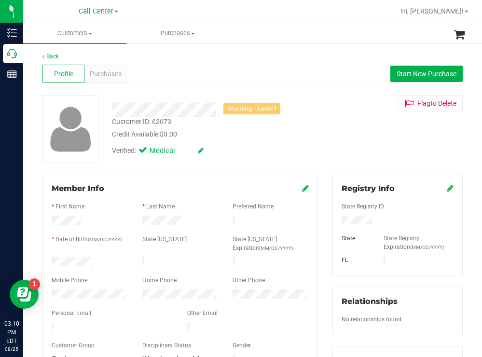
drag, startPoint x: 369, startPoint y: 219, endPoint x: 333, endPoint y: 221, distance: 35.3
click at [334, 221] on div at bounding box center [397, 221] width 126 height 11
click at [105, 65] on div "Purchases" at bounding box center [105, 74] width 42 height 18
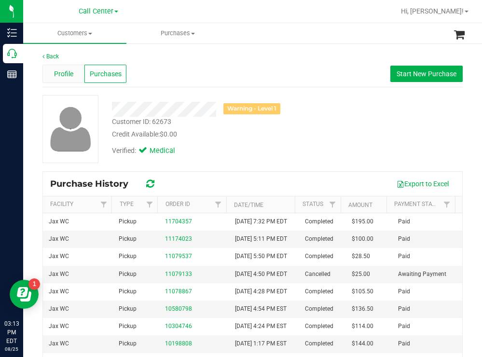
click at [67, 75] on span "Profile" at bounding box center [63, 74] width 19 height 10
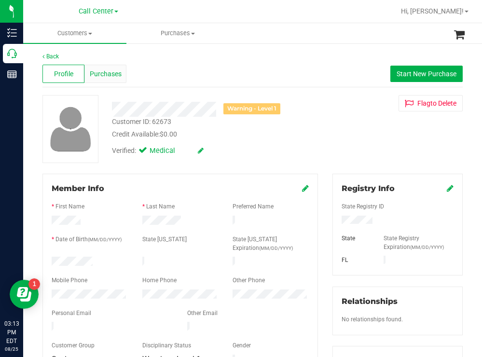
click at [114, 73] on span "Purchases" at bounding box center [106, 74] width 32 height 10
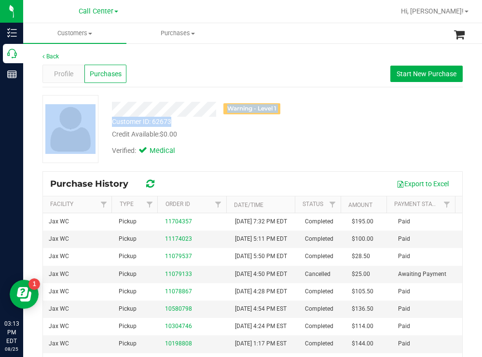
drag, startPoint x: 173, startPoint y: 120, endPoint x: 100, endPoint y: 121, distance: 72.4
click at [100, 121] on div "Warning - Level 1 Customer ID: 62673 Credit Available: $0.00 Verified: Medical" at bounding box center [252, 129] width 435 height 68
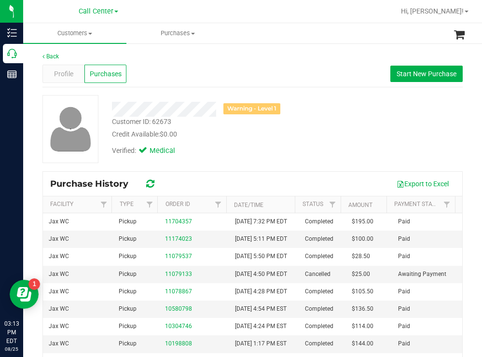
click at [176, 124] on div "Customer ID: 62673 Credit Available: $0.00" at bounding box center [214, 128] width 218 height 23
drag, startPoint x: 176, startPoint y: 124, endPoint x: 111, endPoint y: 122, distance: 65.2
click at [111, 122] on div "Customer ID: 62673 Credit Available: $0.00" at bounding box center [214, 128] width 218 height 23
copy div "Customer ID: 62673"
click at [66, 73] on span "Profile" at bounding box center [63, 74] width 19 height 10
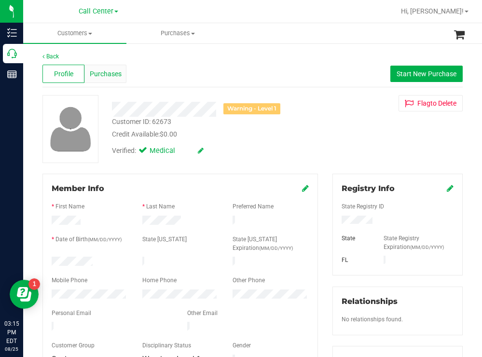
click at [109, 77] on span "Purchases" at bounding box center [106, 74] width 32 height 10
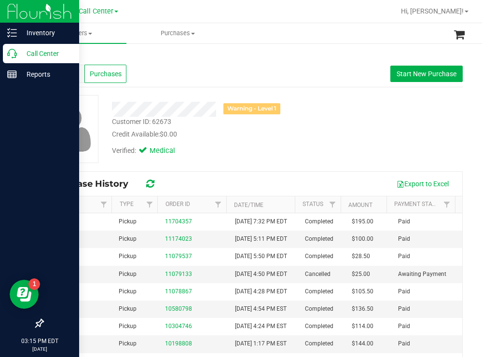
click at [33, 49] on p "Call Center" at bounding box center [46, 54] width 58 height 12
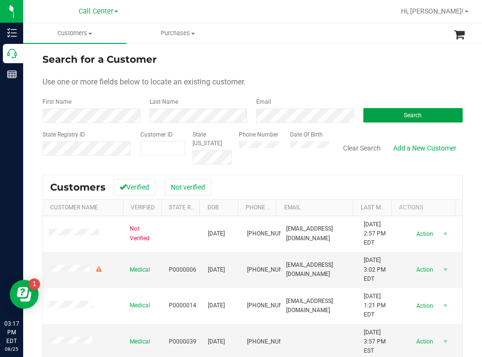
drag, startPoint x: 373, startPoint y: 114, endPoint x: 233, endPoint y: 64, distance: 148.8
click at [369, 114] on button "Search" at bounding box center [413, 115] width 100 height 14
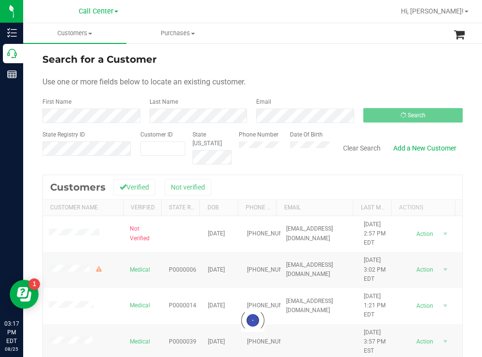
drag, startPoint x: 313, startPoint y: 66, endPoint x: 280, endPoint y: 64, distance: 32.9
click at [310, 66] on div "Search for a Customer" at bounding box center [252, 59] width 420 height 14
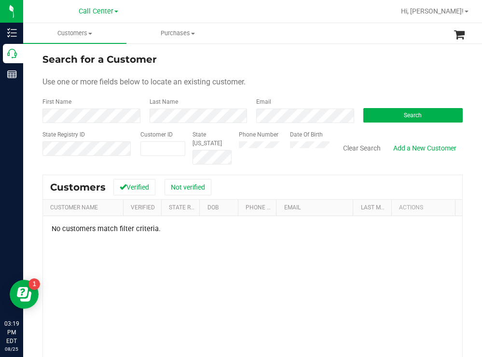
click at [280, 145] on div "Phone Number Date Of Birth" at bounding box center [281, 147] width 98 height 34
drag, startPoint x: 411, startPoint y: 115, endPoint x: 401, endPoint y: 113, distance: 9.8
click at [411, 115] on span "Search" at bounding box center [413, 115] width 18 height 7
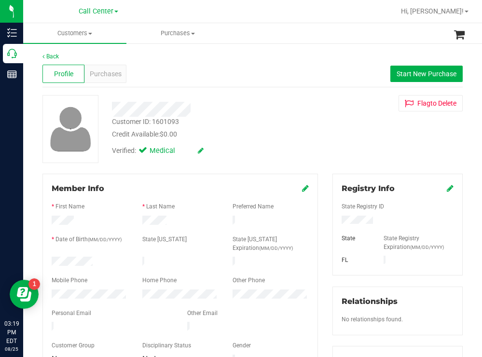
click at [52, 260] on div at bounding box center [89, 263] width 91 height 12
drag, startPoint x: 373, startPoint y: 218, endPoint x: 331, endPoint y: 224, distance: 43.0
click at [334, 224] on div at bounding box center [397, 221] width 126 height 11
click at [279, 120] on div "Customer ID: 1601093 Credit Available: $0.00" at bounding box center [214, 128] width 218 height 23
click at [418, 75] on span "Start New Purchase" at bounding box center [427, 74] width 60 height 8
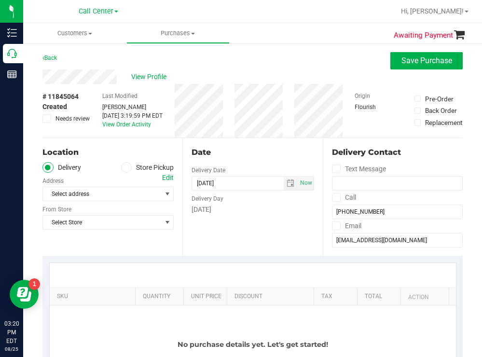
click at [126, 165] on span at bounding box center [126, 167] width 11 height 11
click at [0, 0] on input "Store Pickup" at bounding box center [0, 0] width 0 height 0
click at [88, 197] on span "Select Store" at bounding box center [102, 194] width 118 height 14
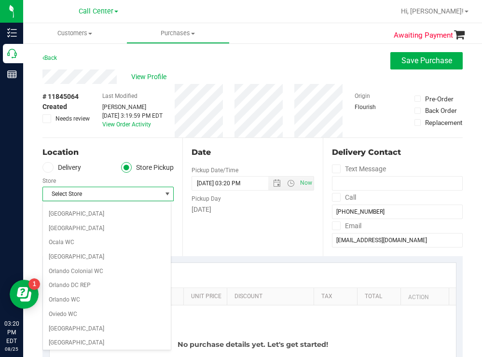
scroll to position [483, 0]
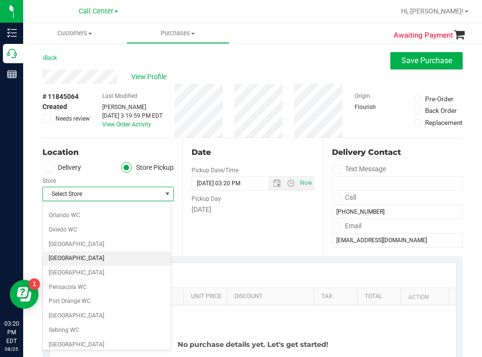
click at [84, 260] on li "[GEOGRAPHIC_DATA]" at bounding box center [107, 258] width 128 height 14
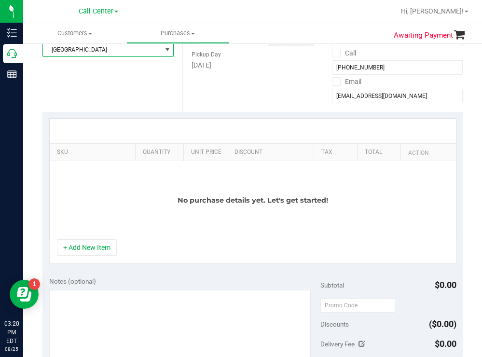
scroll to position [145, 0]
drag, startPoint x: 126, startPoint y: 150, endPoint x: 272, endPoint y: 123, distance: 148.1
click at [272, 123] on div "SKU Quantity Unit Price Discount Tax Total Action No purchase details yet. Let'…" at bounding box center [252, 178] width 407 height 121
click at [85, 263] on div "+ Add New Item" at bounding box center [252, 251] width 407 height 24
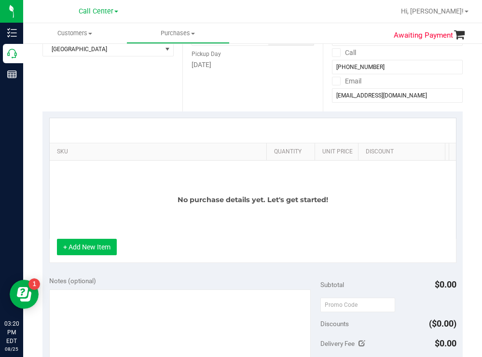
click at [85, 255] on button "+ Add New Item" at bounding box center [87, 247] width 60 height 16
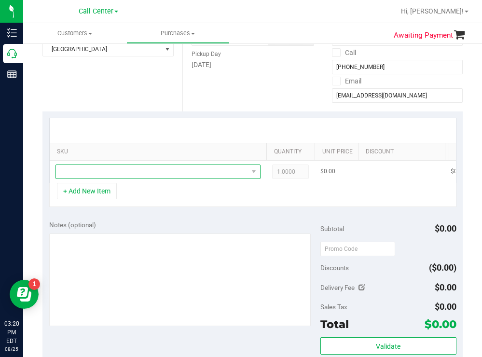
click at [105, 175] on span "NO DATA FOUND" at bounding box center [152, 172] width 192 height 14
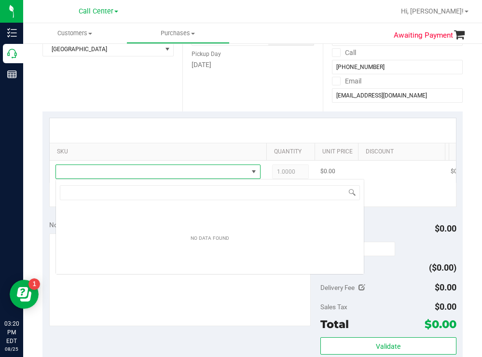
scroll to position [14, 205]
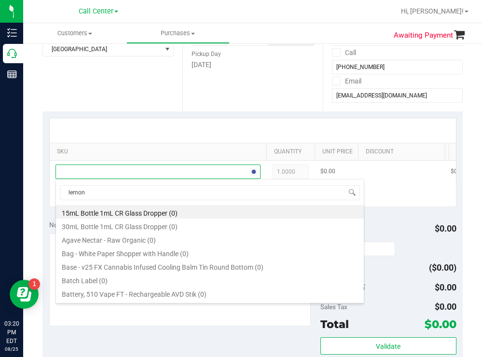
type input "lemon z"
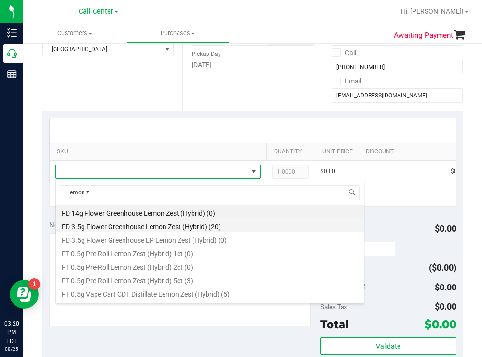
click at [195, 223] on li "FD 3.5g Flower Greenhouse Lemon Zest (Hybrid) (20)" at bounding box center [210, 226] width 308 height 14
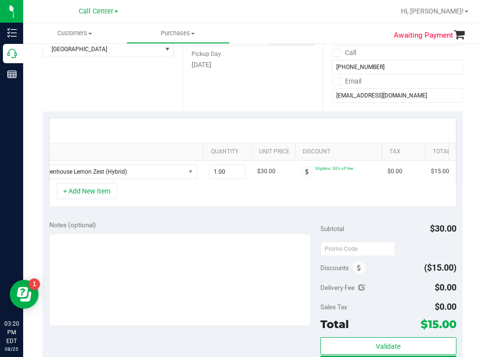
scroll to position [0, 138]
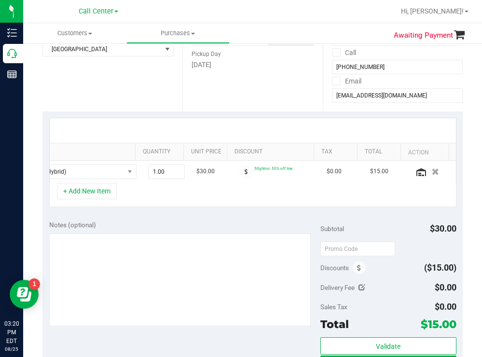
drag, startPoint x: 420, startPoint y: 170, endPoint x: 392, endPoint y: 153, distance: 33.1
click at [432, 170] on icon "button" at bounding box center [435, 171] width 7 height 7
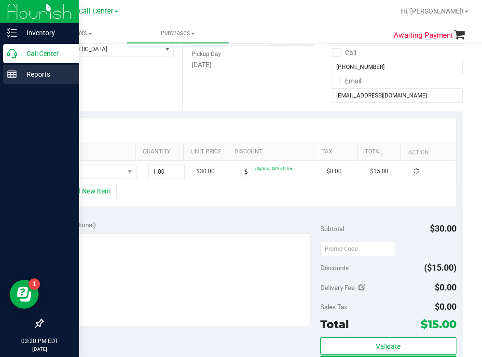
scroll to position [0, 0]
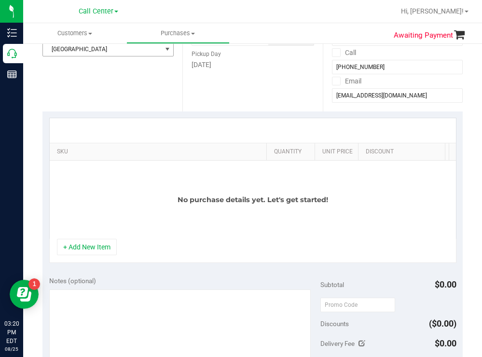
click at [100, 50] on span "[GEOGRAPHIC_DATA]" at bounding box center [102, 49] width 118 height 14
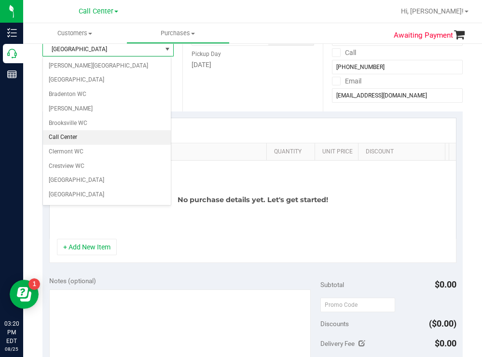
click at [71, 132] on li "Call Center" at bounding box center [107, 137] width 128 height 14
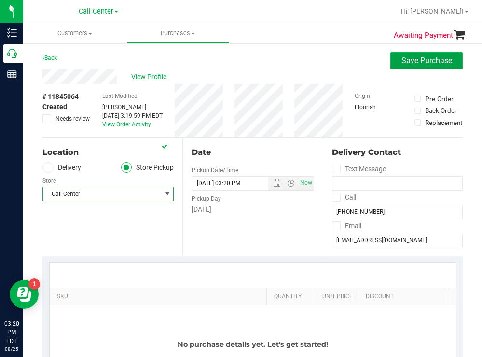
click at [401, 56] on span "Save Purchase" at bounding box center [426, 60] width 51 height 9
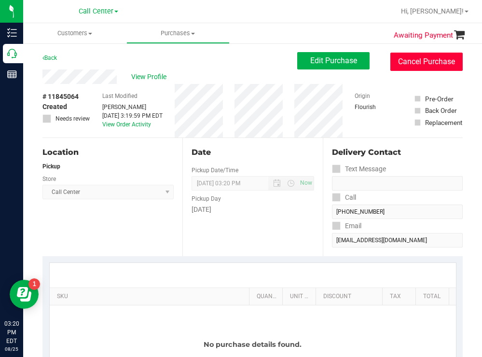
click at [415, 62] on button "Cancel Purchase" at bounding box center [426, 62] width 72 height 18
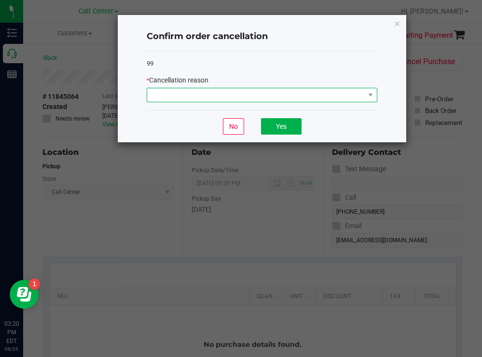
click at [211, 90] on span at bounding box center [256, 95] width 218 height 14
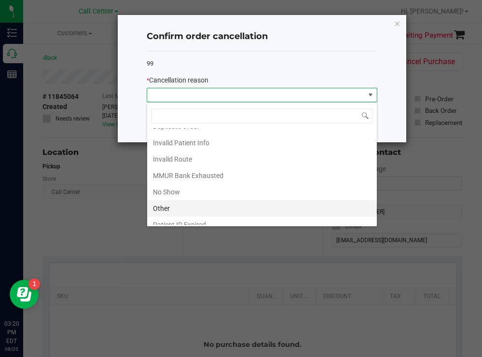
scroll to position [51, 0]
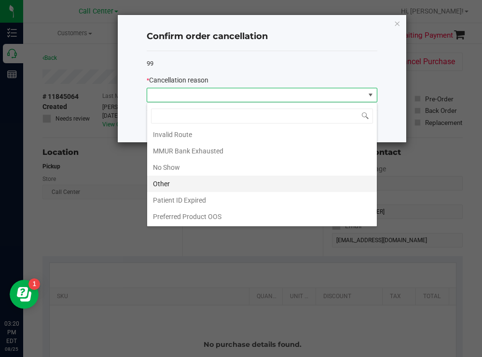
click at [154, 181] on li "Other" at bounding box center [262, 184] width 230 height 16
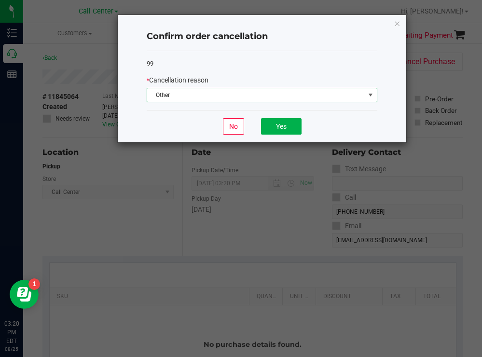
click at [171, 95] on span "Other" at bounding box center [256, 95] width 218 height 14
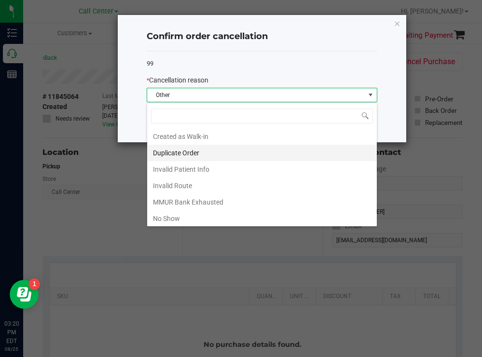
scroll to position [14, 231]
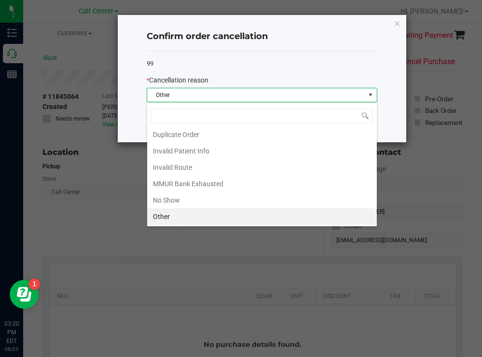
click at [166, 218] on li "Other" at bounding box center [262, 216] width 230 height 16
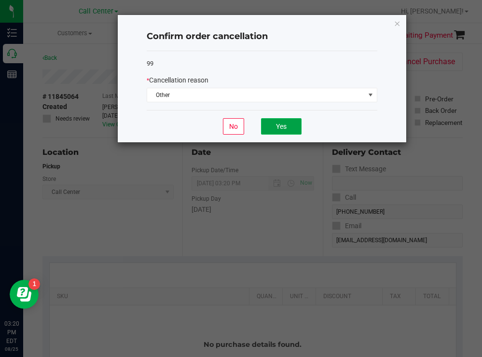
click at [274, 126] on button "Yes" at bounding box center [281, 126] width 41 height 16
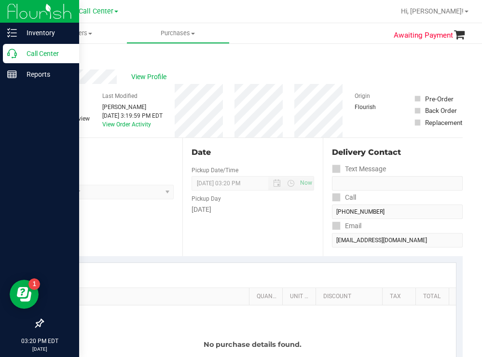
click at [28, 51] on p "Call Center" at bounding box center [46, 54] width 58 height 12
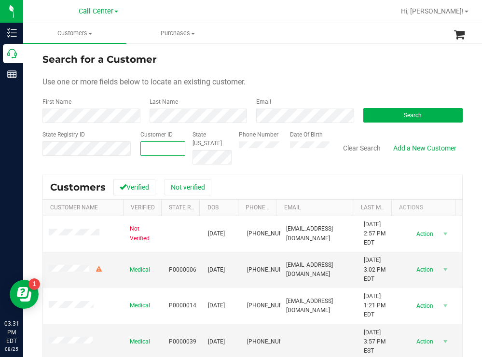
paste input "669354"
type input "669354"
click at [373, 114] on button "Search" at bounding box center [413, 115] width 100 height 14
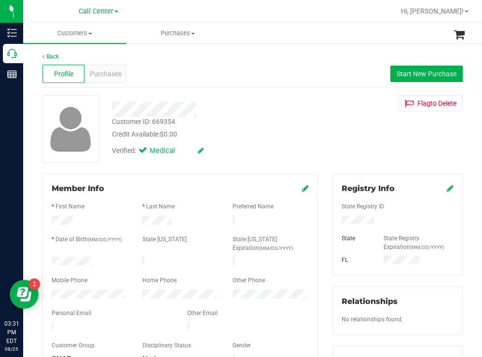
drag, startPoint x: 98, startPoint y: 260, endPoint x: 48, endPoint y: 259, distance: 50.2
click at [48, 259] on div at bounding box center [89, 263] width 91 height 12
drag, startPoint x: 384, startPoint y: 221, endPoint x: 328, endPoint y: 221, distance: 55.5
click at [332, 221] on div "Registry Info State Registry ID State State Registry Expiration (MM/DD/YYYY) [G…" at bounding box center [397, 225] width 130 height 102
click at [351, 143] on div "Customer ID: 669354 Credit Available: $0.00 Verified: Medical Flag to [GEOGRAPH…" at bounding box center [252, 129] width 435 height 68
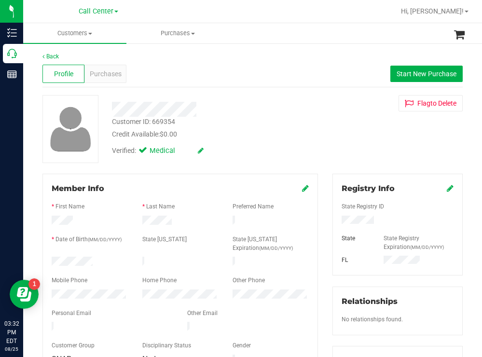
click at [60, 292] on form "Member Info * First Name * Last Name Preferred Name * Date of Birth (MM/DD/YYYY…" at bounding box center [180, 274] width 257 height 183
click at [109, 70] on span "Purchases" at bounding box center [106, 74] width 32 height 10
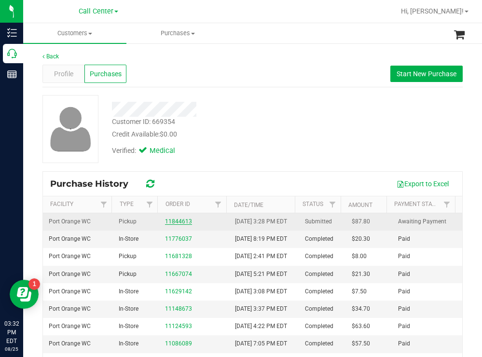
click at [174, 223] on link "11844613" at bounding box center [178, 221] width 27 height 7
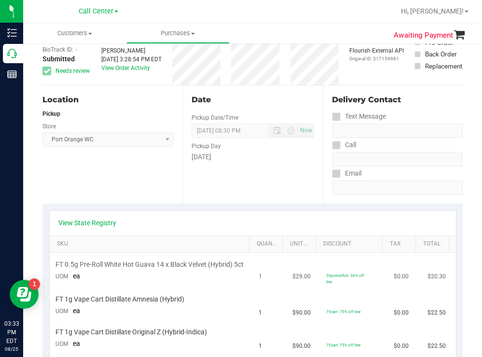
scroll to position [145, 0]
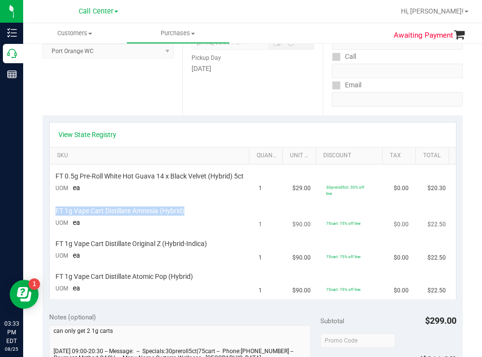
drag, startPoint x: 186, startPoint y: 210, endPoint x: 54, endPoint y: 214, distance: 132.3
click at [54, 214] on td "FT 1g Vape Cart Distillate Amnesia (Hybrid) UOM ea" at bounding box center [151, 217] width 203 height 33
copy span "FT 1g Vape Cart Distillate Amnesia (Hybrid)"
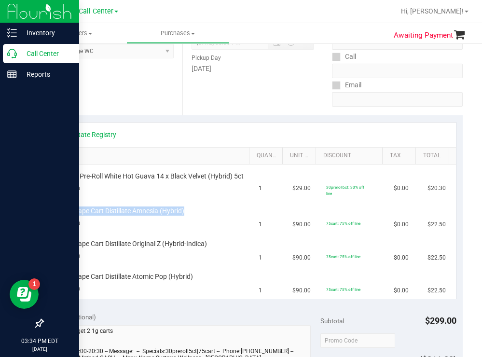
drag, startPoint x: 41, startPoint y: 51, endPoint x: 0, endPoint y: 57, distance: 42.0
click at [41, 51] on p "Call Center" at bounding box center [46, 54] width 58 height 12
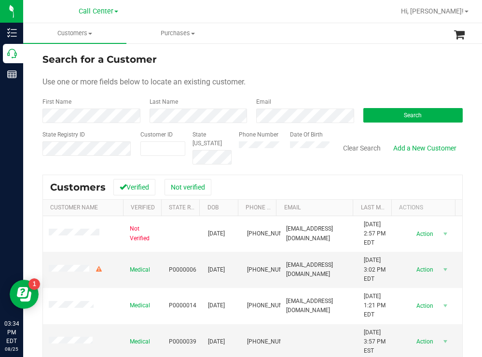
drag, startPoint x: 322, startPoint y: 66, endPoint x: 305, endPoint y: 68, distance: 17.0
click at [322, 66] on div "Search for a Customer" at bounding box center [252, 59] width 420 height 14
click at [387, 118] on button "Search" at bounding box center [413, 115] width 100 height 14
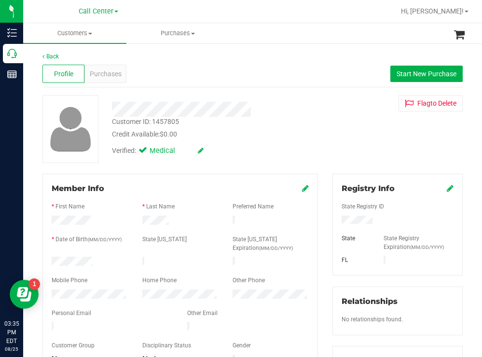
click at [53, 260] on div at bounding box center [89, 263] width 91 height 12
drag, startPoint x: 386, startPoint y: 218, endPoint x: 329, endPoint y: 221, distance: 56.5
click at [334, 221] on div at bounding box center [397, 221] width 126 height 11
drag, startPoint x: 375, startPoint y: 138, endPoint x: 299, endPoint y: 117, distance: 78.7
click at [364, 140] on div "Customer ID: 1457805 Credit Available: $0.00 Verified: Medical Flag to [GEOGRAP…" at bounding box center [252, 129] width 435 height 68
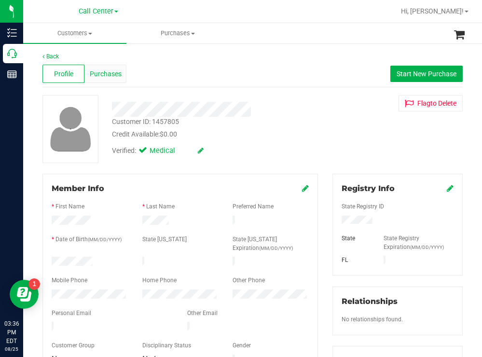
click at [114, 75] on span "Purchases" at bounding box center [106, 74] width 32 height 10
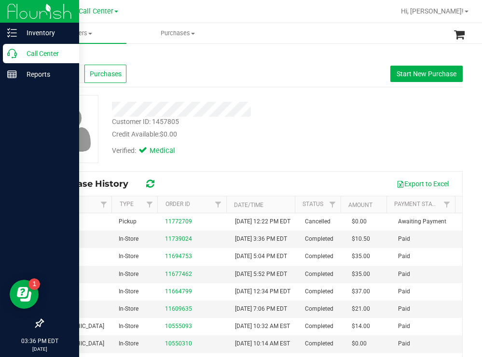
click at [38, 49] on p "Call Center" at bounding box center [46, 54] width 58 height 12
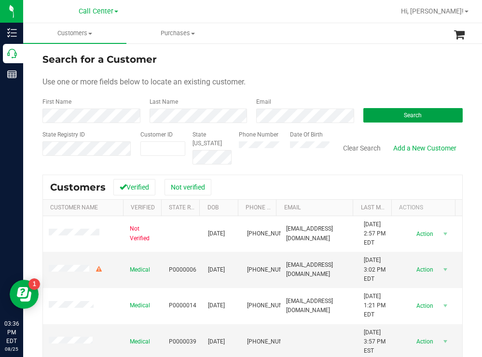
drag, startPoint x: 386, startPoint y: 113, endPoint x: 332, endPoint y: 86, distance: 60.4
click at [386, 115] on button "Search" at bounding box center [413, 115] width 100 height 14
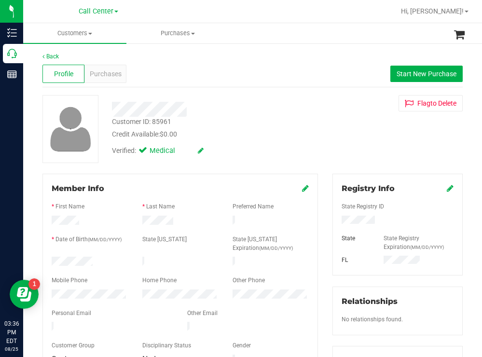
drag, startPoint x: 101, startPoint y: 258, endPoint x: 50, endPoint y: 257, distance: 50.7
click at [50, 257] on div at bounding box center [89, 263] width 91 height 12
drag, startPoint x: 373, startPoint y: 220, endPoint x: 333, endPoint y: 222, distance: 40.1
click at [334, 222] on div at bounding box center [397, 221] width 126 height 11
drag, startPoint x: 304, startPoint y: 123, endPoint x: 287, endPoint y: 120, distance: 16.7
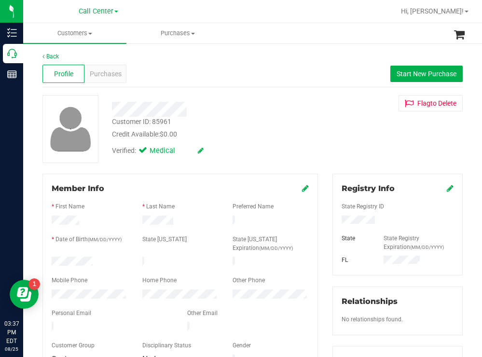
click at [302, 123] on div "Customer ID: 85961 Credit Available: $0.00" at bounding box center [214, 128] width 218 height 23
click at [98, 72] on span "Purchases" at bounding box center [106, 74] width 32 height 10
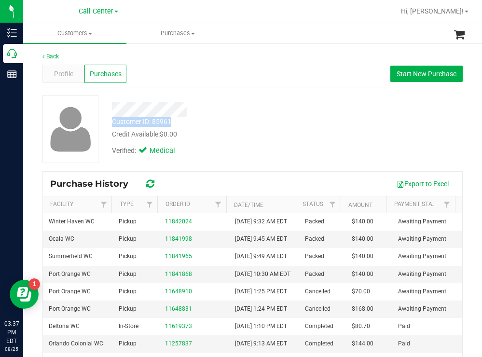
drag, startPoint x: 182, startPoint y: 123, endPoint x: 111, endPoint y: 122, distance: 71.9
click at [111, 122] on div "Customer ID: 85961 Credit Available: $0.00" at bounding box center [214, 128] width 218 height 23
copy div "Customer ID: 85961"
drag, startPoint x: 18, startPoint y: 151, endPoint x: 139, endPoint y: 121, distance: 125.2
drag, startPoint x: 139, startPoint y: 121, endPoint x: 298, endPoint y: 106, distance: 159.0
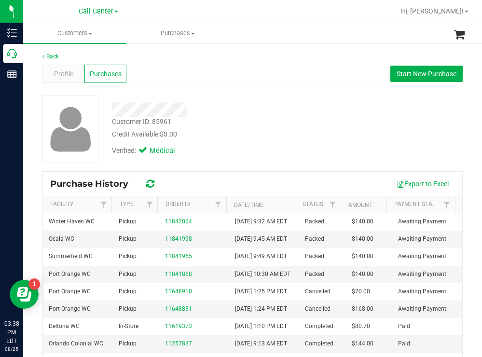
click at [317, 100] on div at bounding box center [214, 106] width 218 height 22
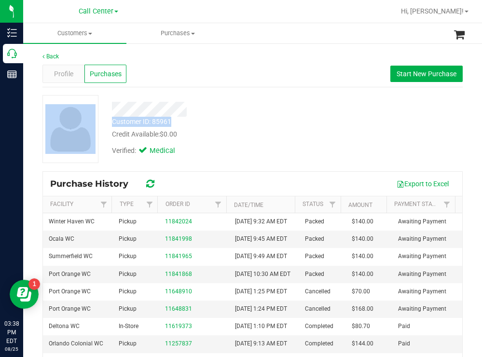
drag, startPoint x: 150, startPoint y: 124, endPoint x: 103, endPoint y: 121, distance: 46.9
click at [103, 121] on div "Customer ID: 85961 Credit Available: $0.00 Verified: Medical" at bounding box center [252, 129] width 435 height 68
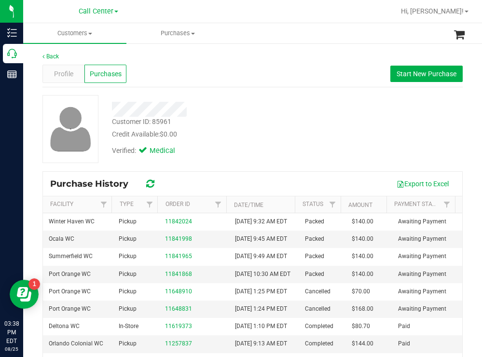
drag, startPoint x: 196, startPoint y: 122, endPoint x: 180, endPoint y: 121, distance: 16.4
click at [196, 122] on div "Customer ID: 85961 Credit Available: $0.00" at bounding box center [214, 128] width 218 height 23
drag, startPoint x: 176, startPoint y: 121, endPoint x: 112, endPoint y: 123, distance: 64.2
click at [112, 123] on div "Customer ID: 85961 Credit Available: $0.00" at bounding box center [214, 128] width 218 height 23
copy div "Customer ID: 85961"
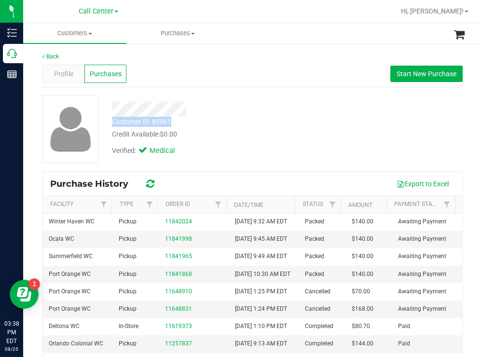
copy div "Customer ID: 85961"
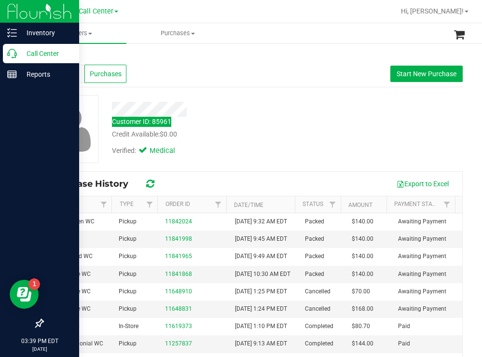
click at [41, 52] on p "Call Center" at bounding box center [46, 54] width 58 height 12
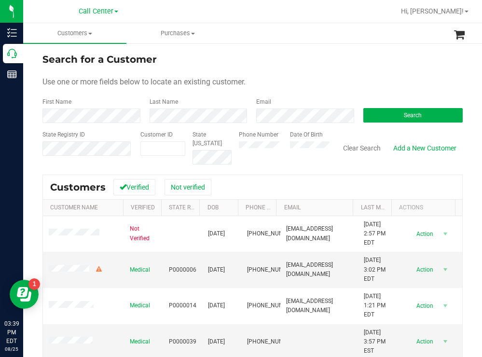
drag, startPoint x: 296, startPoint y: 55, endPoint x: 289, endPoint y: 55, distance: 7.8
click at [292, 55] on div "Search for a Customer" at bounding box center [252, 59] width 420 height 14
paste input "1591774"
type input "1591774"
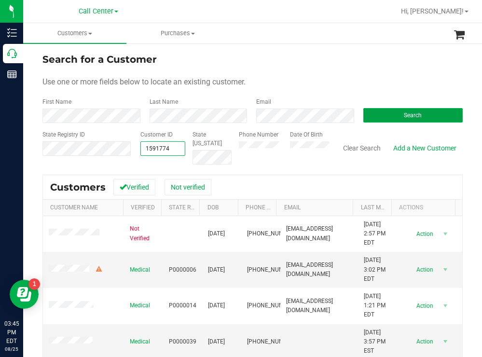
click at [391, 111] on button "Search" at bounding box center [413, 115] width 100 height 14
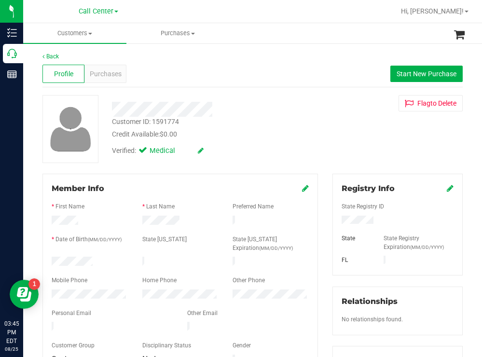
drag, startPoint x: 99, startPoint y: 258, endPoint x: 51, endPoint y: 260, distance: 47.8
click at [51, 260] on div at bounding box center [89, 263] width 91 height 12
drag, startPoint x: 375, startPoint y: 221, endPoint x: 329, endPoint y: 219, distance: 45.9
click at [334, 219] on div at bounding box center [397, 221] width 126 height 11
click at [270, 151] on div "Verified: Medical" at bounding box center [214, 149] width 218 height 21
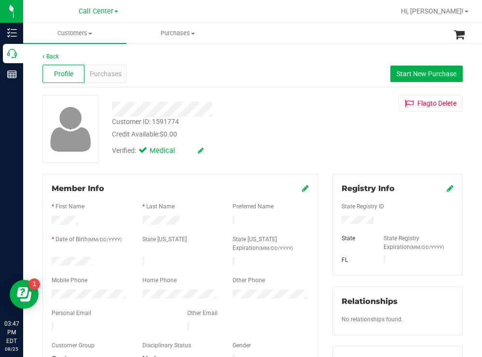
click at [349, 134] on div "Customer ID: 1591774 Credit Available: $0.00 Verified: Medical Flag to [GEOGRAP…" at bounding box center [252, 129] width 435 height 68
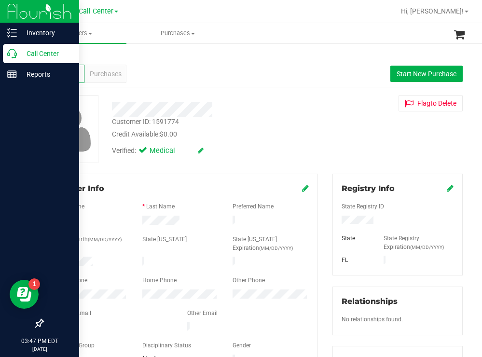
click at [40, 47] on div "Call Center" at bounding box center [41, 53] width 76 height 19
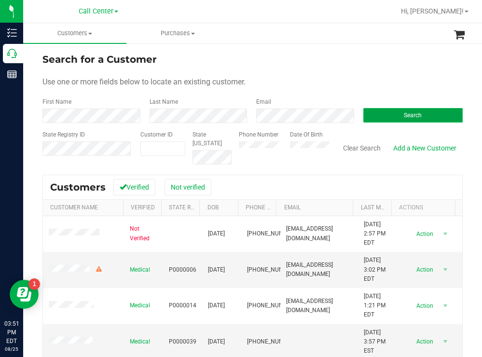
click at [377, 112] on button "Search" at bounding box center [413, 115] width 100 height 14
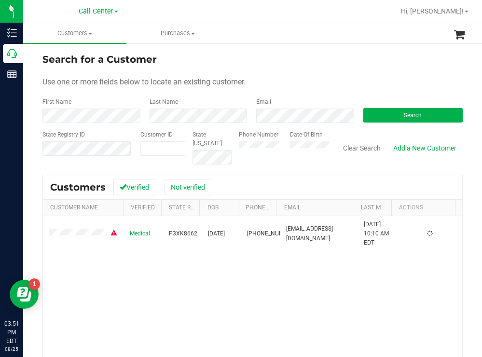
click at [276, 69] on form "Search for a Customer Use one or more fields below to locate an existing custom…" at bounding box center [252, 108] width 420 height 112
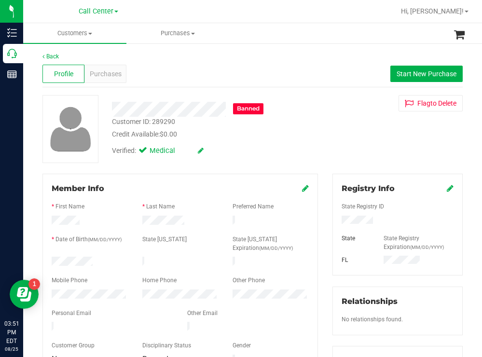
drag, startPoint x: 103, startPoint y: 258, endPoint x: 44, endPoint y: 259, distance: 58.9
click at [44, 259] on div "Member Info * First Name * Last Name Preferred Name * Date of Birth (MM/DD/YYYY…" at bounding box center [180, 275] width 276 height 202
drag, startPoint x: 370, startPoint y: 219, endPoint x: 335, endPoint y: 219, distance: 34.7
click at [335, 219] on div at bounding box center [397, 221] width 126 height 11
click at [276, 150] on div "Verified: Medical" at bounding box center [214, 149] width 218 height 21
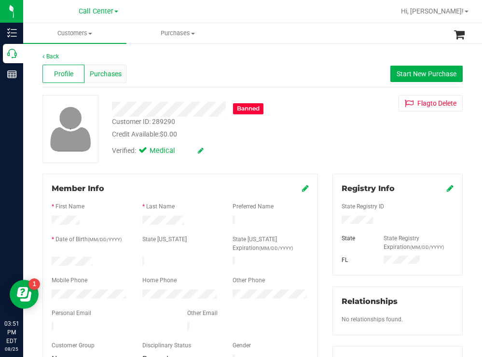
click at [111, 78] on span "Purchases" at bounding box center [106, 74] width 32 height 10
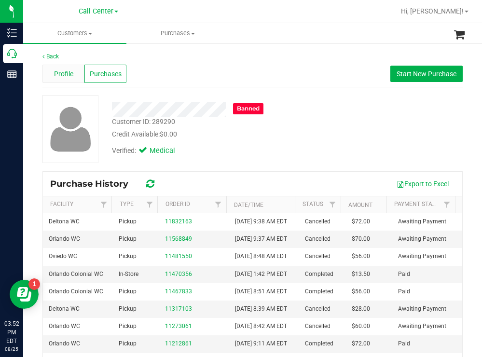
click at [62, 69] on span "Profile" at bounding box center [63, 74] width 19 height 10
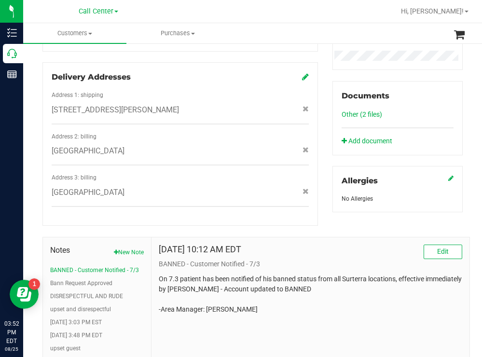
scroll to position [356, 0]
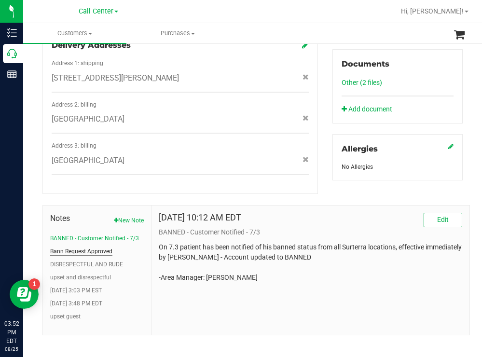
click at [93, 247] on button "Bann Request Approved" at bounding box center [81, 251] width 62 height 9
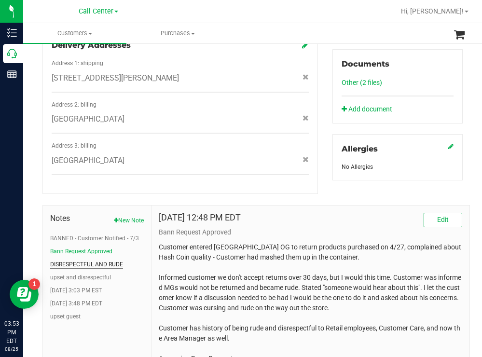
click at [109, 260] on button "DISRESPECTFUL AND RUDE" at bounding box center [86, 264] width 73 height 9
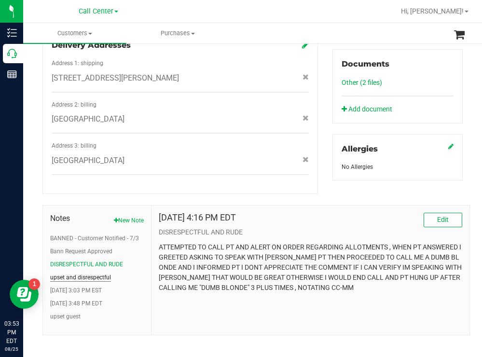
click at [101, 273] on button "upset and disrespectful" at bounding box center [80, 277] width 61 height 9
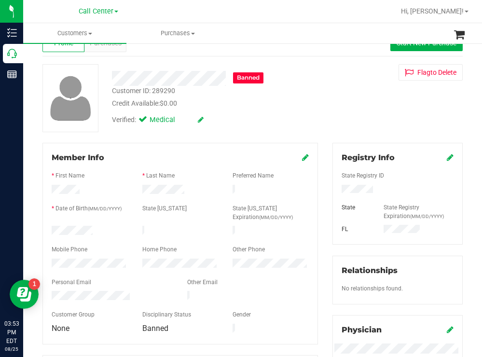
scroll to position [0, 0]
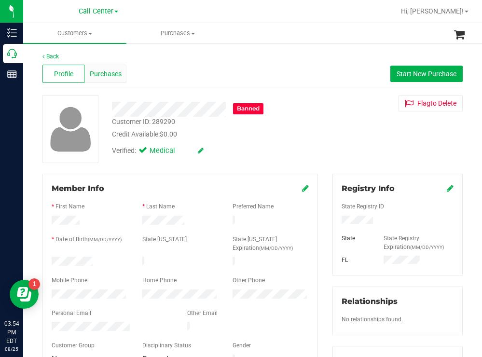
click at [116, 70] on span "Purchases" at bounding box center [106, 74] width 32 height 10
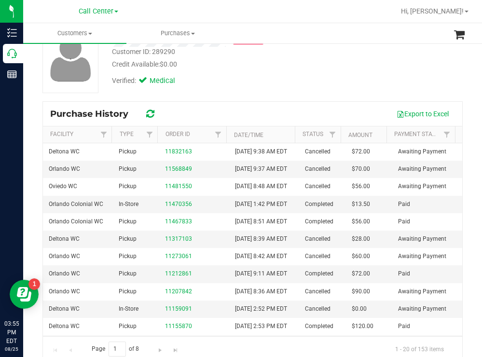
scroll to position [84, 0]
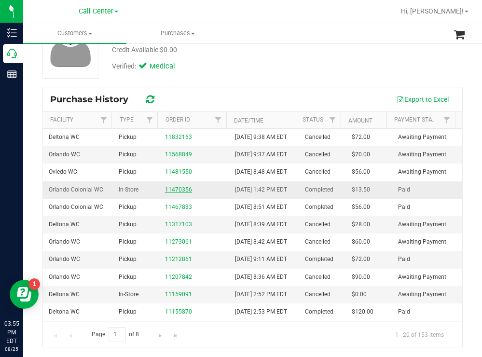
click at [175, 193] on link "11470356" at bounding box center [178, 189] width 27 height 7
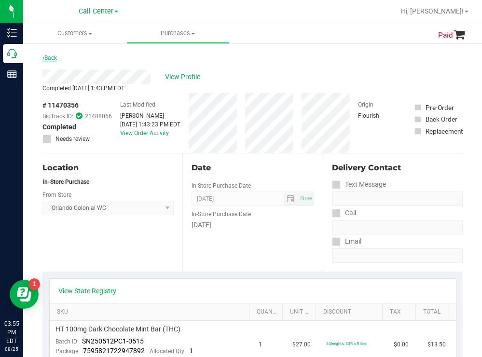
click at [57, 55] on link "Back" at bounding box center [49, 58] width 14 height 7
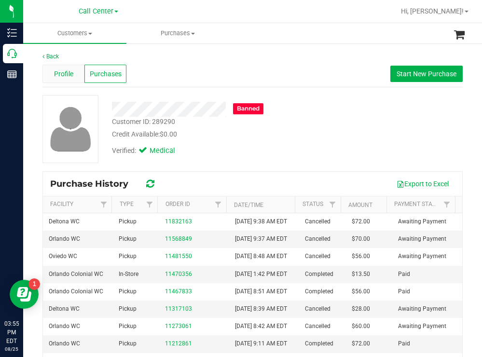
click at [68, 70] on span "Profile" at bounding box center [63, 74] width 19 height 10
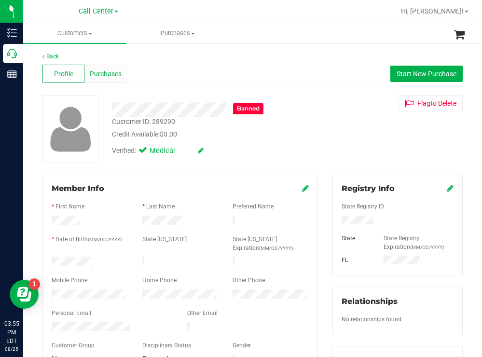
click at [115, 73] on span "Purchases" at bounding box center [106, 74] width 32 height 10
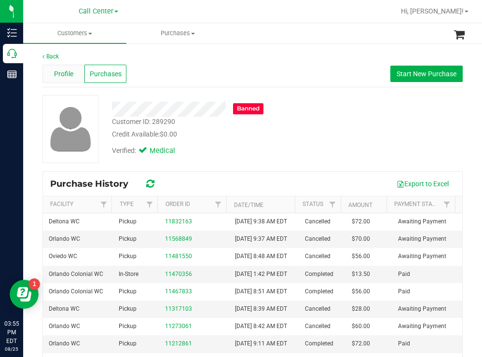
click at [63, 67] on div "Profile" at bounding box center [63, 74] width 42 height 18
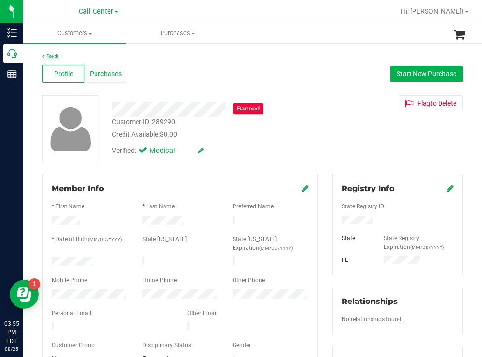
click at [105, 65] on div "Purchases" at bounding box center [105, 74] width 42 height 18
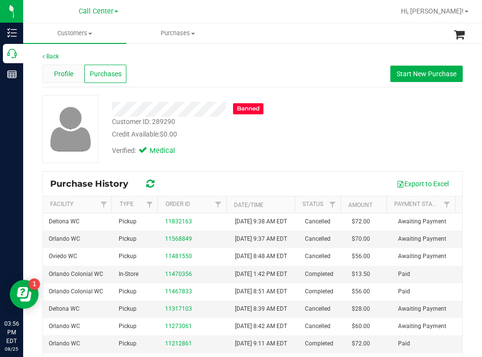
click at [58, 69] on span "Profile" at bounding box center [63, 74] width 19 height 10
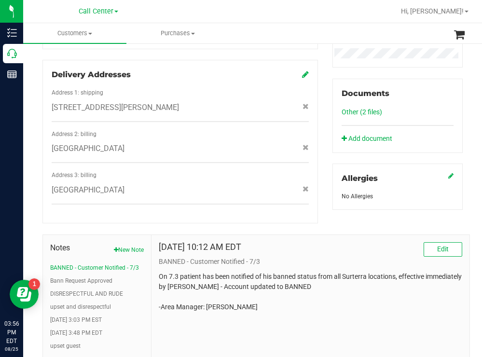
scroll to position [356, 0]
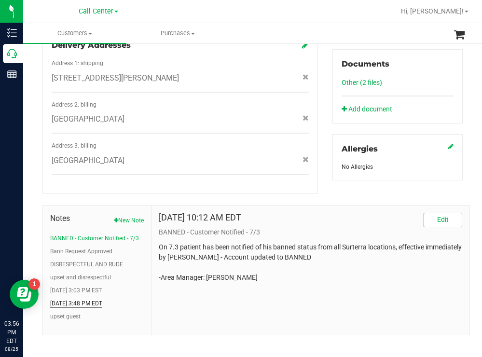
click at [93, 299] on button "[DATE] 3:48 PM EDT" at bounding box center [76, 303] width 52 height 9
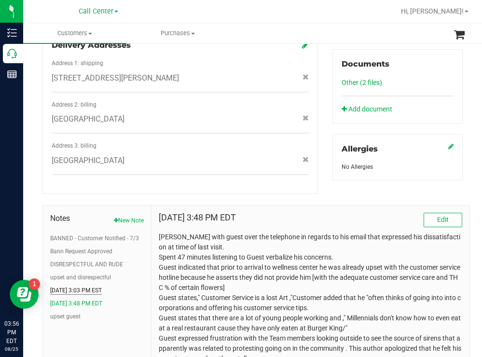
click at [86, 286] on button "[DATE] 3:03 PM EST" at bounding box center [76, 290] width 52 height 9
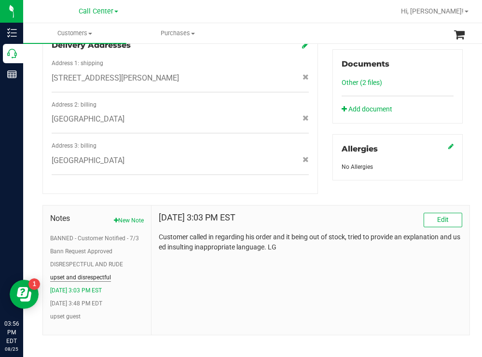
click at [87, 273] on button "upset and disrespectful" at bounding box center [80, 277] width 61 height 9
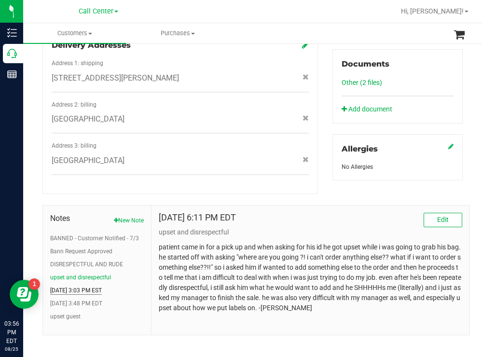
click at [102, 286] on button "[DATE] 3:03 PM EST" at bounding box center [76, 290] width 52 height 9
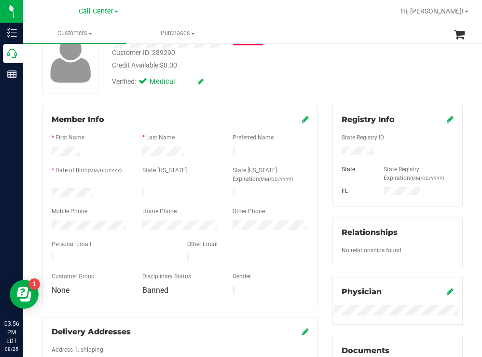
scroll to position [0, 0]
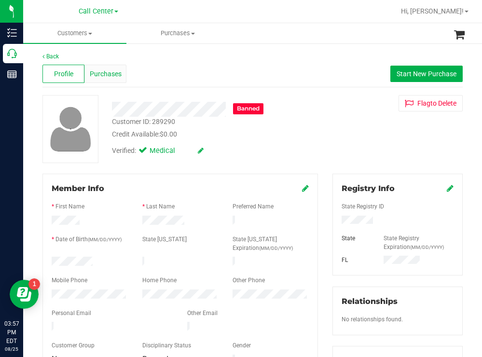
click at [112, 77] on span "Purchases" at bounding box center [106, 74] width 32 height 10
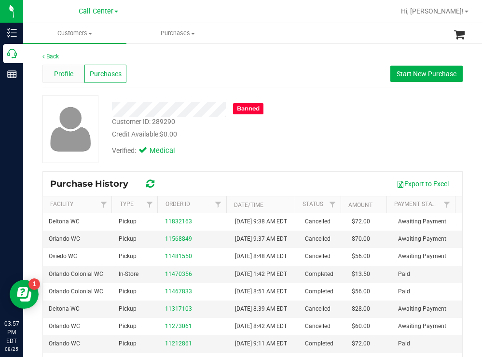
click at [67, 72] on span "Profile" at bounding box center [63, 74] width 19 height 10
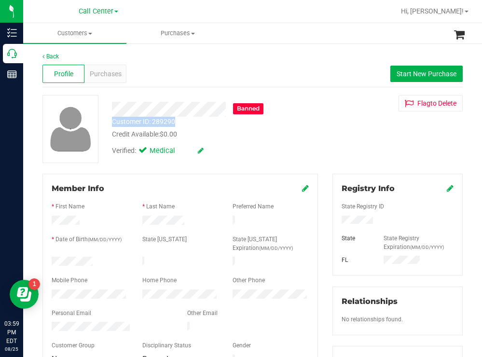
drag, startPoint x: 177, startPoint y: 120, endPoint x: 109, endPoint y: 126, distance: 67.8
click at [109, 126] on div "Customer ID: 289290 Credit Available: $0.00" at bounding box center [214, 128] width 218 height 23
copy div "Customer ID: 289290"
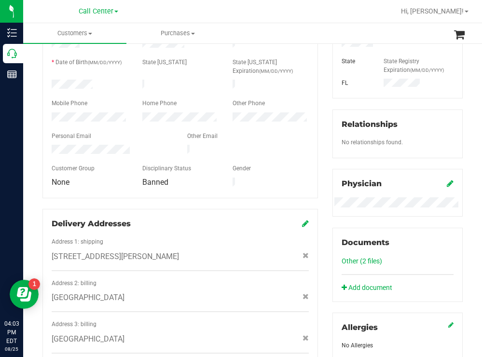
scroll to position [97, 0]
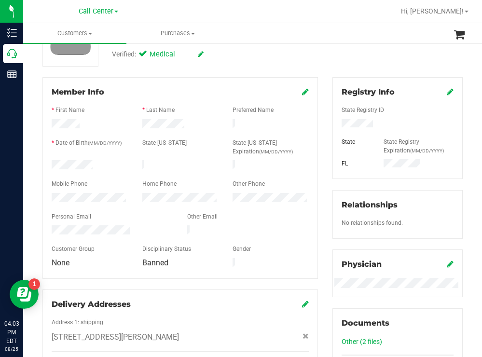
click at [346, 51] on div "Banned Customer ID: 289290 Credit Available: $0.00 Verified: Medical Flag to [G…" at bounding box center [252, 33] width 435 height 68
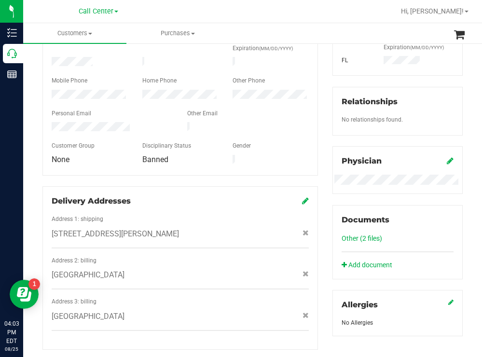
scroll to position [356, 0]
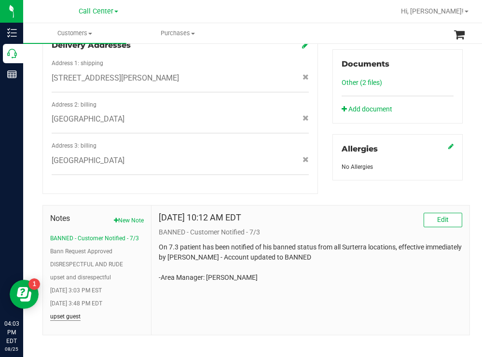
click at [73, 312] on button "upset guest" at bounding box center [65, 316] width 30 height 9
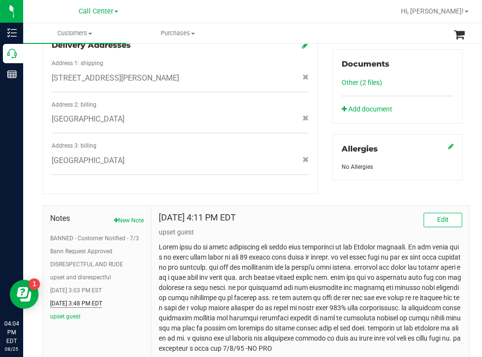
click at [84, 299] on button "[DATE] 3:48 PM EDT" at bounding box center [76, 303] width 52 height 9
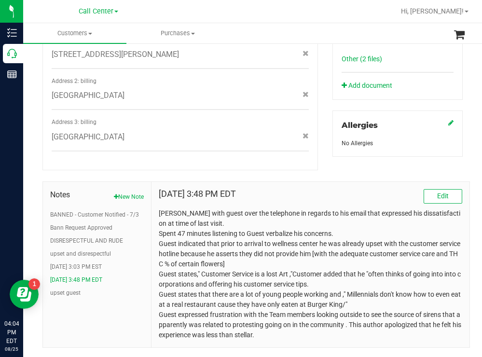
scroll to position [392, 0]
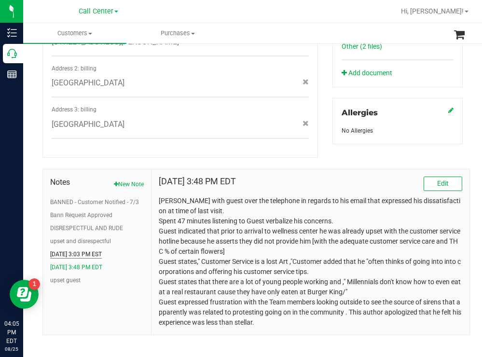
click at [93, 250] on button "[DATE] 3:03 PM EST" at bounding box center [76, 254] width 52 height 9
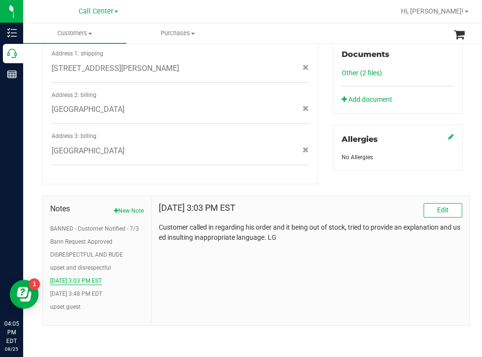
scroll to position [356, 0]
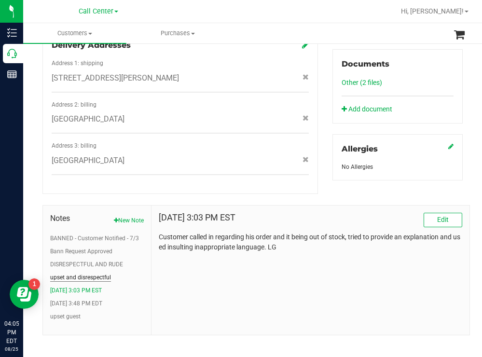
click at [83, 273] on button "upset and disrespectful" at bounding box center [80, 277] width 61 height 9
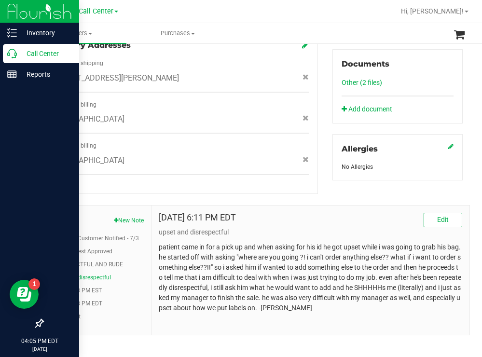
click at [33, 52] on p "Call Center" at bounding box center [46, 54] width 58 height 12
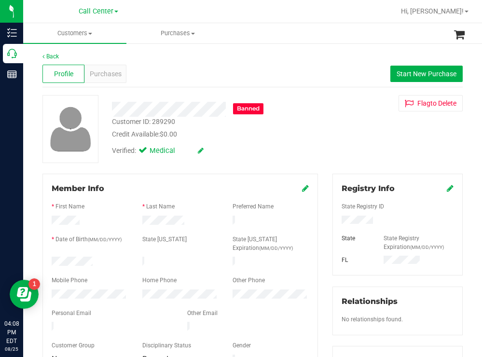
click at [89, 287] on form "Member Info * First Name * Last Name Preferred Name * Date of Birth (MM/DD/YYYY…" at bounding box center [180, 274] width 257 height 183
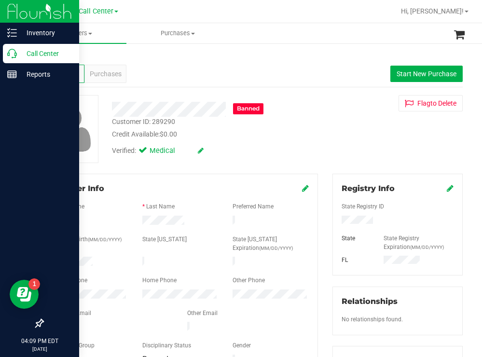
click at [39, 54] on p "Call Center" at bounding box center [46, 54] width 58 height 12
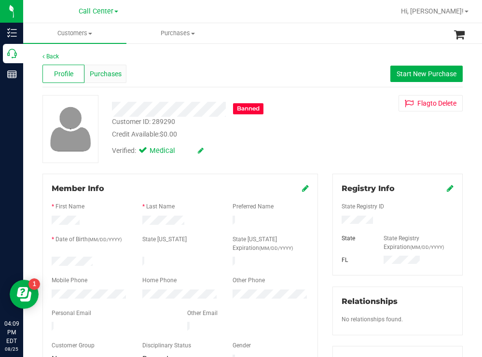
click at [109, 73] on span "Purchases" at bounding box center [106, 74] width 32 height 10
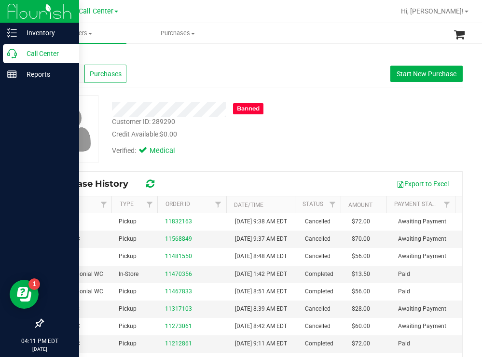
click at [47, 51] on p "Call Center" at bounding box center [46, 54] width 58 height 12
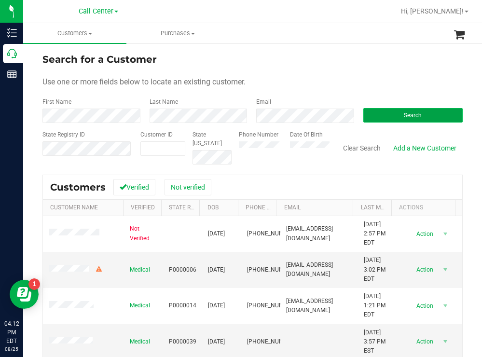
click at [378, 117] on button "Search" at bounding box center [413, 115] width 100 height 14
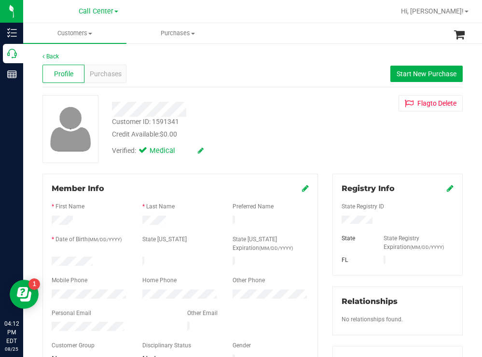
click at [52, 259] on div at bounding box center [89, 263] width 91 height 12
drag, startPoint x: 374, startPoint y: 217, endPoint x: 331, endPoint y: 219, distance: 43.0
click at [334, 219] on div at bounding box center [397, 221] width 126 height 11
drag, startPoint x: 305, startPoint y: 145, endPoint x: 277, endPoint y: 137, distance: 28.7
click at [305, 145] on div "Verified: Medical" at bounding box center [214, 149] width 218 height 21
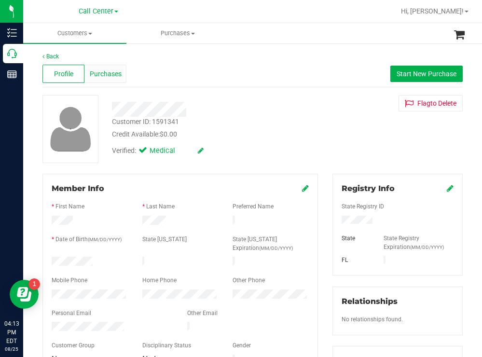
click at [111, 75] on span "Purchases" at bounding box center [106, 74] width 32 height 10
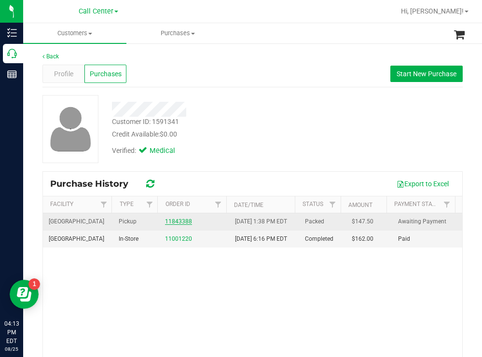
click at [178, 225] on link "11843388" at bounding box center [178, 221] width 27 height 7
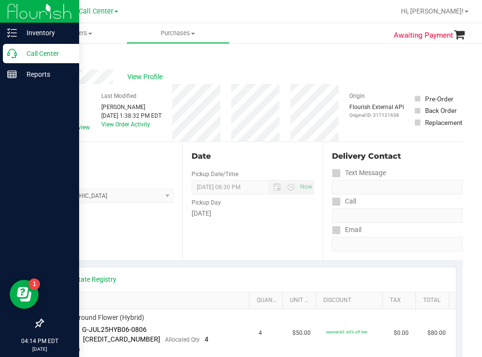
drag, startPoint x: 39, startPoint y: 54, endPoint x: 30, endPoint y: 54, distance: 8.7
click at [39, 54] on p "Call Center" at bounding box center [46, 54] width 58 height 12
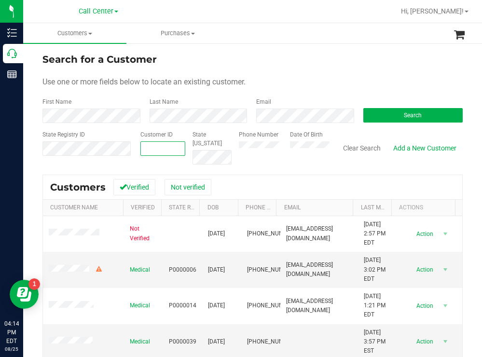
paste input "1578235"
type input "1578235"
click at [371, 117] on button "Search" at bounding box center [413, 115] width 100 height 14
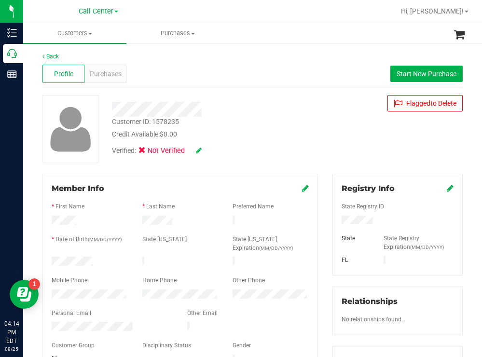
drag, startPoint x: 101, startPoint y: 260, endPoint x: 47, endPoint y: 259, distance: 54.1
click at [47, 259] on div at bounding box center [89, 263] width 91 height 12
drag, startPoint x: 404, startPoint y: 219, endPoint x: 336, endPoint y: 220, distance: 68.5
click at [336, 220] on div at bounding box center [397, 221] width 126 height 11
drag, startPoint x: 249, startPoint y: 127, endPoint x: 221, endPoint y: 102, distance: 37.2
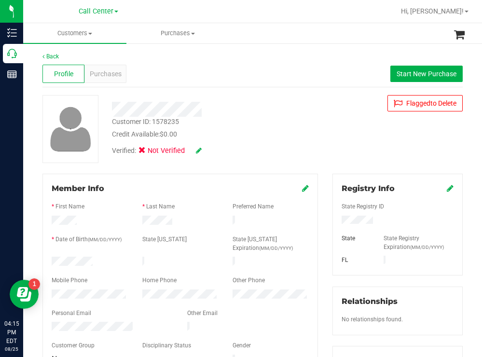
click at [249, 127] on div "Customer ID: 1578235 Credit Available: $0.00" at bounding box center [214, 128] width 218 height 23
click at [156, 108] on div at bounding box center [214, 109] width 218 height 15
click at [267, 141] on div "Verified: Not Verified" at bounding box center [214, 149] width 218 height 21
click at [276, 138] on div "Credit Available: $0.00" at bounding box center [213, 134] width 203 height 10
drag, startPoint x: 102, startPoint y: 258, endPoint x: 47, endPoint y: 258, distance: 55.0
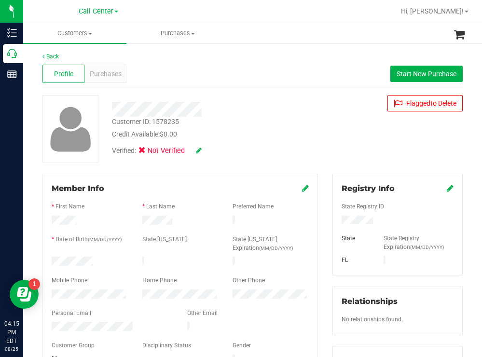
click at [47, 258] on div at bounding box center [89, 263] width 91 height 12
click at [326, 125] on div "Customer ID: 1578235 Credit Available: $0.00 Verified: Not Verified Flag ged to…" at bounding box center [252, 129] width 435 height 68
click at [44, 290] on div at bounding box center [89, 296] width 91 height 12
click at [111, 78] on span "Purchases" at bounding box center [106, 74] width 32 height 10
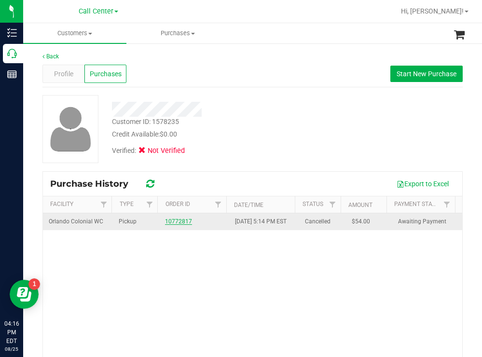
click at [177, 225] on link "10772817" at bounding box center [178, 221] width 27 height 7
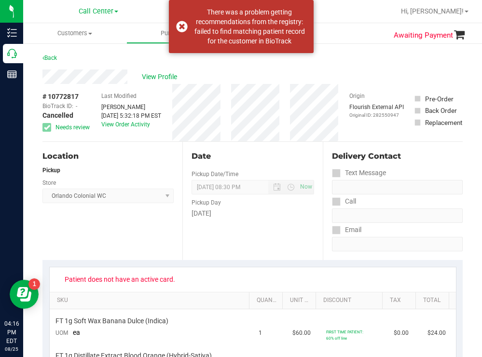
click at [314, 76] on div "View Profile" at bounding box center [252, 76] width 420 height 14
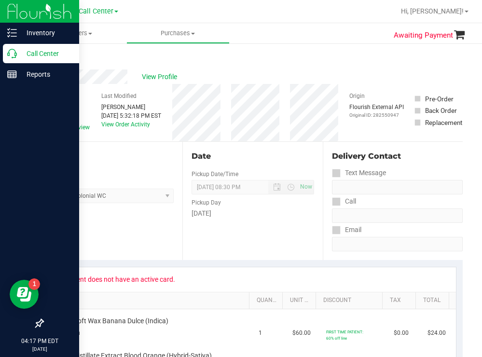
click at [41, 55] on p "Call Center" at bounding box center [46, 54] width 58 height 12
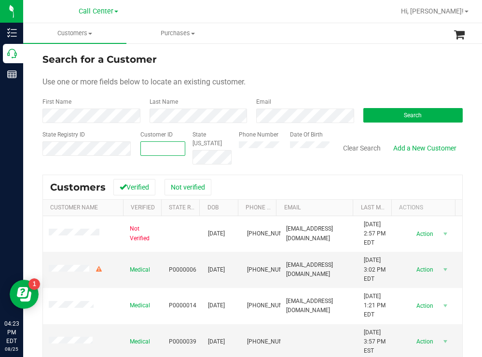
paste input "278780"
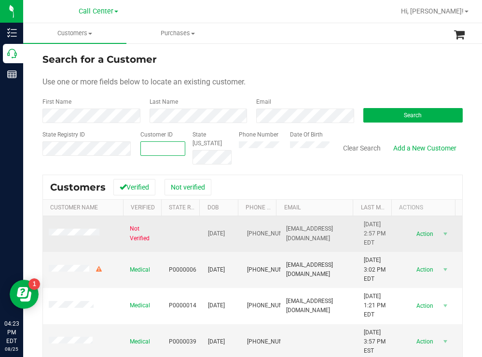
type input "278780"
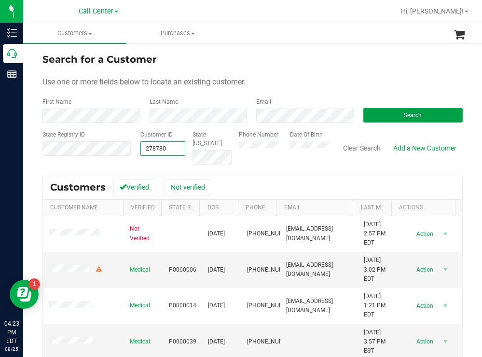
type input "278780"
click at [375, 117] on button "Search" at bounding box center [413, 115] width 100 height 14
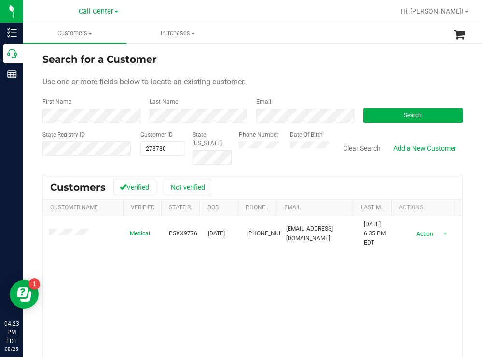
click at [296, 85] on div "Use one or more fields below to locate an existing customer." at bounding box center [252, 82] width 420 height 12
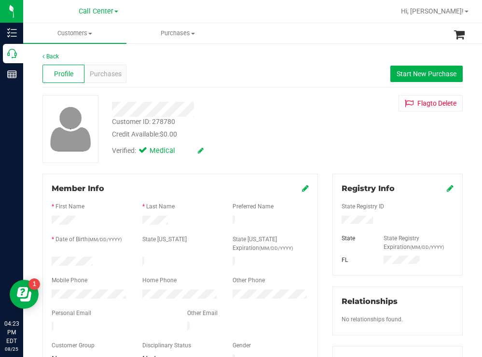
drag, startPoint x: 100, startPoint y: 263, endPoint x: 47, endPoint y: 261, distance: 53.1
click at [47, 261] on div at bounding box center [89, 263] width 91 height 12
drag, startPoint x: 380, startPoint y: 221, endPoint x: 333, endPoint y: 220, distance: 46.8
click at [334, 220] on div at bounding box center [397, 221] width 126 height 11
click at [303, 119] on div "Customer ID: 278780 Credit Available: $0.00" at bounding box center [214, 128] width 218 height 23
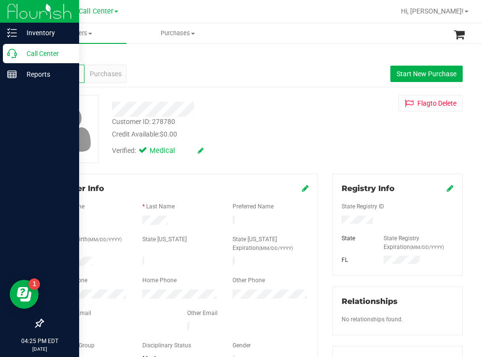
click at [40, 54] on p "Call Center" at bounding box center [46, 54] width 58 height 12
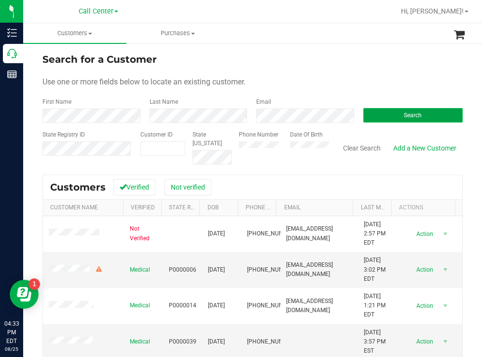
click at [382, 113] on button "Search" at bounding box center [413, 115] width 100 height 14
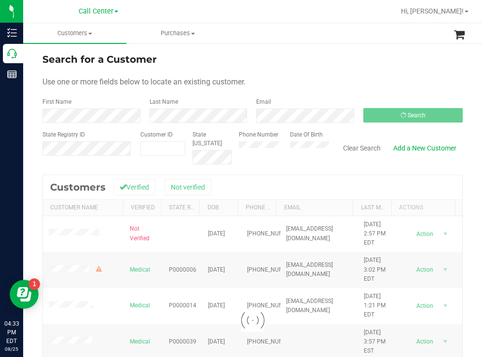
click at [316, 63] on div "Search for a Customer" at bounding box center [252, 59] width 420 height 14
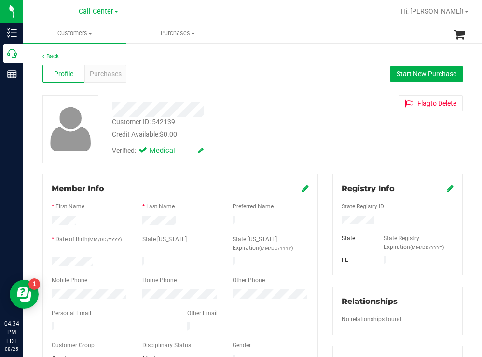
drag, startPoint x: 98, startPoint y: 257, endPoint x: 46, endPoint y: 257, distance: 52.1
click at [46, 257] on div at bounding box center [89, 263] width 91 height 12
drag, startPoint x: 379, startPoint y: 220, endPoint x: 329, endPoint y: 221, distance: 50.7
click at [332, 221] on div "Registry Info State Registry ID State State Registry Expiration (MM/DD/YYYY) [G…" at bounding box center [397, 225] width 130 height 102
click at [253, 135] on div "Credit Available: $0.00" at bounding box center [213, 134] width 203 height 10
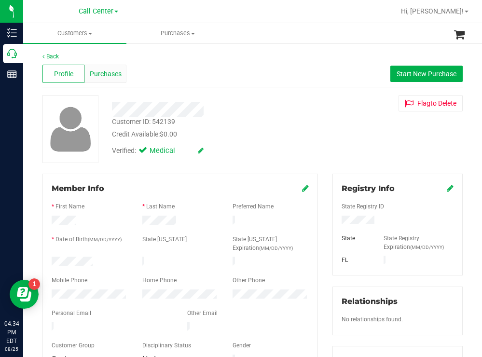
click at [111, 70] on span "Purchases" at bounding box center [106, 74] width 32 height 10
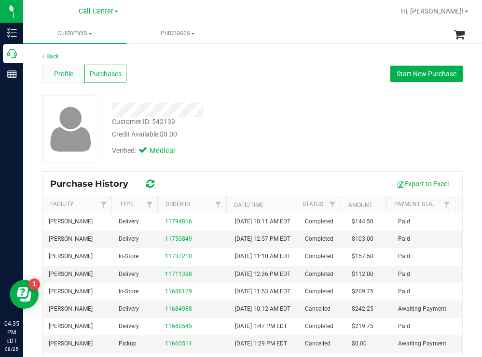
click at [65, 74] on span "Profile" at bounding box center [63, 74] width 19 height 10
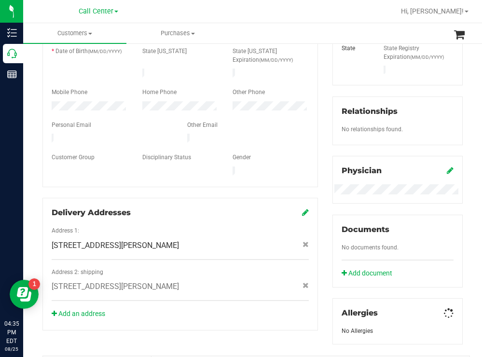
scroll to position [241, 0]
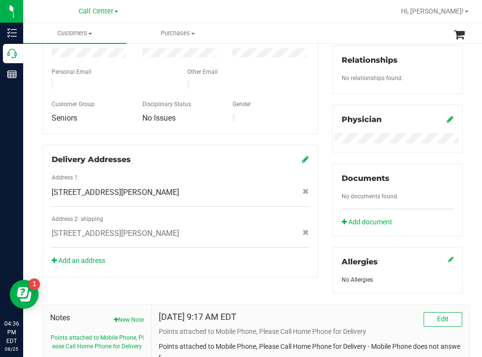
drag, startPoint x: 206, startPoint y: 180, endPoint x: 189, endPoint y: 182, distance: 17.0
click at [189, 187] on div "[STREET_ADDRESS][PERSON_NAME]" at bounding box center [180, 193] width 272 height 12
copy span "[STREET_ADDRESS][PERSON_NAME]"
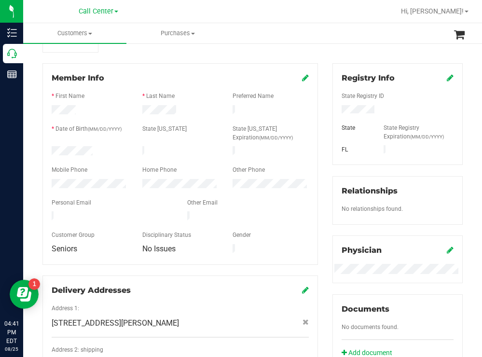
scroll to position [0, 0]
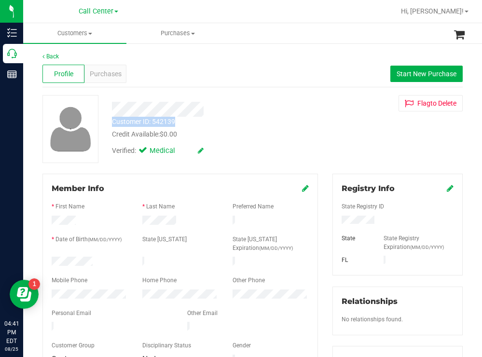
drag, startPoint x: 179, startPoint y: 120, endPoint x: 116, endPoint y: 124, distance: 62.9
click at [113, 122] on div "Customer ID: 542139 Credit Available: $0.00" at bounding box center [214, 128] width 218 height 23
copy div "Customer ID: 542139"
click at [110, 73] on span "Purchases" at bounding box center [106, 74] width 32 height 10
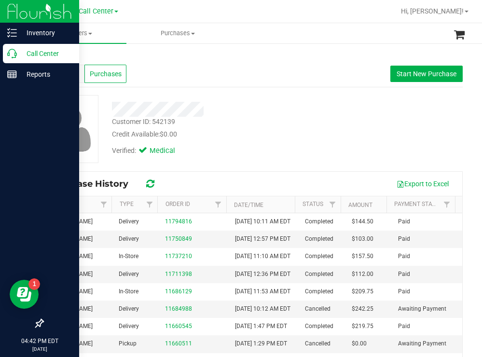
click at [39, 54] on p "Call Center" at bounding box center [46, 54] width 58 height 12
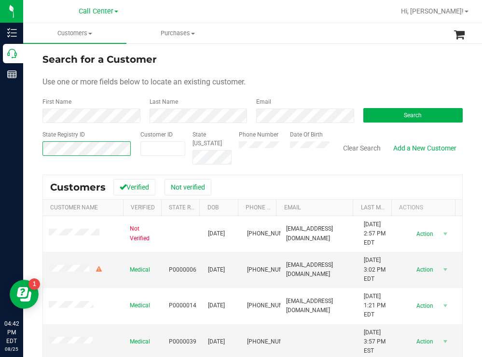
click at [36, 145] on div "Search for a Customer Use one or more fields below to locate an existing custom…" at bounding box center [252, 259] width 459 height 434
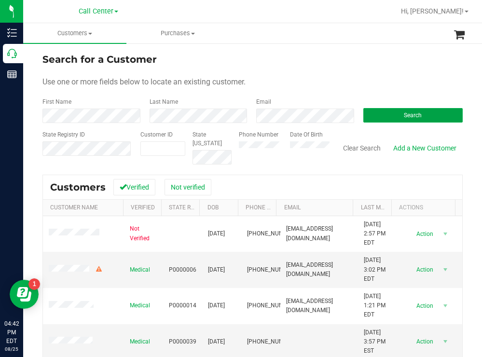
drag, startPoint x: 369, startPoint y: 117, endPoint x: 332, endPoint y: 86, distance: 48.3
click at [369, 117] on button "Search" at bounding box center [413, 115] width 100 height 14
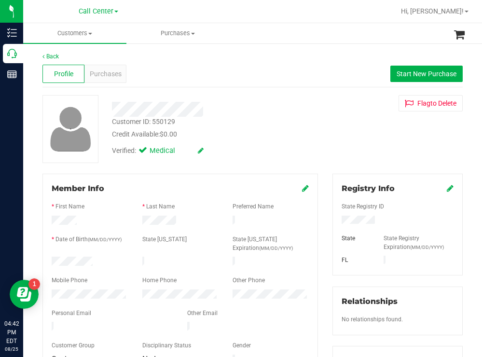
click at [52, 258] on div at bounding box center [89, 263] width 91 height 12
drag, startPoint x: 373, startPoint y: 218, endPoint x: 332, endPoint y: 221, distance: 41.1
click at [334, 220] on div at bounding box center [397, 221] width 126 height 11
drag, startPoint x: 292, startPoint y: 138, endPoint x: 286, endPoint y: 132, distance: 8.2
click at [291, 135] on div "Credit Available: $0.00" at bounding box center [213, 134] width 203 height 10
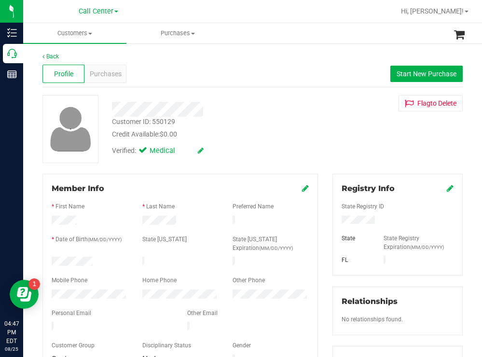
drag, startPoint x: 298, startPoint y: 142, endPoint x: 291, endPoint y: 138, distance: 7.4
click at [295, 140] on div "Verified: Medical" at bounding box center [214, 149] width 218 height 21
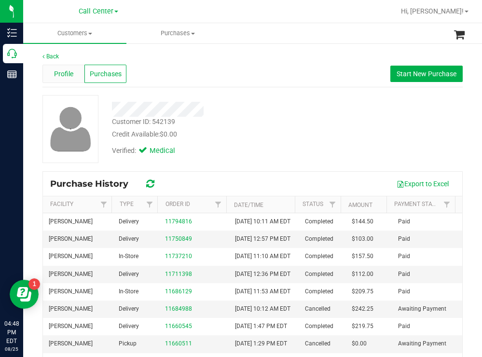
click at [49, 68] on div "Profile" at bounding box center [63, 74] width 42 height 18
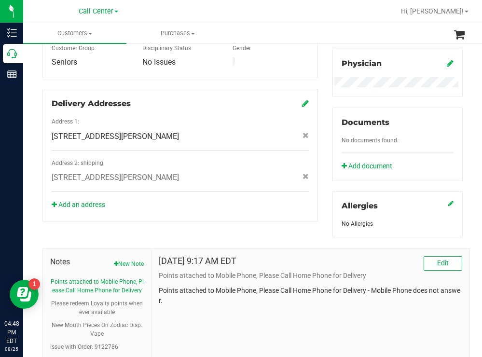
scroll to position [364, 0]
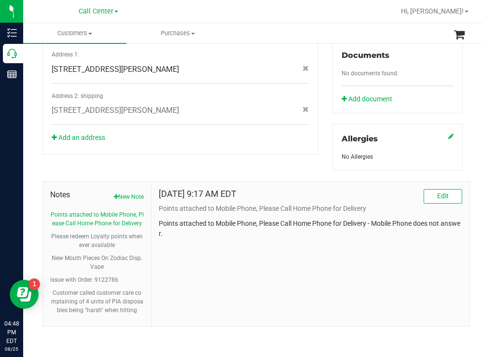
click at [233, 152] on div "Member Info * First Name * Last Name Preferred Name * Date of Birth (MM/DD/YYYY…" at bounding box center [252, 67] width 435 height 517
click at [133, 197] on button "New Note" at bounding box center [129, 197] width 30 height 9
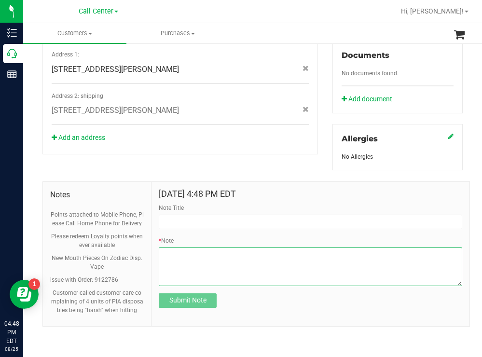
paste textarea "while ordering I could hear a gentleman in the background telling her what to o…"
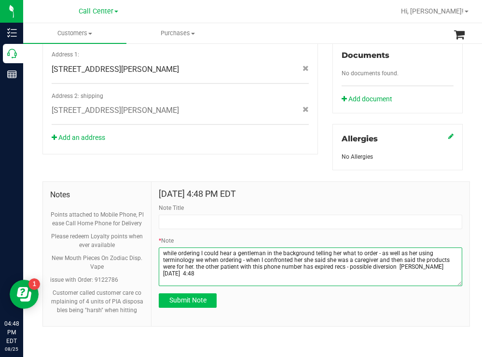
type textarea "while ordering I could hear a gentleman in the background telling her what to o…"
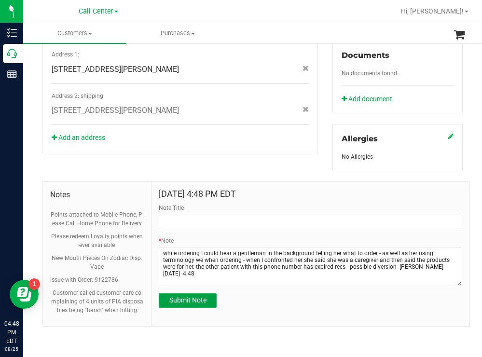
click at [190, 300] on span "Submit Note" at bounding box center [187, 300] width 37 height 8
type input "[DATE] 16:48 PM EDT"
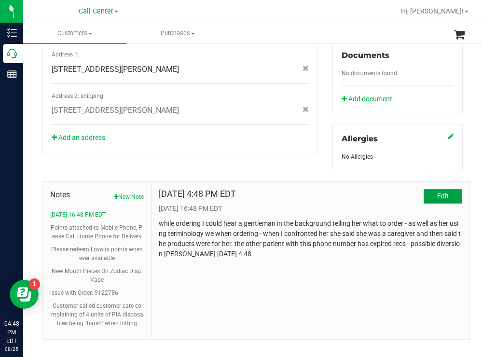
click at [432, 200] on button "Edit" at bounding box center [443, 196] width 39 height 14
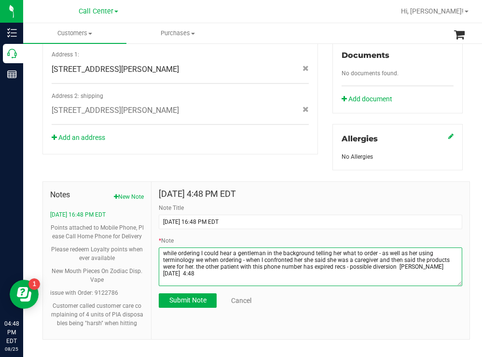
click at [371, 249] on textarea "* Note" at bounding box center [311, 267] width 304 height 39
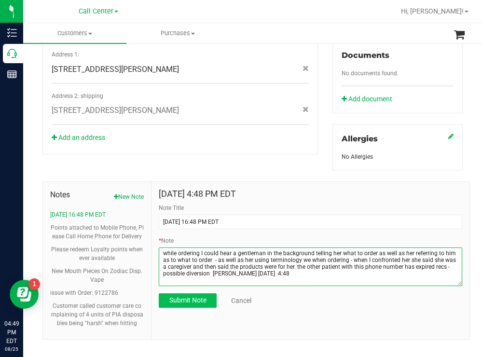
type textarea "while ordering I could hear a gentleman in the background telling her what to o…"
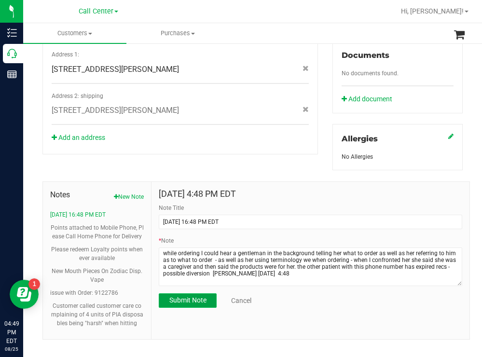
click at [187, 295] on button "Submit Note" at bounding box center [188, 300] width 58 height 14
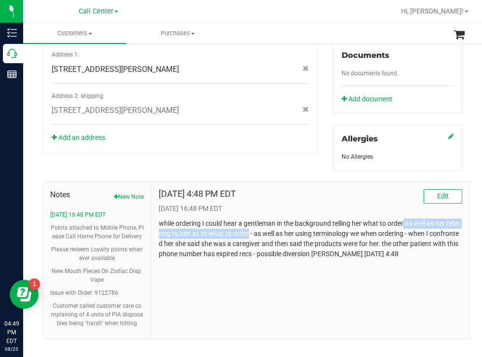
drag, startPoint x: 254, startPoint y: 233, endPoint x: 403, endPoint y: 221, distance: 149.1
click at [403, 221] on p "while ordering I could hear a gentleman in the background telling her what to o…" at bounding box center [311, 239] width 304 height 41
copy p "as well as her referring to him as to what to order"
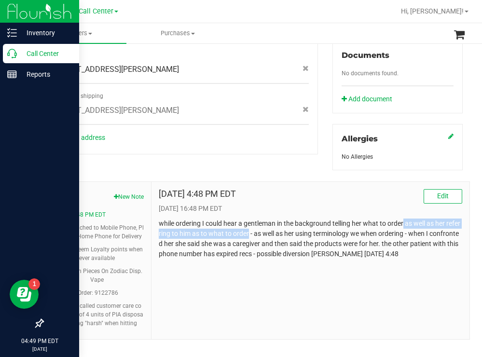
drag, startPoint x: 33, startPoint y: 53, endPoint x: 14, endPoint y: 58, distance: 19.4
click at [33, 53] on p "Call Center" at bounding box center [46, 54] width 58 height 12
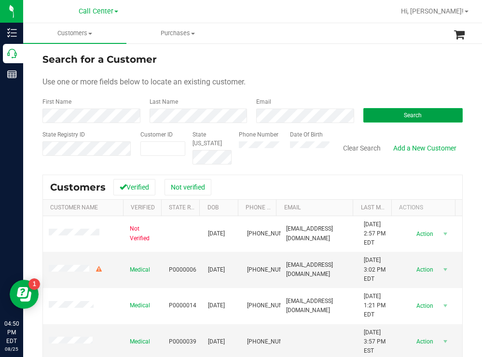
click at [384, 115] on button "Search" at bounding box center [413, 115] width 100 height 14
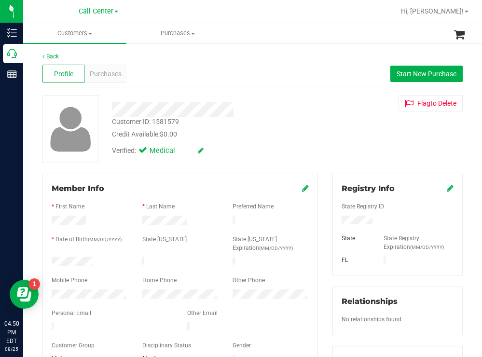
click at [53, 258] on div at bounding box center [89, 263] width 91 height 12
drag, startPoint x: 372, startPoint y: 220, endPoint x: 327, endPoint y: 223, distance: 45.5
click at [327, 223] on div "Registry Info State Registry ID State State Registry Expiration (MM/DD/YYYY) [G…" at bounding box center [397, 354] width 145 height 361
click at [268, 134] on div "Credit Available: $0.00" at bounding box center [213, 134] width 203 height 10
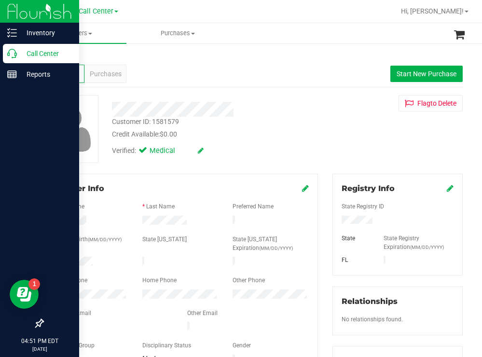
click at [39, 47] on div "Call Center" at bounding box center [41, 53] width 76 height 19
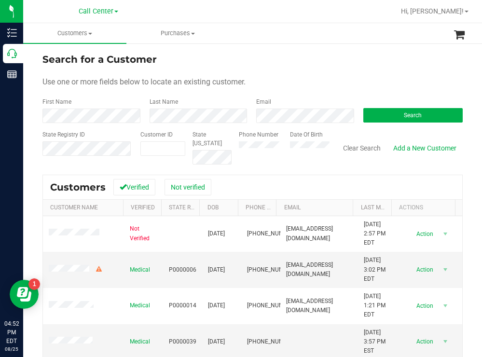
click at [313, 61] on div "Search for a Customer" at bounding box center [252, 59] width 420 height 14
paste input "467272"
type input "467272"
drag, startPoint x: 384, startPoint y: 115, endPoint x: 369, endPoint y: 107, distance: 17.3
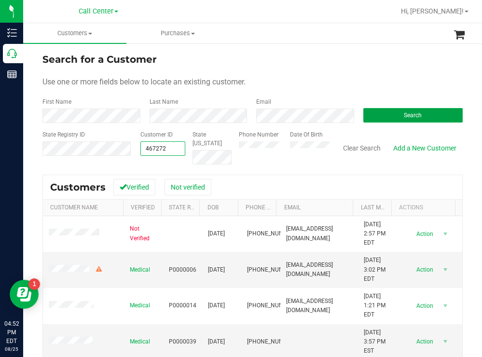
click at [383, 115] on button "Search" at bounding box center [413, 115] width 100 height 14
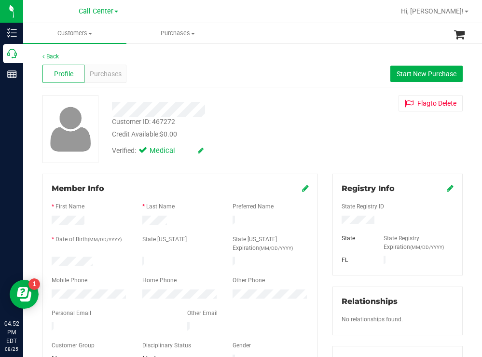
click at [52, 262] on div at bounding box center [89, 263] width 91 height 12
drag, startPoint x: 371, startPoint y: 221, endPoint x: 336, endPoint y: 221, distance: 34.7
click at [336, 221] on div at bounding box center [397, 221] width 126 height 11
drag, startPoint x: 283, startPoint y: 132, endPoint x: 268, endPoint y: 139, distance: 16.9
click at [279, 135] on div "Credit Available: $0.00" at bounding box center [213, 134] width 203 height 10
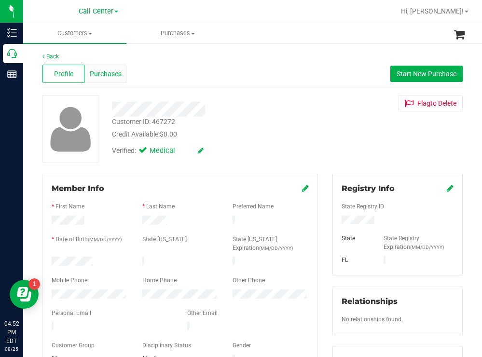
click at [112, 76] on span "Purchases" at bounding box center [106, 74] width 32 height 10
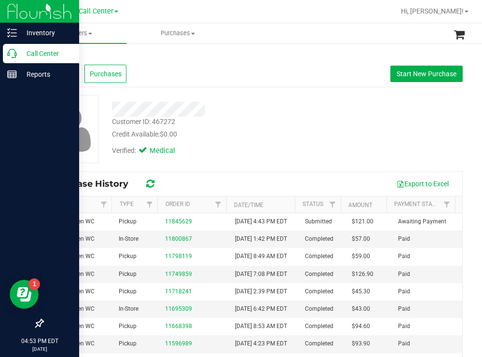
click at [41, 52] on p "Call Center" at bounding box center [46, 54] width 58 height 12
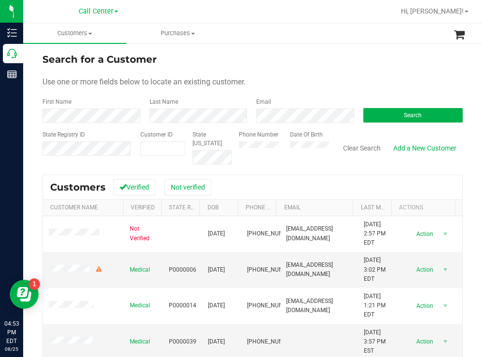
click at [337, 49] on div "Search for a Customer Use one or more fields below to locate an existing custom…" at bounding box center [252, 259] width 459 height 434
paste input "911448"
type input "911448"
click at [374, 116] on button "Search" at bounding box center [413, 115] width 100 height 14
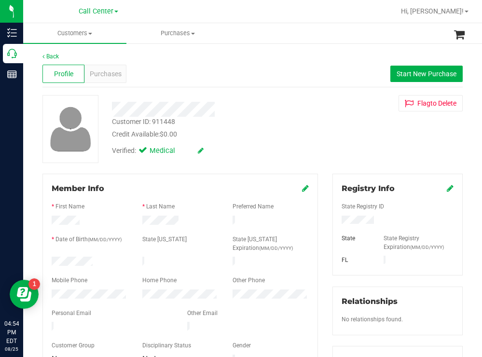
click at [53, 257] on div at bounding box center [89, 263] width 91 height 12
drag, startPoint x: 376, startPoint y: 218, endPoint x: 336, endPoint y: 220, distance: 39.6
click at [334, 220] on div at bounding box center [397, 221] width 126 height 11
click at [268, 146] on div "Verified: Medical" at bounding box center [214, 149] width 218 height 21
click at [104, 75] on span "Purchases" at bounding box center [106, 74] width 32 height 10
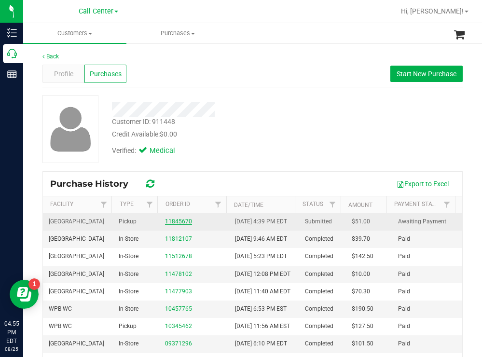
click at [174, 224] on link "11845670" at bounding box center [178, 221] width 27 height 7
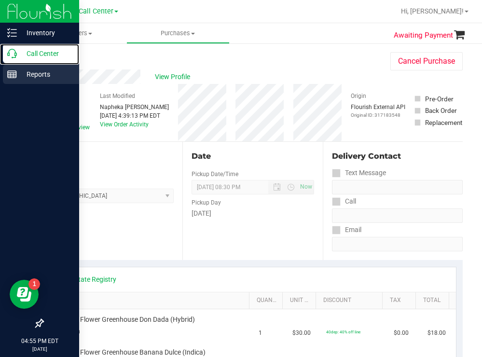
drag, startPoint x: 36, startPoint y: 49, endPoint x: 17, endPoint y: 69, distance: 27.3
click at [36, 49] on p "Call Center" at bounding box center [46, 54] width 58 height 12
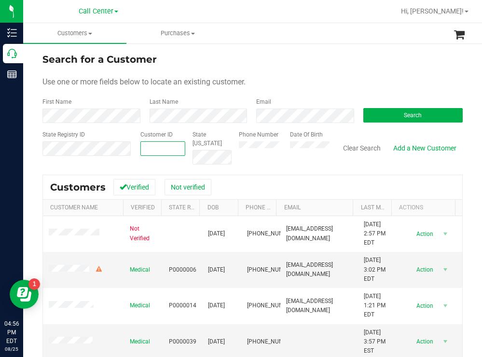
paste input "542139"
type input "542139"
drag, startPoint x: 385, startPoint y: 117, endPoint x: 337, endPoint y: 104, distance: 49.1
click at [382, 116] on button "Search" at bounding box center [413, 115] width 100 height 14
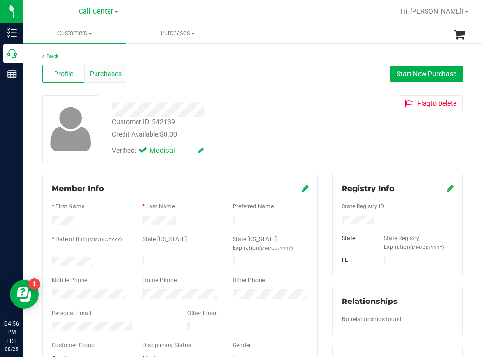
click at [107, 72] on span "Purchases" at bounding box center [106, 74] width 32 height 10
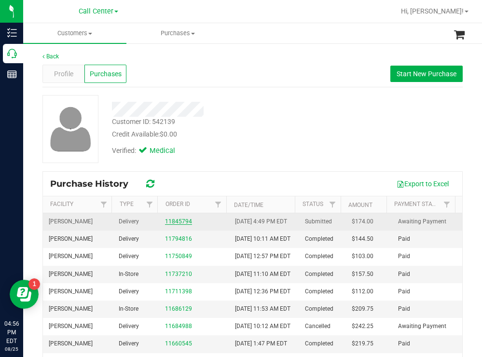
click at [169, 225] on link "11845794" at bounding box center [178, 221] width 27 height 7
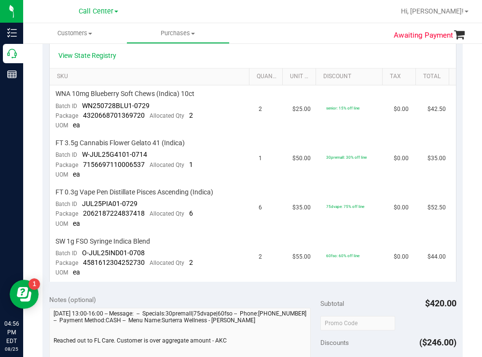
scroll to position [241, 0]
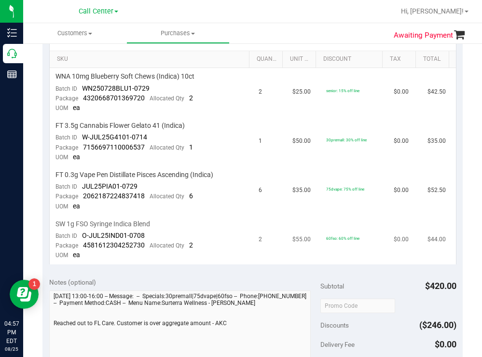
click at [346, 218] on td "60fso: 60% off line" at bounding box center [354, 240] width 68 height 49
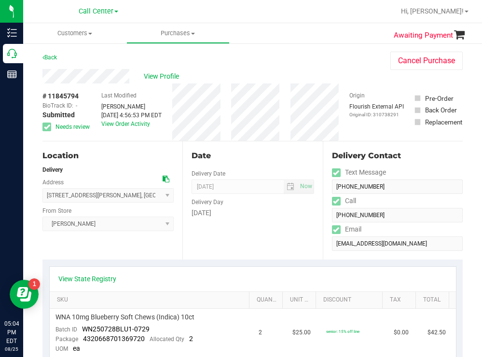
scroll to position [0, 0]
click at [173, 73] on span "View Profile" at bounding box center [163, 77] width 39 height 10
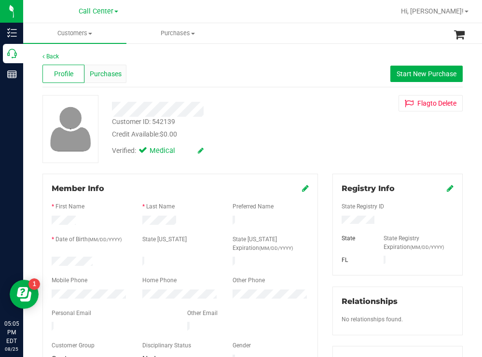
click at [112, 74] on span "Purchases" at bounding box center [106, 74] width 32 height 10
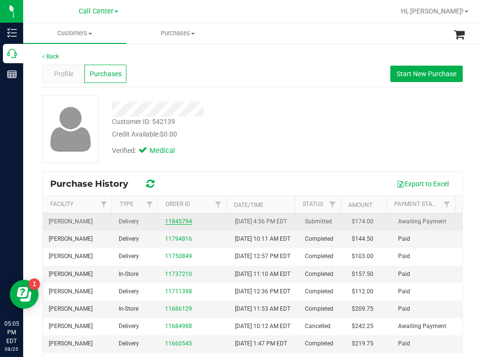
click at [179, 224] on link "11845794" at bounding box center [178, 221] width 27 height 7
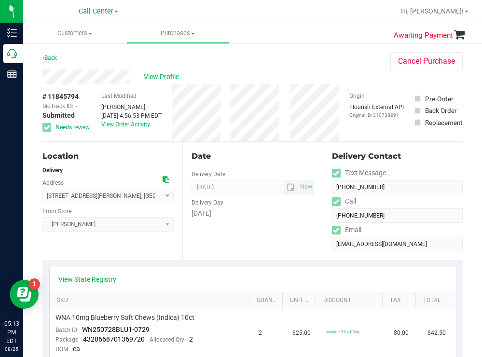
click at [245, 59] on div "Back Cancel Purchase" at bounding box center [252, 60] width 420 height 17
drag, startPoint x: 257, startPoint y: 67, endPoint x: 228, endPoint y: 63, distance: 29.7
click at [247, 67] on div "Back Cancel Purchase" at bounding box center [252, 60] width 420 height 17
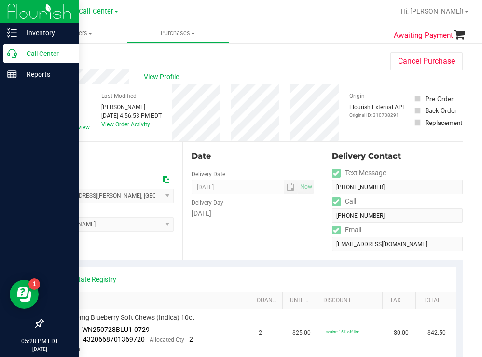
click at [46, 54] on p "Call Center" at bounding box center [46, 54] width 58 height 12
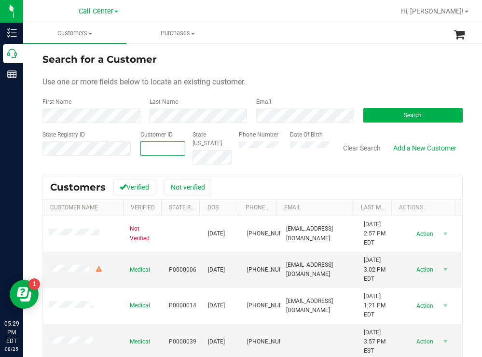
paste input "415847"
type input "415847"
click at [376, 115] on button "Search" at bounding box center [413, 115] width 100 height 14
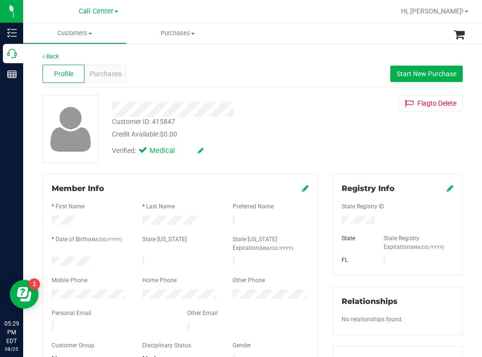
drag, startPoint x: 98, startPoint y: 257, endPoint x: 48, endPoint y: 257, distance: 50.2
click at [48, 257] on div at bounding box center [89, 263] width 91 height 12
drag, startPoint x: 379, startPoint y: 219, endPoint x: 333, endPoint y: 221, distance: 45.4
click at [334, 221] on div at bounding box center [397, 221] width 126 height 11
click at [239, 149] on div "Verified: Medical" at bounding box center [214, 149] width 218 height 21
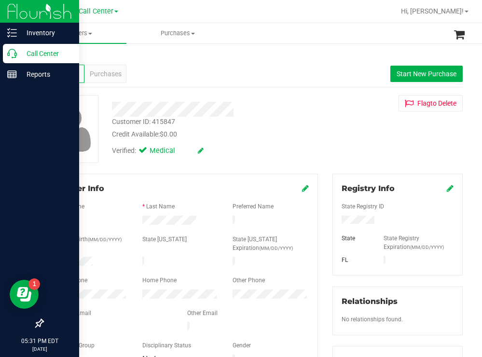
drag, startPoint x: 49, startPoint y: 51, endPoint x: 32, endPoint y: 52, distance: 16.9
click at [49, 51] on p "Call Center" at bounding box center [46, 54] width 58 height 12
